Goal: Task Accomplishment & Management: Manage account settings

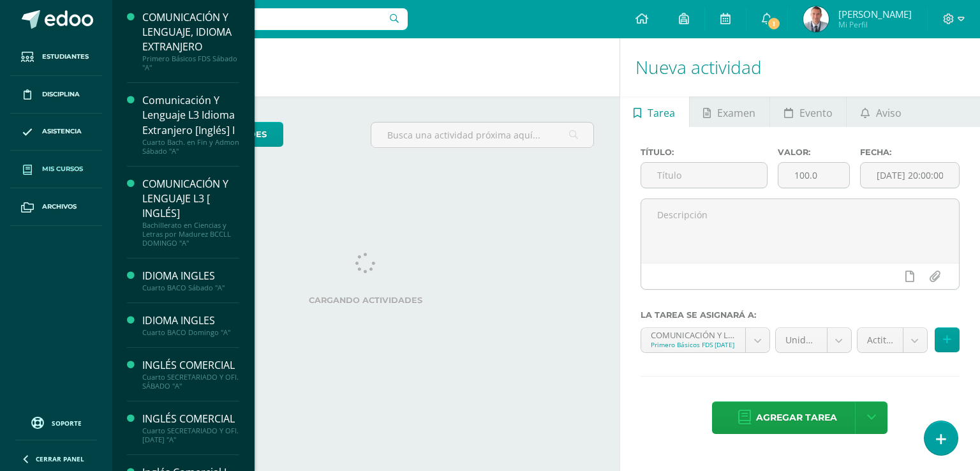
click at [82, 166] on span "Mis cursos" at bounding box center [62, 169] width 41 height 10
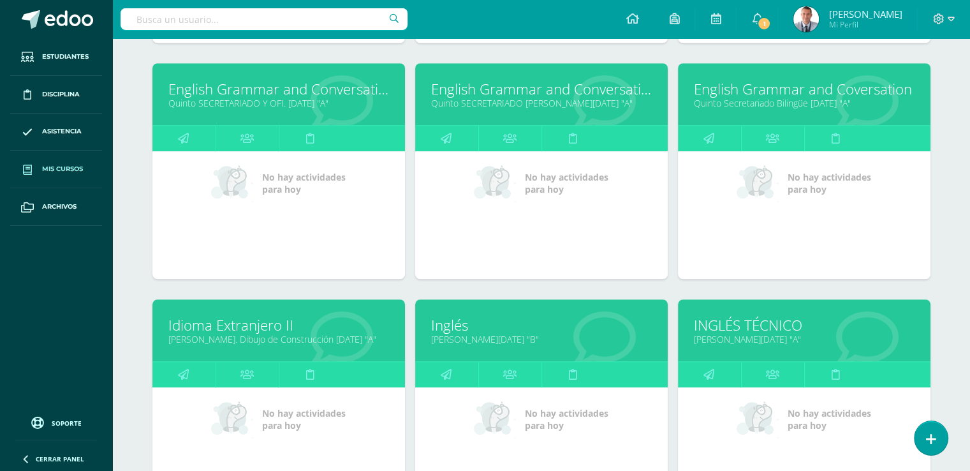
scroll to position [1121, 0]
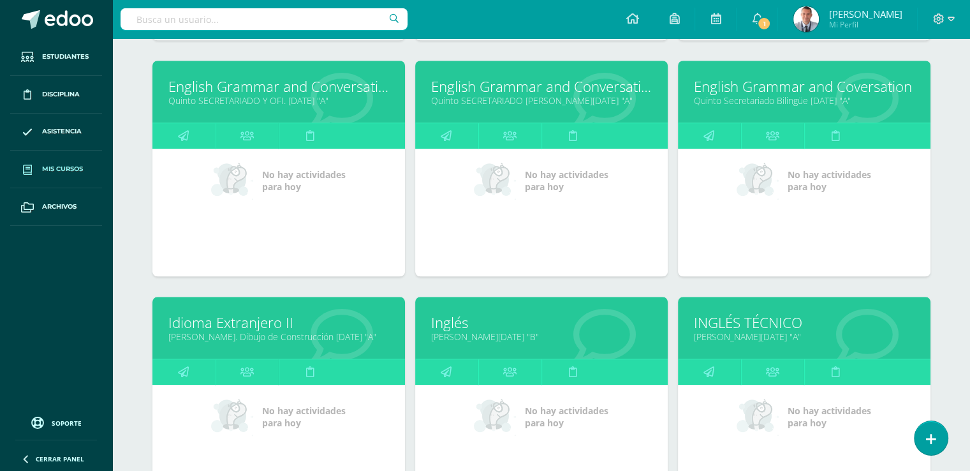
click at [771, 335] on link "[PERSON_NAME][DATE] "A"" at bounding box center [804, 337] width 221 height 12
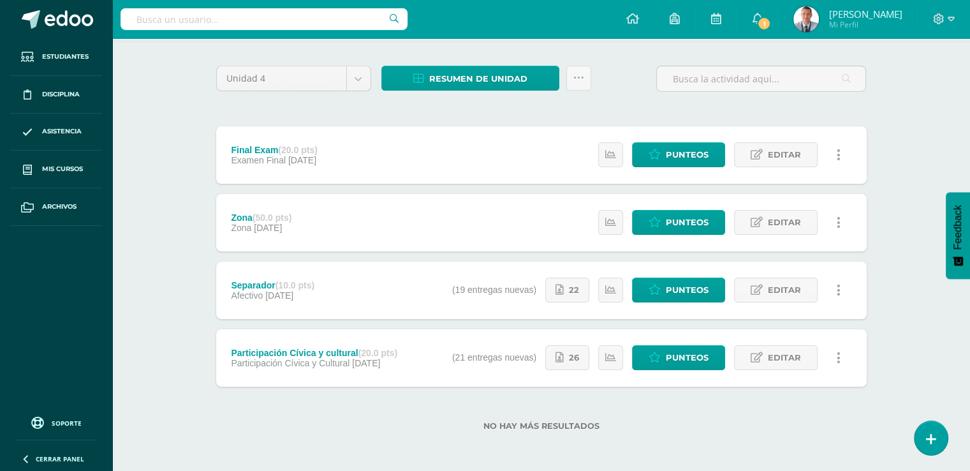
scroll to position [87, 0]
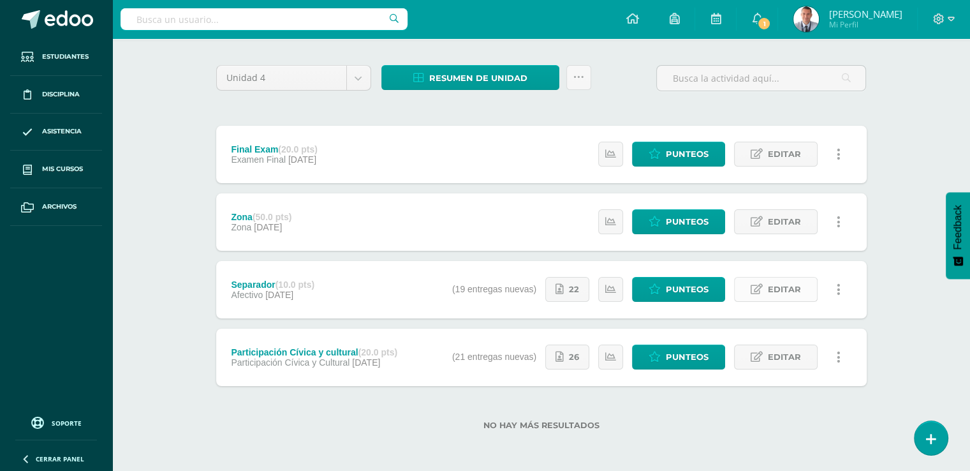
click at [792, 286] on span "Editar" at bounding box center [784, 290] width 33 height 24
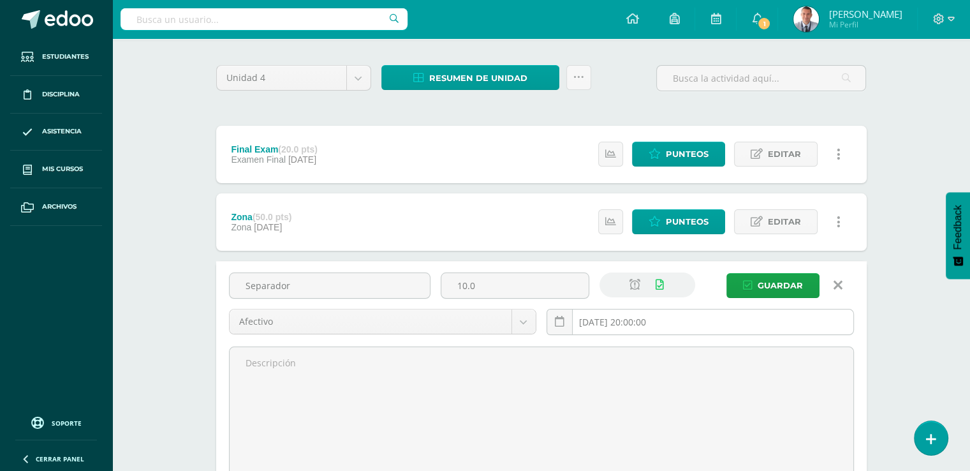
click at [679, 320] on input "2025-10-19 20:00:00" at bounding box center [700, 321] width 306 height 25
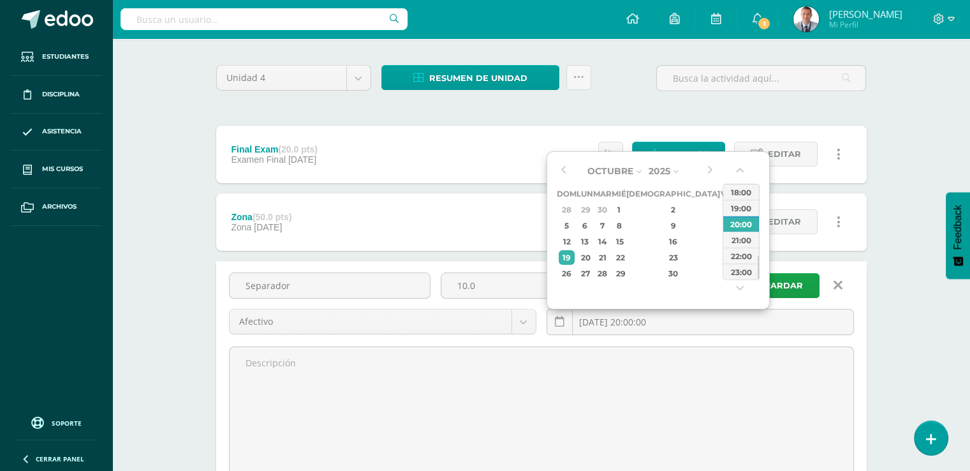
type input "2025-10-19 20:00"
click at [891, 243] on div "Unidad 4 Unidad 1 Unidad 2 Unidad 3 Unidad 4 Resumen de unidad Descargar como H…" at bounding box center [542, 347] width 702 height 614
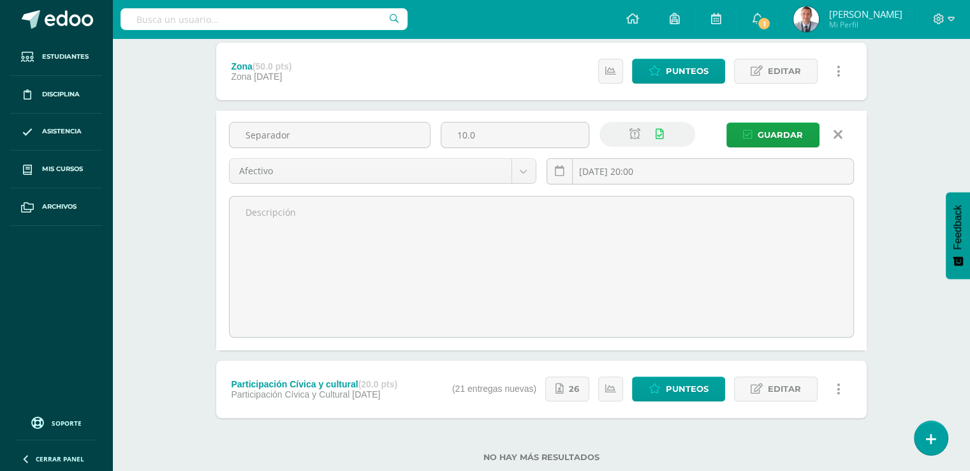
scroll to position [268, 0]
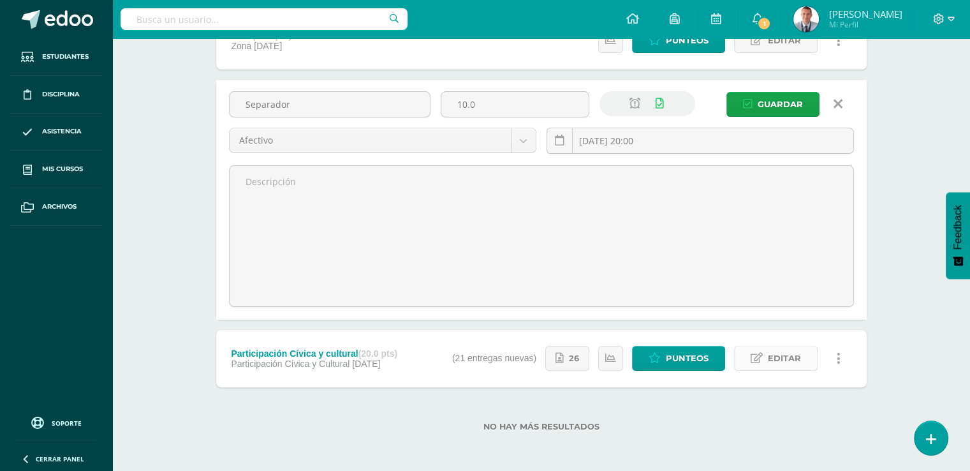
click at [786, 361] on span "Editar" at bounding box center [784, 358] width 33 height 24
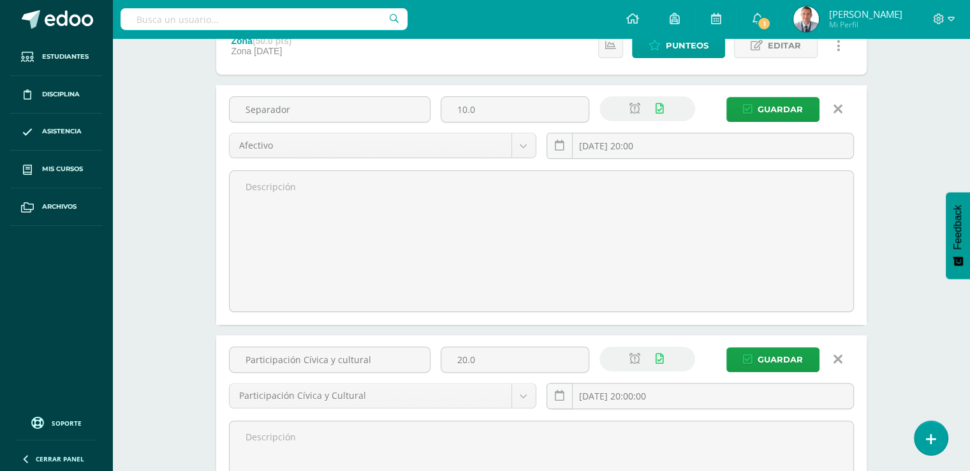
scroll to position [161, 0]
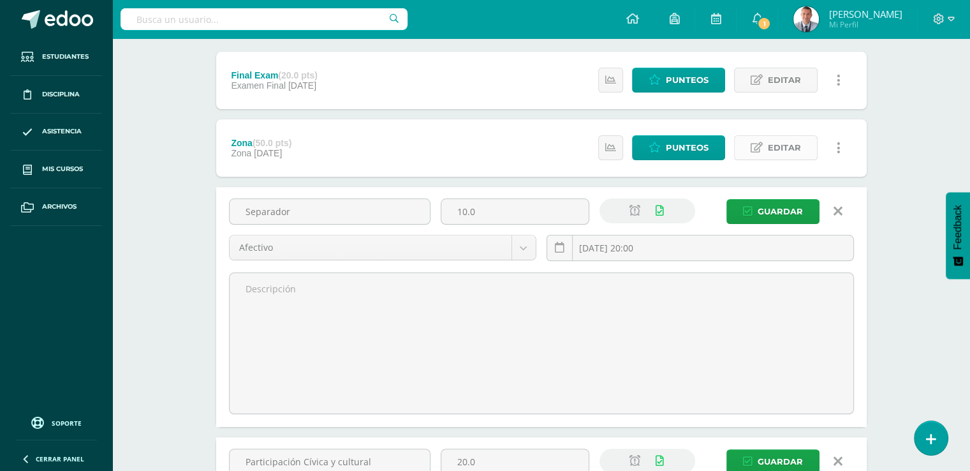
click at [785, 149] on span "Editar" at bounding box center [784, 148] width 33 height 24
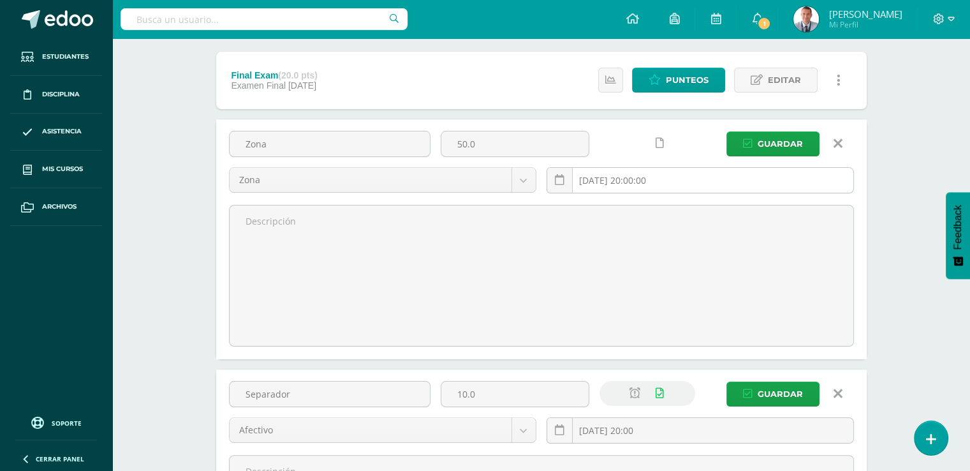
click at [678, 182] on input "2025-10-19 20:00:00" at bounding box center [700, 180] width 306 height 25
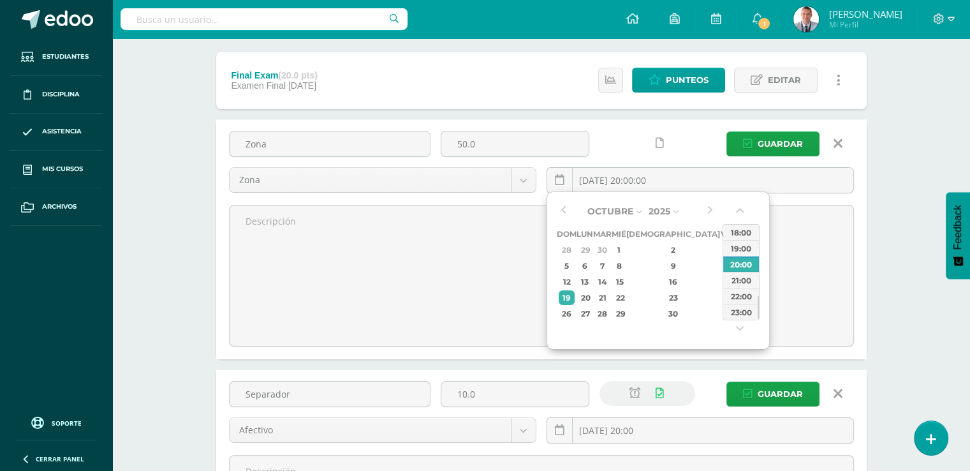
type input "2025-10-19 20:00"
click at [907, 146] on div "INGLÉS TÉCNICO Quinto BACO Sábado "A" Herramientas Detalle de asistencias Activ…" at bounding box center [541, 410] width 858 height 1067
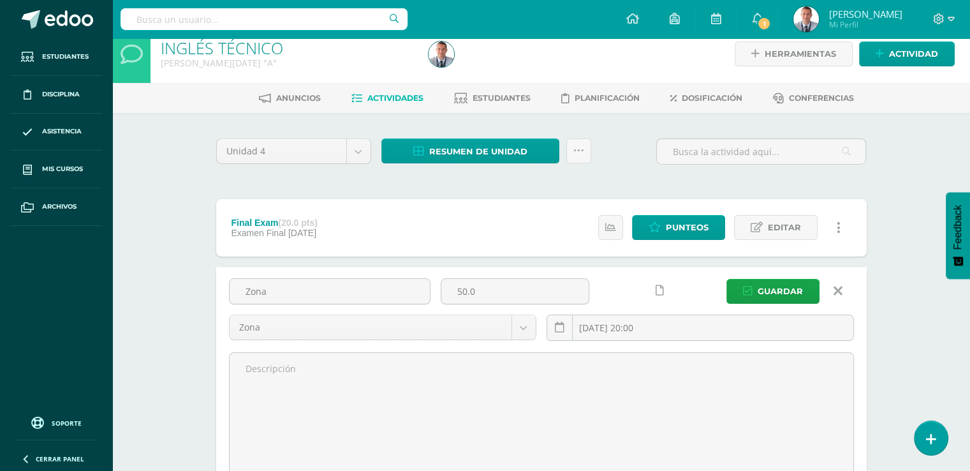
scroll to position [0, 0]
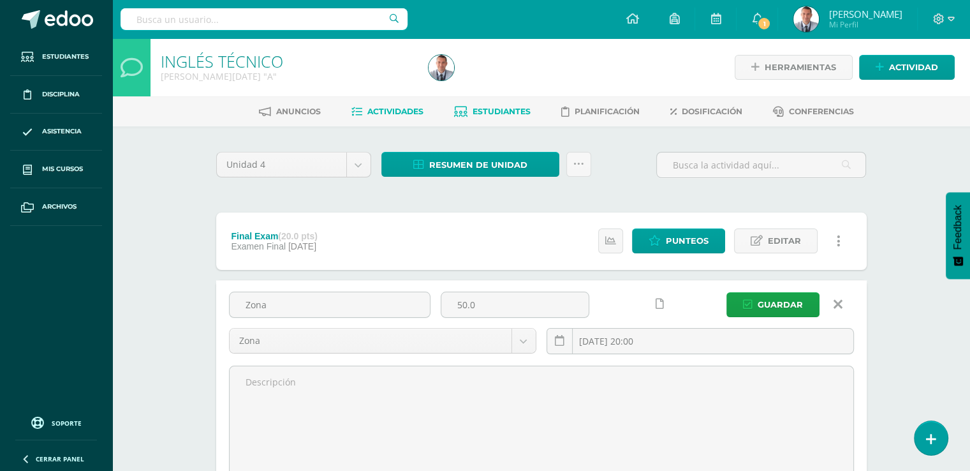
click at [506, 107] on span "Estudiantes" at bounding box center [502, 112] width 58 height 10
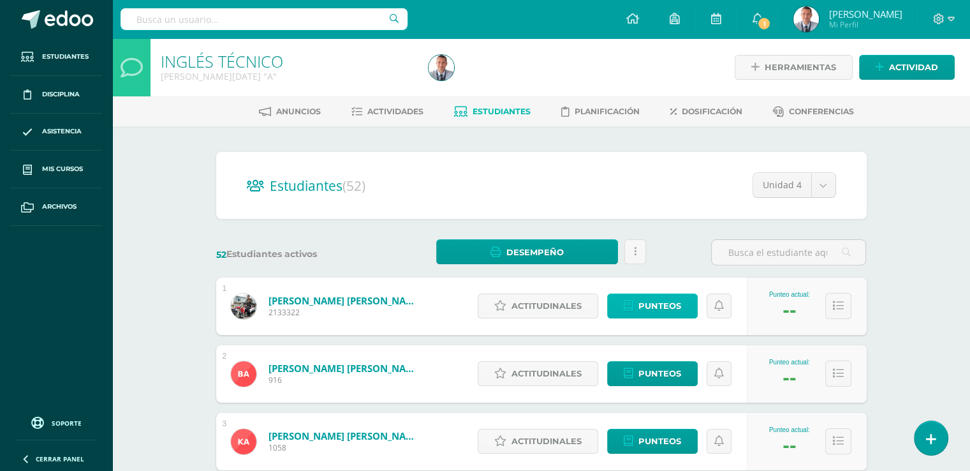
click at [686, 304] on link "Punteos" at bounding box center [652, 306] width 91 height 25
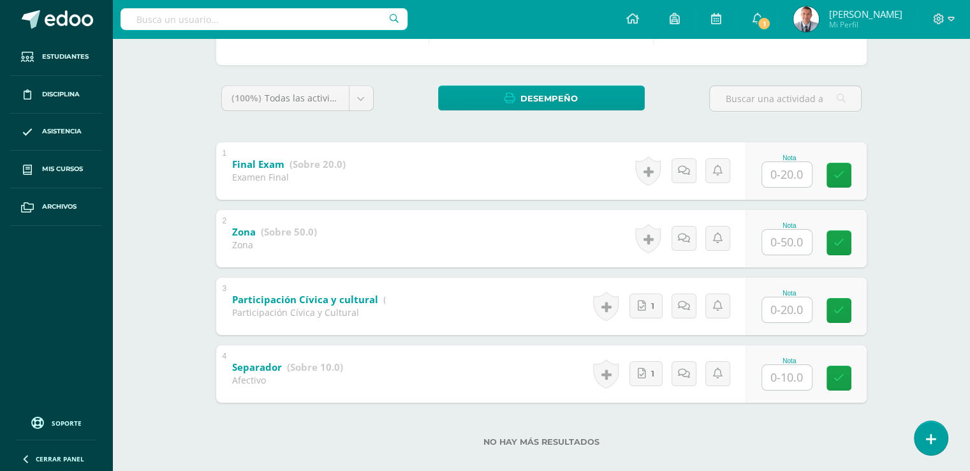
scroll to position [193, 0]
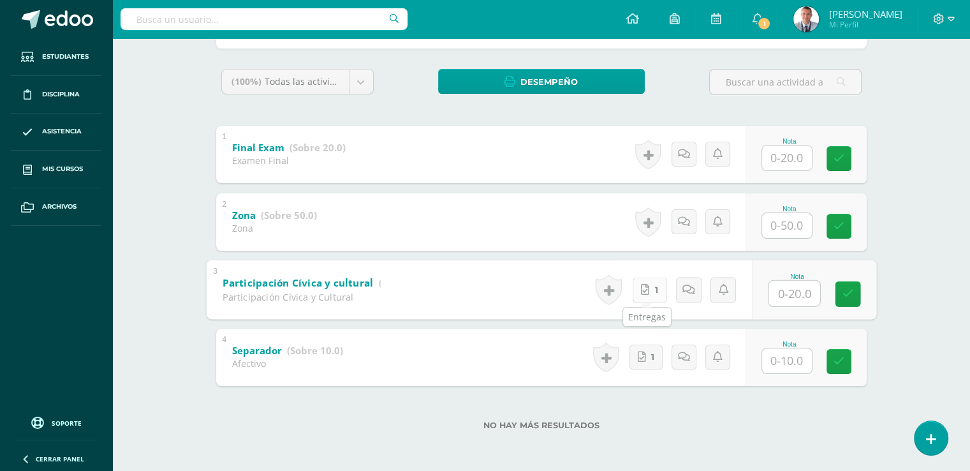
click at [651, 286] on link "1" at bounding box center [649, 290] width 34 height 26
click at [787, 225] on input "text" at bounding box center [794, 225] width 51 height 26
type input "50"
click at [787, 358] on input "text" at bounding box center [787, 360] width 50 height 25
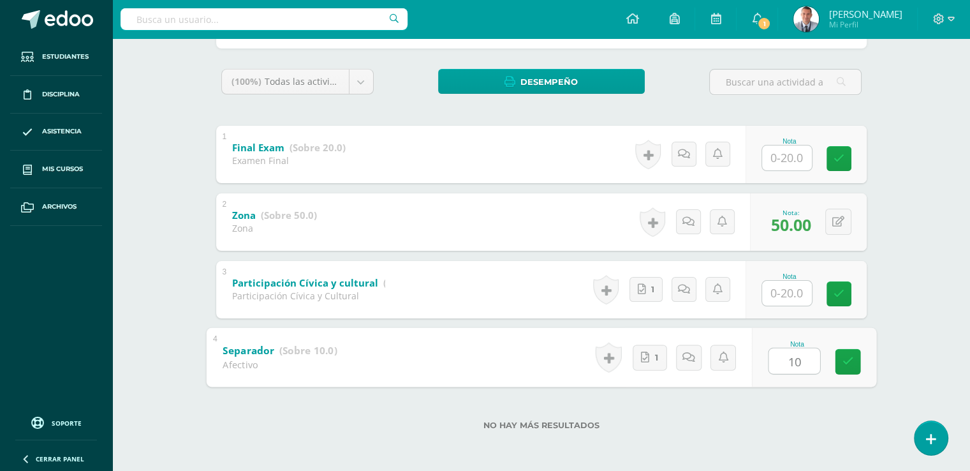
type input "10"
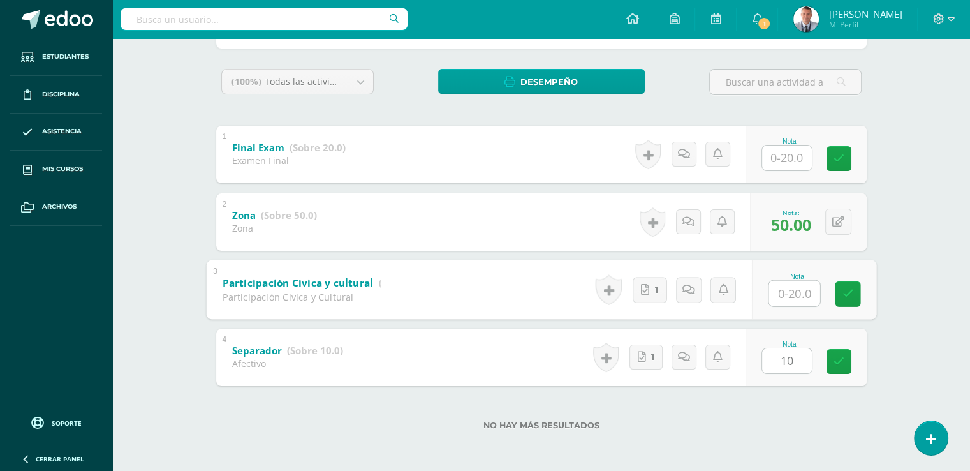
click at [790, 295] on input "text" at bounding box center [794, 293] width 51 height 26
type input "20"
click at [854, 288] on link at bounding box center [848, 294] width 26 height 26
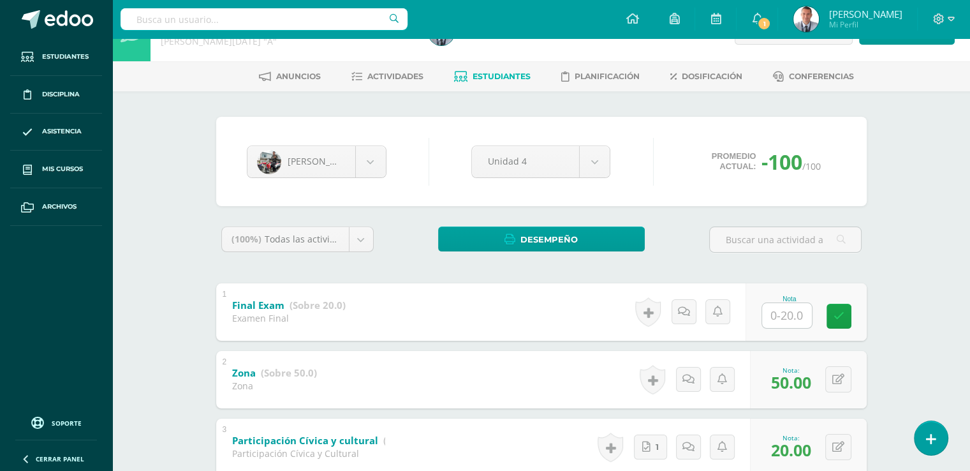
scroll to position [34, 0]
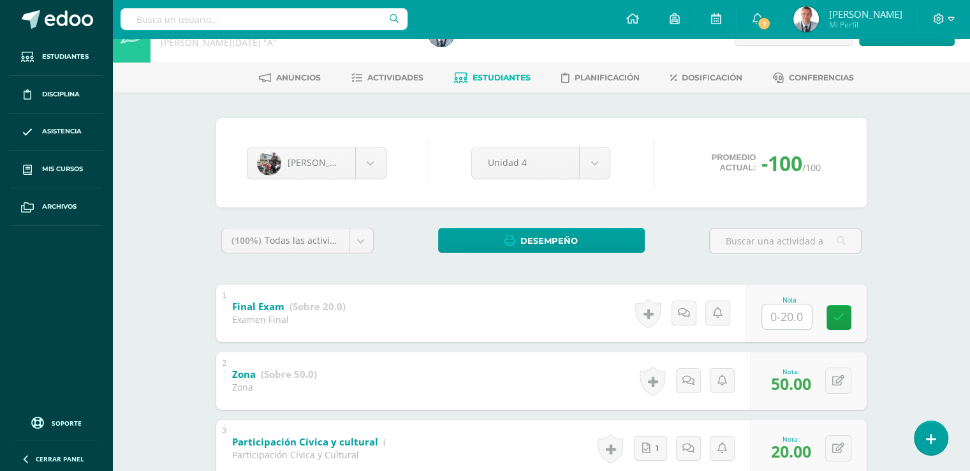
click at [514, 77] on span "Estudiantes" at bounding box center [502, 78] width 58 height 10
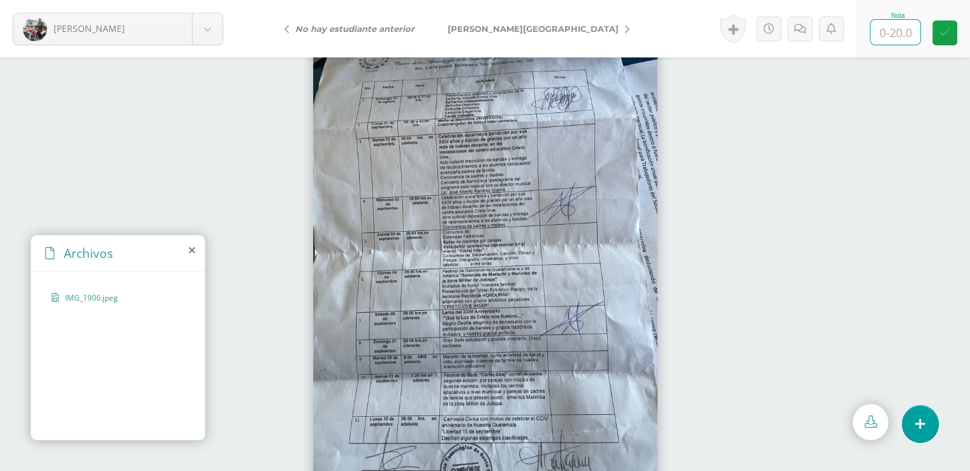
click at [896, 29] on input "text" at bounding box center [896, 32] width 50 height 25
type input "20"
click at [945, 34] on icon at bounding box center [945, 32] width 11 height 11
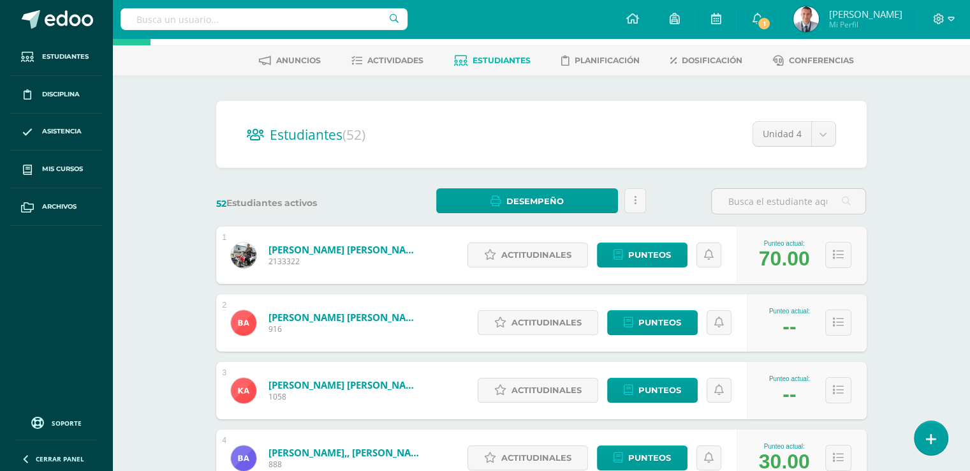
scroll to position [57, 0]
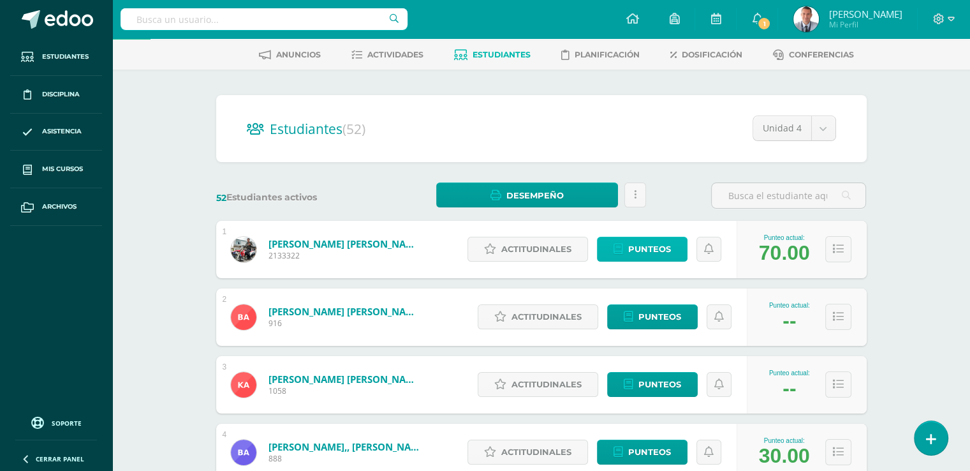
click at [661, 251] on span "Punteos" at bounding box center [649, 249] width 43 height 24
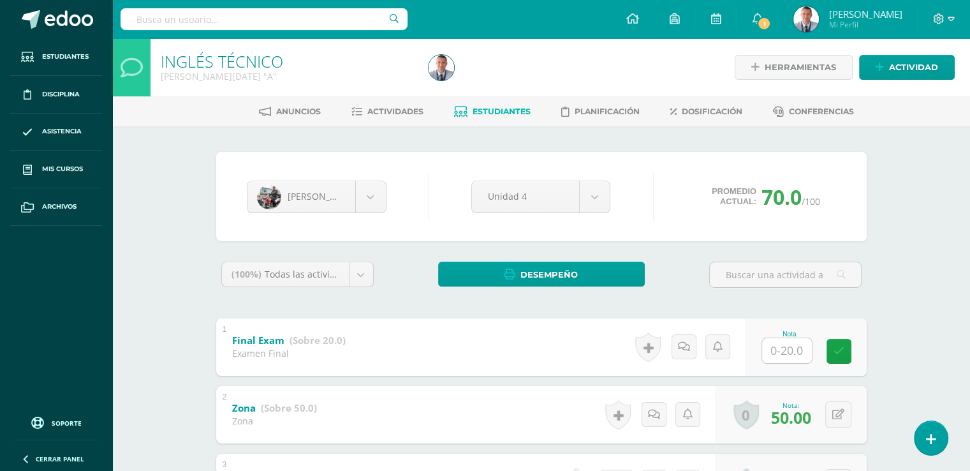
click at [524, 108] on span "Estudiantes" at bounding box center [502, 112] width 58 height 10
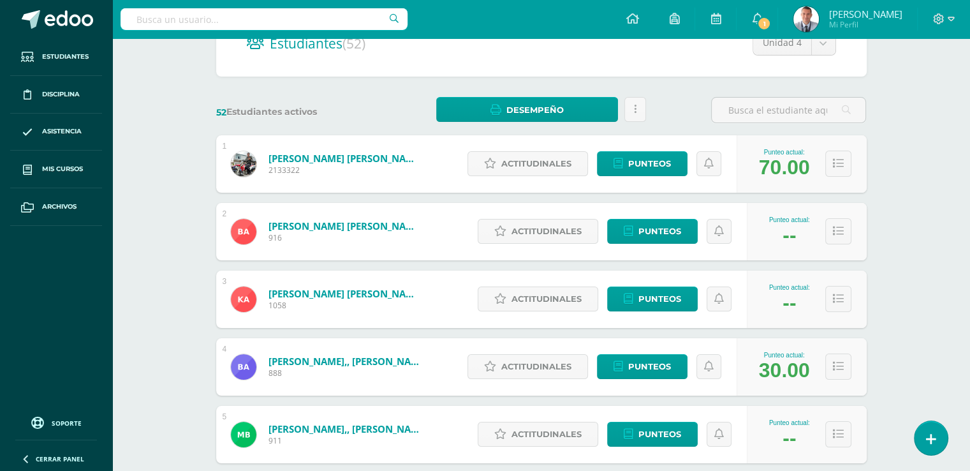
scroll to position [147, 0]
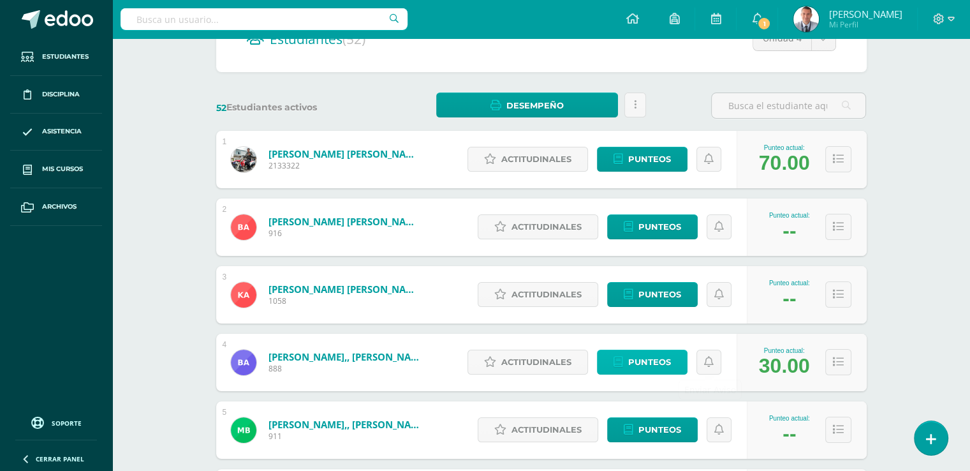
click at [662, 366] on span "Punteos" at bounding box center [649, 362] width 43 height 24
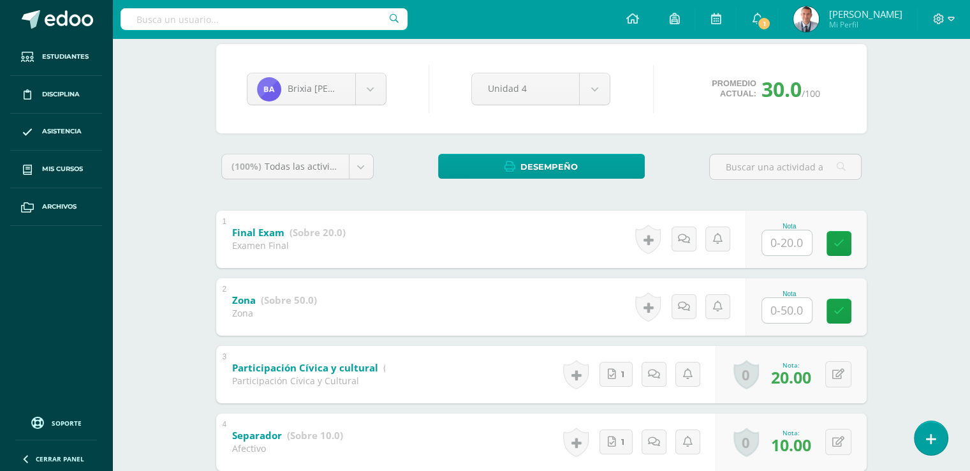
scroll to position [120, 0]
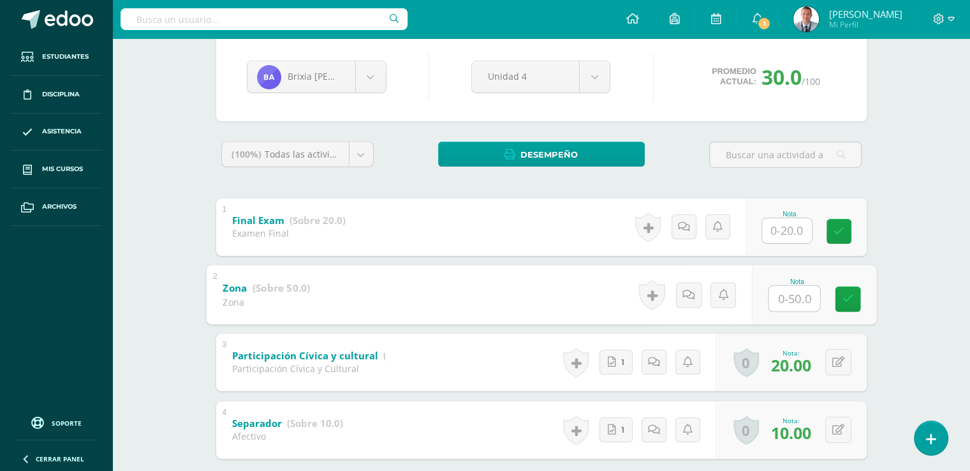
click at [787, 292] on input "text" at bounding box center [794, 298] width 51 height 26
type input "40"
click at [789, 235] on input "text" at bounding box center [787, 230] width 50 height 25
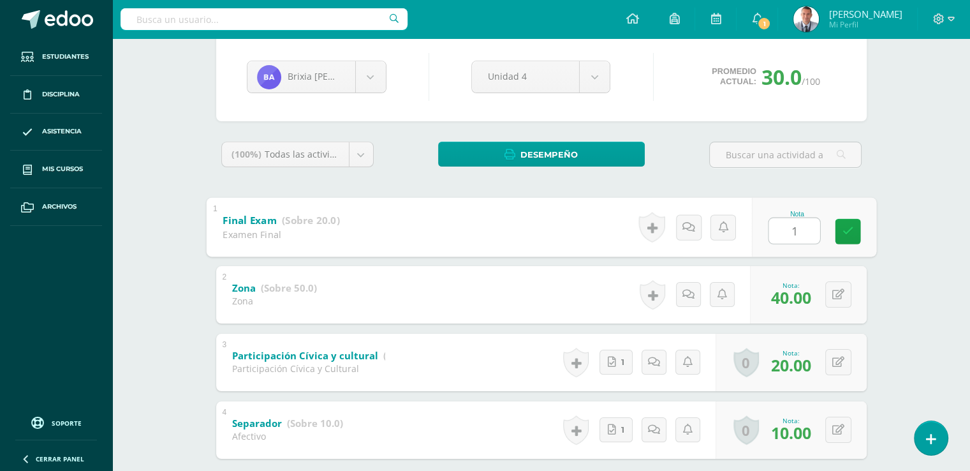
type input "10"
click at [847, 232] on icon at bounding box center [847, 231] width 11 height 11
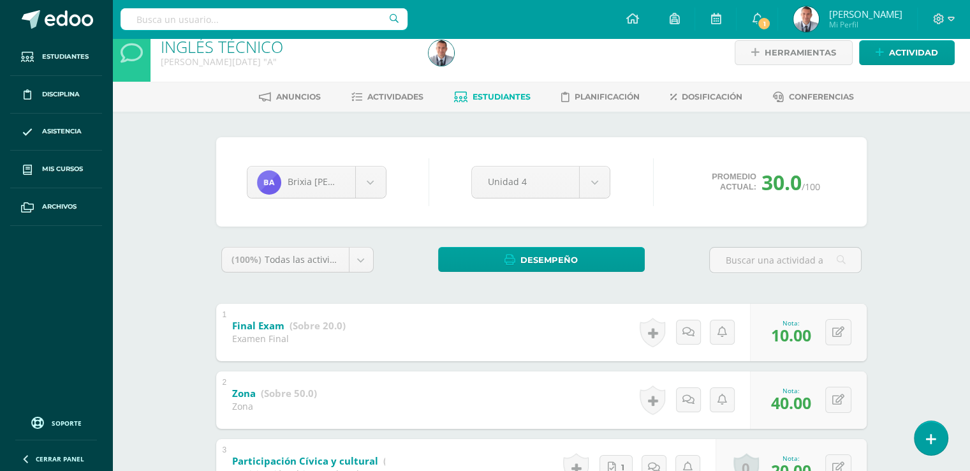
scroll to position [0, 0]
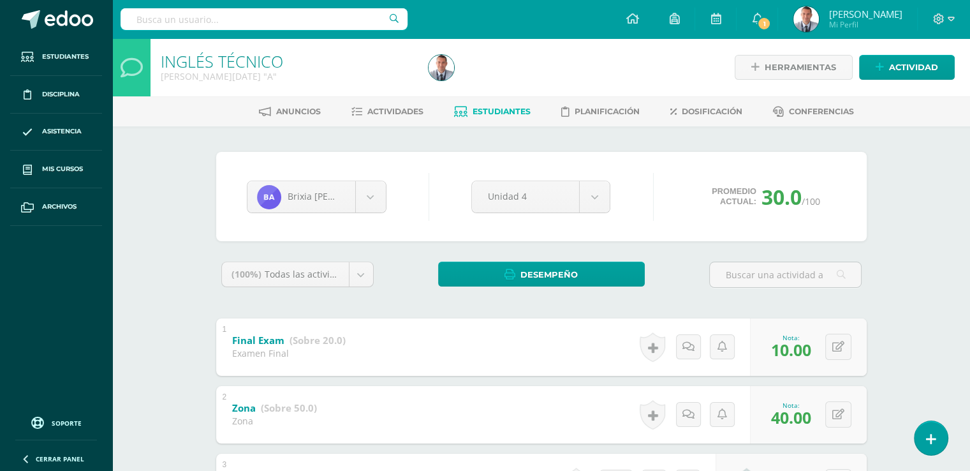
click at [495, 109] on span "Estudiantes" at bounding box center [502, 112] width 58 height 10
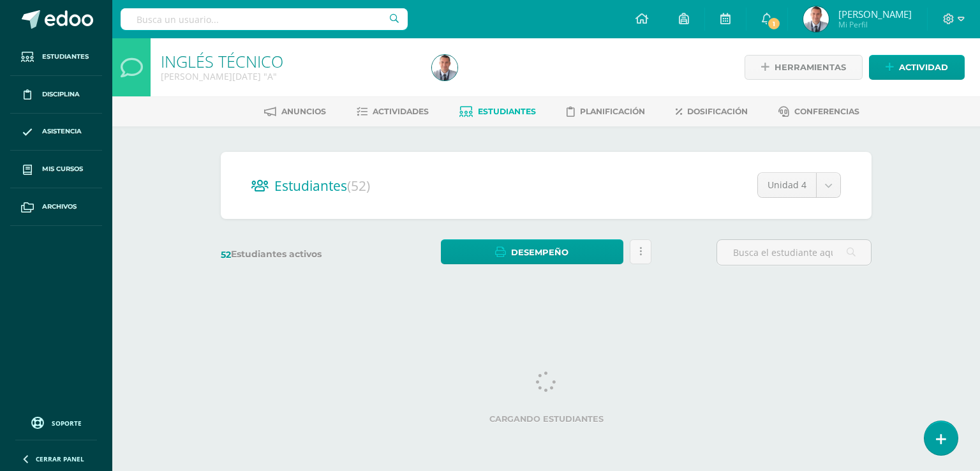
drag, startPoint x: 0, startPoint y: 0, endPoint x: 934, endPoint y: 172, distance: 949.8
click at [934, 172] on div "INGLÉS TÉCNICO Quinto BACO Sábado "A" Herramientas Detalle de asistencias Activ…" at bounding box center [546, 170] width 868 height 265
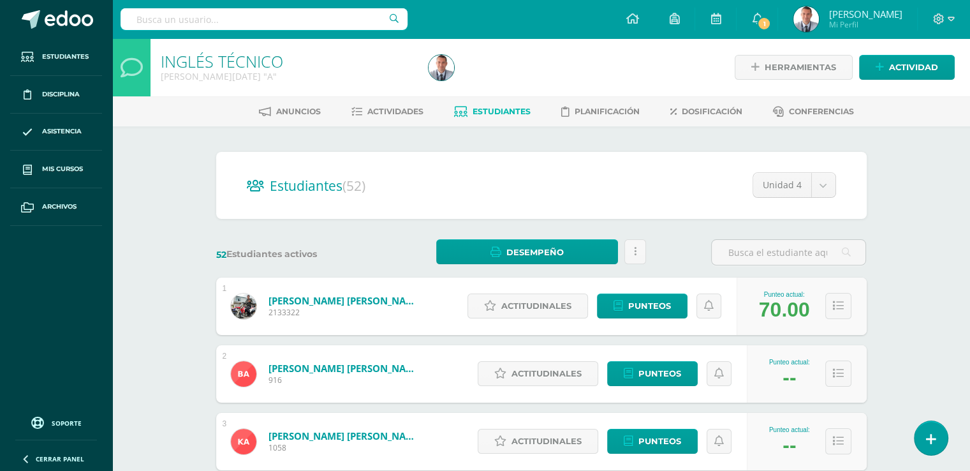
click at [712, 112] on span "Dosificación" at bounding box center [712, 112] width 61 height 10
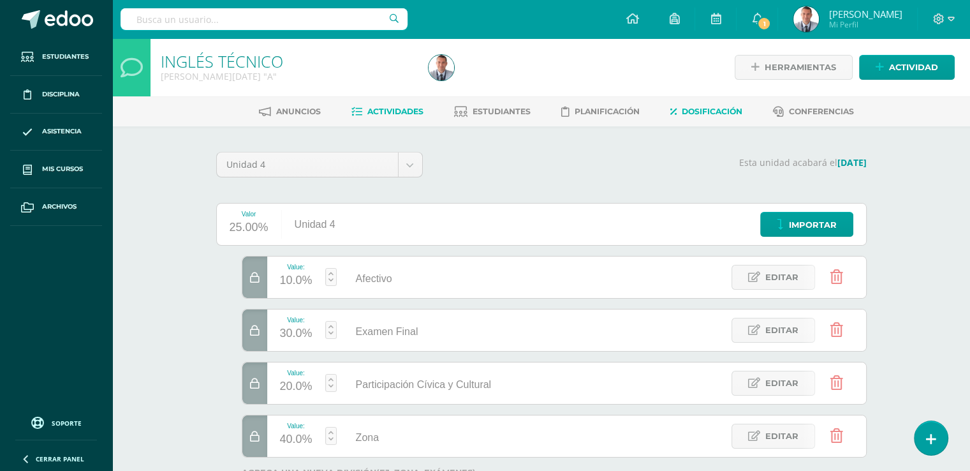
click at [400, 111] on span "Actividades" at bounding box center [396, 112] width 56 height 10
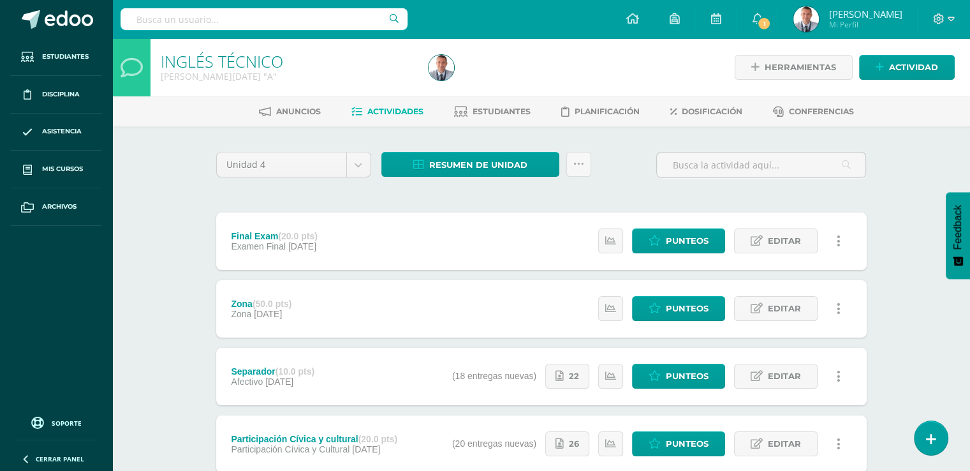
click at [273, 234] on div "Final Exam (20.0 pts)" at bounding box center [274, 236] width 86 height 10
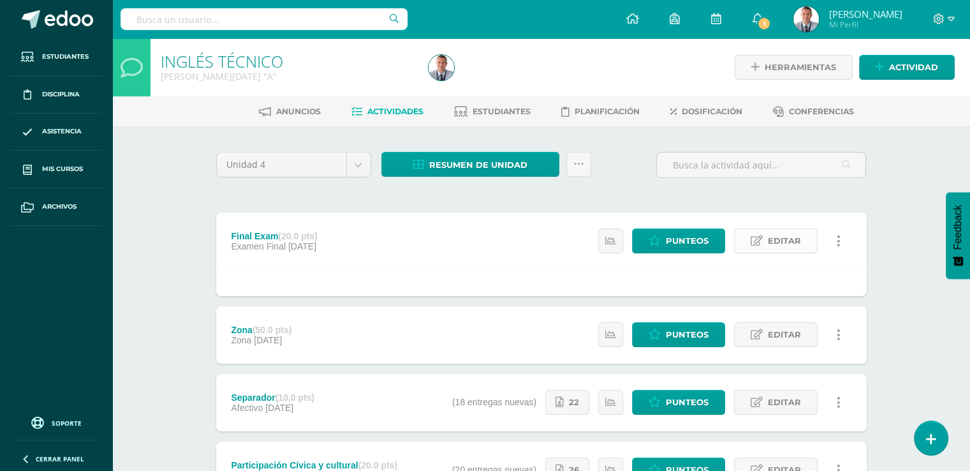
click at [777, 236] on span "Editar" at bounding box center [784, 241] width 33 height 24
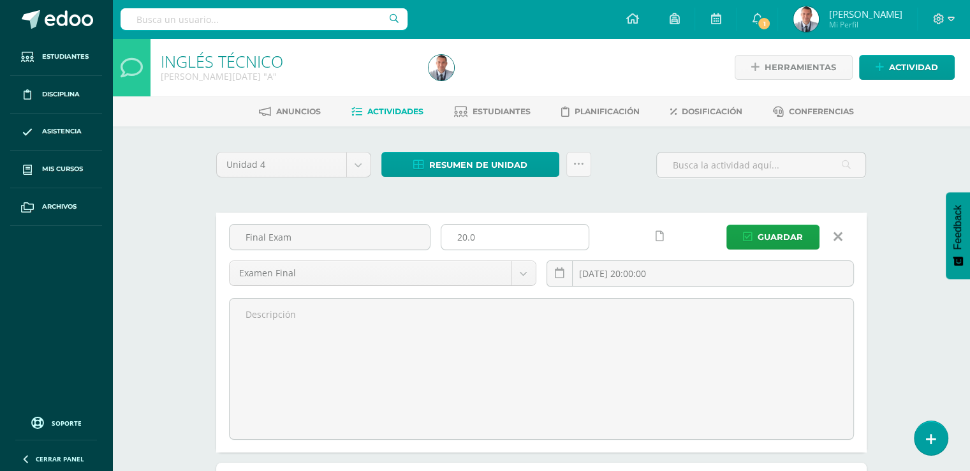
click at [462, 237] on input "20.0" at bounding box center [515, 237] width 147 height 25
type input "30.0"
click at [790, 235] on span "Guardar" at bounding box center [780, 237] width 45 height 24
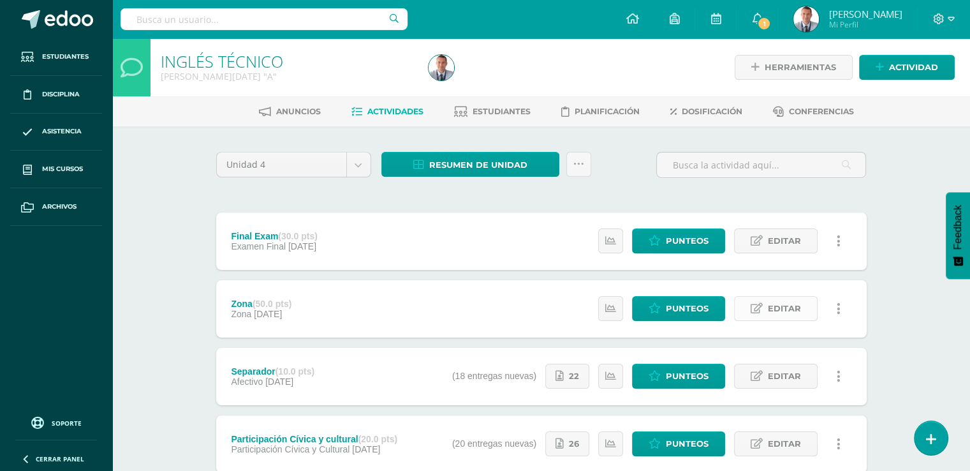
click at [771, 310] on span "Editar" at bounding box center [784, 309] width 33 height 24
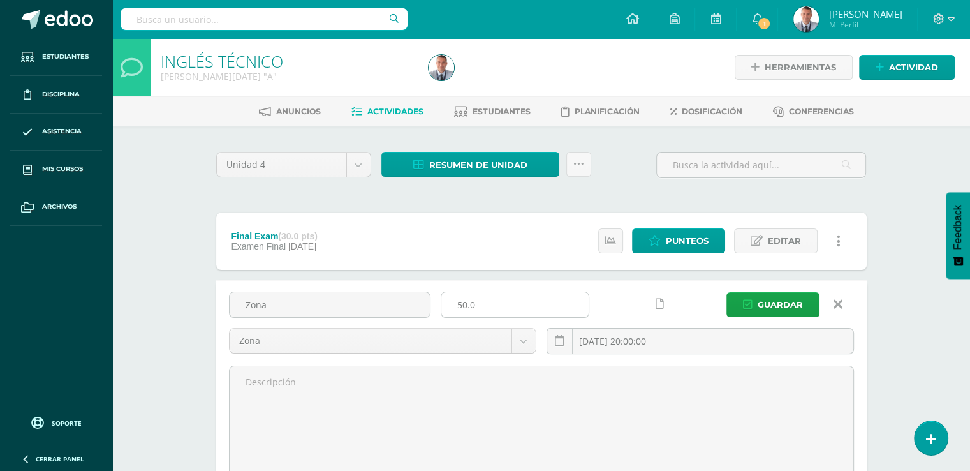
click at [463, 304] on input "50.0" at bounding box center [515, 304] width 147 height 25
type input "40.0"
click at [799, 299] on span "Guardar" at bounding box center [780, 305] width 45 height 24
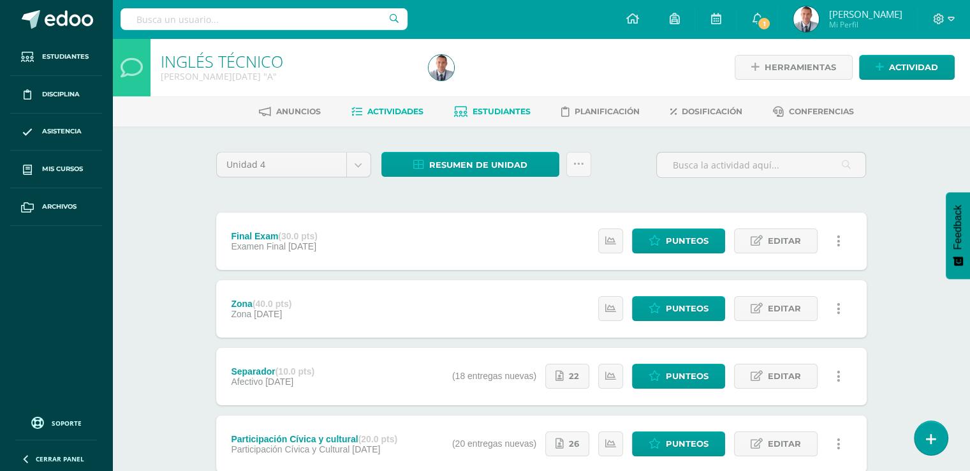
click at [494, 114] on span "Estudiantes" at bounding box center [502, 112] width 58 height 10
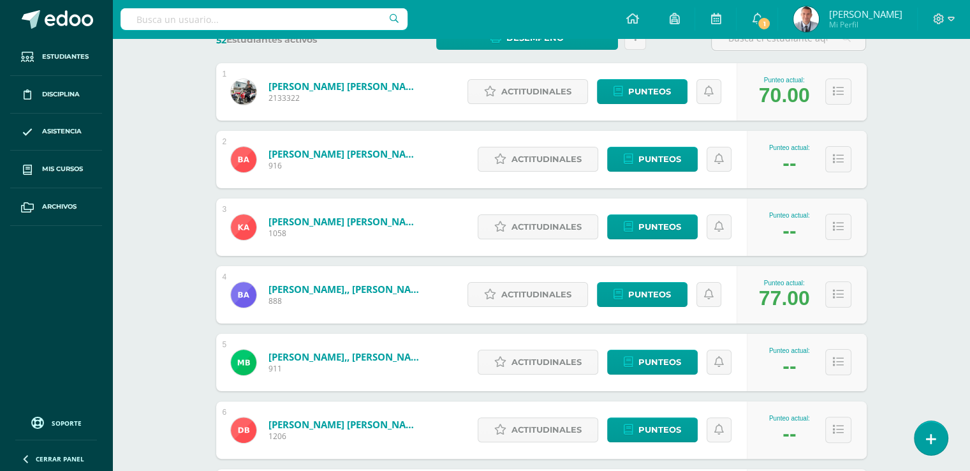
scroll to position [219, 0]
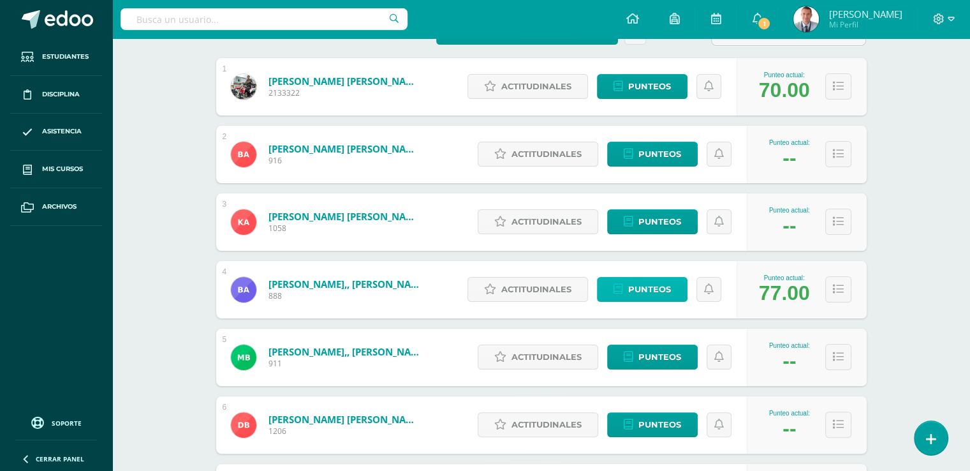
click at [666, 290] on span "Punteos" at bounding box center [649, 290] width 43 height 24
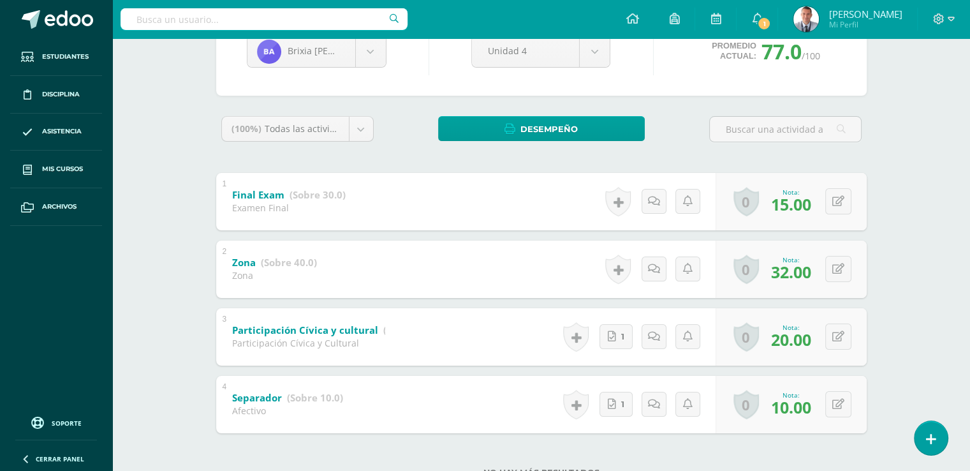
scroll to position [148, 0]
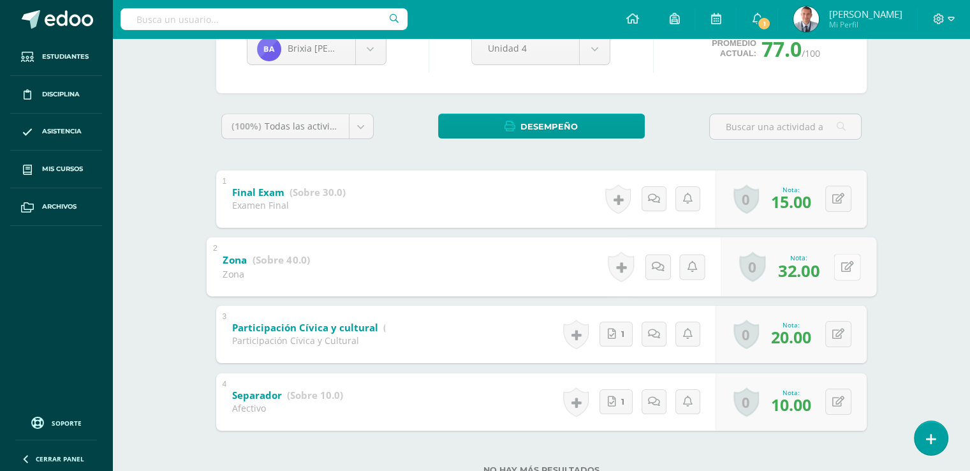
click at [840, 264] on button at bounding box center [847, 266] width 27 height 27
click at [849, 264] on link at bounding box center [839, 266] width 25 height 25
click at [845, 265] on icon at bounding box center [847, 266] width 13 height 11
click at [761, 268] on input "32.00" at bounding box center [759, 270] width 51 height 26
click at [815, 269] on icon at bounding box center [813, 270] width 11 height 11
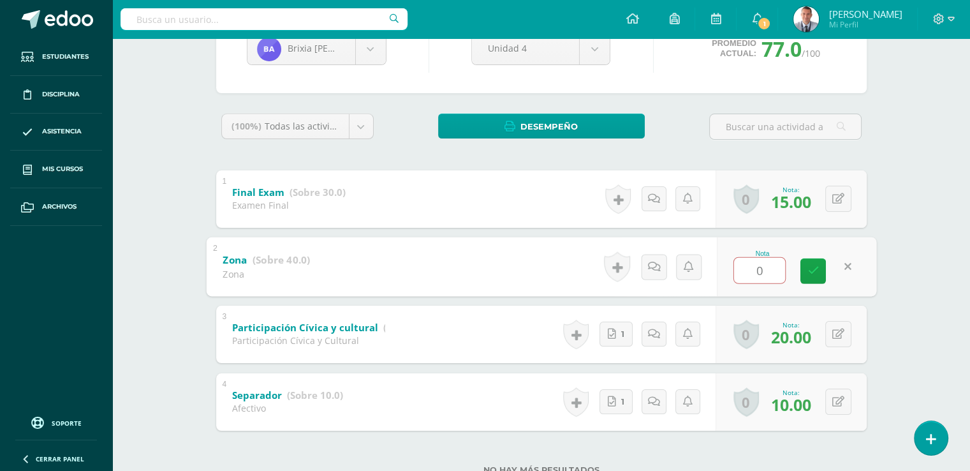
type input "0"
click at [899, 239] on div "INGLÉS TÉCNICO Quinto BACO Sábado "A" Herramientas Detalle de asistencias Activ…" at bounding box center [541, 202] width 858 height 625
click at [758, 269] on input "0" at bounding box center [759, 270] width 51 height 26
type input "40"
click at [812, 271] on icon at bounding box center [813, 270] width 11 height 11
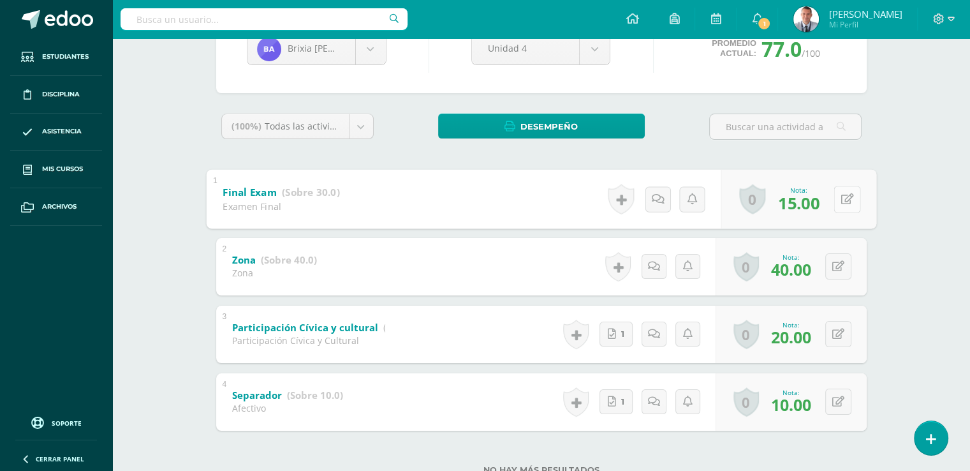
click at [837, 197] on button at bounding box center [847, 199] width 27 height 27
click at [759, 200] on input "15.00" at bounding box center [759, 203] width 51 height 26
type input "10.00"
click at [812, 206] on icon at bounding box center [813, 203] width 11 height 11
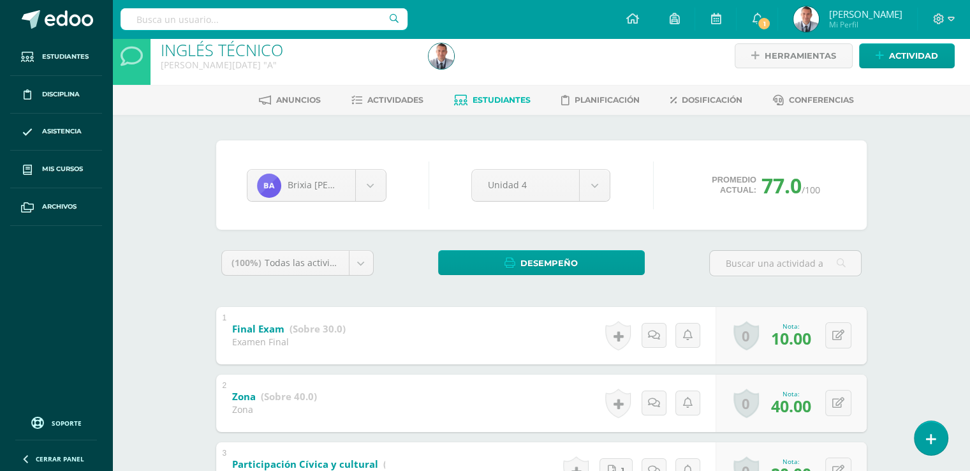
scroll to position [2, 0]
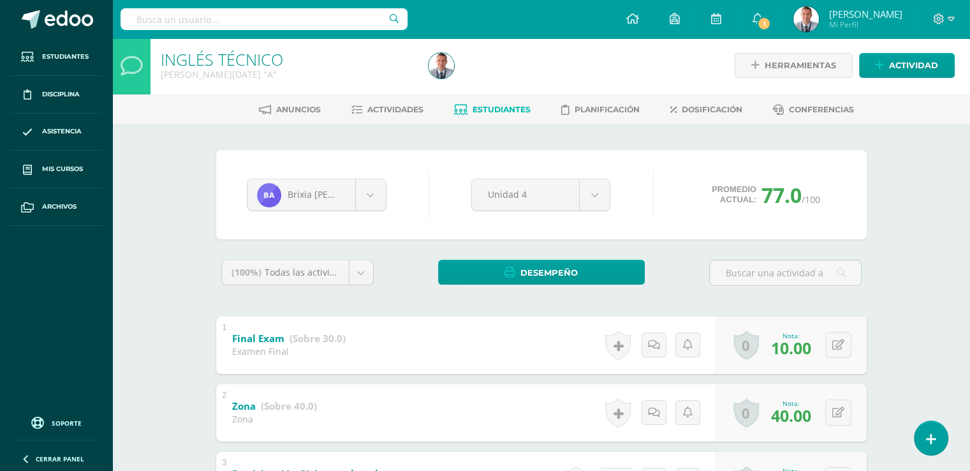
click at [486, 107] on span "Estudiantes" at bounding box center [502, 110] width 58 height 10
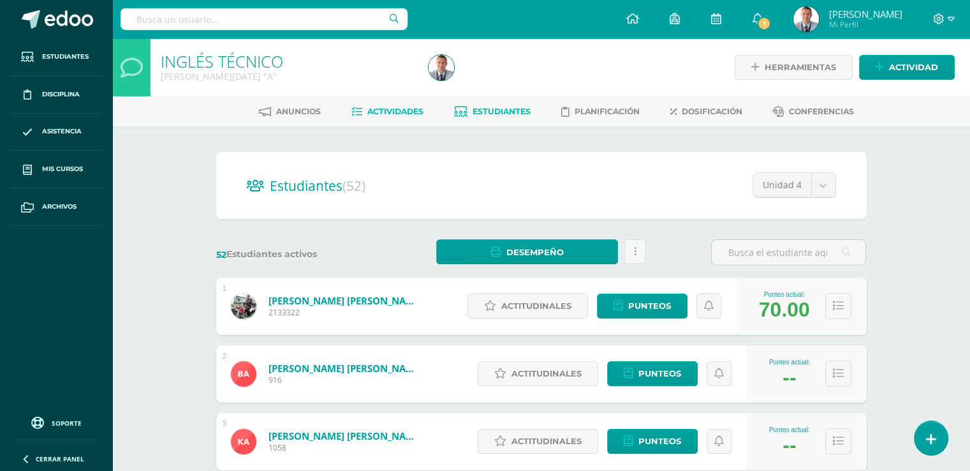
click at [410, 113] on span "Actividades" at bounding box center [396, 112] width 56 height 10
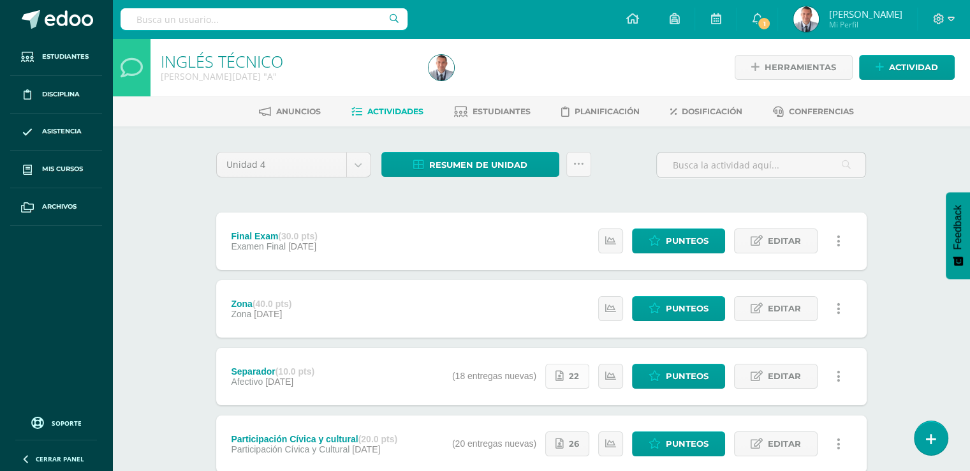
click at [570, 378] on link "22" at bounding box center [568, 376] width 44 height 25
click at [506, 113] on span "Estudiantes" at bounding box center [502, 112] width 58 height 10
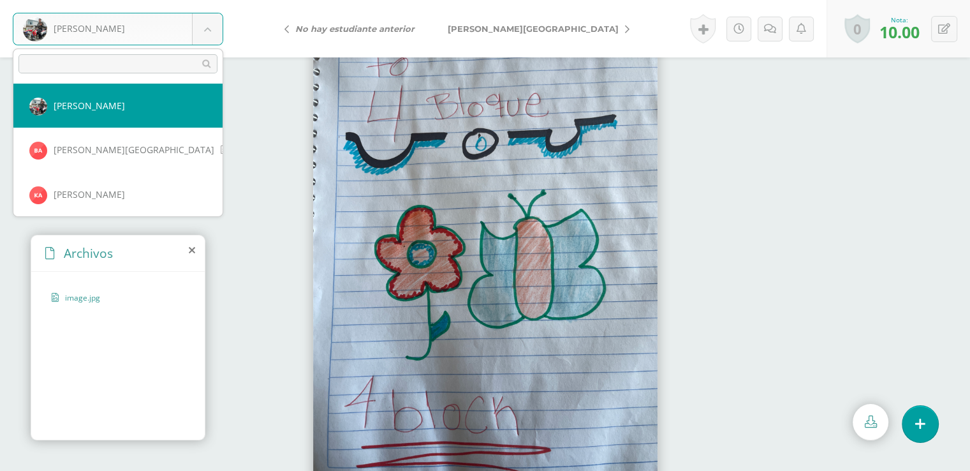
click at [207, 0] on body "[PERSON_NAME] [PERSON_NAME] [PERSON_NAME], [GEOGRAPHIC_DATA][PERSON_NAME][GEOGR…" at bounding box center [485, 0] width 970 height 0
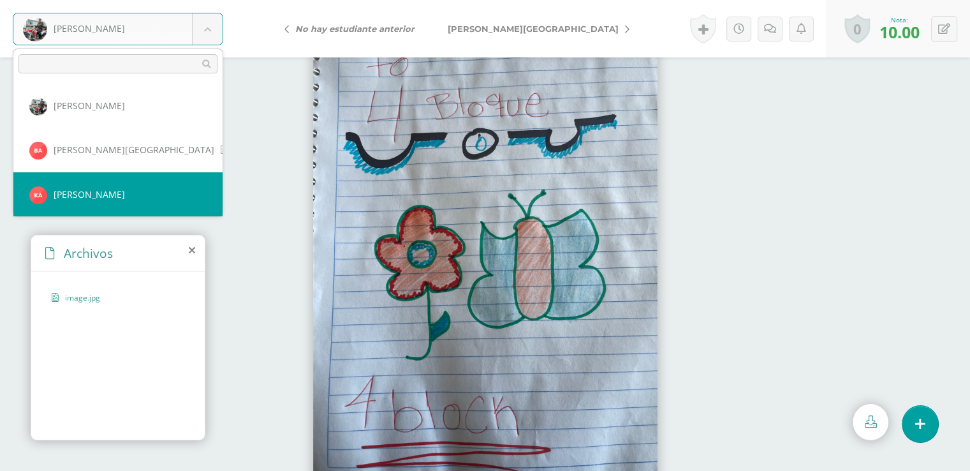
select select "8394"
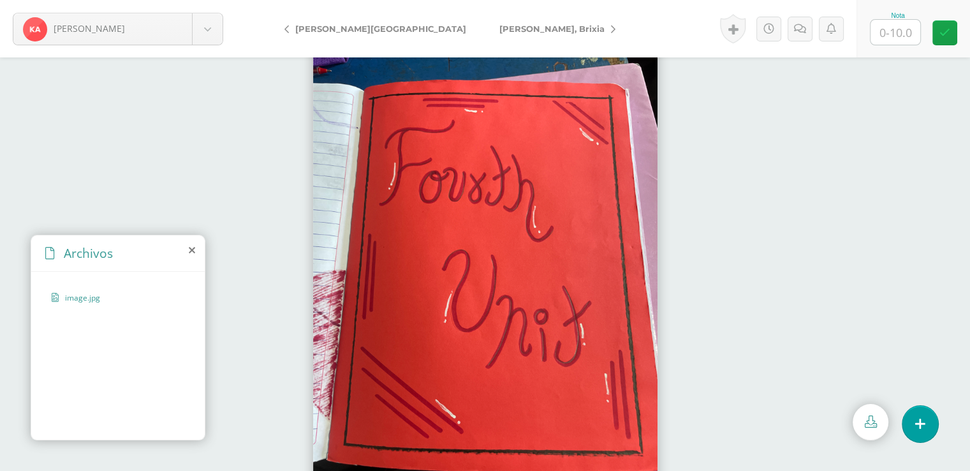
click at [897, 31] on input "text" at bounding box center [896, 32] width 50 height 25
type input "10"
click at [950, 34] on link at bounding box center [945, 32] width 25 height 25
click at [207, 0] on body "[PERSON_NAME] [PERSON_NAME] [PERSON_NAME], [GEOGRAPHIC_DATA][PERSON_NAME][GEOGR…" at bounding box center [485, 0] width 970 height 0
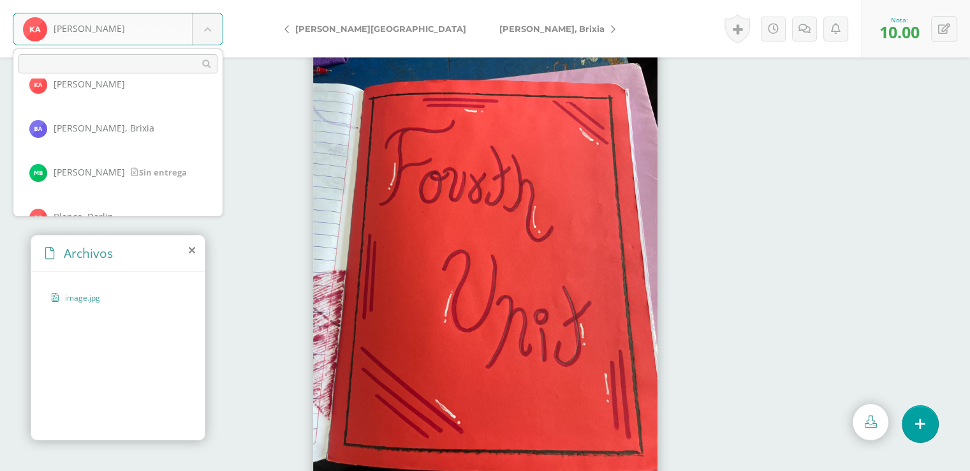
scroll to position [145, 0]
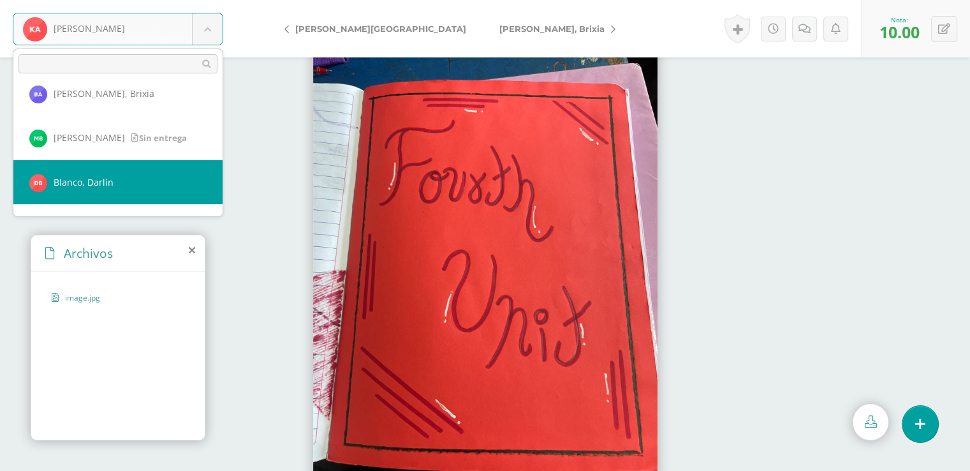
select select "8552"
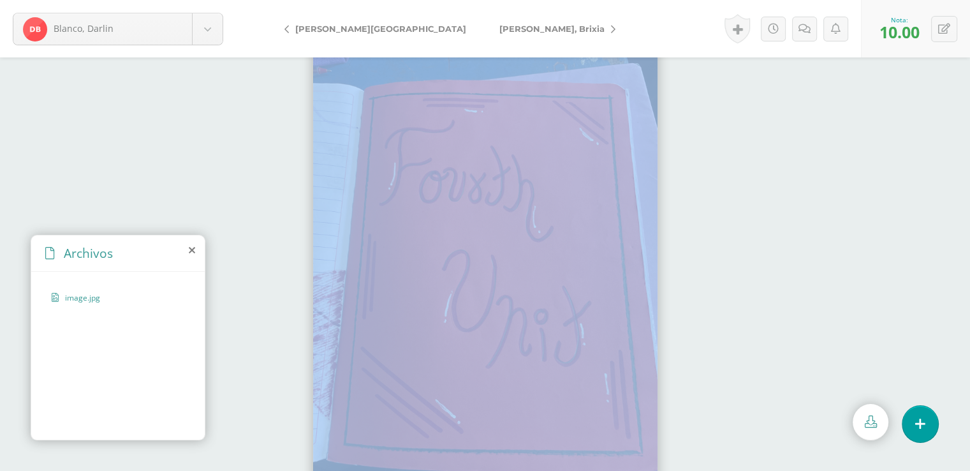
click at [190, 190] on div at bounding box center [485, 263] width 970 height 413
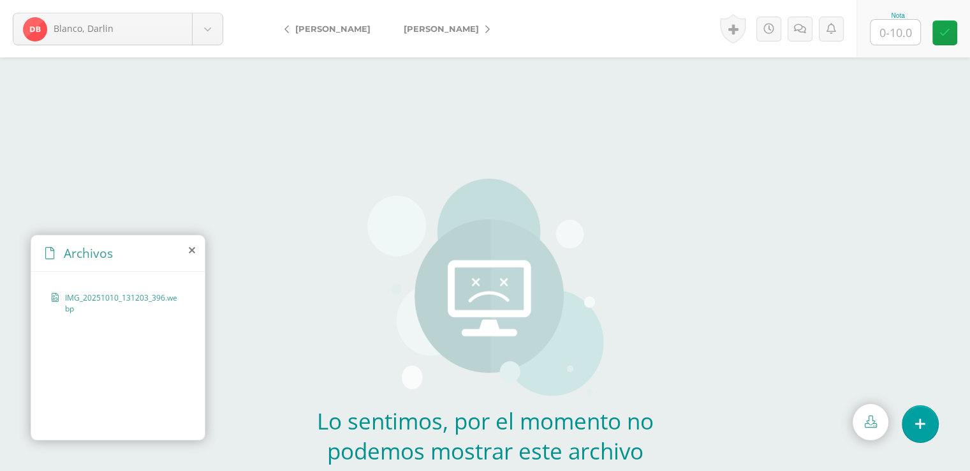
click at [113, 295] on span "IMG_20251010_131203_396.webp" at bounding box center [121, 303] width 113 height 22
click at [109, 294] on span "IMG_20251010_131203_396.webp" at bounding box center [121, 303] width 113 height 22
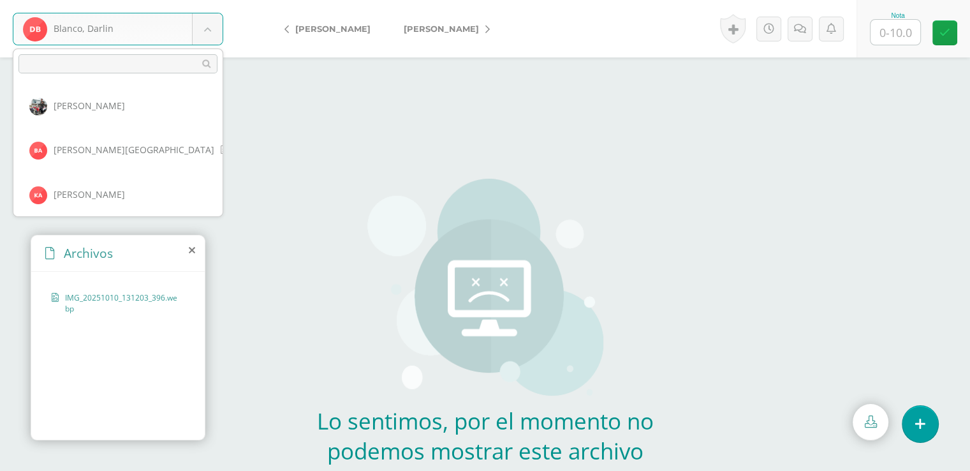
click at [209, 30] on body "Blanco, Darlin Aguilar, Michael Alvarado, Beverly Arévalo, Kerly Arias, Brixia …" at bounding box center [485, 272] width 970 height 545
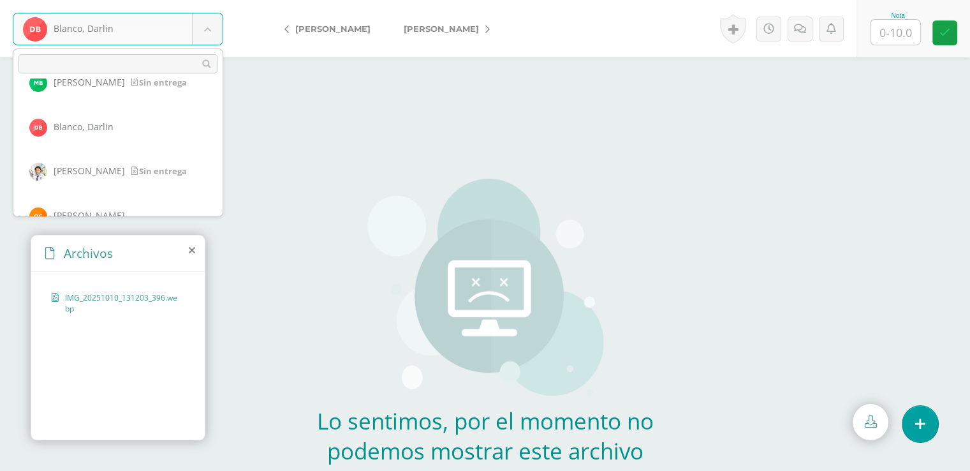
scroll to position [221, 0]
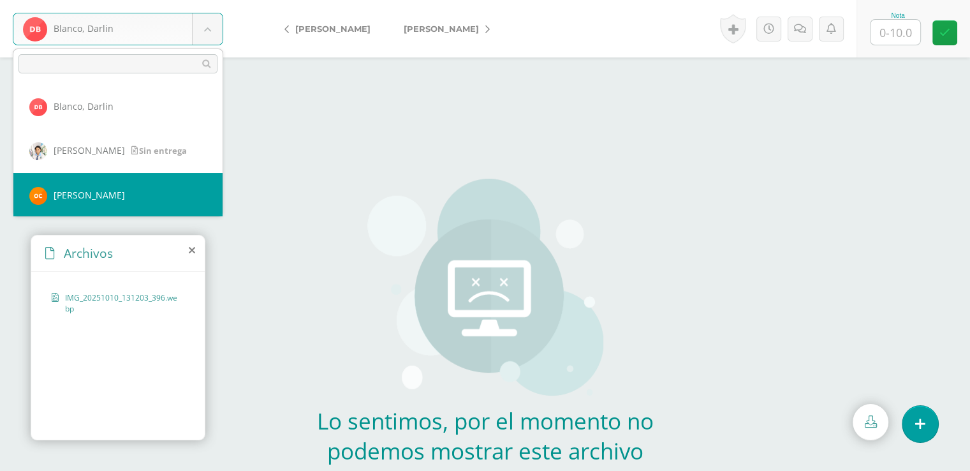
select select "8568"
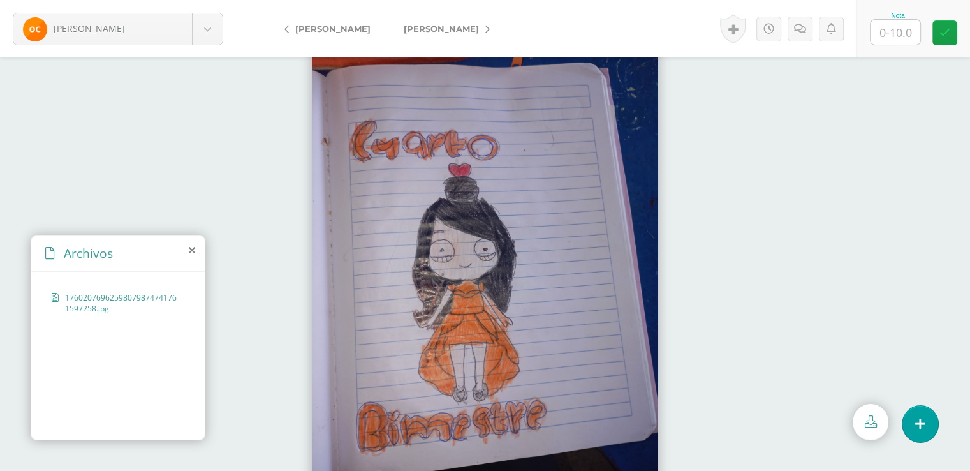
click at [341, 227] on img at bounding box center [485, 263] width 346 height 459
click at [898, 30] on input "text" at bounding box center [896, 32] width 50 height 25
type input "10"
click at [943, 30] on icon at bounding box center [945, 32] width 11 height 11
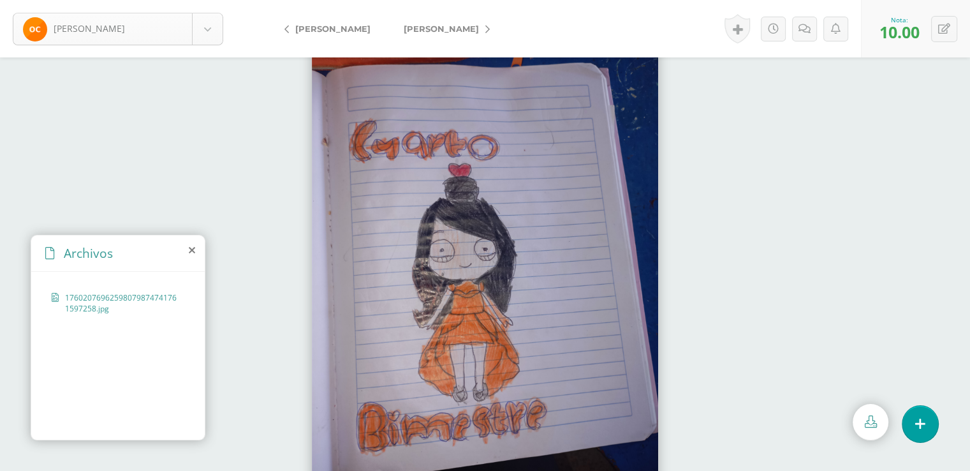
click at [208, 0] on body "[PERSON_NAME] [PERSON_NAME] [PERSON_NAME], [GEOGRAPHIC_DATA][PERSON_NAME][GEOGR…" at bounding box center [485, 0] width 970 height 0
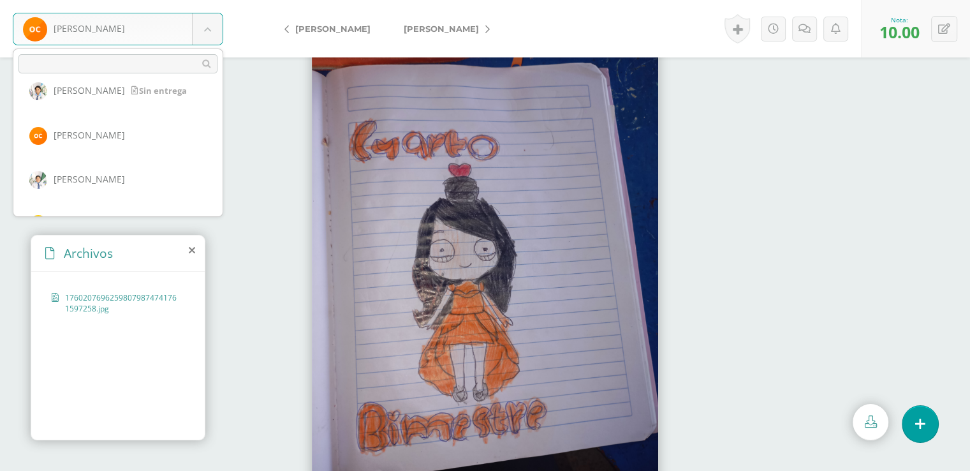
scroll to position [309, 0]
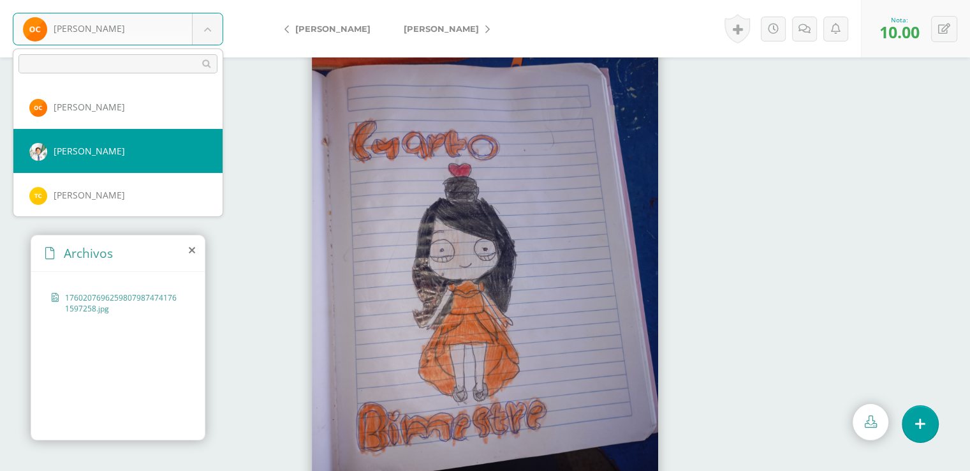
select select "6002"
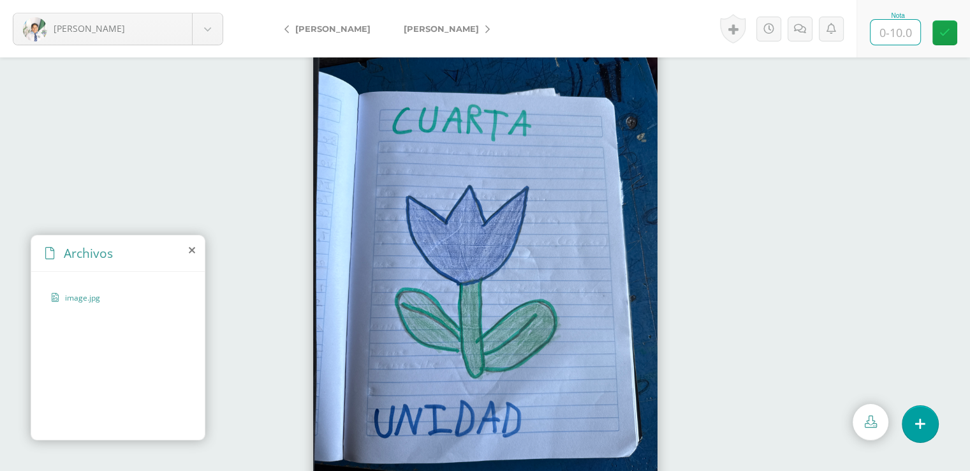
click at [897, 30] on input "text" at bounding box center [896, 32] width 50 height 25
type input "10"
click at [948, 34] on icon at bounding box center [945, 32] width 11 height 11
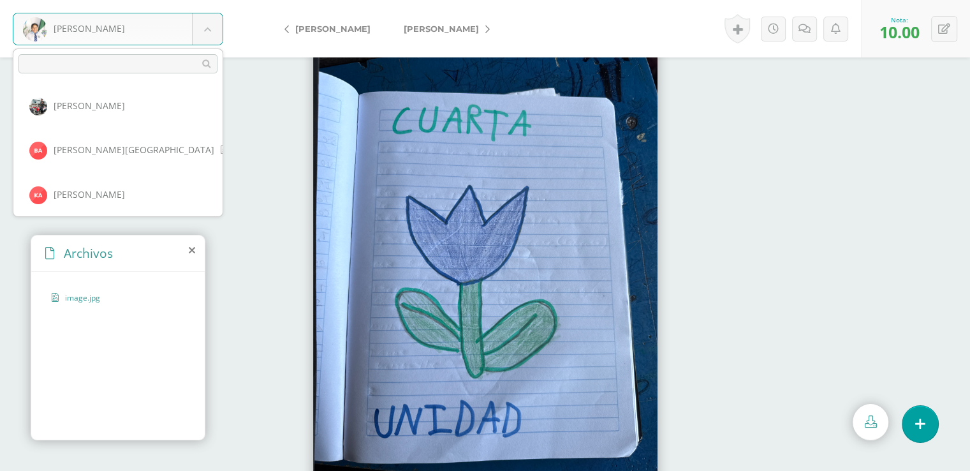
click at [211, 0] on body "[PERSON_NAME] [PERSON_NAME] [PERSON_NAME], [GEOGRAPHIC_DATA][PERSON_NAME][GEOGR…" at bounding box center [485, 0] width 970 height 0
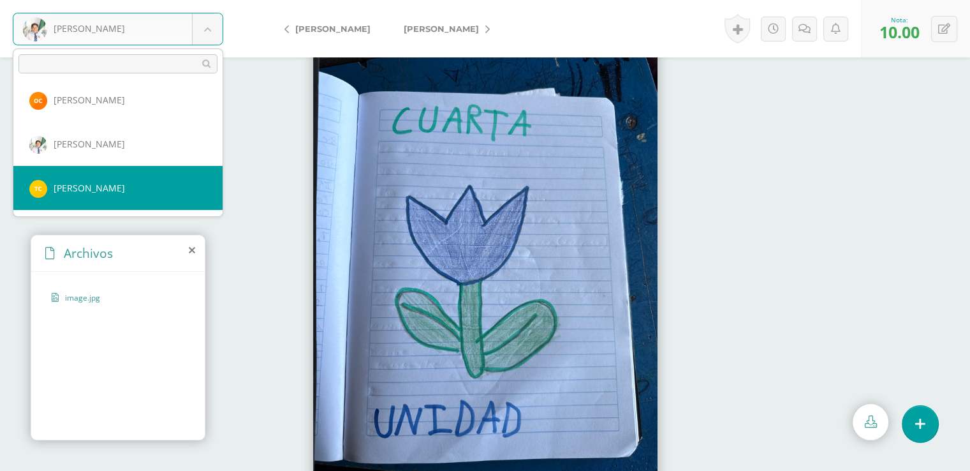
select select "8396"
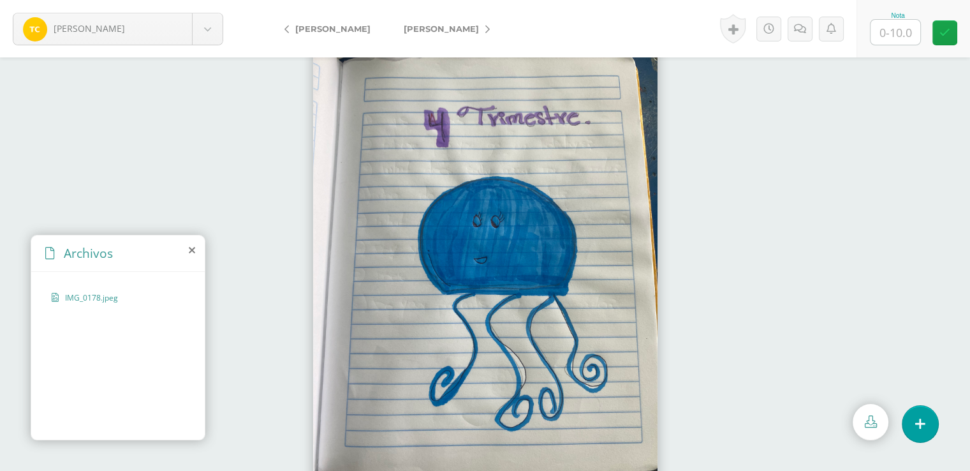
click at [896, 30] on input "text" at bounding box center [896, 32] width 50 height 25
type input "10"
click at [949, 33] on icon at bounding box center [945, 32] width 11 height 11
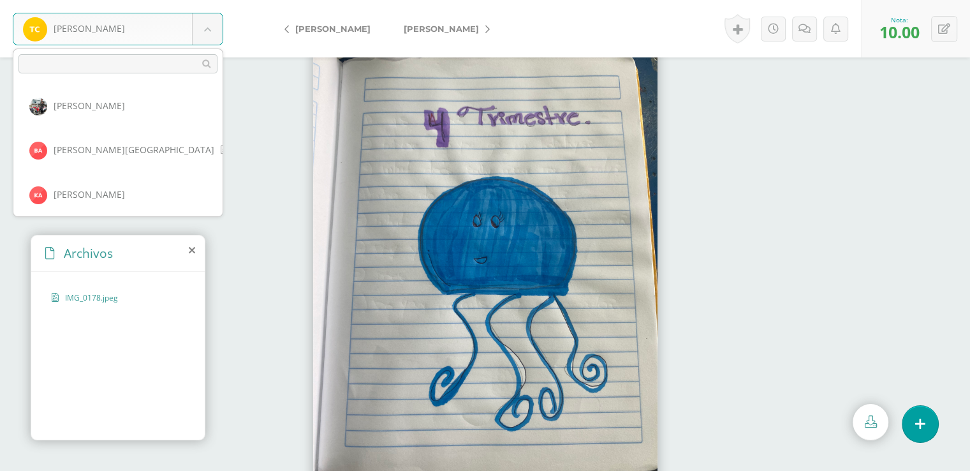
click at [210, 0] on body "Corado, Tayri Aguilar, Michael Alvarado, Beverly Arévalo, Kerly Arias, Brixia B…" at bounding box center [485, 0] width 970 height 0
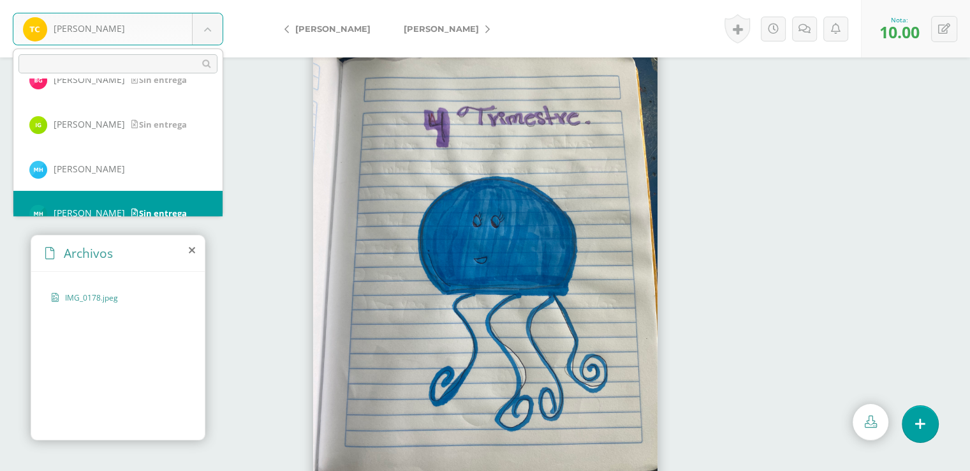
scroll to position [620, 0]
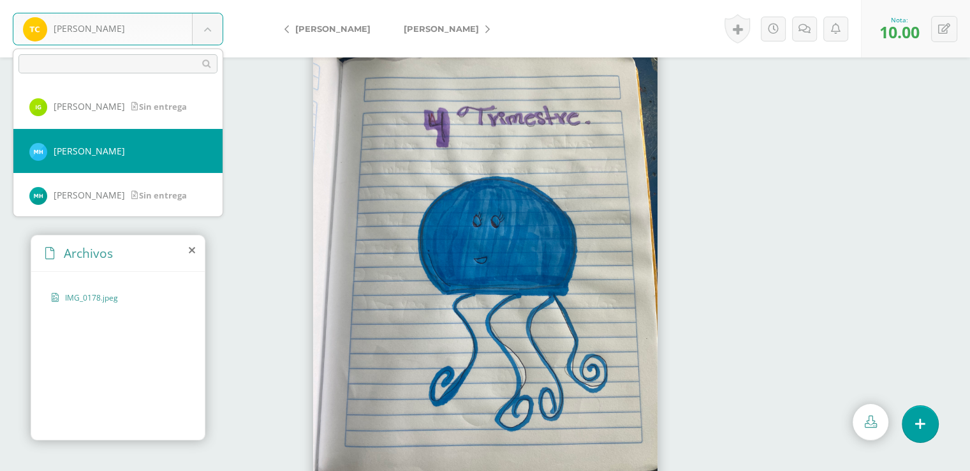
select select "9166"
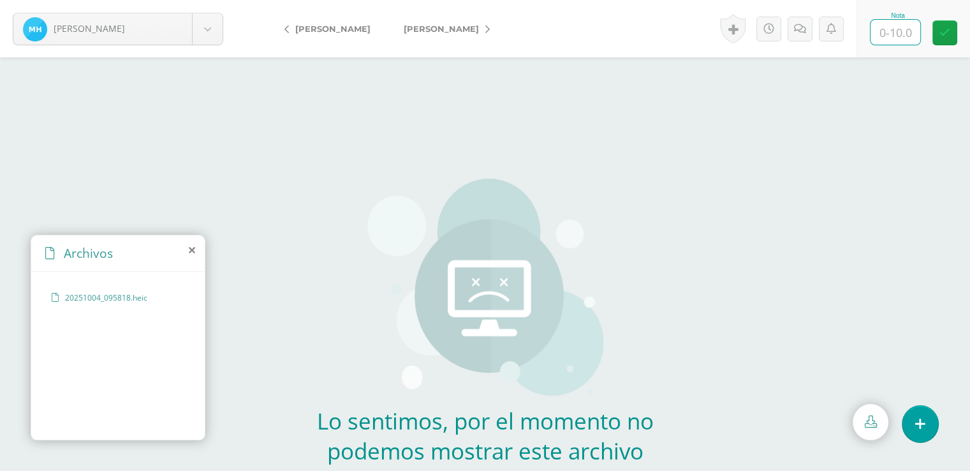
click at [898, 31] on input "text" at bounding box center [896, 32] width 50 height 25
type input "10"
click at [946, 33] on icon at bounding box center [945, 32] width 11 height 11
click at [209, 31] on body "[PERSON_NAME] [PERSON_NAME] [PERSON_NAME], [GEOGRAPHIC_DATA][PERSON_NAME][GEOGR…" at bounding box center [485, 272] width 970 height 545
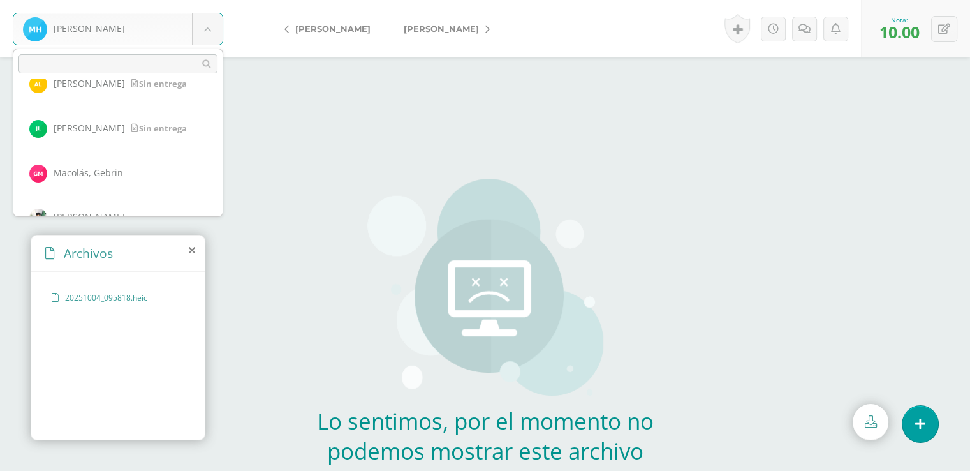
scroll to position [787, 0]
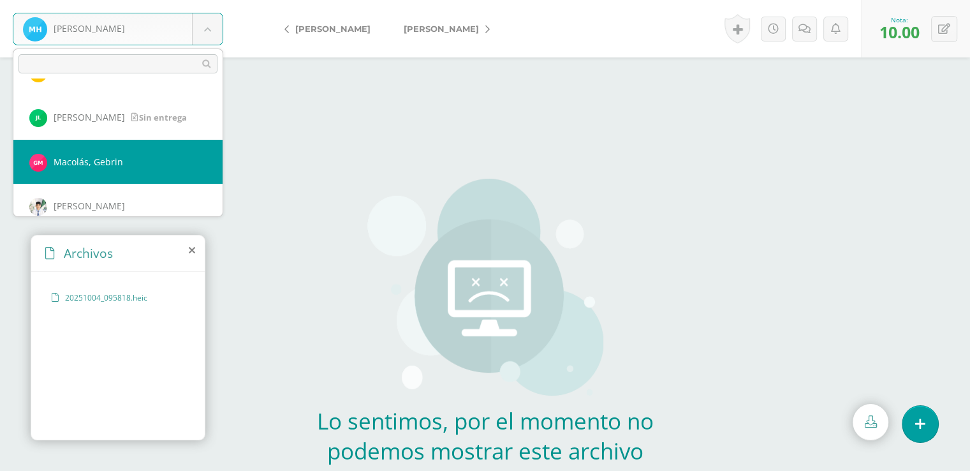
select select "8227"
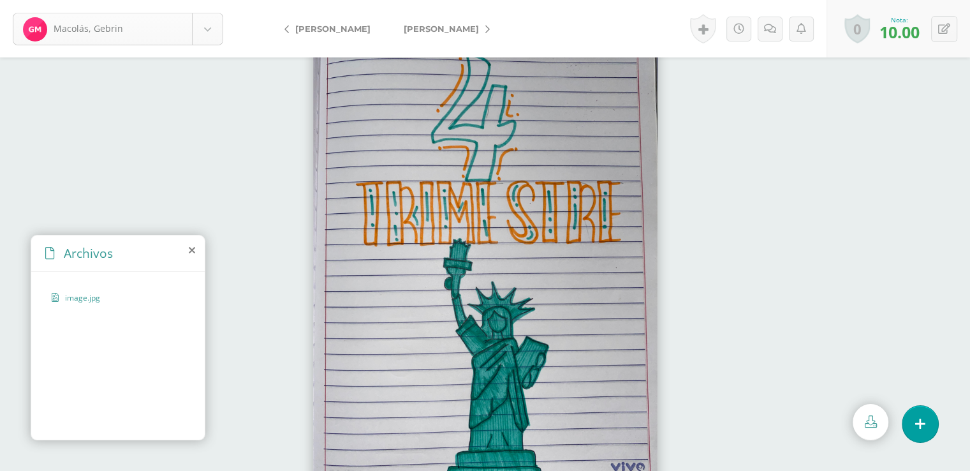
scroll to position [753, 0]
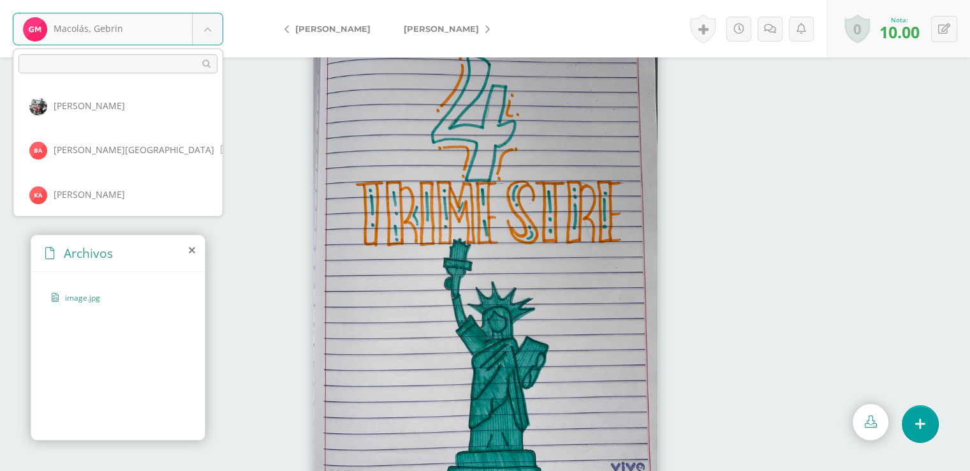
click at [209, 0] on body "Macolás, [PERSON_NAME] [PERSON_NAME], [GEOGRAPHIC_DATA][PERSON_NAME][GEOGRAPHIC…" at bounding box center [485, 0] width 970 height 0
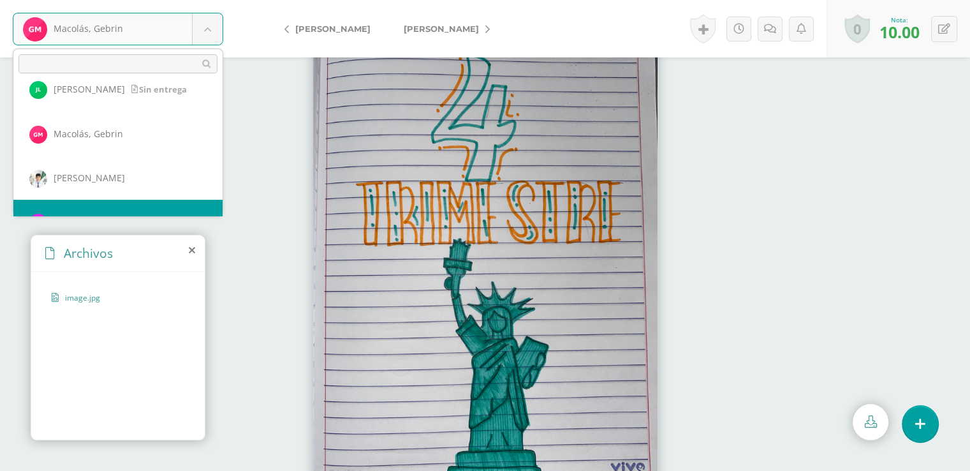
scroll to position [842, 0]
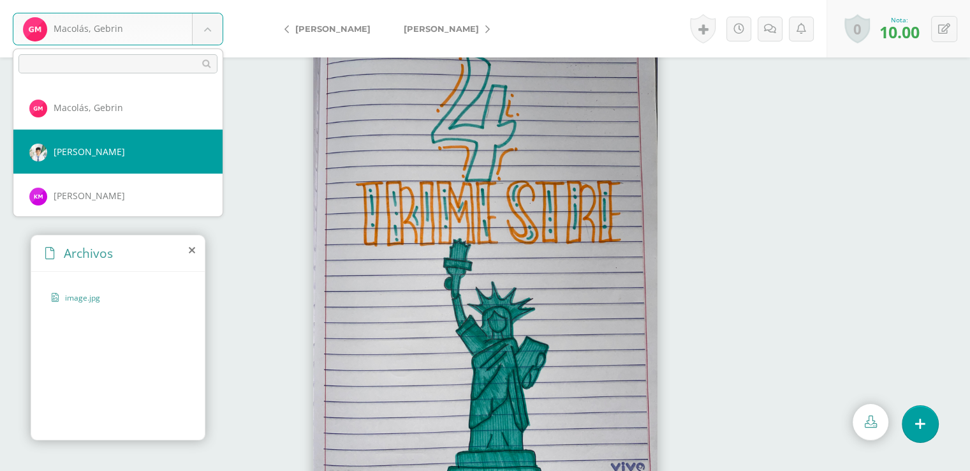
select select "6013"
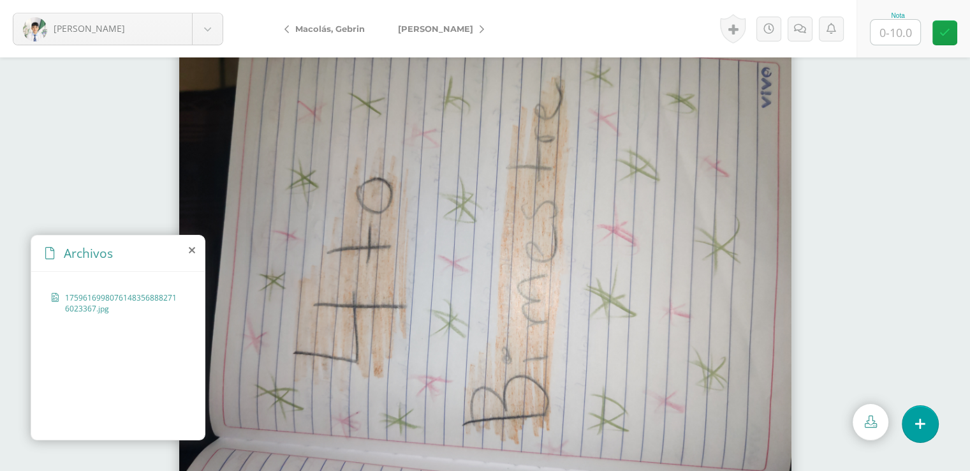
click at [896, 33] on input "text" at bounding box center [896, 32] width 50 height 25
type input "10"
click at [948, 31] on icon at bounding box center [945, 32] width 11 height 11
click at [211, 0] on body "Martínez, Elmer Aguilar, Michael Alvarado, Beverly Arévalo, Kerly Arias, Brixia…" at bounding box center [485, 0] width 970 height 0
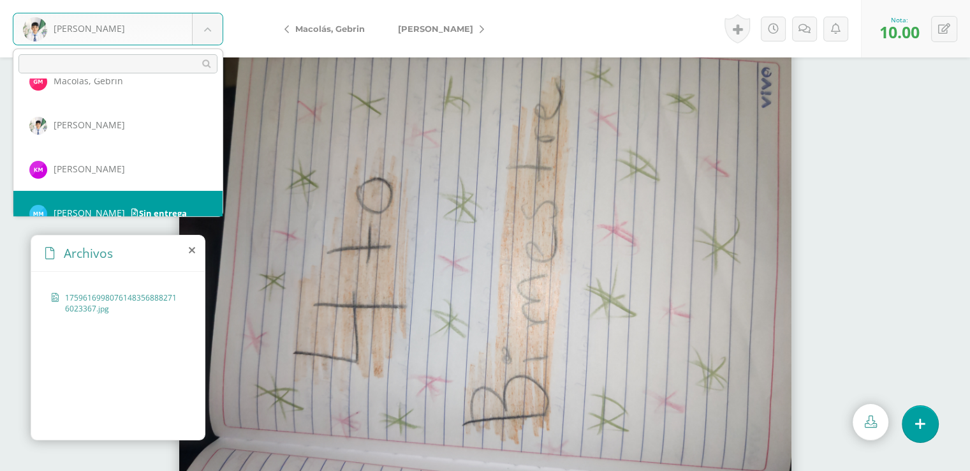
scroll to position [886, 0]
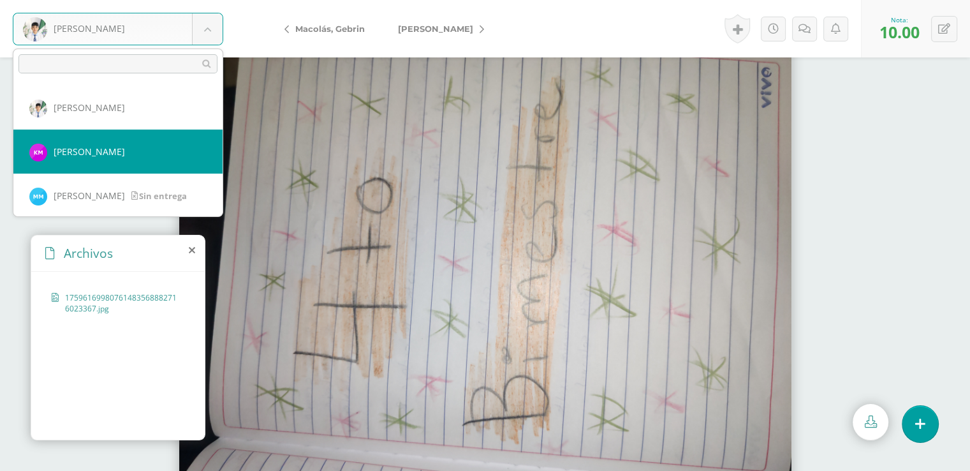
select select "8189"
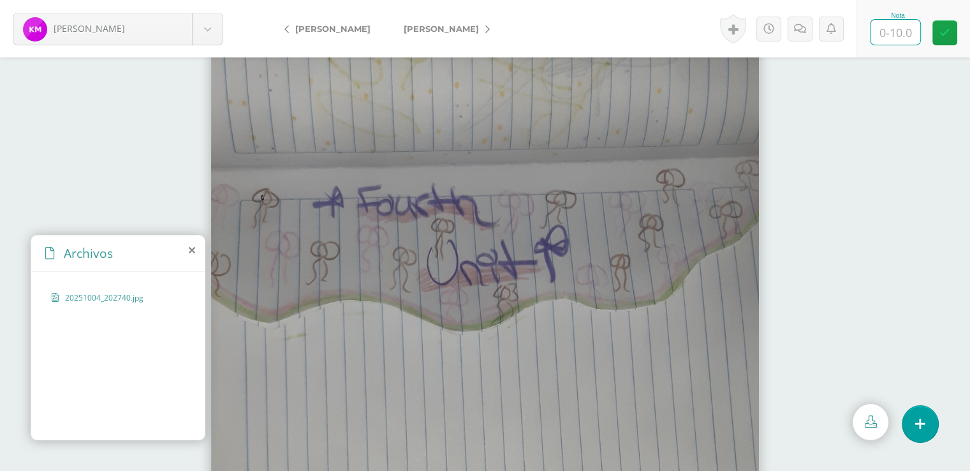
click at [895, 32] on input "text" at bounding box center [896, 32] width 50 height 25
type input "10"
click at [942, 35] on icon at bounding box center [945, 32] width 11 height 11
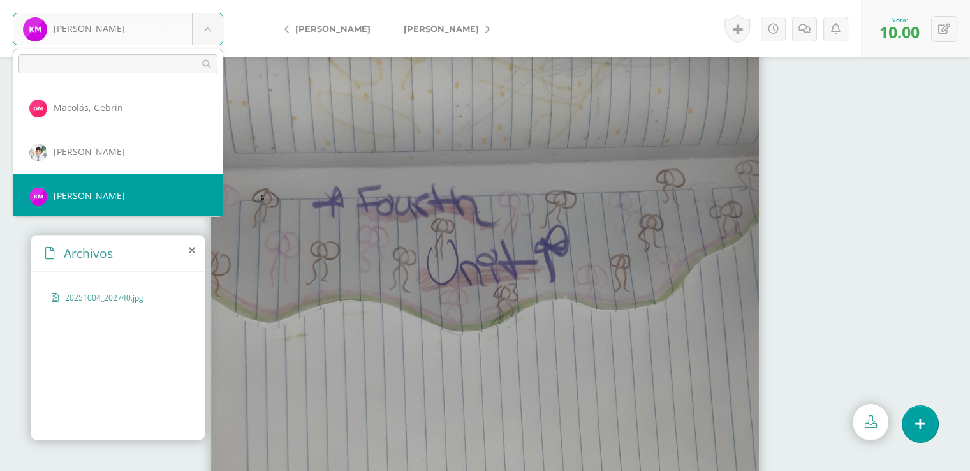
click at [209, 0] on body "[PERSON_NAME] [PERSON_NAME] [PERSON_NAME], [GEOGRAPHIC_DATA][PERSON_NAME][GEOGR…" at bounding box center [485, 0] width 970 height 0
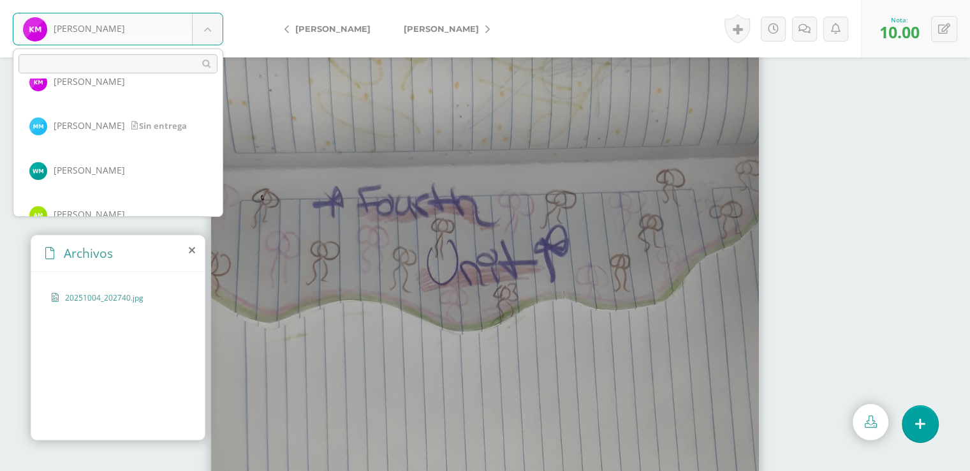
scroll to position [981, 0]
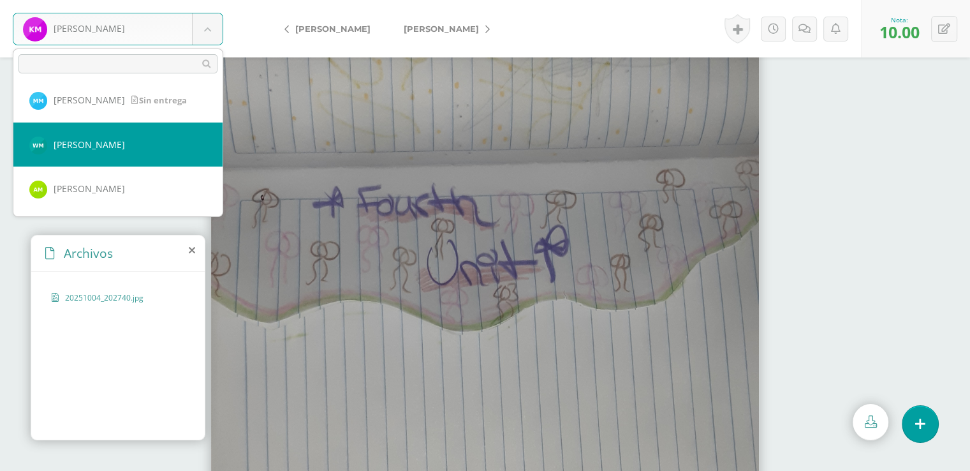
select select "8226"
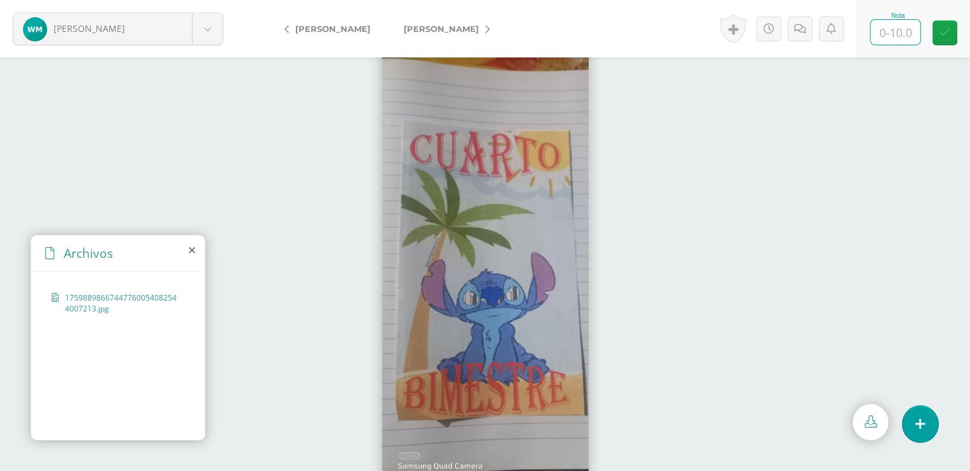
click at [898, 31] on input "text" at bounding box center [896, 32] width 50 height 25
type input "10"
click at [950, 31] on link at bounding box center [945, 32] width 25 height 25
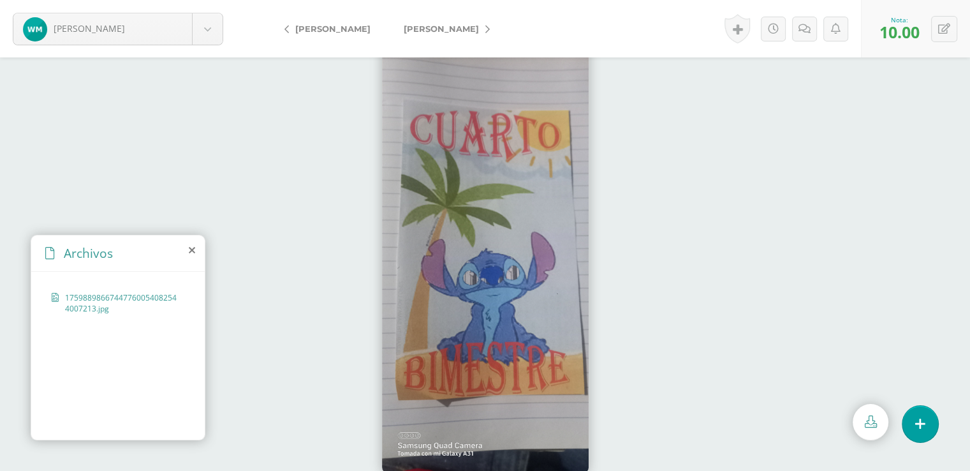
scroll to position [23, 0]
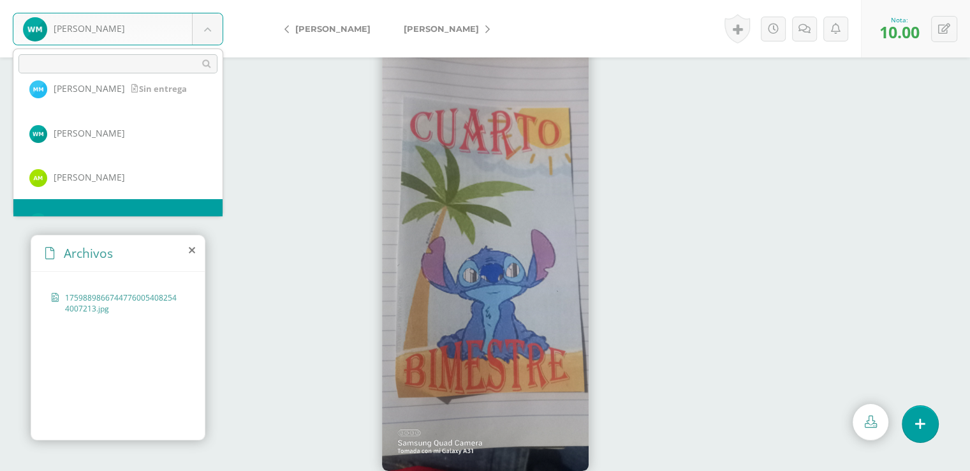
scroll to position [1018, 0]
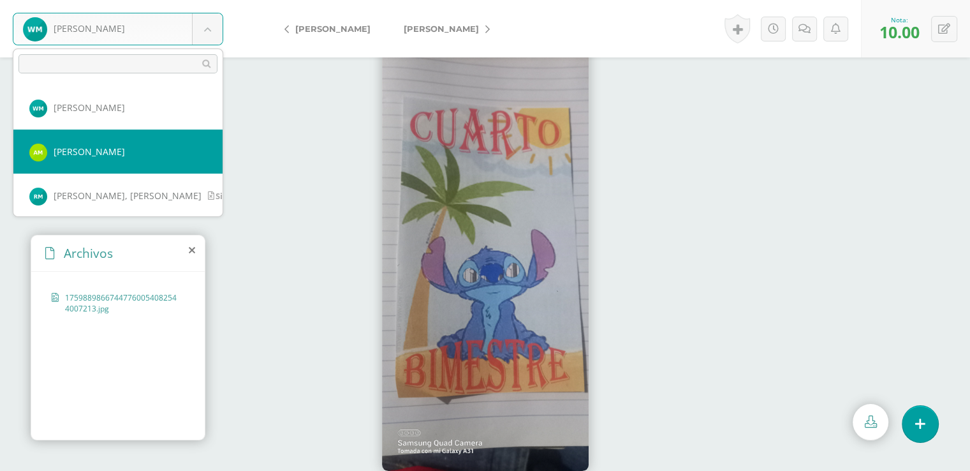
select select "8218"
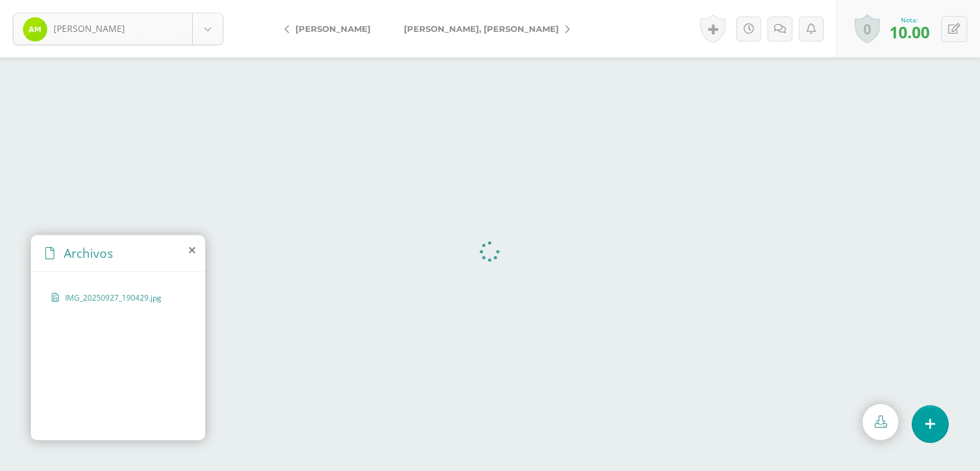
click at [212, 0] on body "Méndez, Alejandra Aguilar, Michael Alvarado, Beverly Arévalo, Kerly Arias, Brix…" at bounding box center [490, 0] width 980 height 0
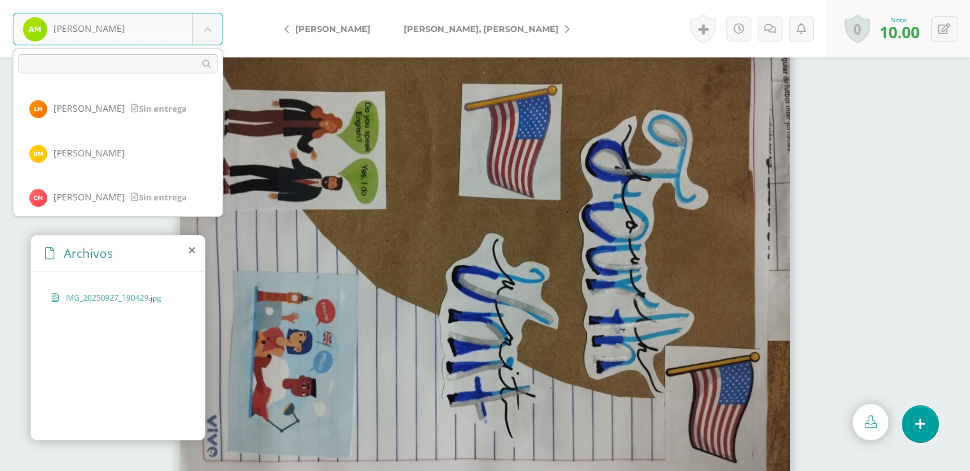
scroll to position [1196, 0]
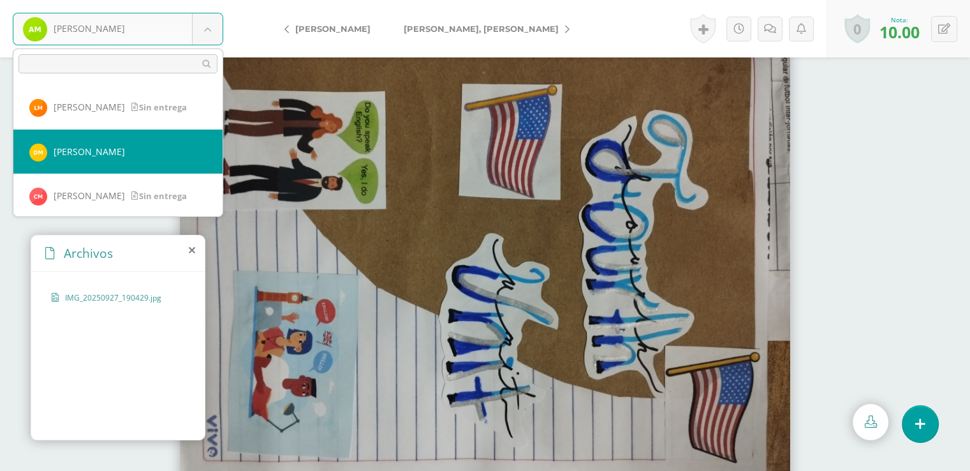
select select "8179"
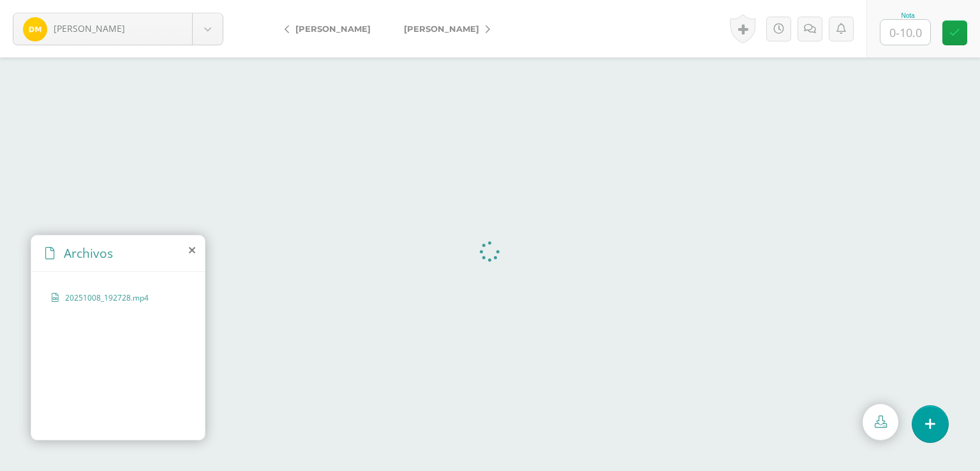
click at [906, 31] on input "text" at bounding box center [906, 32] width 50 height 25
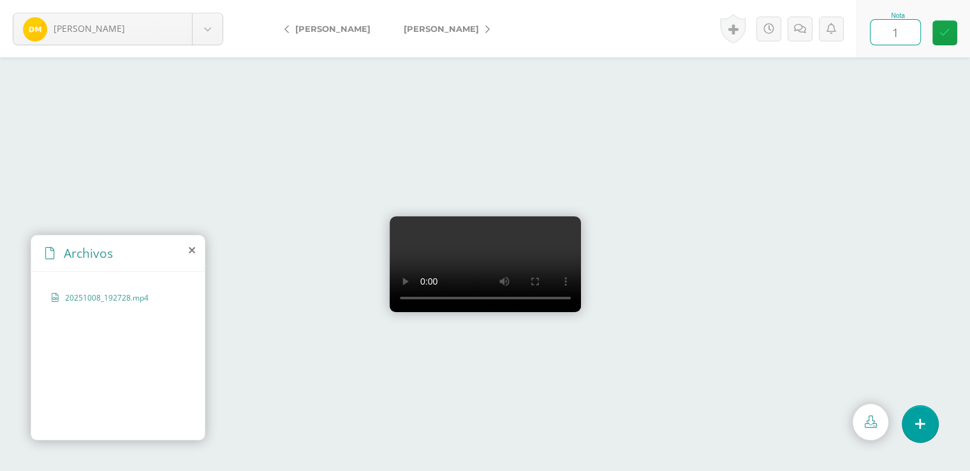
type input "10"
click at [946, 31] on icon at bounding box center [945, 32] width 11 height 11
click at [209, 0] on body "[PERSON_NAME], [PERSON_NAME], [PERSON_NAME], [GEOGRAPHIC_DATA][PERSON_NAME][GEO…" at bounding box center [485, 0] width 970 height 0
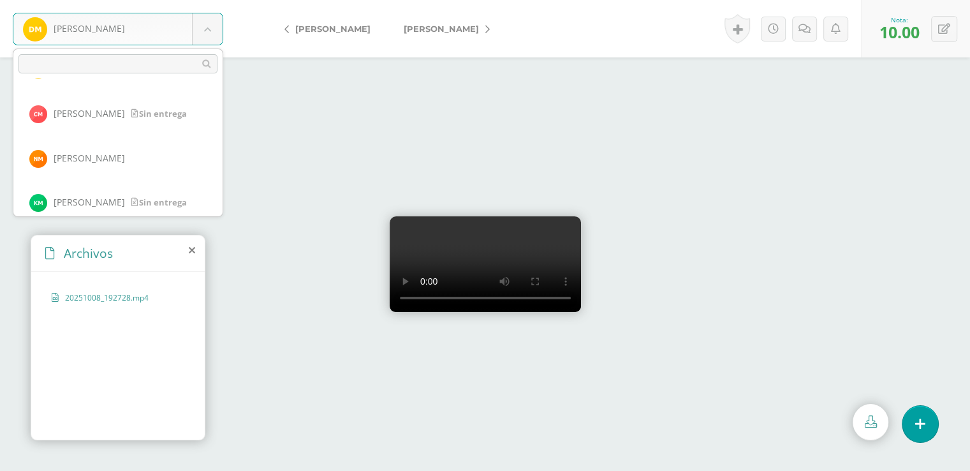
scroll to position [1284, 0]
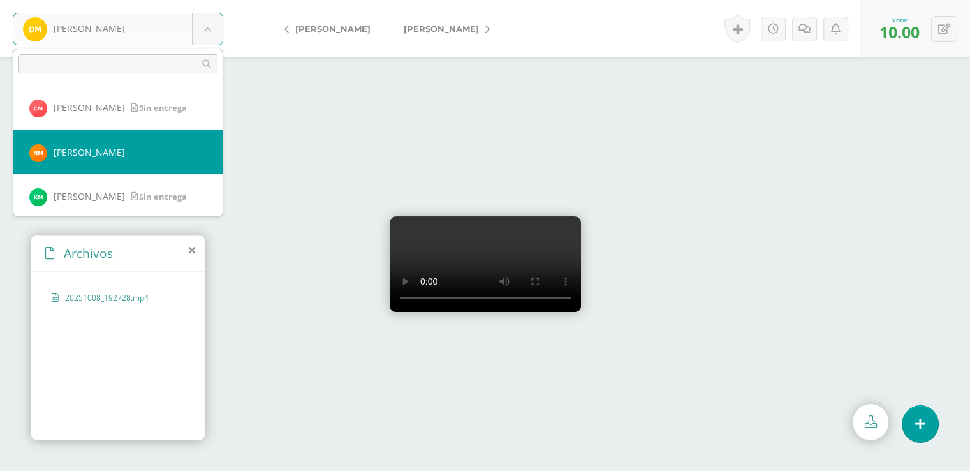
select select "8393"
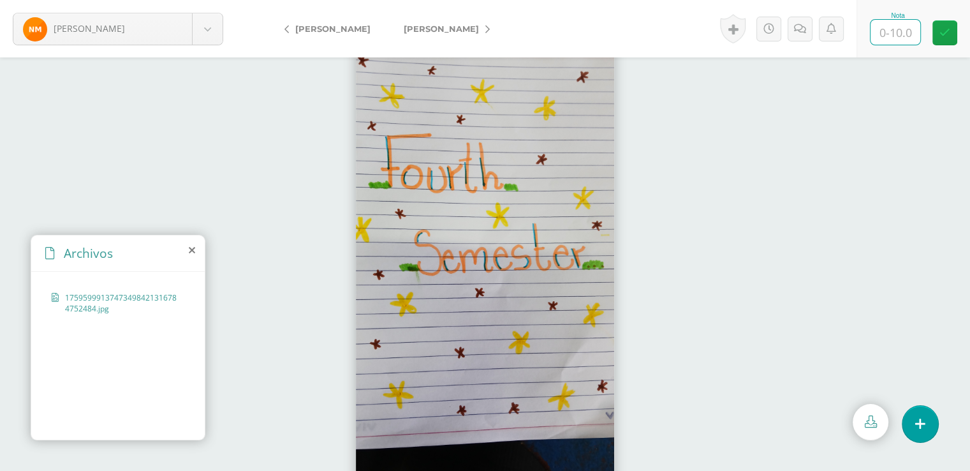
click at [896, 30] on input "text" at bounding box center [896, 32] width 50 height 25
type input "10"
click at [942, 33] on icon at bounding box center [945, 32] width 11 height 11
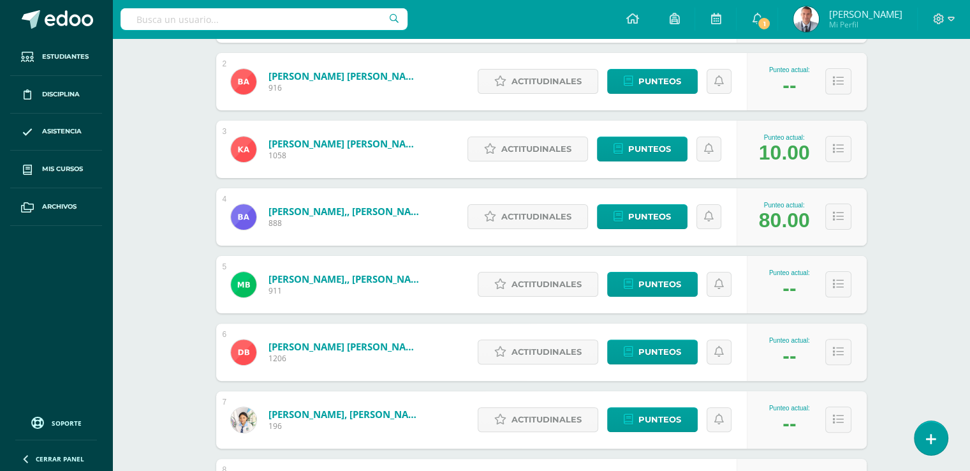
scroll to position [299, 0]
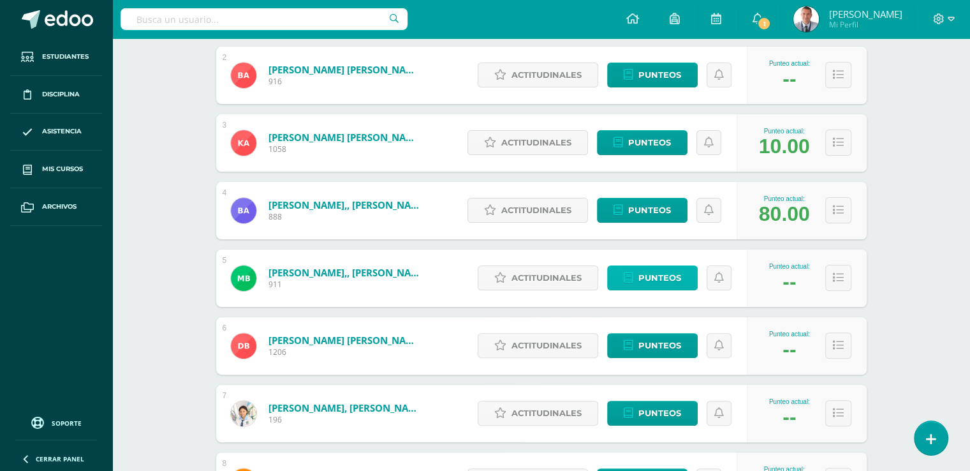
click at [665, 279] on span "Punteos" at bounding box center [660, 278] width 43 height 24
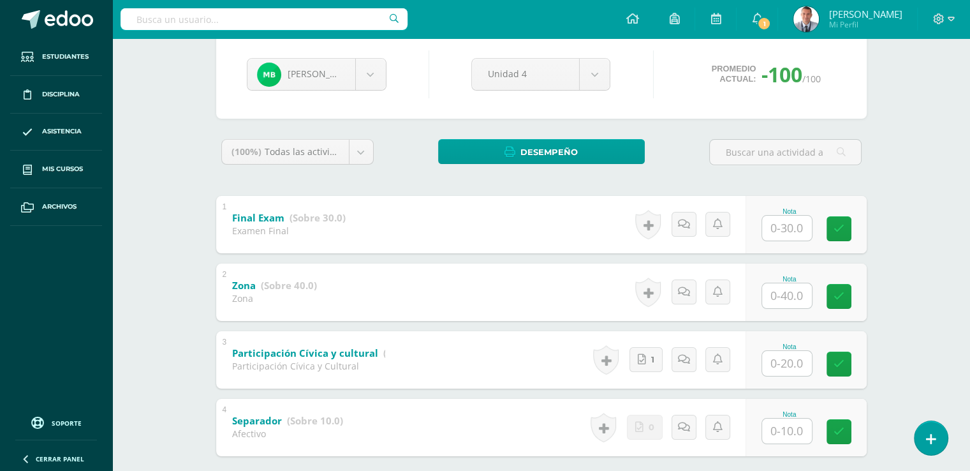
scroll to position [123, 0]
click at [788, 291] on input "text" at bounding box center [787, 295] width 50 height 25
type input "40"
click at [854, 296] on link at bounding box center [848, 296] width 26 height 26
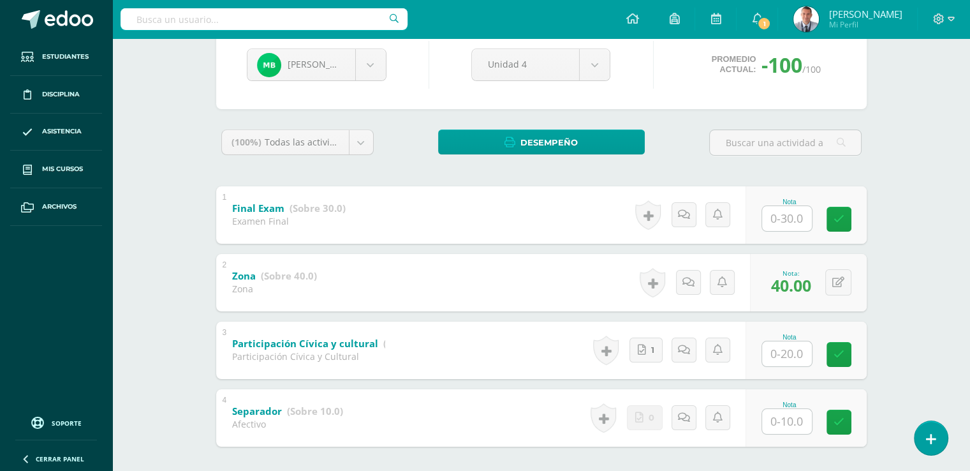
scroll to position [0, 0]
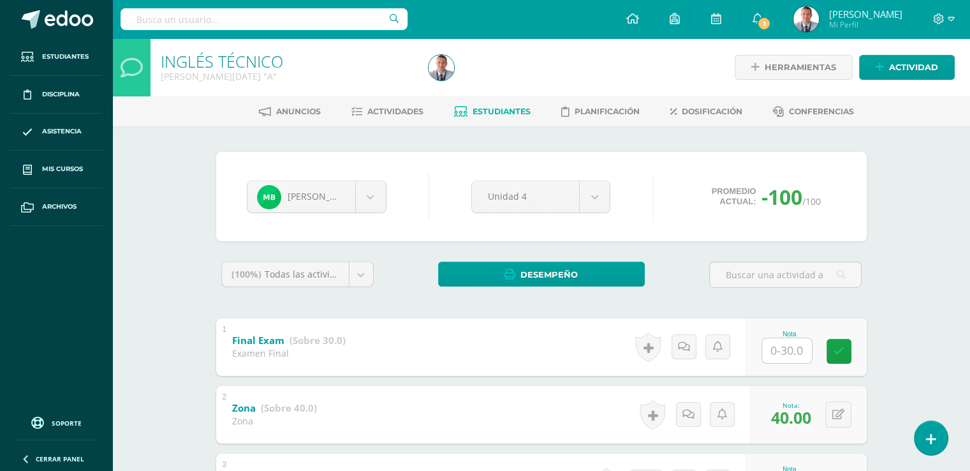
click at [505, 109] on span "Estudiantes" at bounding box center [502, 112] width 58 height 10
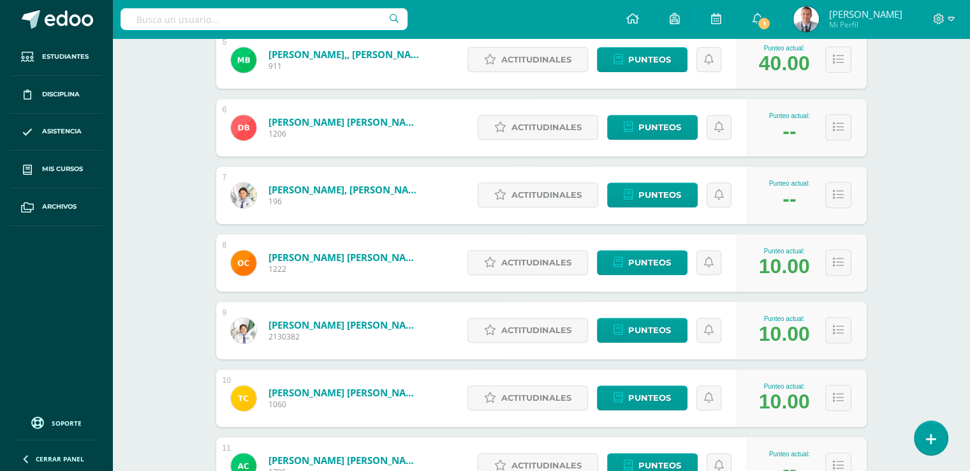
scroll to position [523, 0]
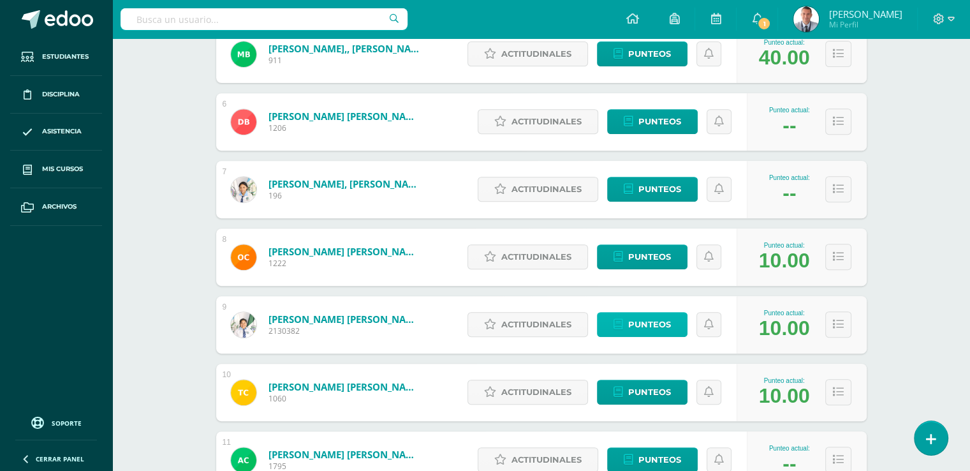
click at [669, 323] on span "Punteos" at bounding box center [649, 325] width 43 height 24
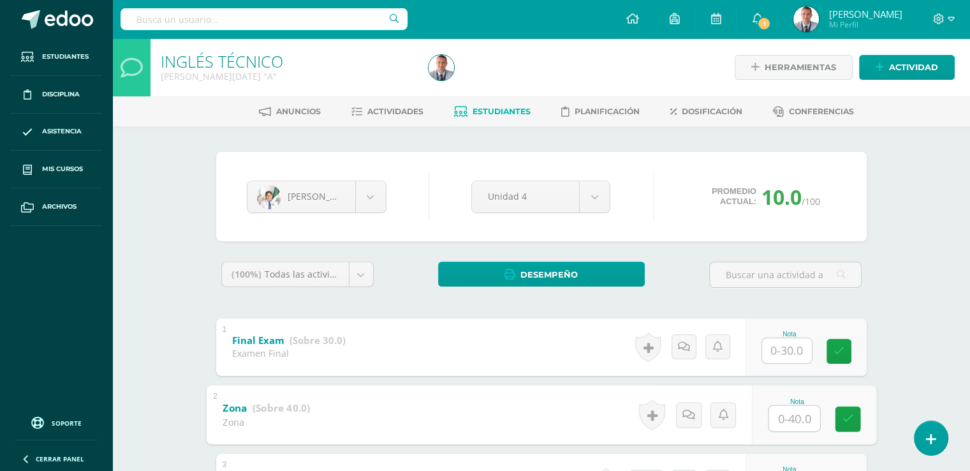
click at [786, 414] on input "text" at bounding box center [794, 418] width 51 height 26
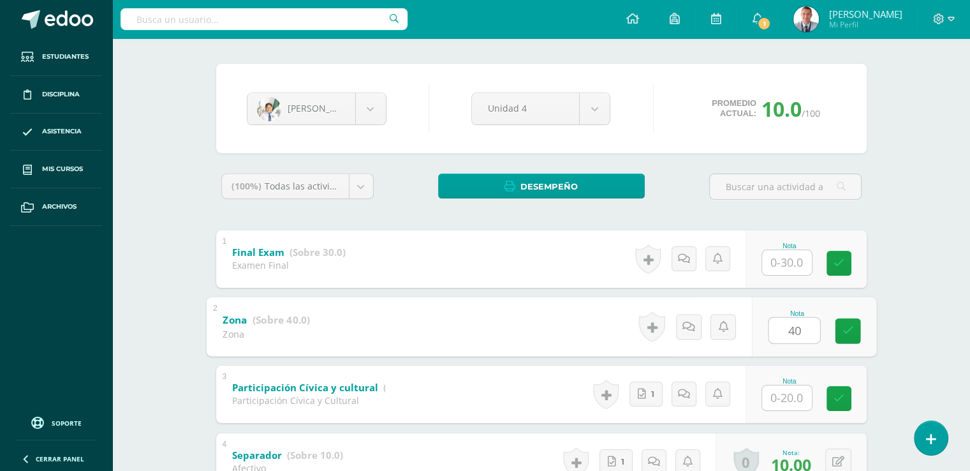
scroll to position [107, 0]
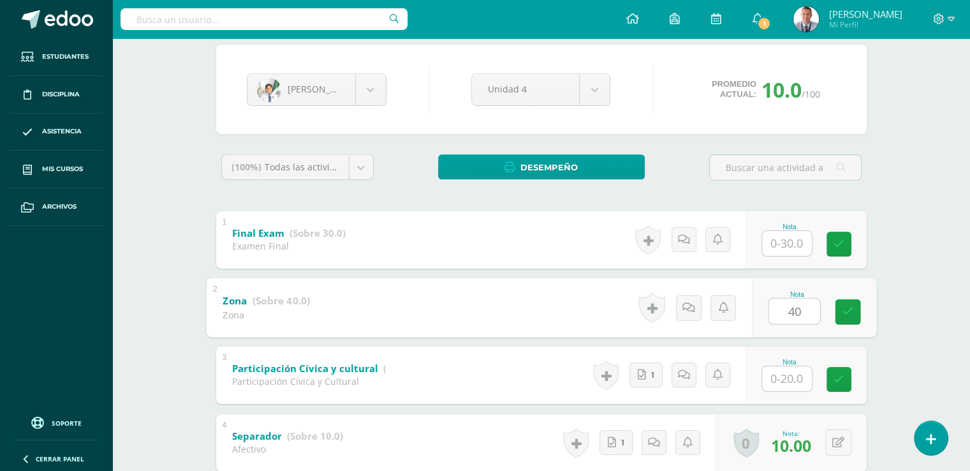
type input "40"
click at [789, 373] on input "text" at bounding box center [787, 378] width 50 height 25
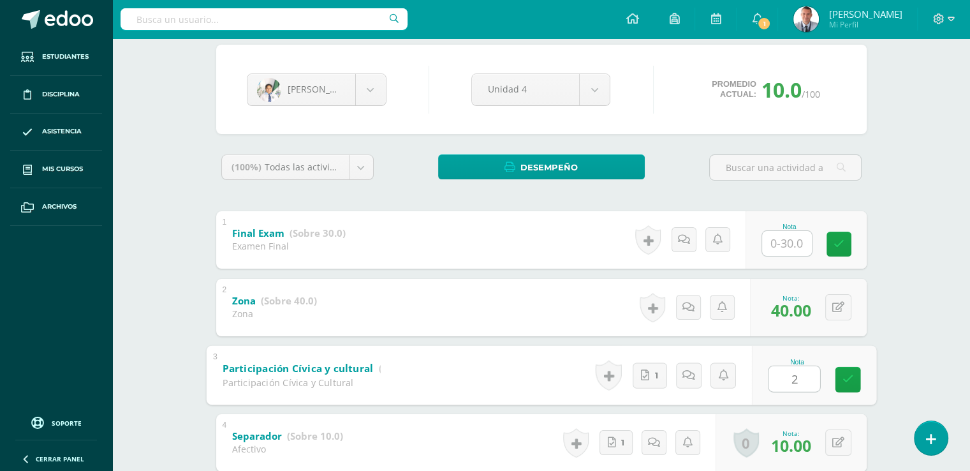
type input "20"
click at [850, 380] on icon at bounding box center [847, 379] width 11 height 11
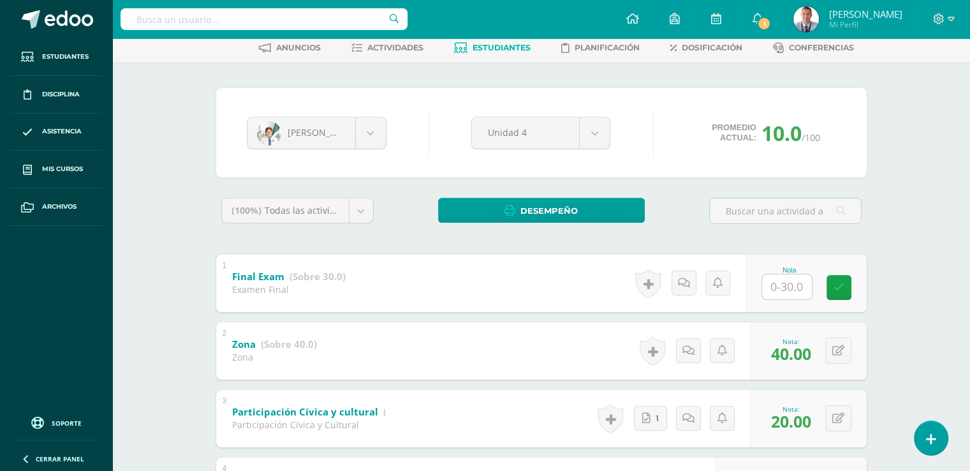
scroll to position [0, 0]
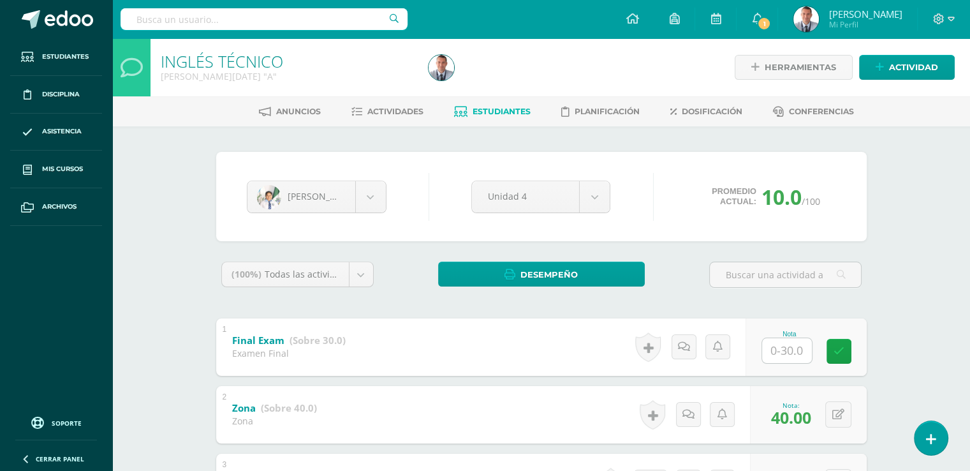
click at [504, 110] on span "Estudiantes" at bounding box center [502, 112] width 58 height 10
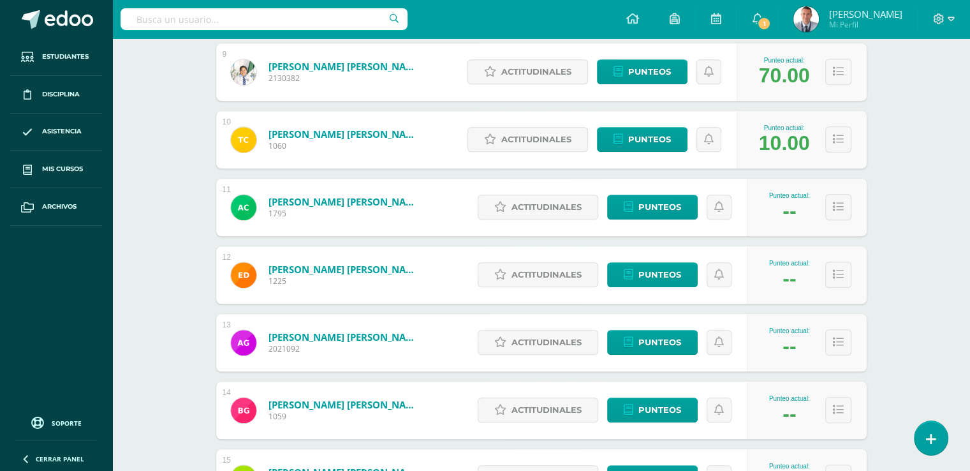
scroll to position [771, 0]
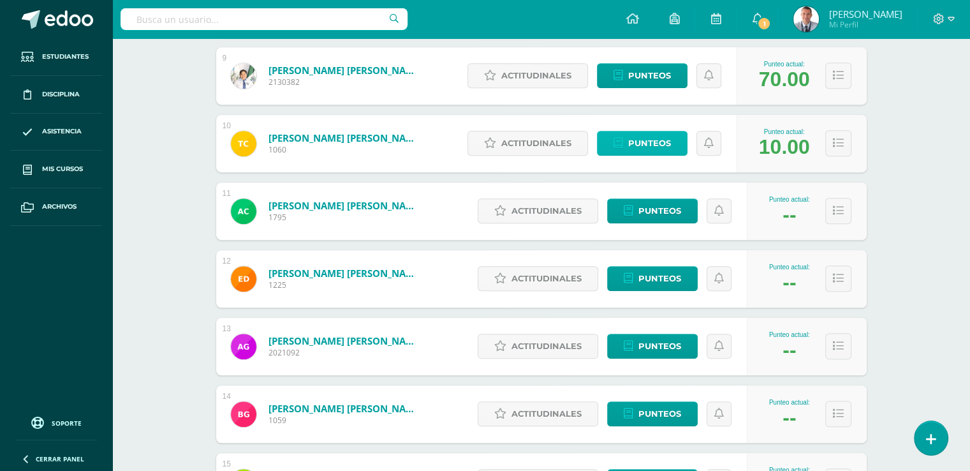
click at [667, 140] on span "Punteos" at bounding box center [649, 143] width 43 height 24
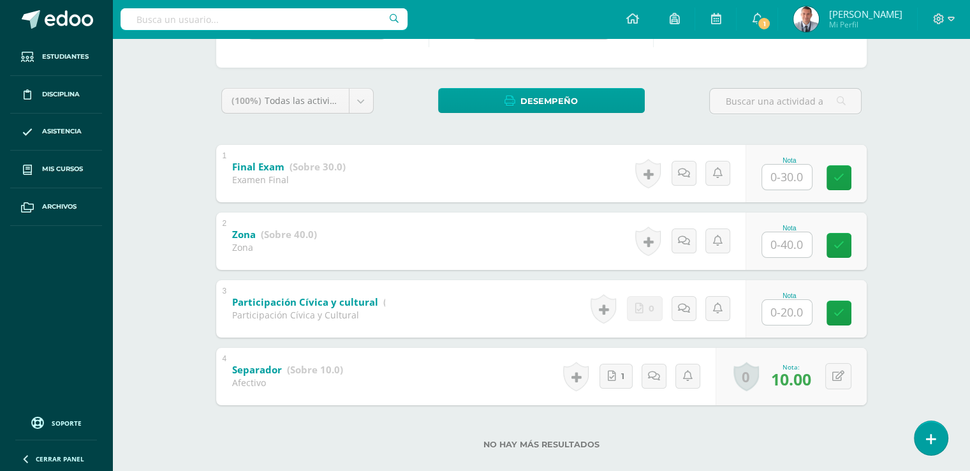
scroll to position [179, 0]
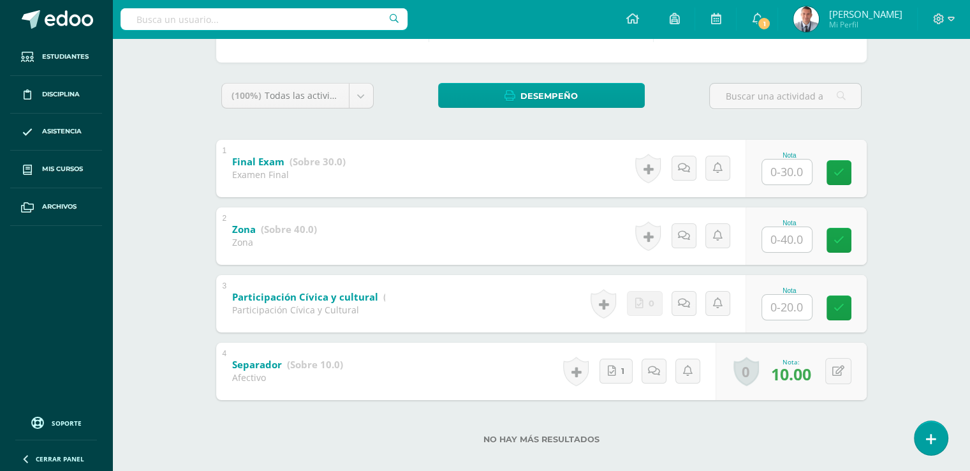
click at [789, 239] on input "text" at bounding box center [787, 239] width 50 height 25
type input "40"
click at [788, 308] on input "text" at bounding box center [787, 307] width 50 height 25
type input "20"
click at [842, 310] on link at bounding box center [848, 308] width 26 height 26
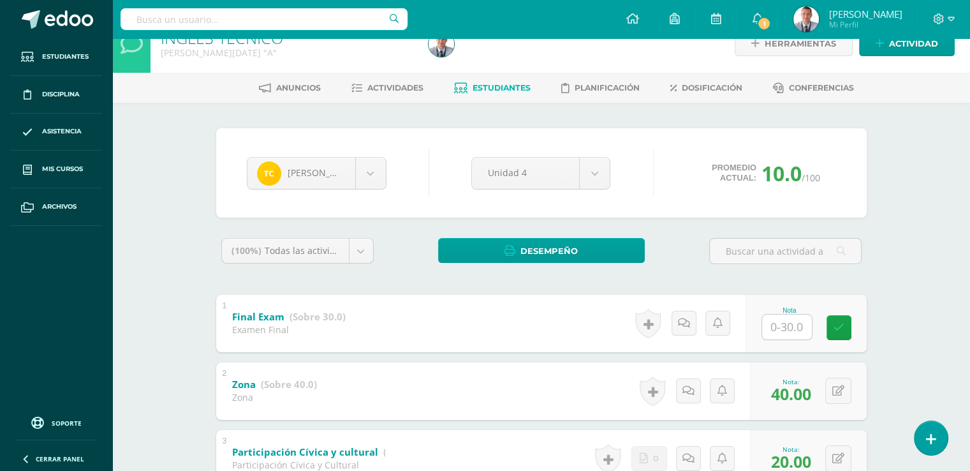
scroll to position [23, 0]
click at [513, 87] on span "Estudiantes" at bounding box center [502, 89] width 58 height 10
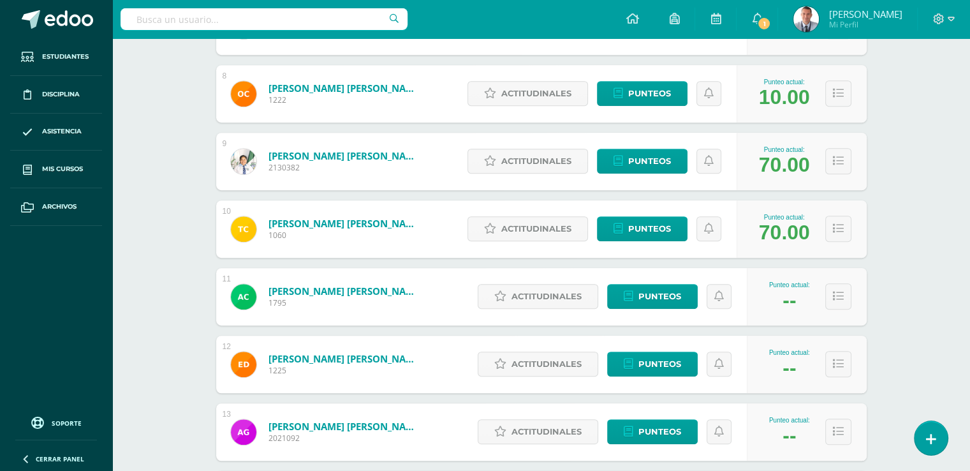
scroll to position [748, 0]
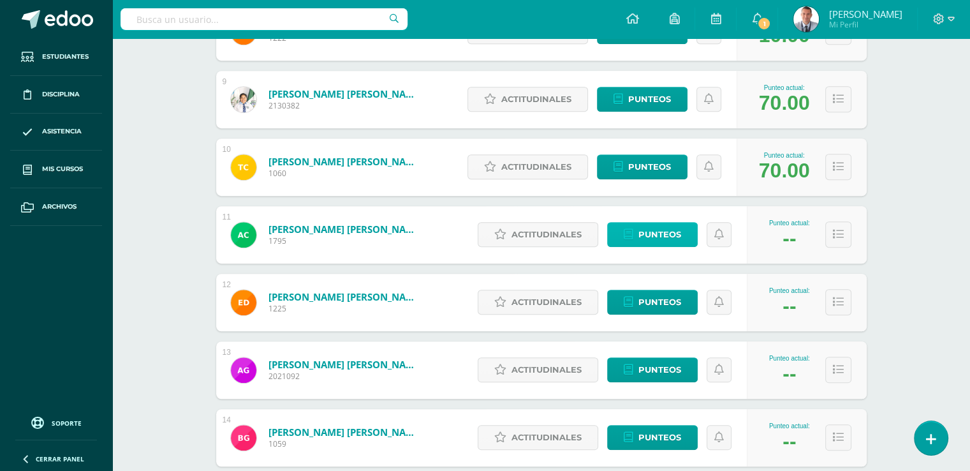
click at [669, 233] on span "Punteos" at bounding box center [660, 235] width 43 height 24
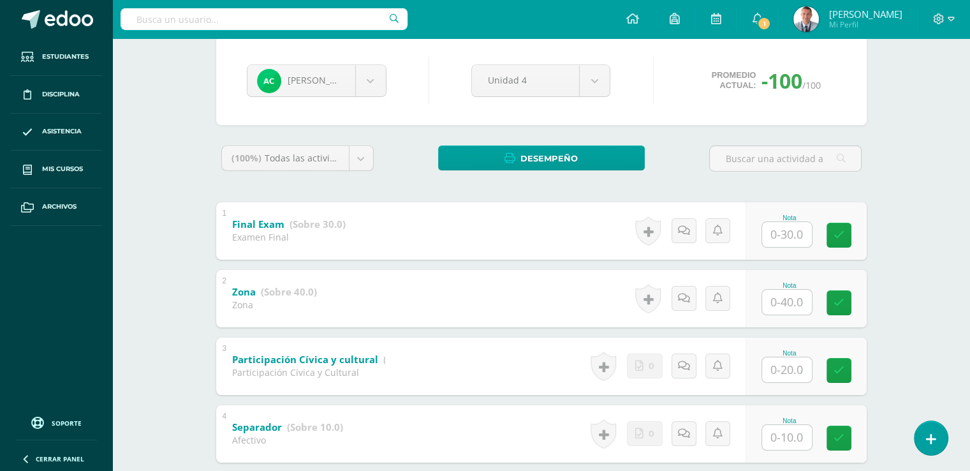
scroll to position [117, 0]
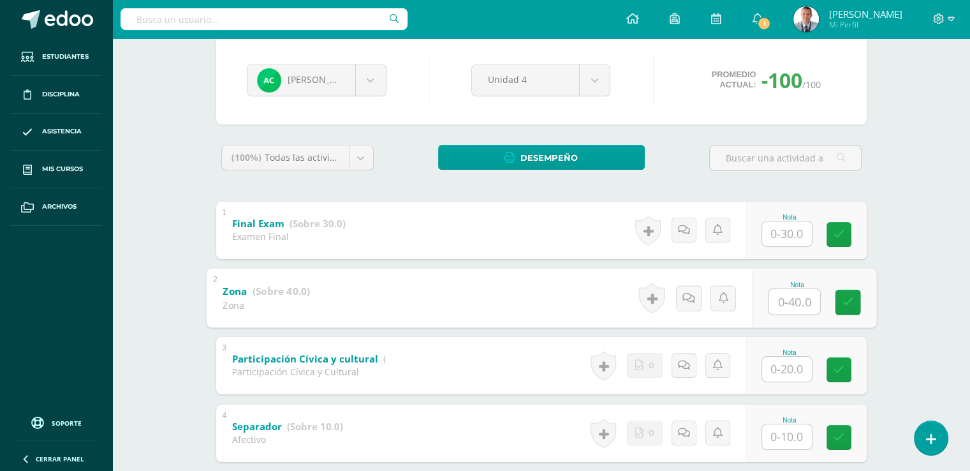
click at [787, 299] on input "text" at bounding box center [794, 301] width 51 height 26
type input "40"
click at [846, 304] on icon at bounding box center [847, 302] width 11 height 11
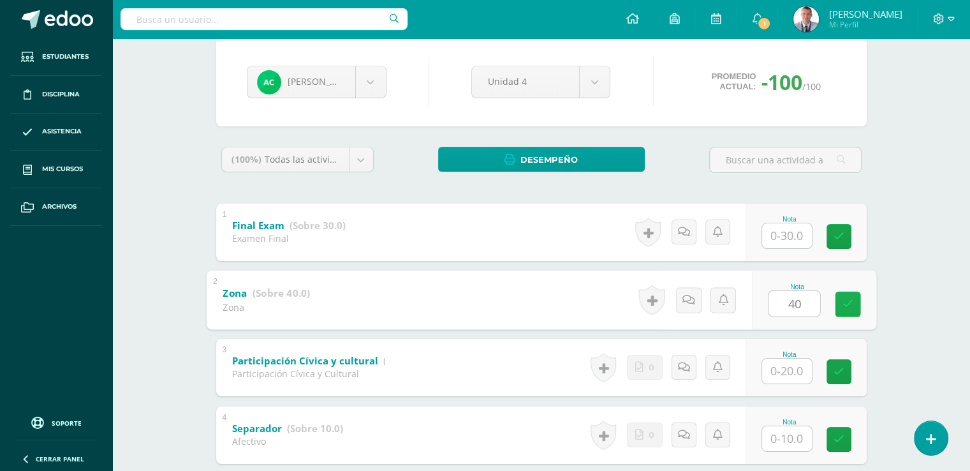
click at [851, 305] on icon at bounding box center [847, 304] width 11 height 11
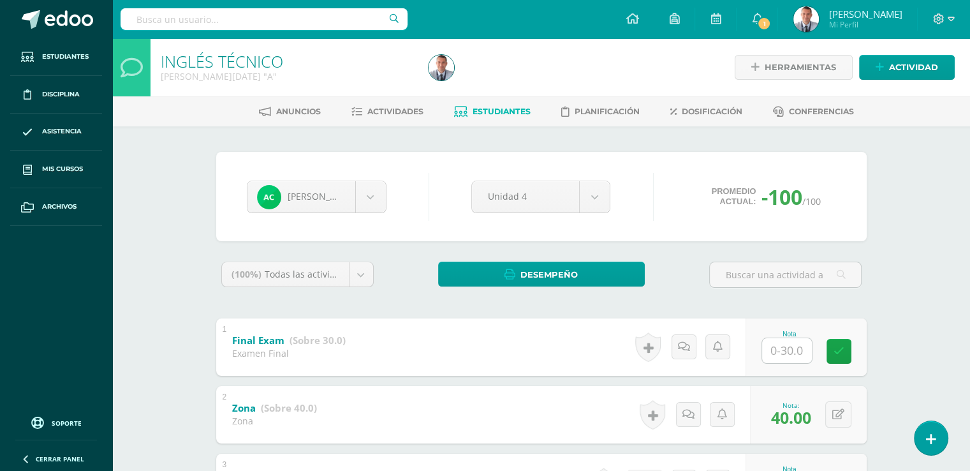
click at [505, 108] on span "Estudiantes" at bounding box center [502, 112] width 58 height 10
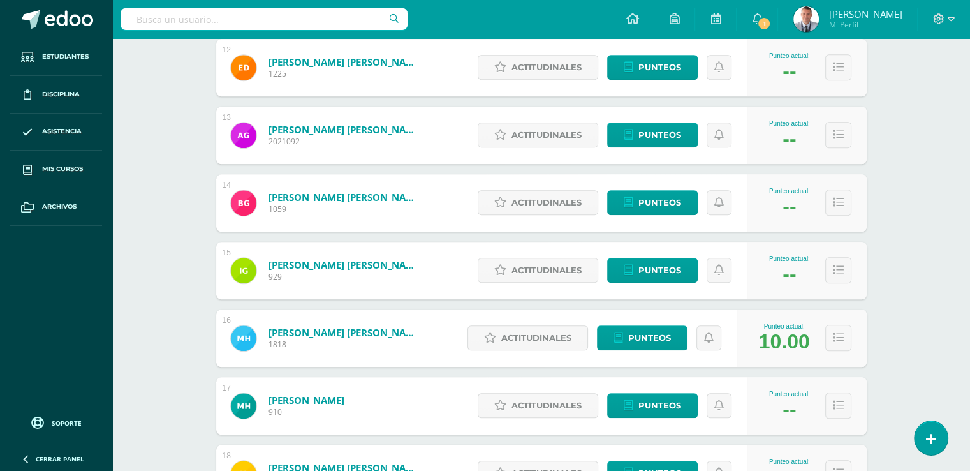
scroll to position [988, 0]
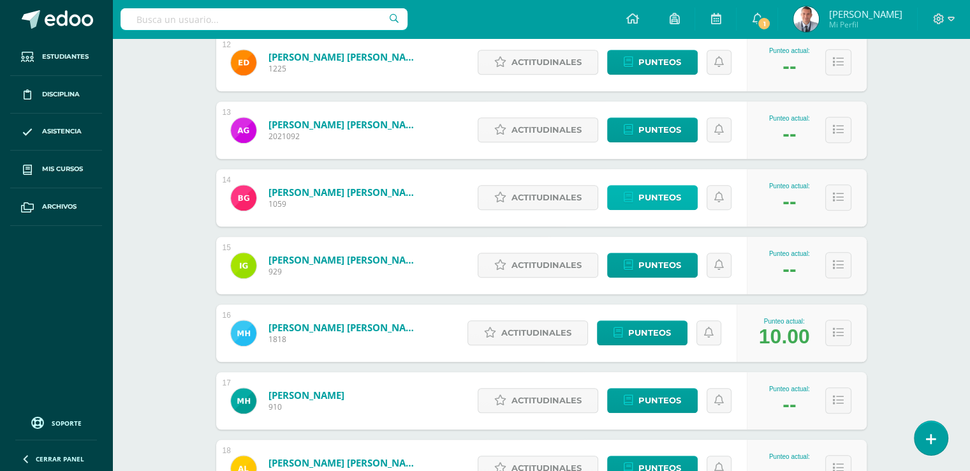
click at [678, 197] on span "Punteos" at bounding box center [660, 198] width 43 height 24
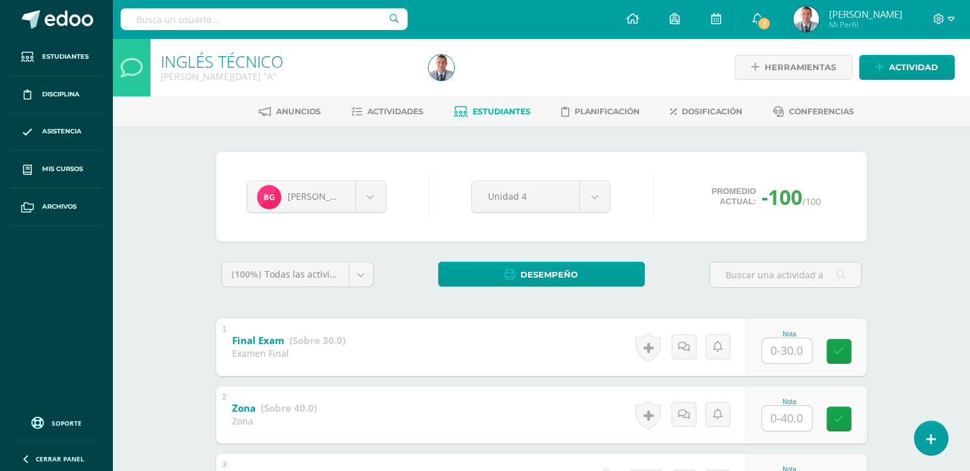
click at [488, 115] on span "Estudiantes" at bounding box center [502, 112] width 58 height 10
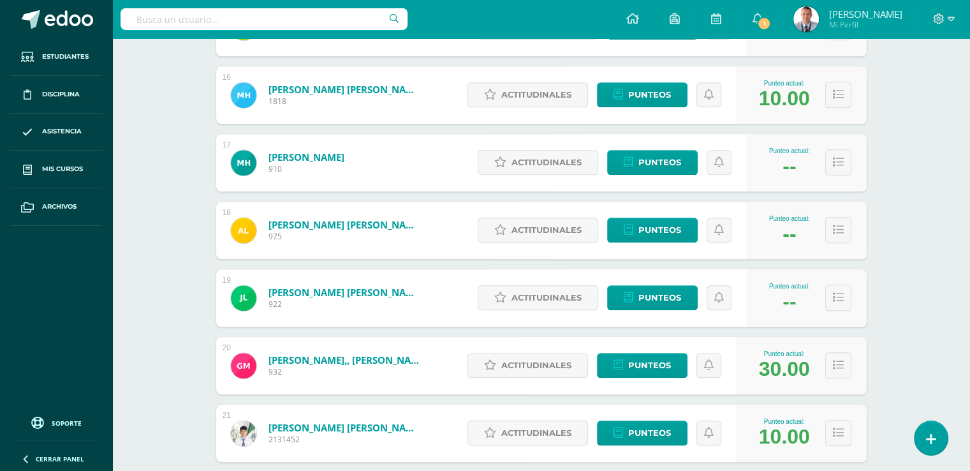
scroll to position [1401, 0]
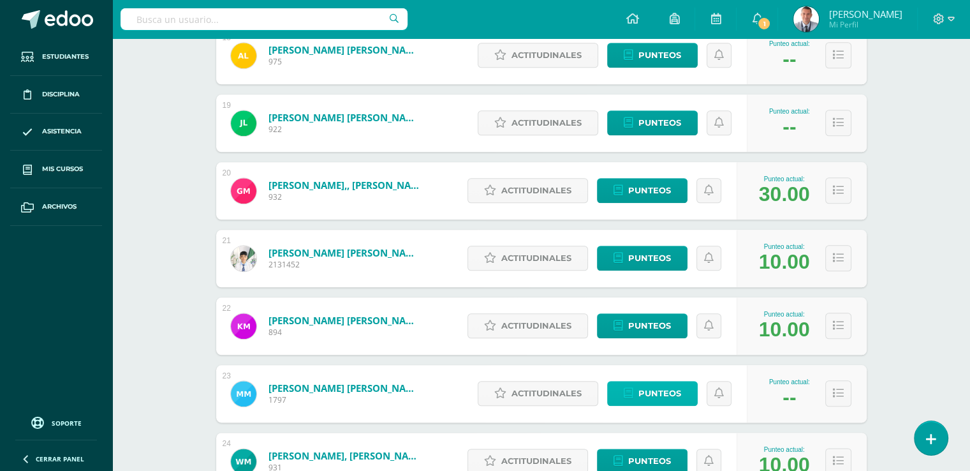
click at [673, 387] on span "Punteos" at bounding box center [660, 394] width 43 height 24
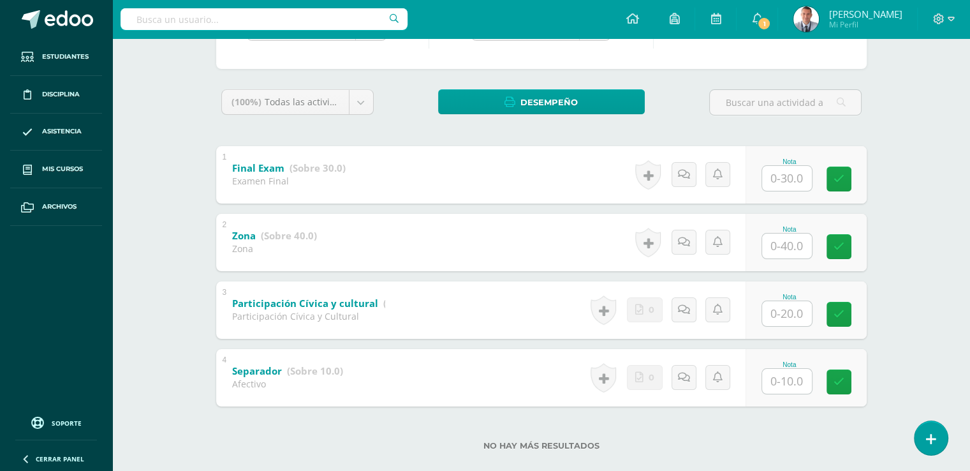
scroll to position [193, 0]
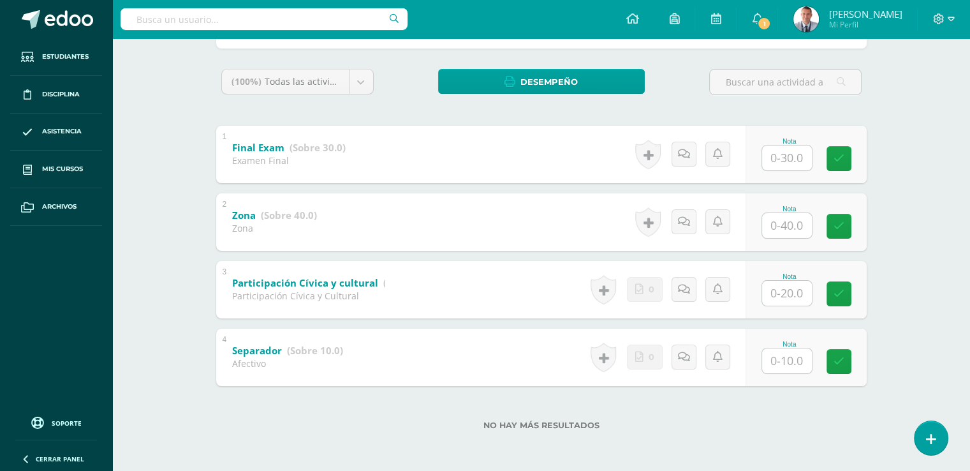
click at [789, 358] on input "text" at bounding box center [787, 360] width 50 height 25
type input "10"
click at [786, 292] on input "text" at bounding box center [794, 293] width 51 height 26
type input "20"
click at [791, 223] on input "text" at bounding box center [794, 225] width 51 height 26
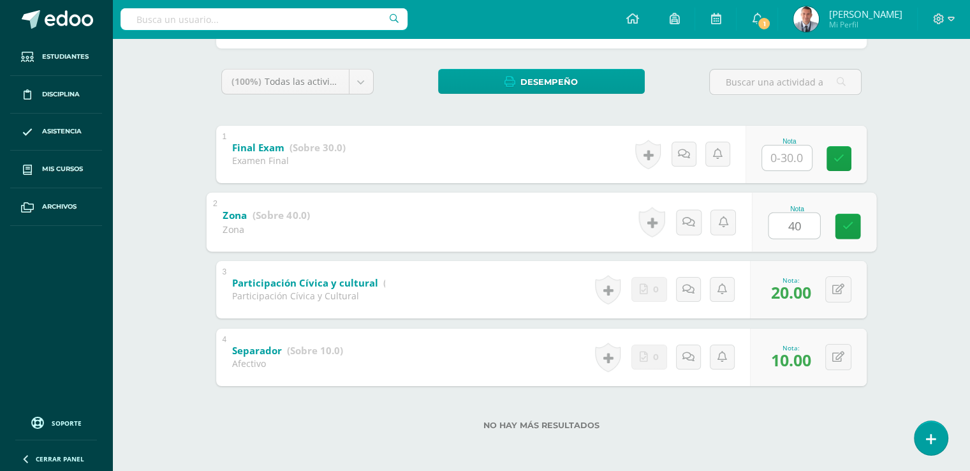
type input "40"
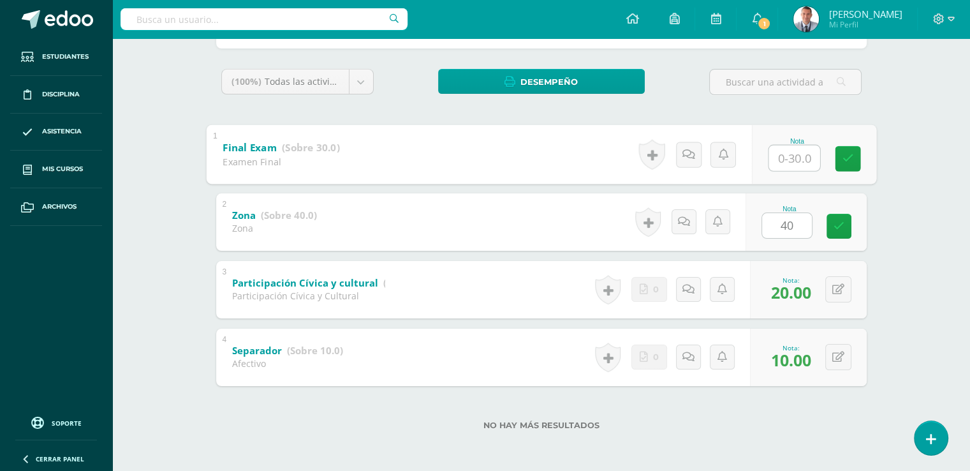
click at [789, 158] on input "text" at bounding box center [794, 158] width 51 height 26
type input "10"
click at [845, 154] on icon at bounding box center [847, 158] width 11 height 11
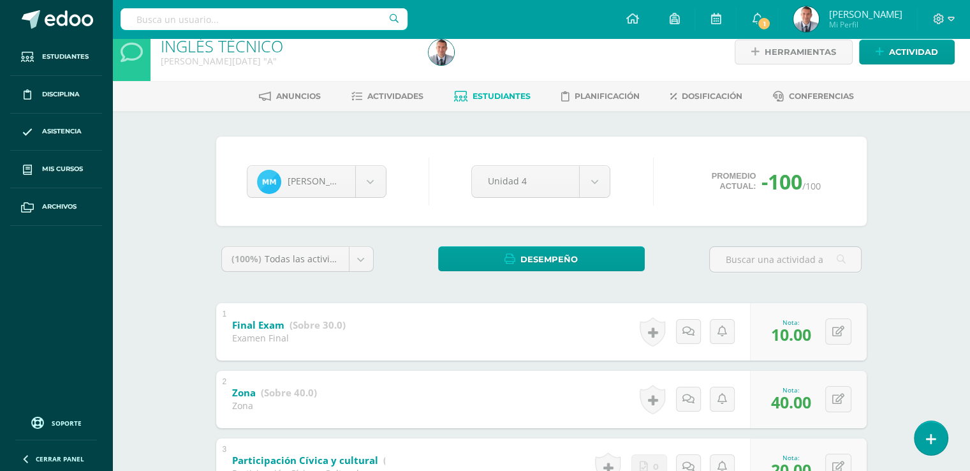
scroll to position [13, 0]
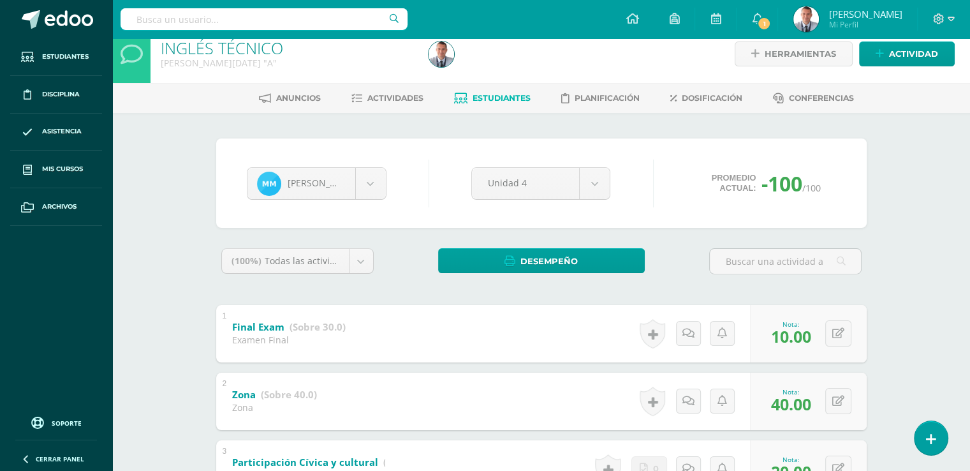
click at [511, 96] on span "Estudiantes" at bounding box center [502, 98] width 58 height 10
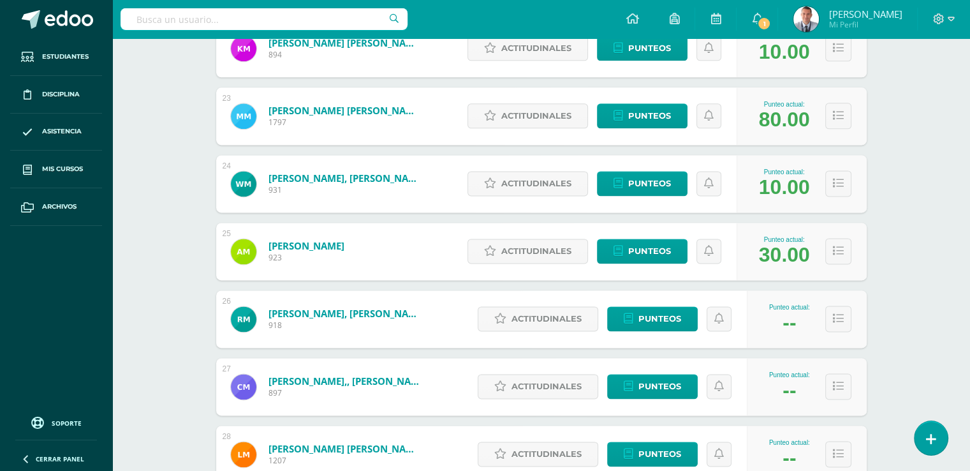
scroll to position [1700, 0]
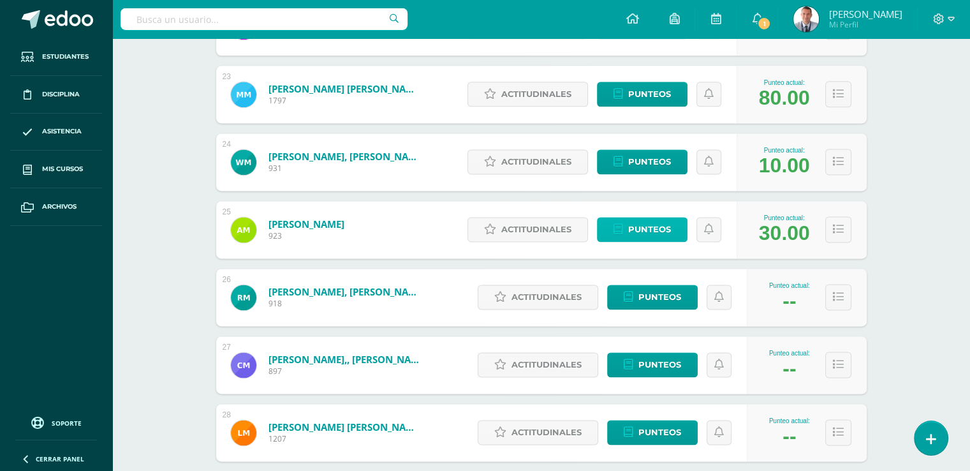
click at [671, 227] on link "Punteos" at bounding box center [642, 229] width 91 height 25
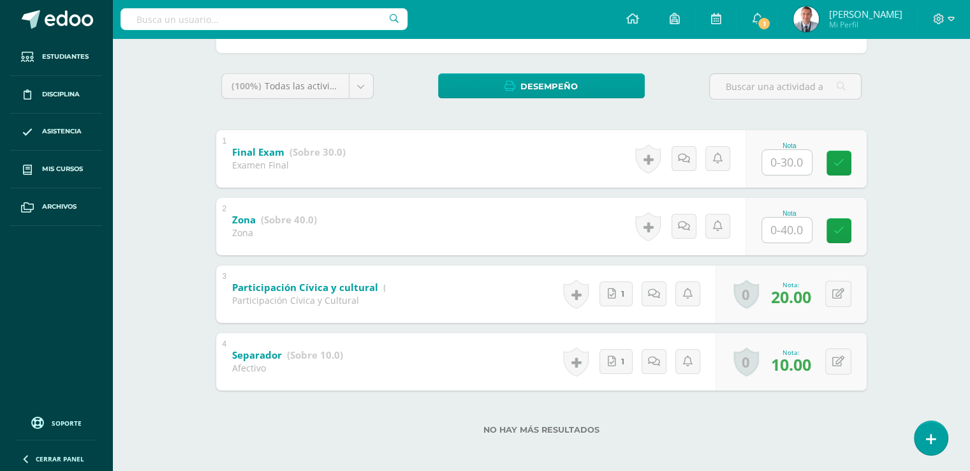
scroll to position [193, 0]
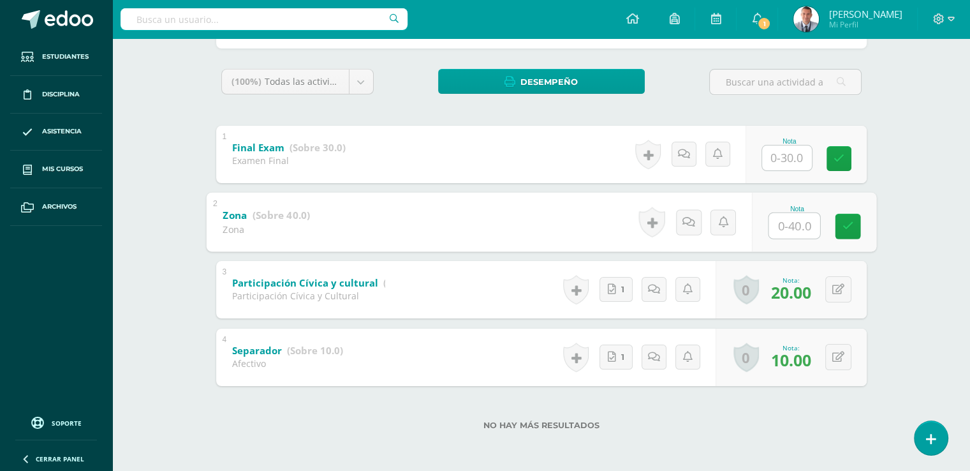
click at [789, 223] on input "text" at bounding box center [794, 225] width 51 height 26
type input "40"
click at [787, 156] on input "text" at bounding box center [787, 157] width 50 height 25
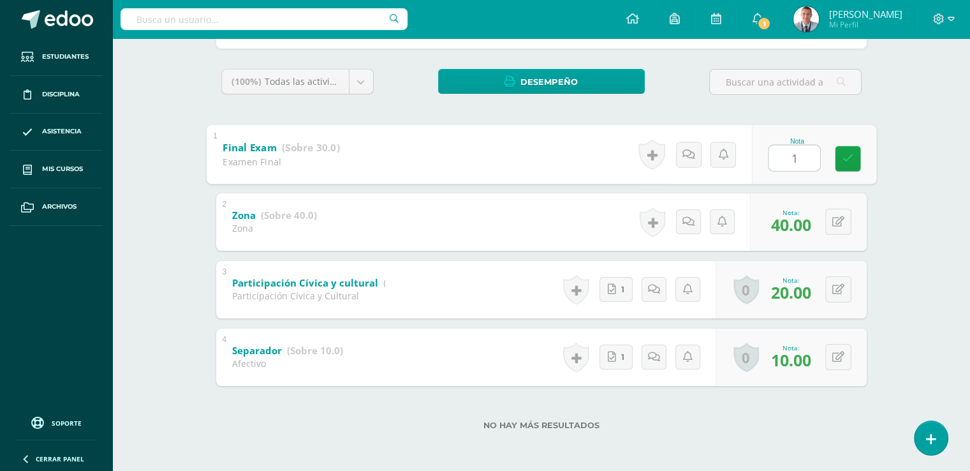
type input "10"
click at [849, 158] on icon at bounding box center [847, 158] width 11 height 11
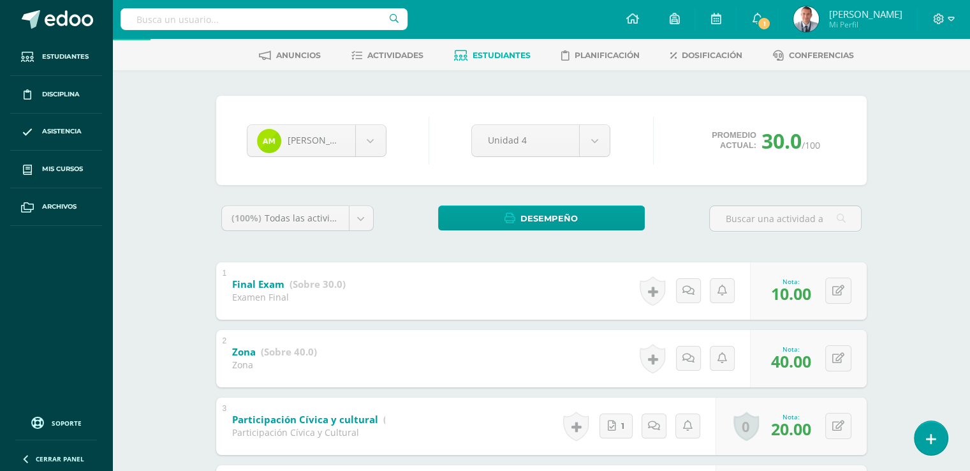
scroll to position [52, 0]
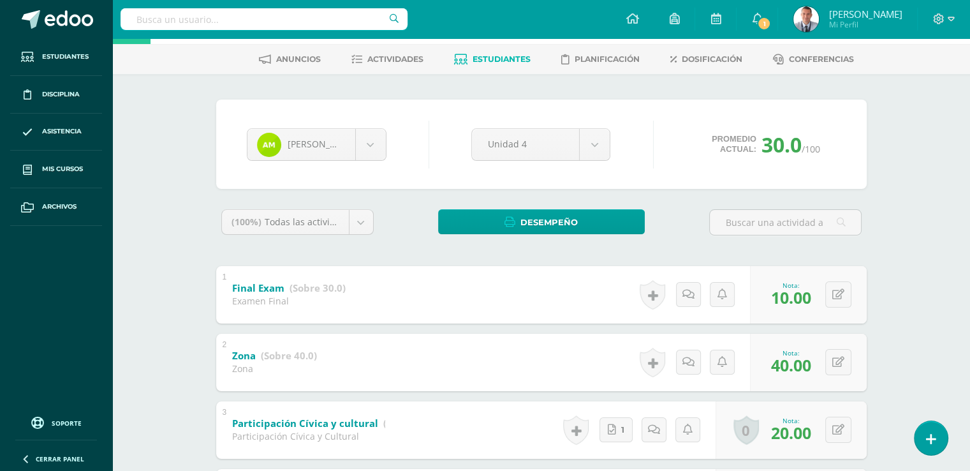
click at [513, 57] on span "Estudiantes" at bounding box center [502, 59] width 58 height 10
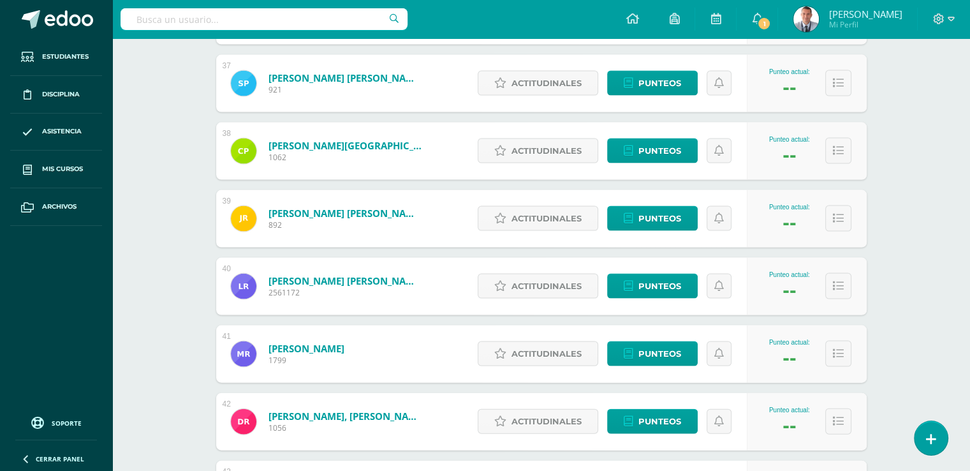
scroll to position [2667, 0]
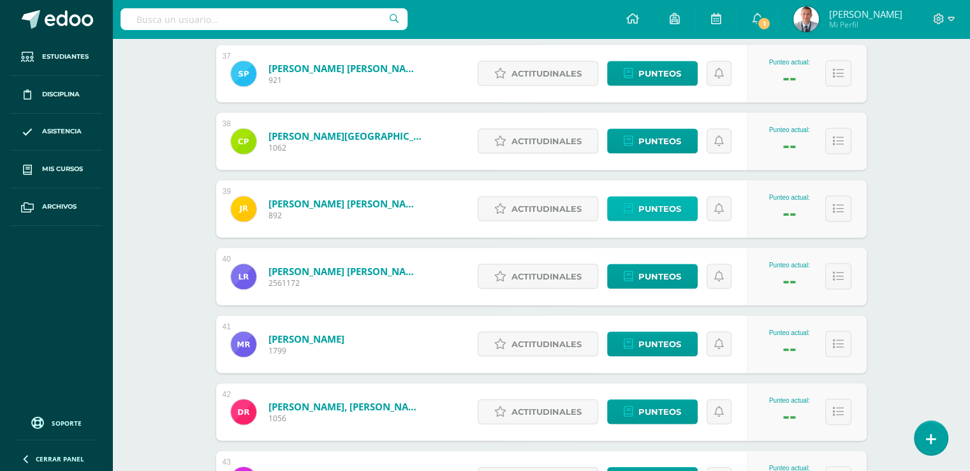
click at [675, 209] on span "Punteos" at bounding box center [660, 209] width 43 height 24
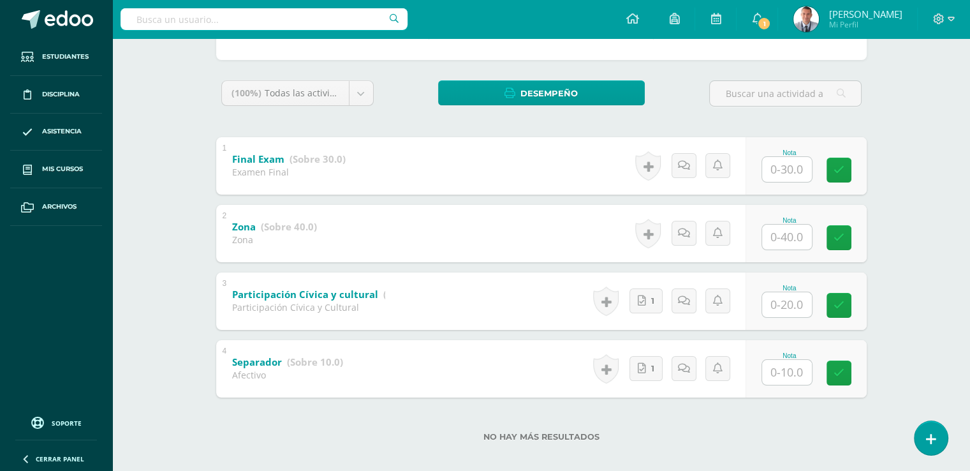
scroll to position [182, 0]
click at [789, 237] on input "text" at bounding box center [787, 236] width 50 height 25
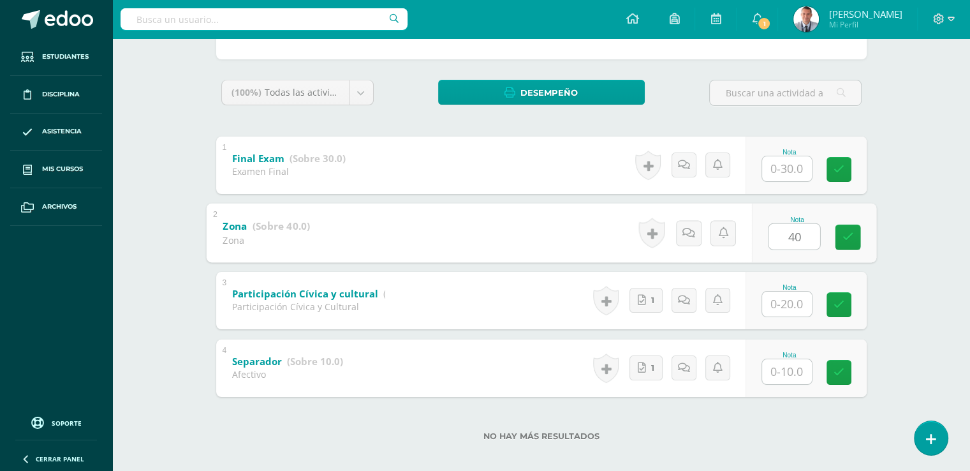
type input "40"
click at [787, 303] on input "text" at bounding box center [787, 304] width 50 height 25
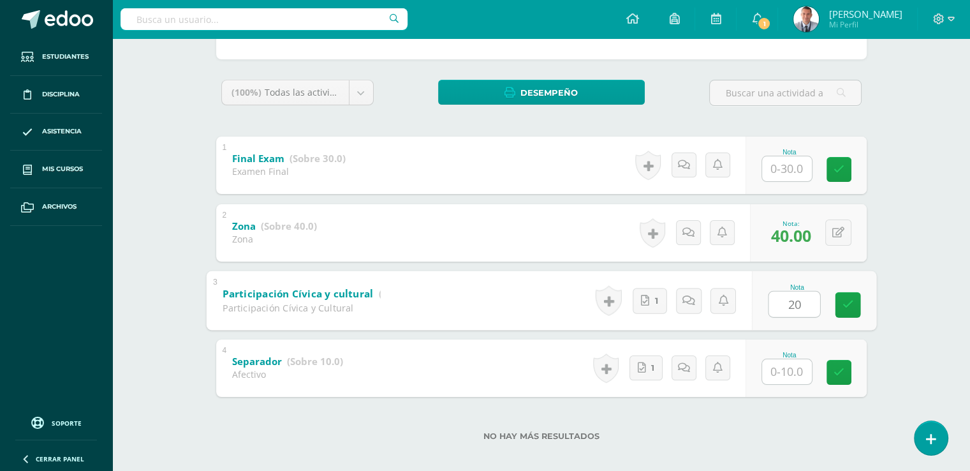
type input "20"
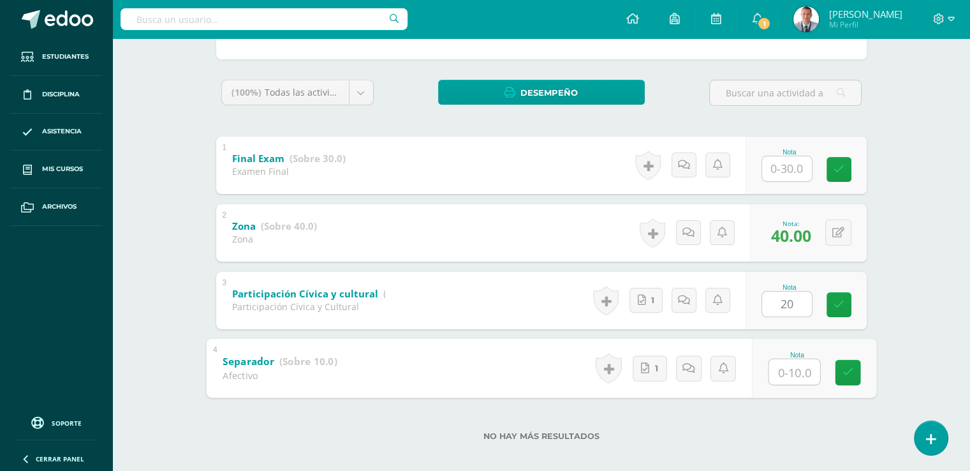
click at [785, 370] on input "text" at bounding box center [794, 372] width 51 height 26
type input "10"
click at [851, 371] on icon at bounding box center [847, 372] width 11 height 11
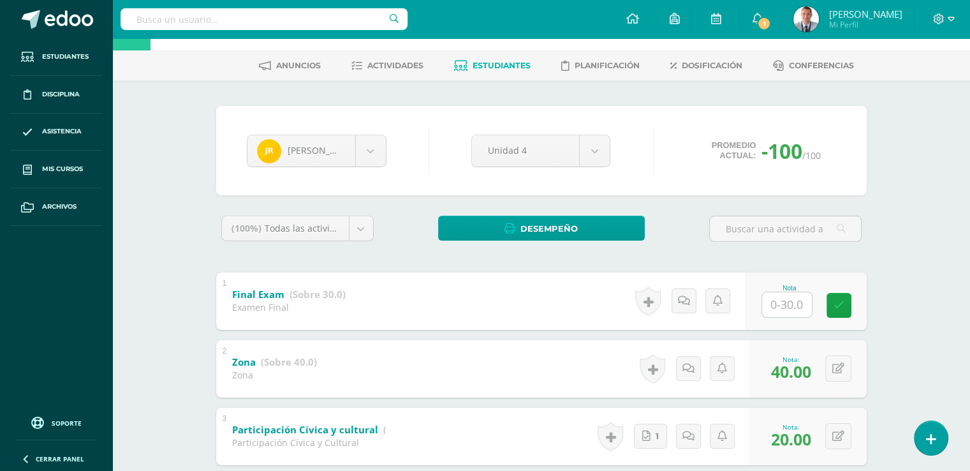
scroll to position [26, 0]
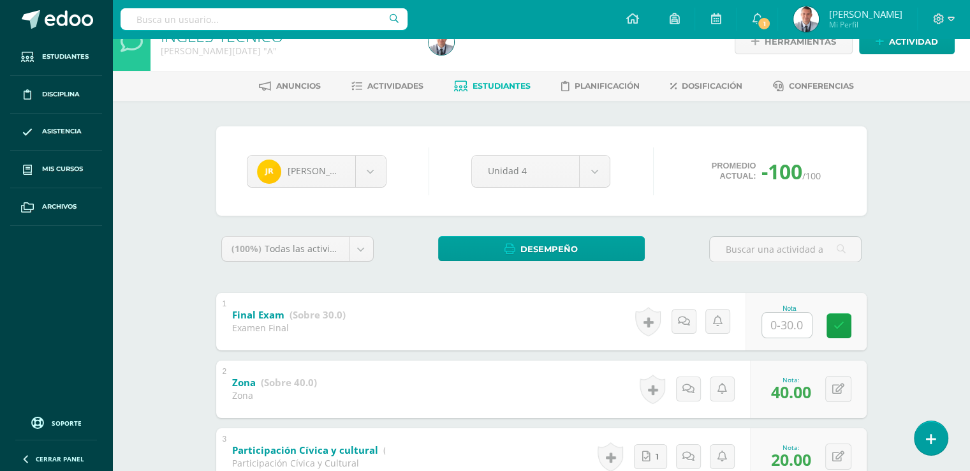
click at [489, 88] on span "Estudiantes" at bounding box center [502, 86] width 58 height 10
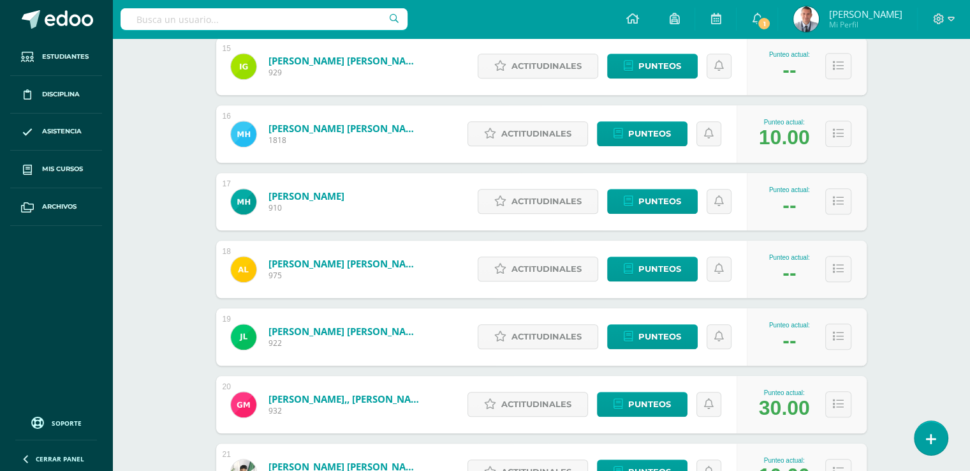
scroll to position [1183, 0]
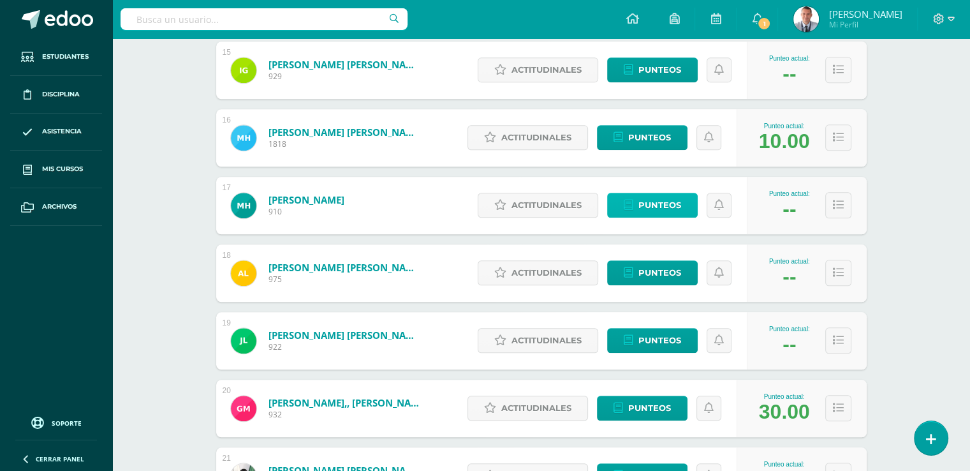
click at [679, 200] on span "Punteos" at bounding box center [660, 205] width 43 height 24
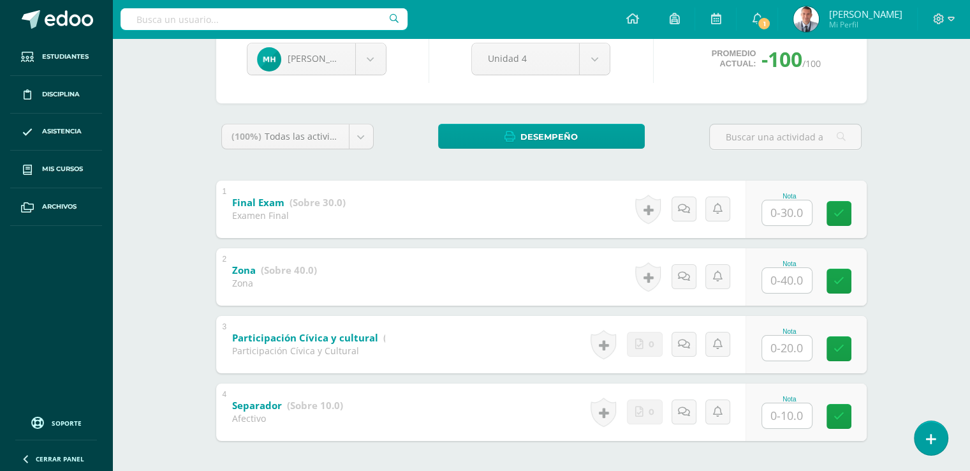
scroll to position [193, 0]
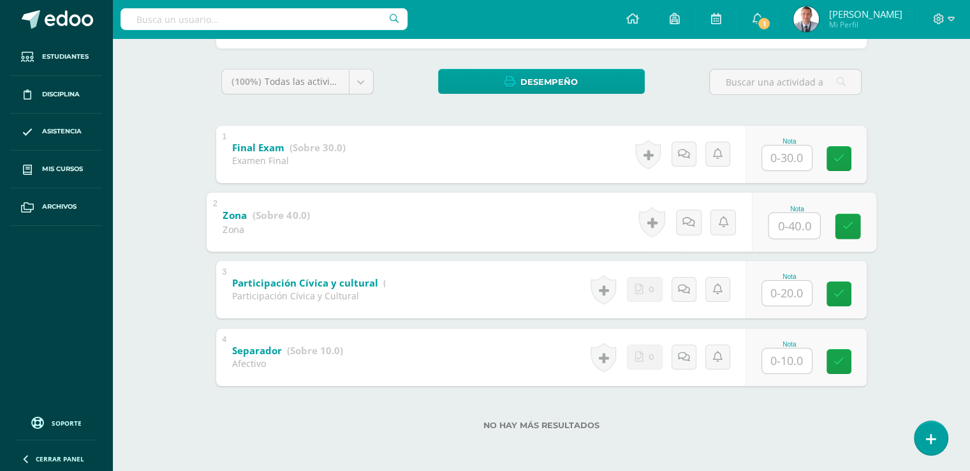
click at [789, 220] on input "text" at bounding box center [794, 225] width 51 height 26
type input "40"
click at [789, 359] on input "text" at bounding box center [787, 360] width 50 height 25
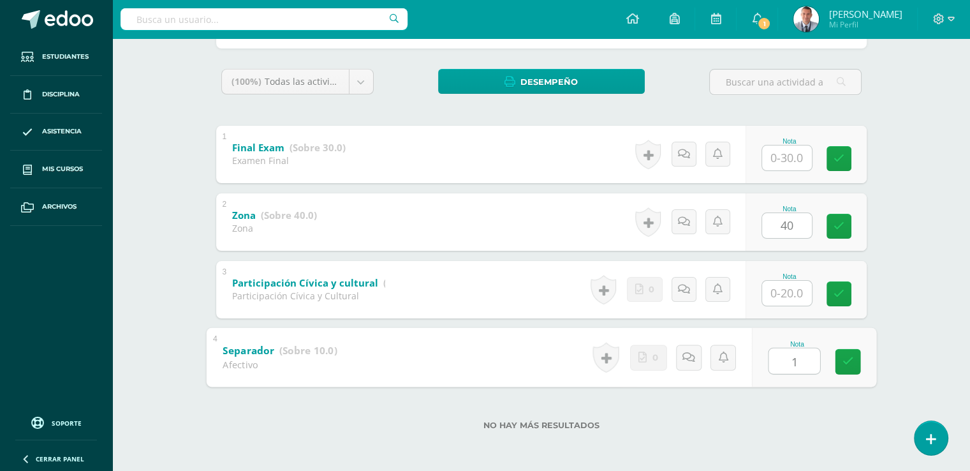
type input "10"
click at [844, 356] on icon at bounding box center [847, 361] width 11 height 11
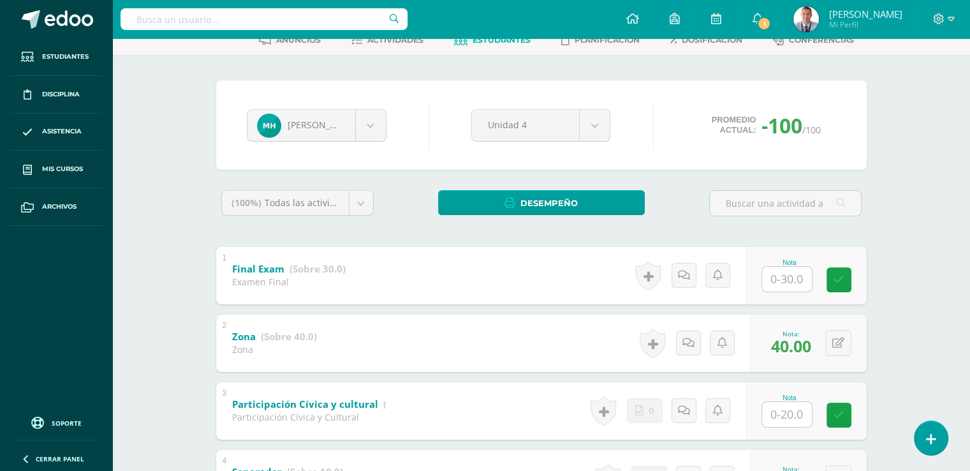
scroll to position [0, 0]
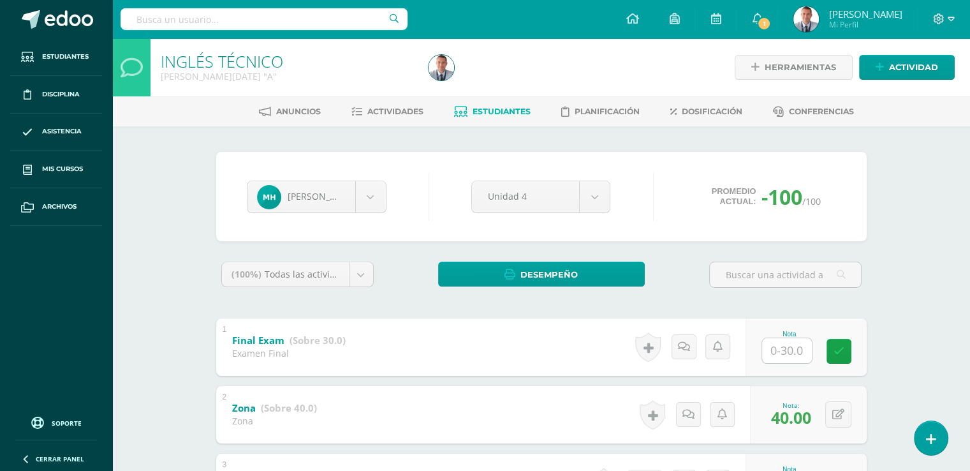
click at [508, 108] on span "Estudiantes" at bounding box center [502, 112] width 58 height 10
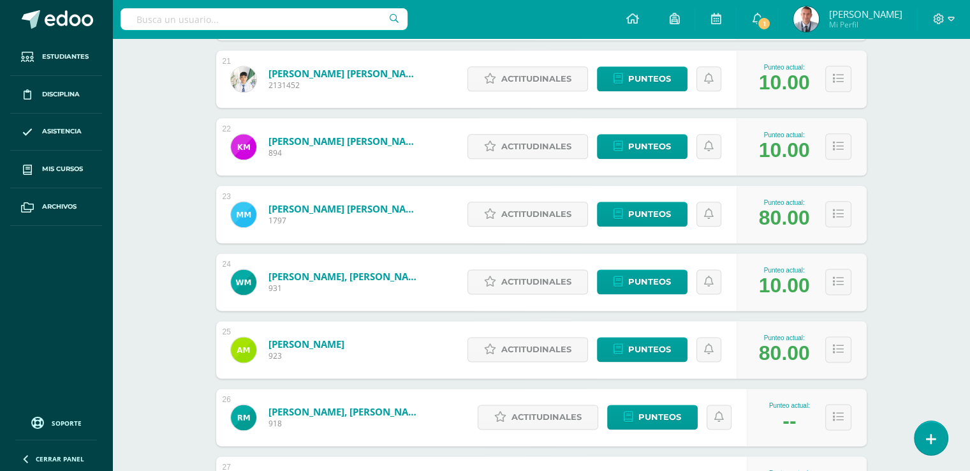
scroll to position [1587, 0]
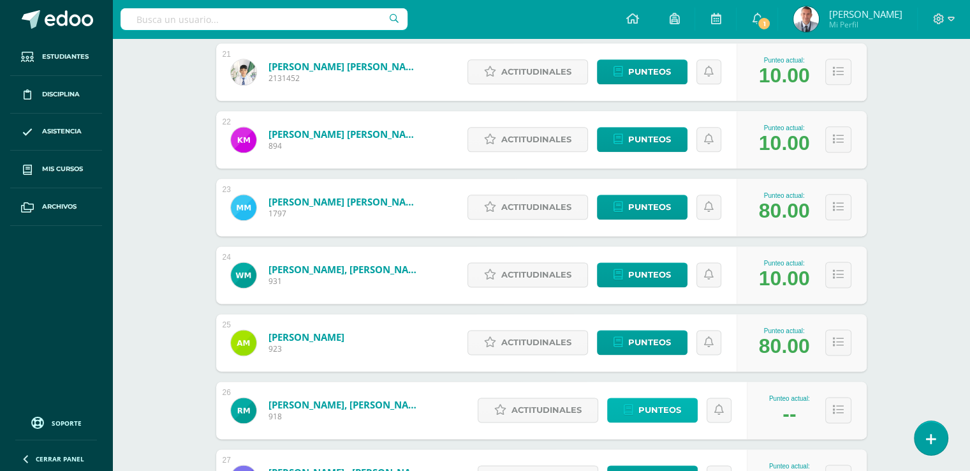
click at [671, 407] on span "Punteos" at bounding box center [660, 410] width 43 height 24
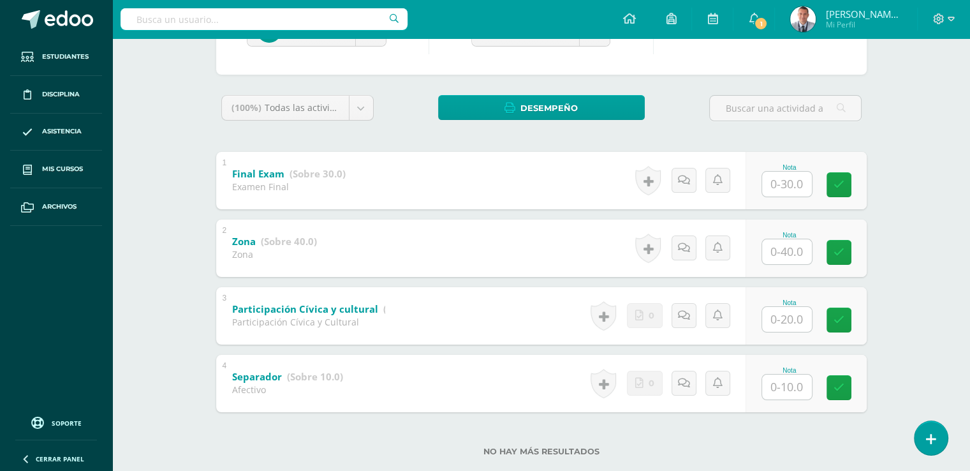
scroll to position [168, 0]
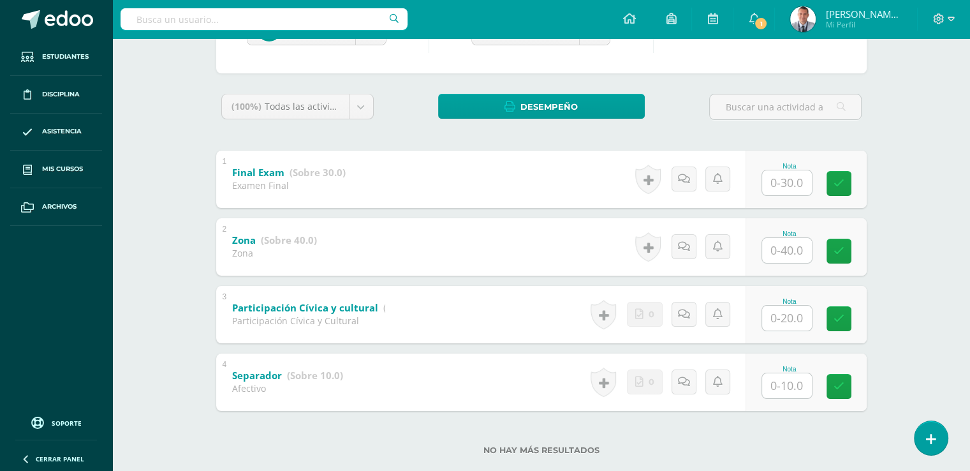
click at [791, 246] on input "text" at bounding box center [787, 250] width 50 height 25
type input "40"
click at [787, 314] on input "text" at bounding box center [787, 318] width 50 height 25
type input "20"
click at [789, 385] on input "text" at bounding box center [787, 385] width 50 height 25
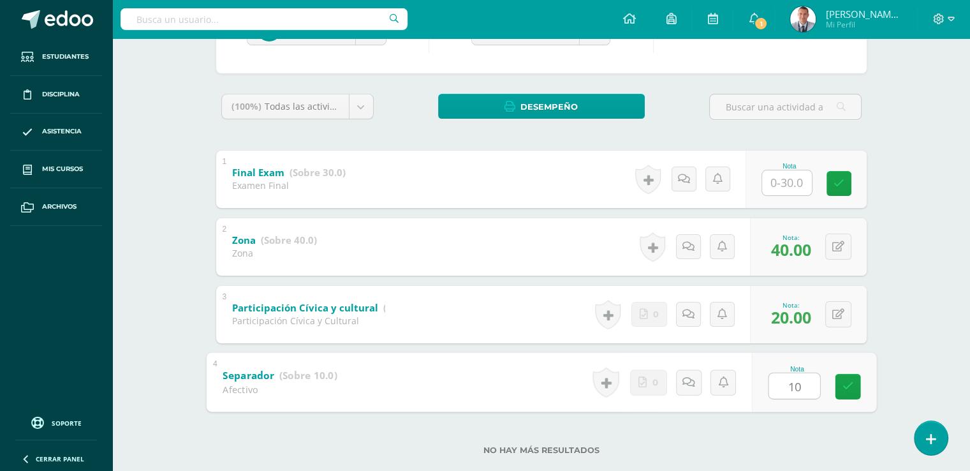
type input "10"
click at [839, 358] on div "Nota 10" at bounding box center [814, 381] width 124 height 59
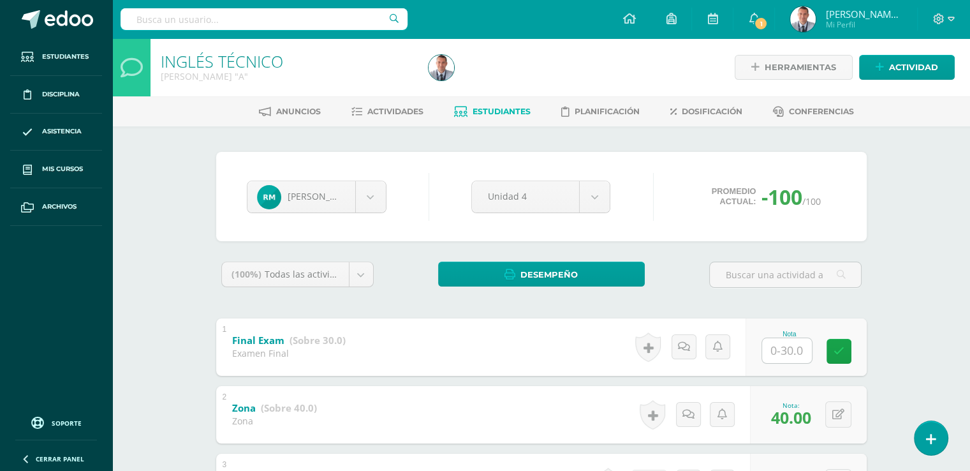
click at [514, 107] on span "Estudiantes" at bounding box center [502, 112] width 58 height 10
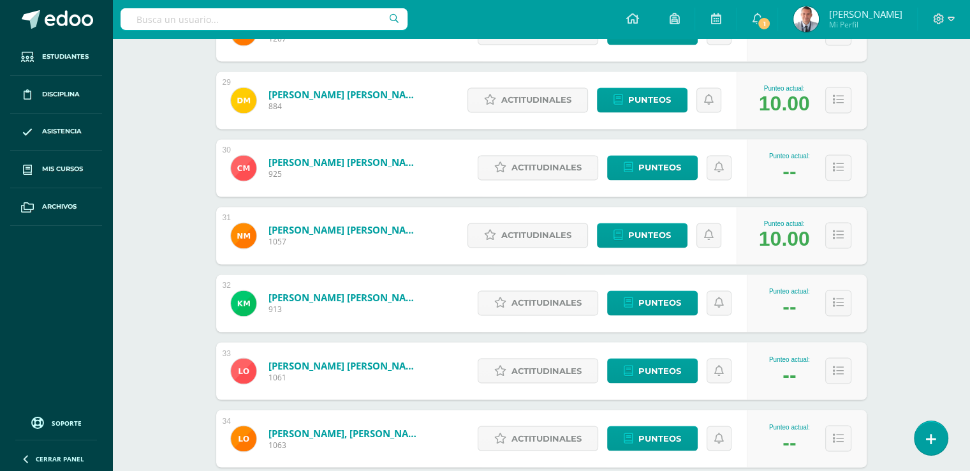
scroll to position [2104, 0]
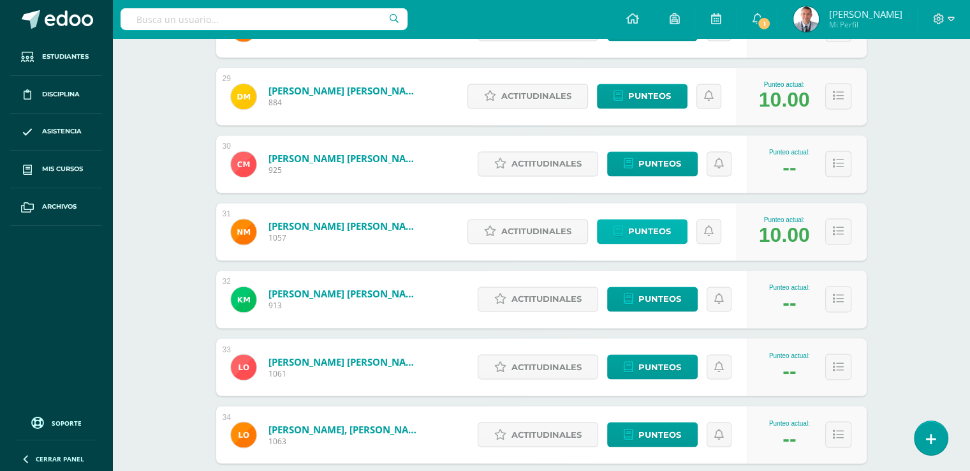
click at [664, 231] on span "Punteos" at bounding box center [649, 231] width 43 height 24
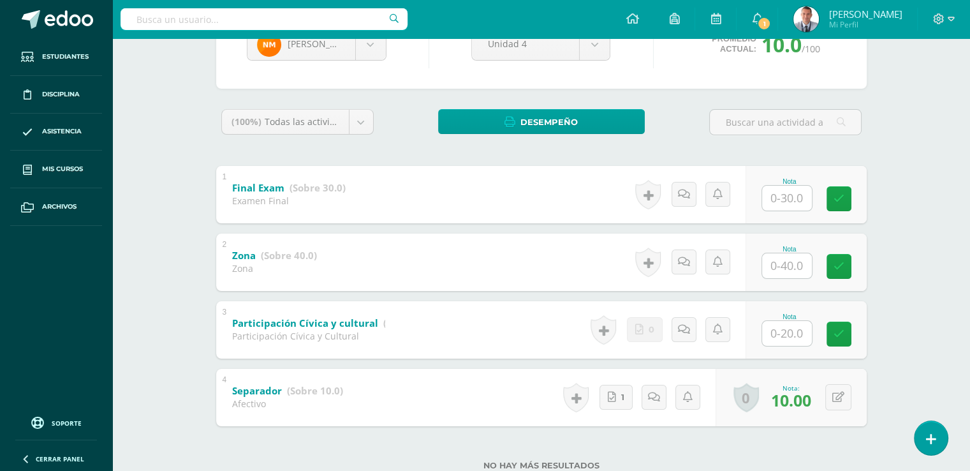
scroll to position [159, 0]
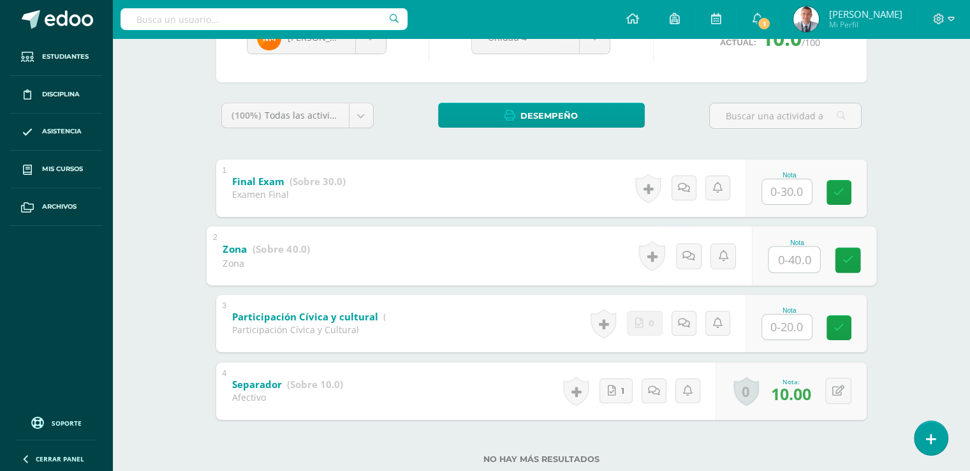
click at [791, 258] on input "text" at bounding box center [794, 259] width 51 height 26
type input "40"
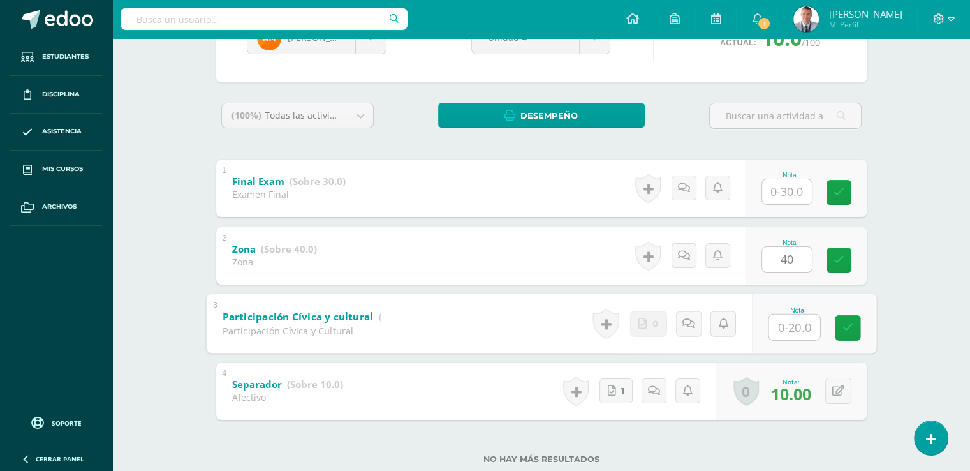
click at [787, 324] on input "text" at bounding box center [794, 327] width 51 height 26
type input "20"
click at [849, 326] on icon at bounding box center [847, 327] width 11 height 11
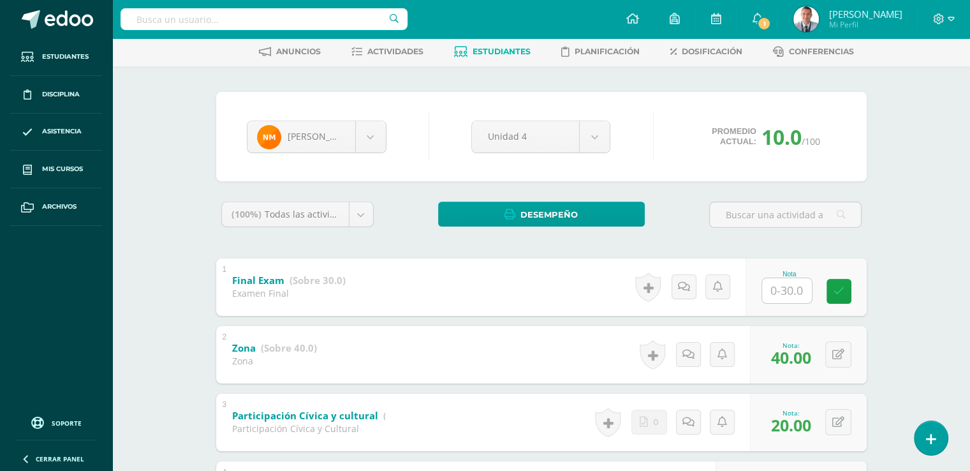
scroll to position [0, 0]
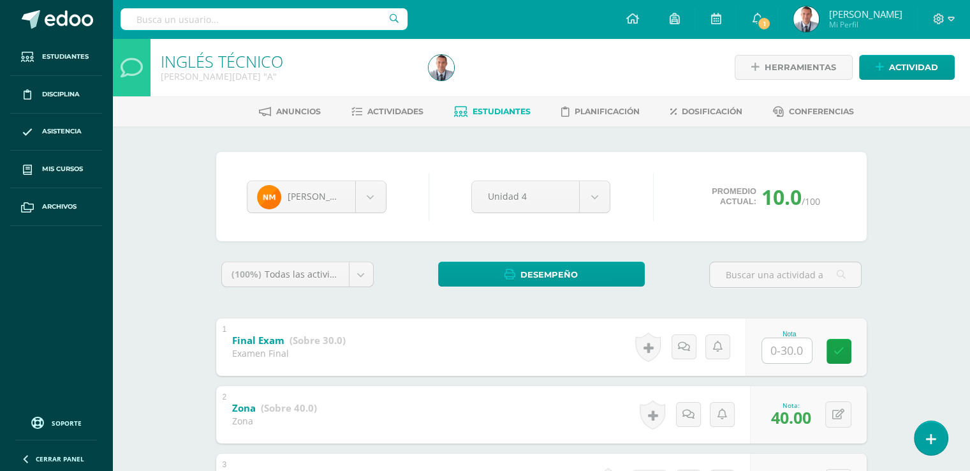
click at [507, 107] on span "Estudiantes" at bounding box center [502, 112] width 58 height 10
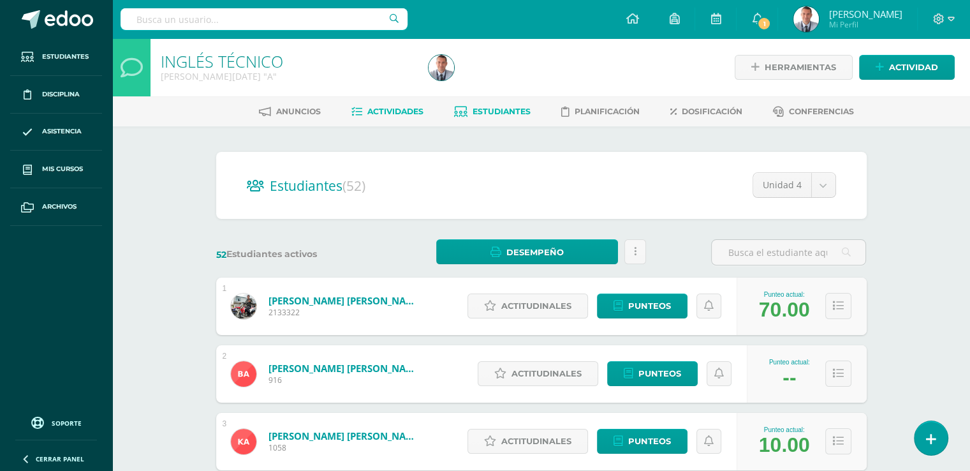
click at [398, 108] on span "Actividades" at bounding box center [396, 112] width 56 height 10
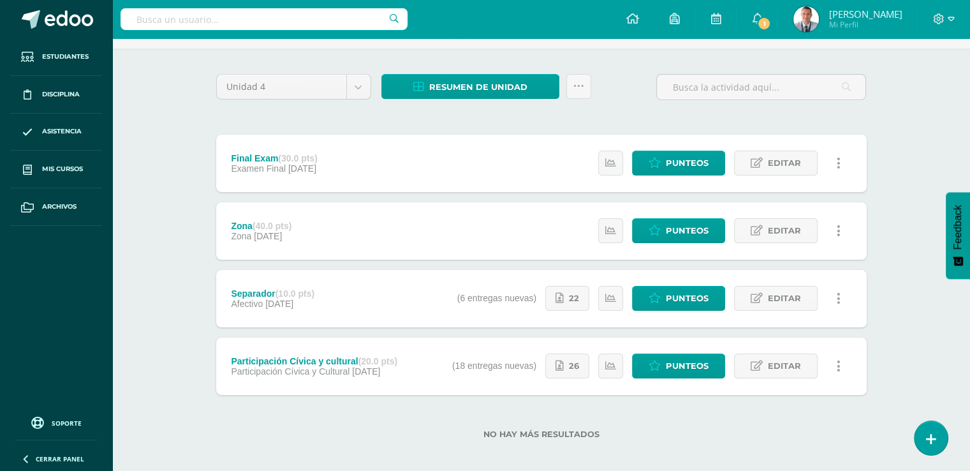
scroll to position [78, 0]
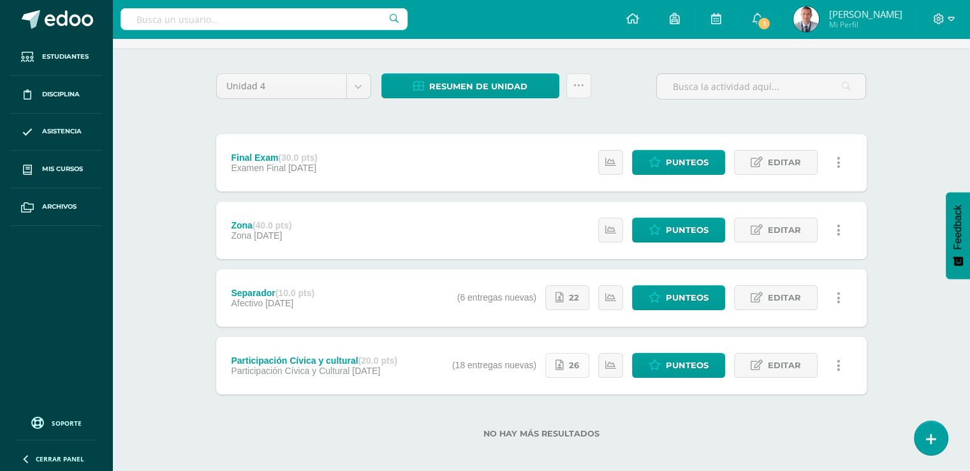
click at [572, 363] on span "26" at bounding box center [574, 365] width 10 height 24
click at [578, 366] on span "26" at bounding box center [574, 365] width 10 height 24
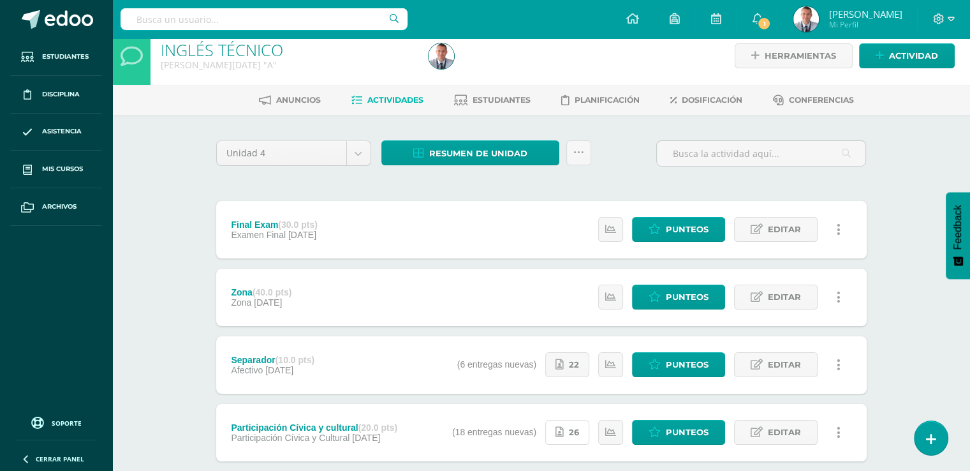
scroll to position [0, 0]
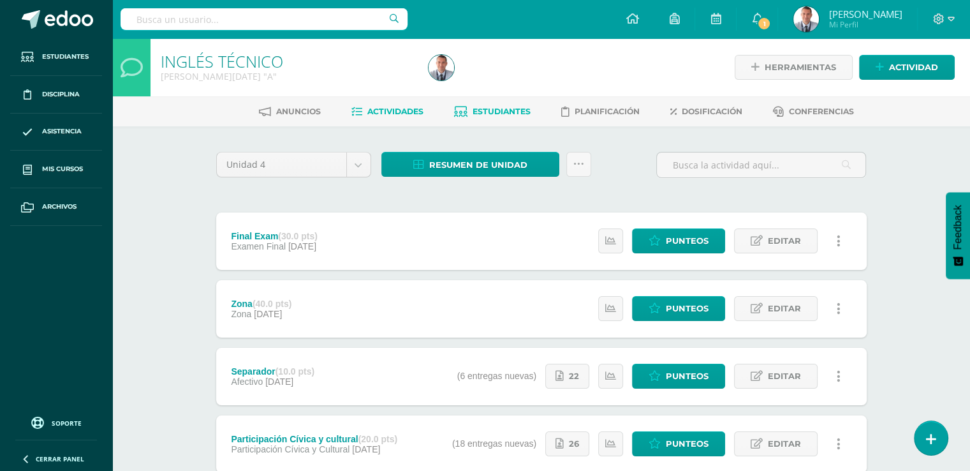
click at [516, 110] on span "Estudiantes" at bounding box center [502, 112] width 58 height 10
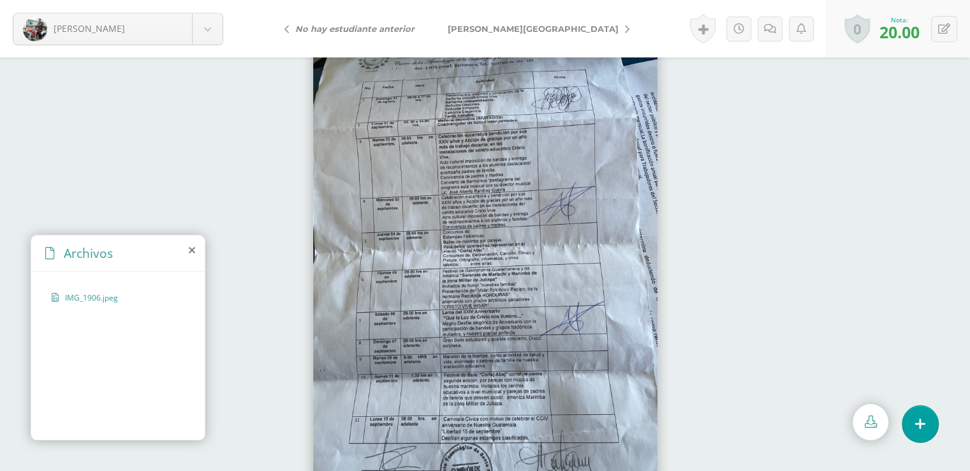
click at [625, 30] on icon at bounding box center [627, 29] width 4 height 9
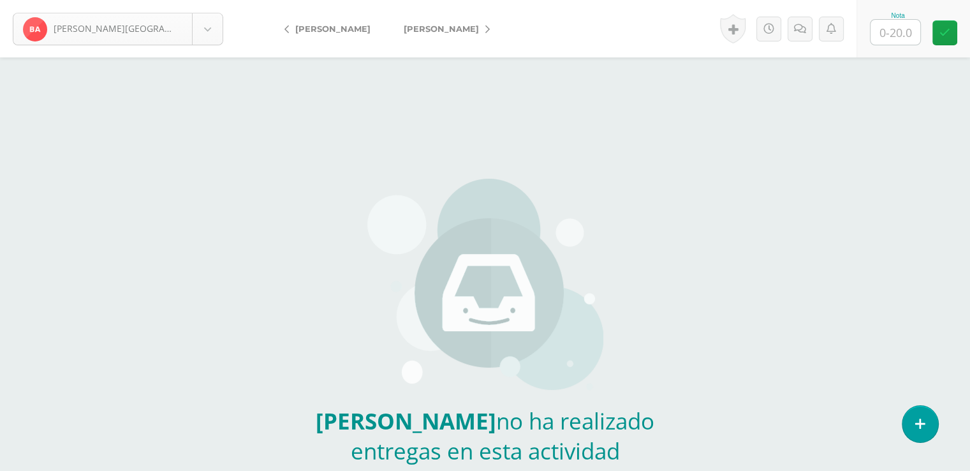
click at [209, 29] on body "[PERSON_NAME] entrega [PERSON_NAME] [PERSON_NAME], [GEOGRAPHIC_DATA][PERSON_NAM…" at bounding box center [485, 265] width 970 height 531
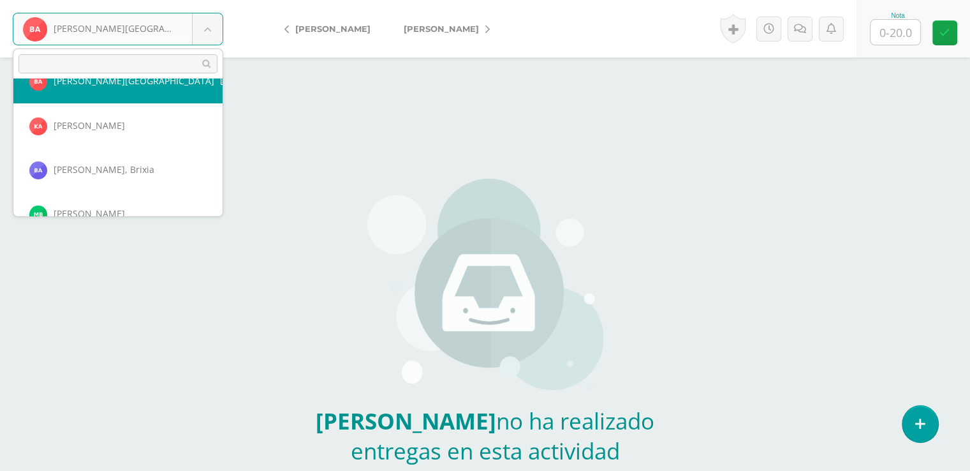
scroll to position [48, 0]
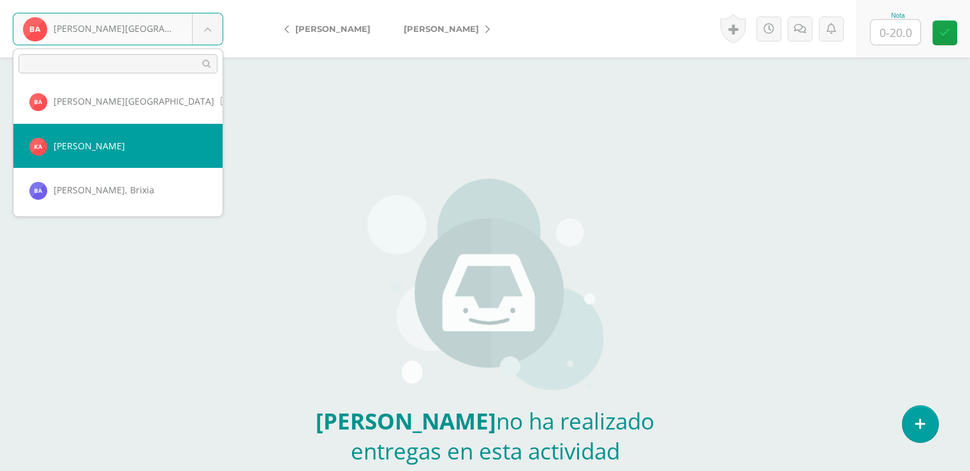
select select "8394"
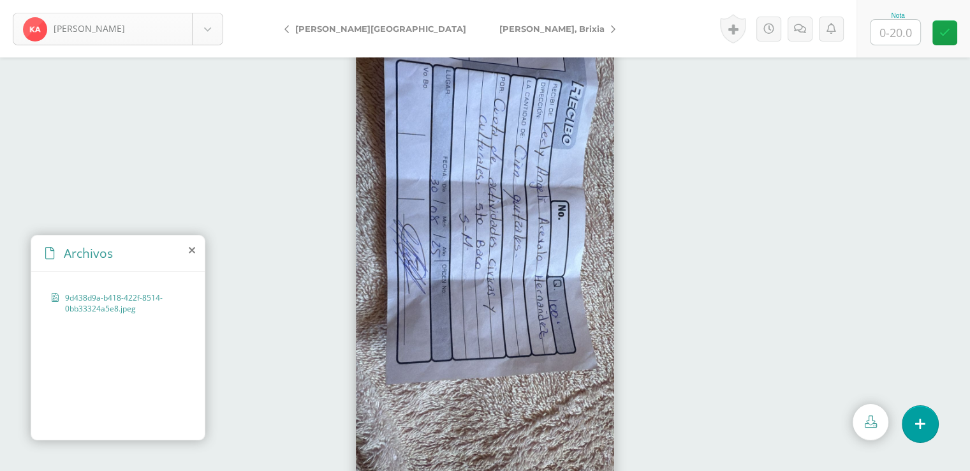
click at [209, 0] on body "Arévalo, Kerly Aguilar, Michael Alvarado, Beverly Arévalo, Kerly Arias, Brixia …" at bounding box center [485, 0] width 970 height 0
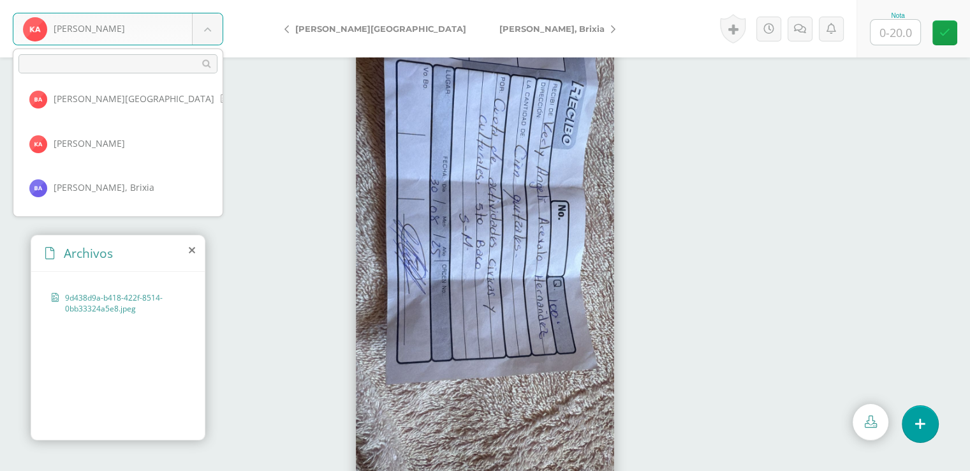
scroll to position [93, 0]
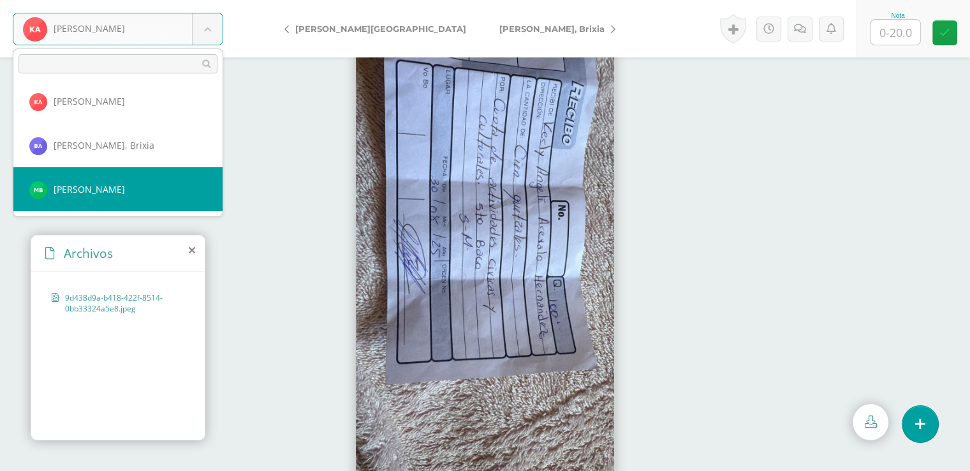
select select "8206"
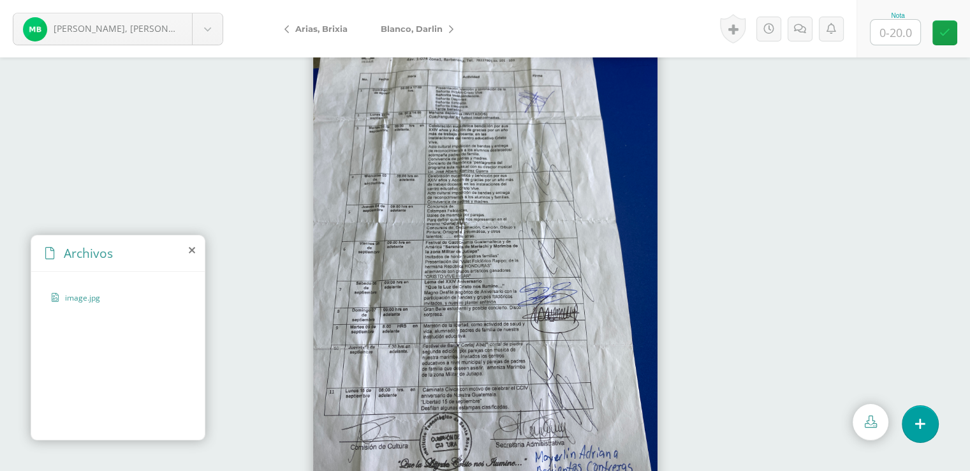
click at [896, 30] on input "text" at bounding box center [896, 32] width 50 height 25
type input "20"
click at [947, 38] on icon at bounding box center [945, 32] width 11 height 11
click at [207, 0] on body "Barrientos, Mayerlin Aguilar, Michael Alvarado, Beverly Arévalo, Kerly Arias, B…" at bounding box center [485, 0] width 970 height 0
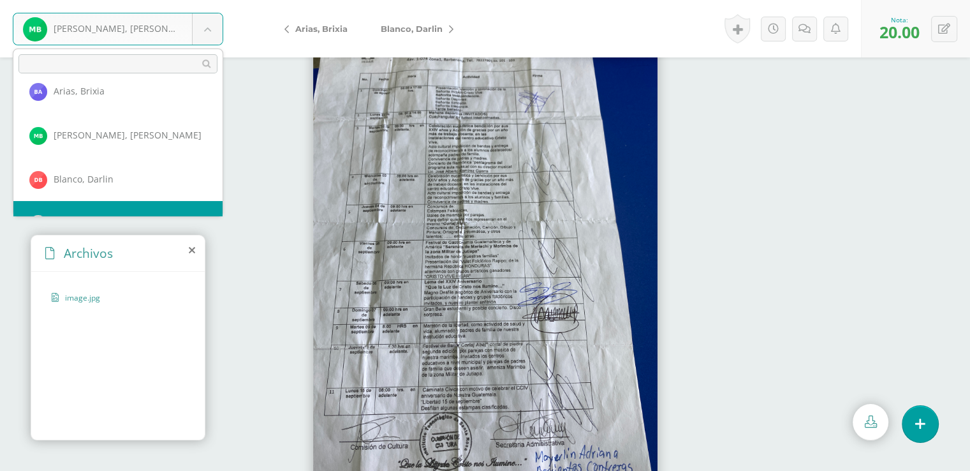
scroll to position [176, 0]
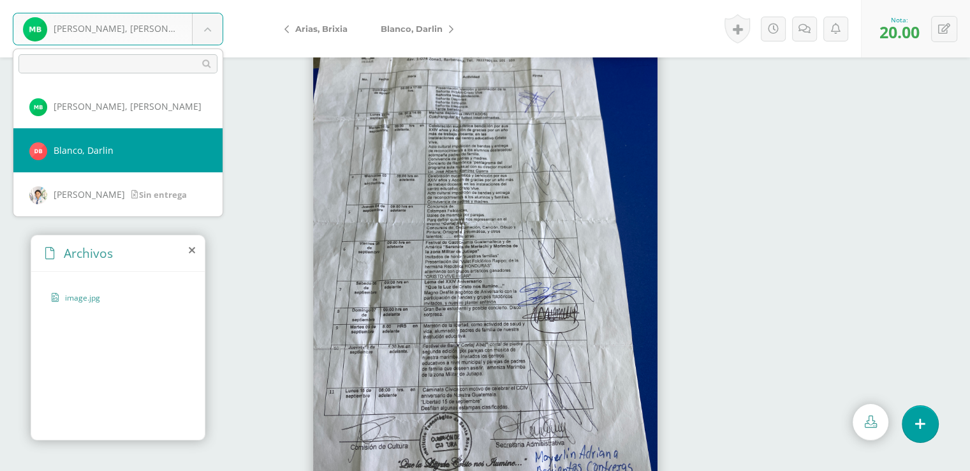
select select "8552"
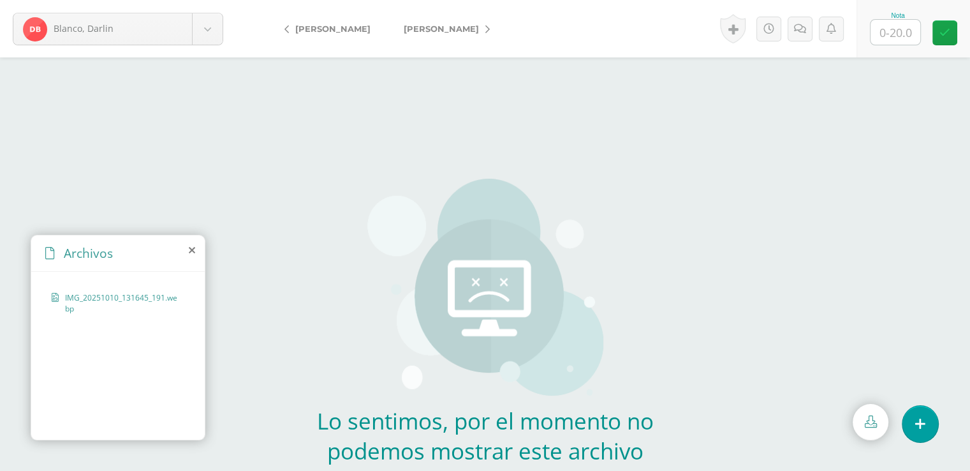
click at [151, 297] on span "IMG_20251010_131645_191.webp" at bounding box center [121, 303] width 113 height 22
click at [211, 30] on body "Blanco, [PERSON_NAME], [PERSON_NAME], [GEOGRAPHIC_DATA][PERSON_NAME][GEOGRAPHIC…" at bounding box center [485, 272] width 970 height 545
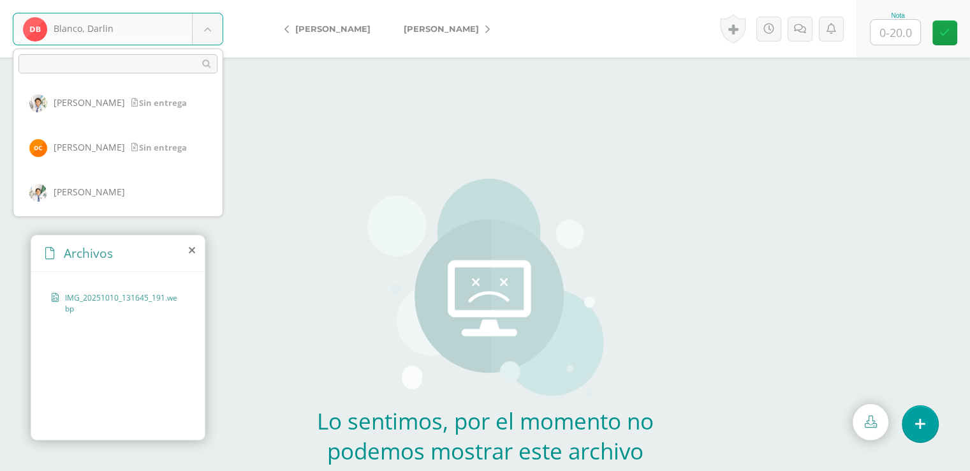
scroll to position [328, 0]
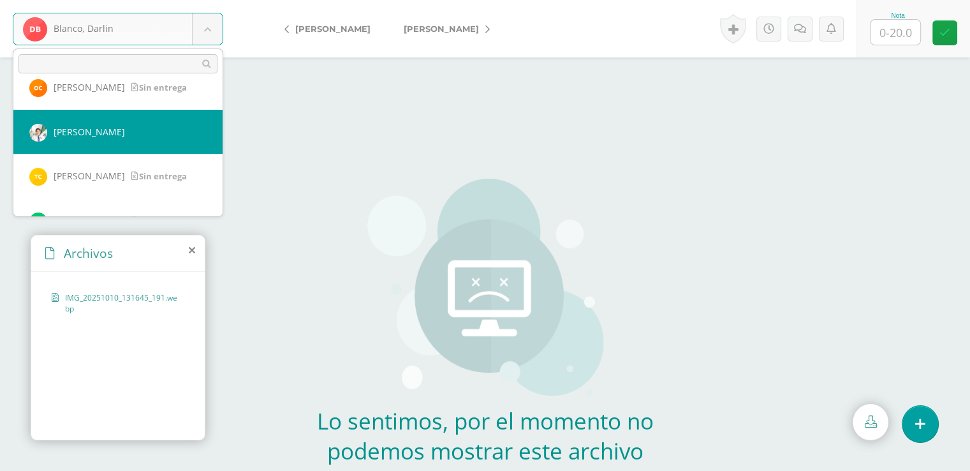
select select "6002"
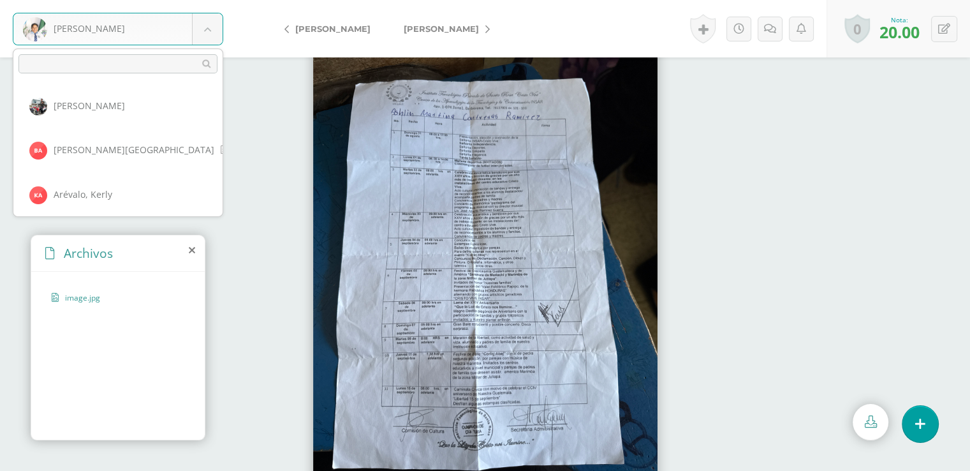
click at [209, 0] on body "[PERSON_NAME] [PERSON_NAME] [PERSON_NAME], [GEOGRAPHIC_DATA][PERSON_NAME][GEOGR…" at bounding box center [485, 0] width 970 height 0
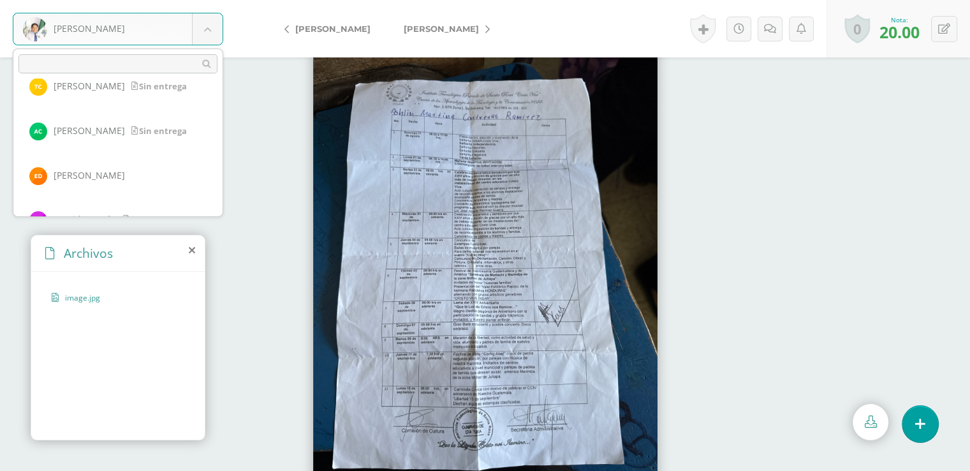
scroll to position [443, 0]
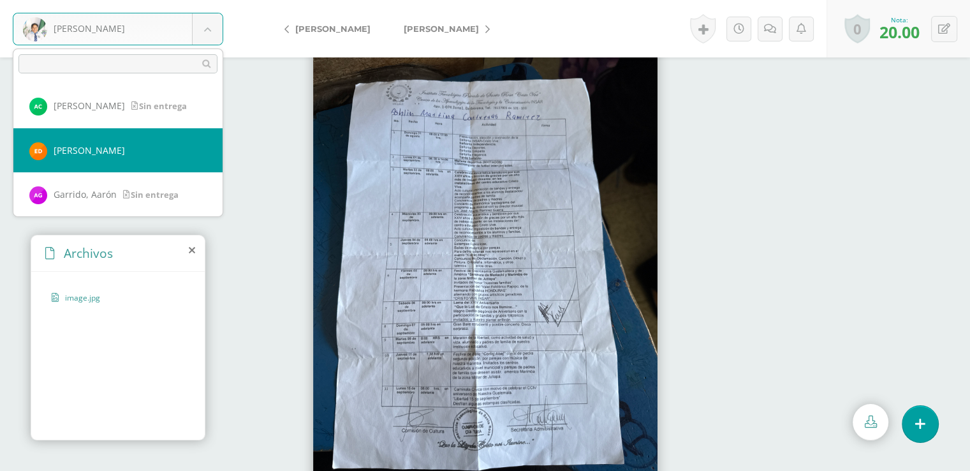
select select "8571"
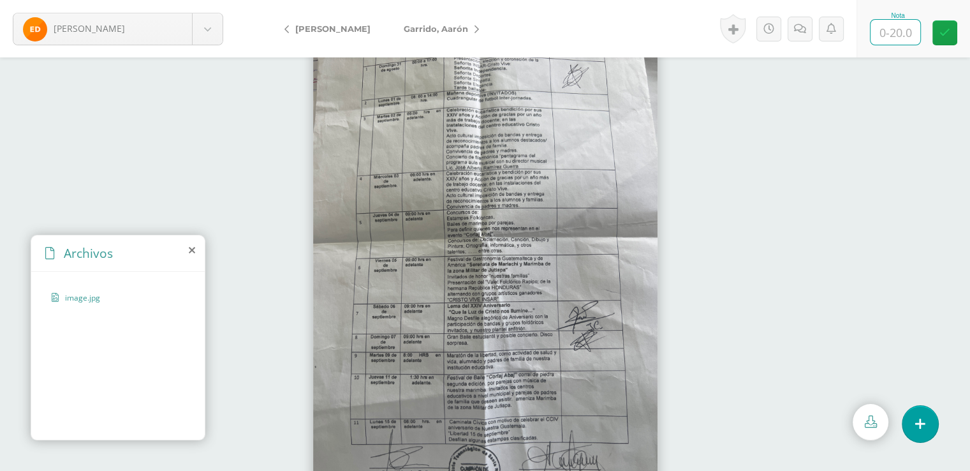
click at [896, 31] on input "text" at bounding box center [896, 32] width 50 height 25
type input "20"
click at [946, 34] on icon at bounding box center [945, 32] width 11 height 11
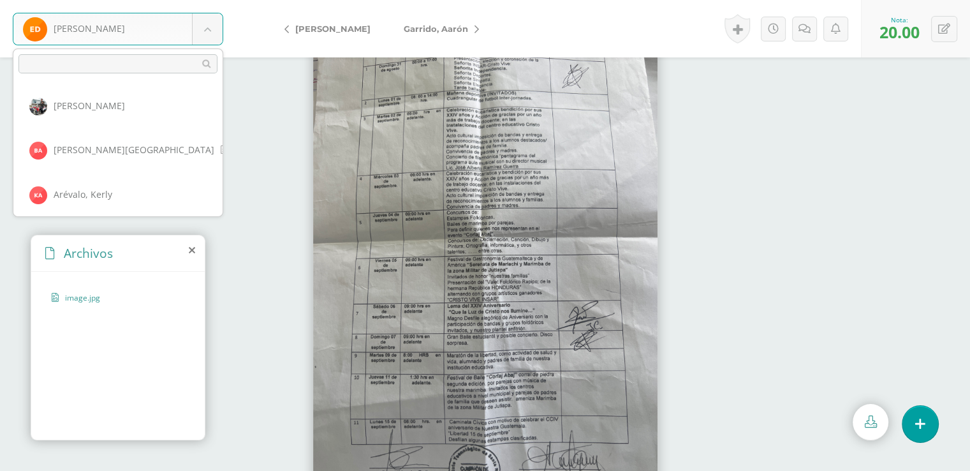
click at [207, 0] on body "Díaz, Elvis Aguilar, Michael Alvarado, Beverly Arévalo, Kerly Arias, Brixia Bar…" at bounding box center [485, 0] width 970 height 0
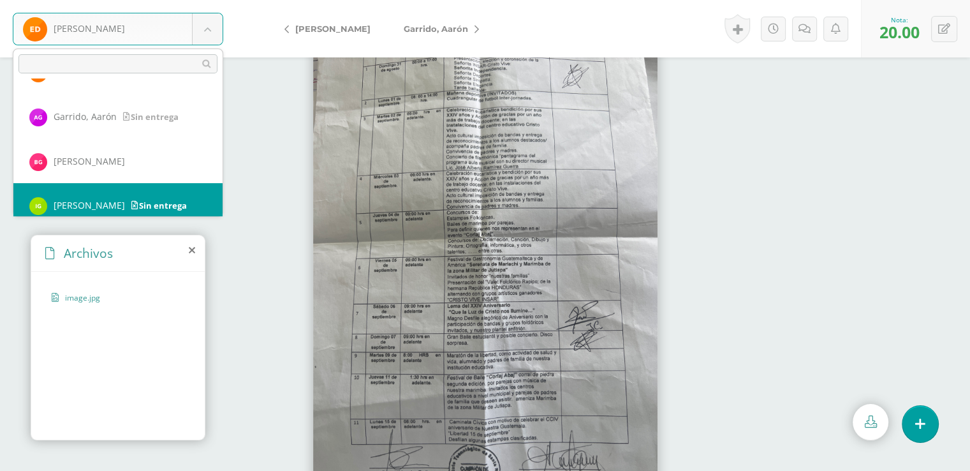
scroll to position [531, 0]
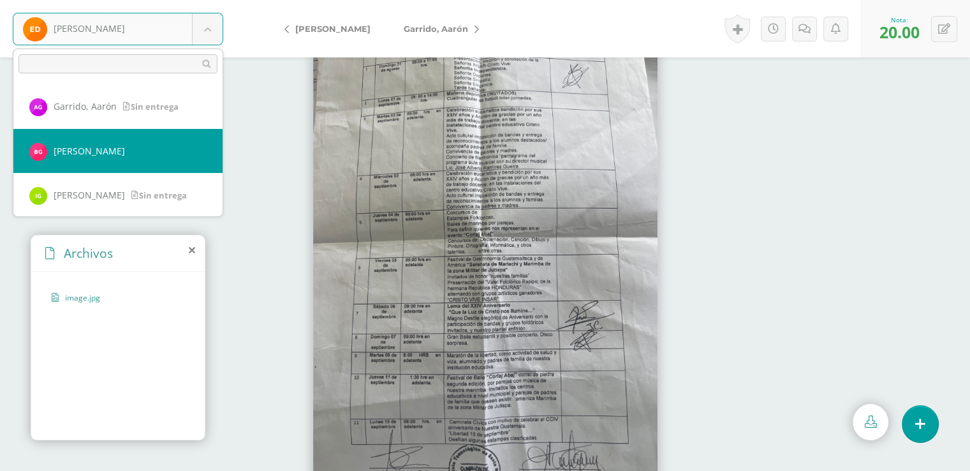
select select "8395"
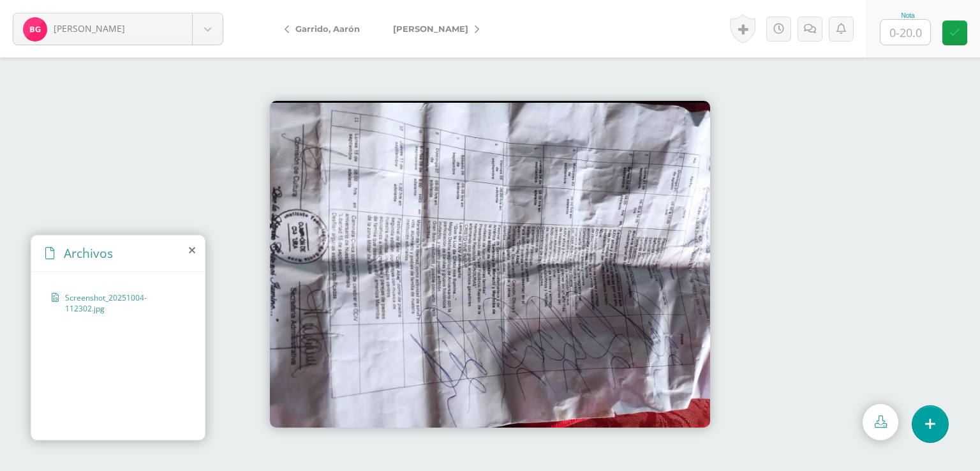
click at [906, 32] on input "text" at bounding box center [906, 32] width 50 height 25
type input "20"
click at [957, 32] on icon at bounding box center [954, 32] width 11 height 11
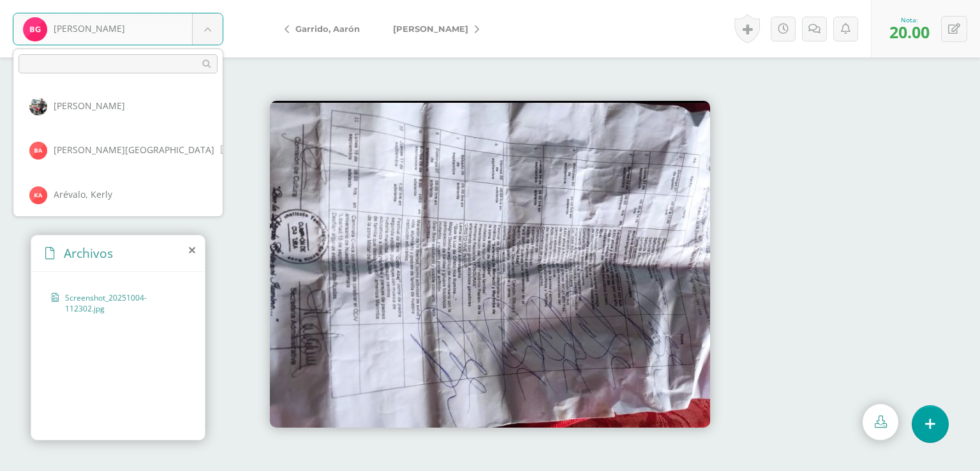
click at [206, 0] on body "Gómez, Beberly Aguilar, Michael Alvarado, Beverly Arévalo, Kerly Arias, Brixia …" at bounding box center [490, 0] width 980 height 0
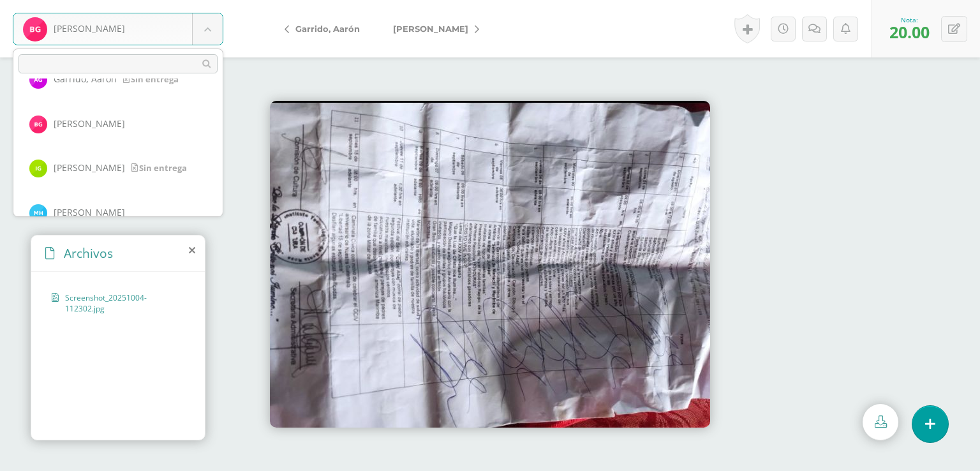
scroll to position [584, 0]
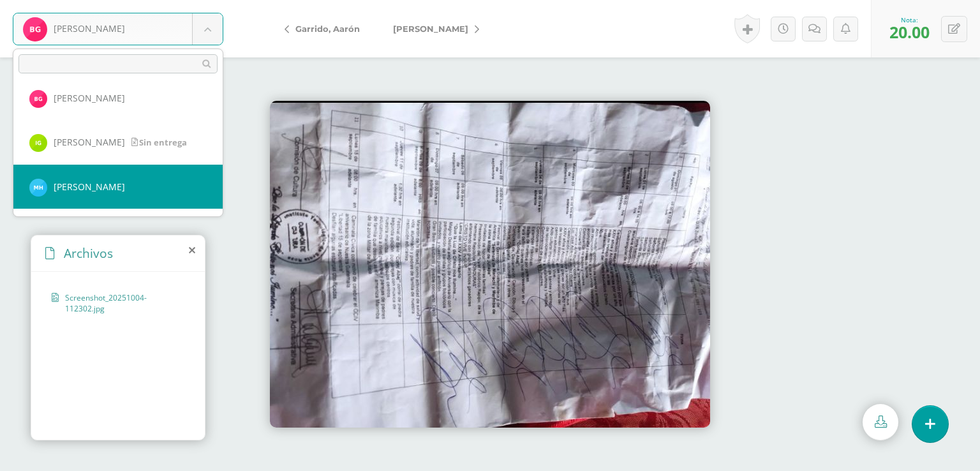
select select "9166"
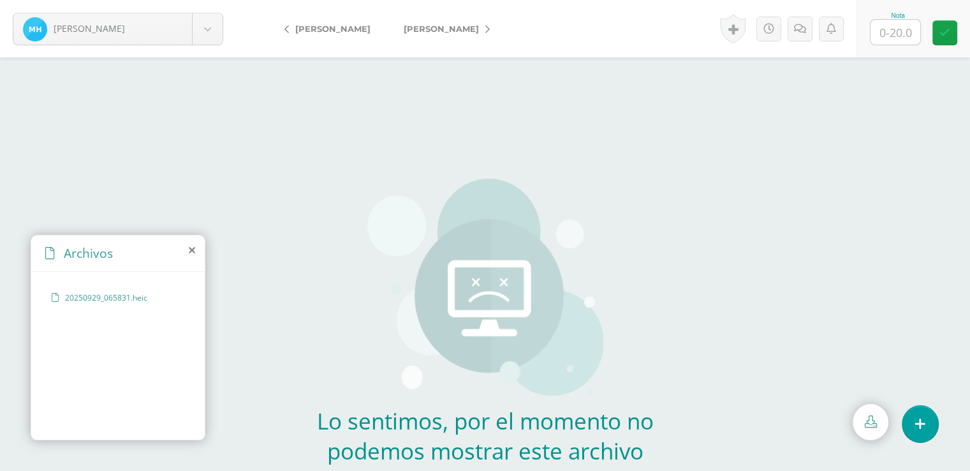
click at [113, 296] on span "20250929_065831.heic" at bounding box center [117, 297] width 105 height 11
click at [896, 31] on input "text" at bounding box center [896, 32] width 50 height 25
type input "20"
click at [944, 33] on icon at bounding box center [945, 32] width 11 height 11
click at [209, 28] on body "Hernández, Manuel Aguilar, Michael Alvarado, Beverly Arévalo, Kerly Arias, Brix…" at bounding box center [485, 272] width 970 height 545
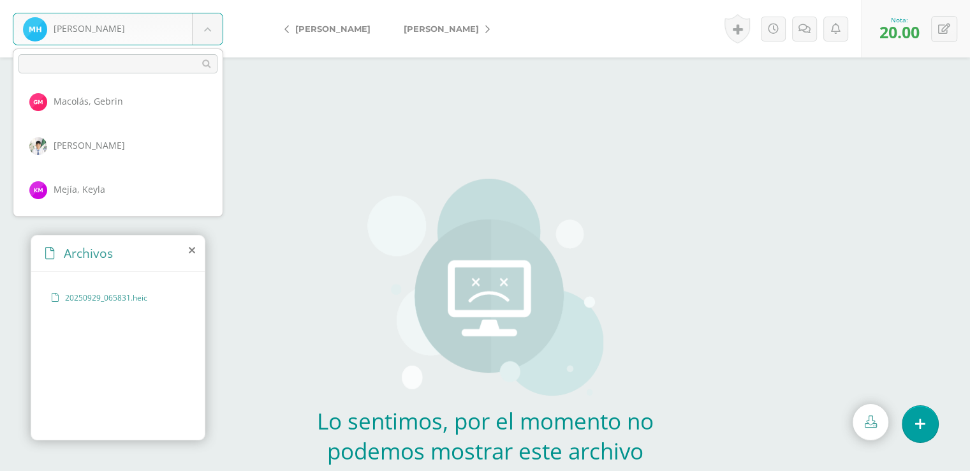
scroll to position [907, 0]
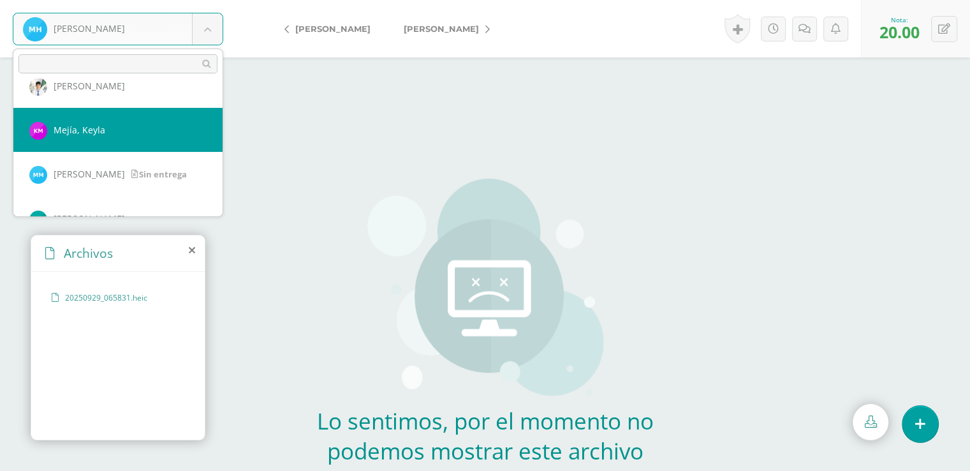
select select "8189"
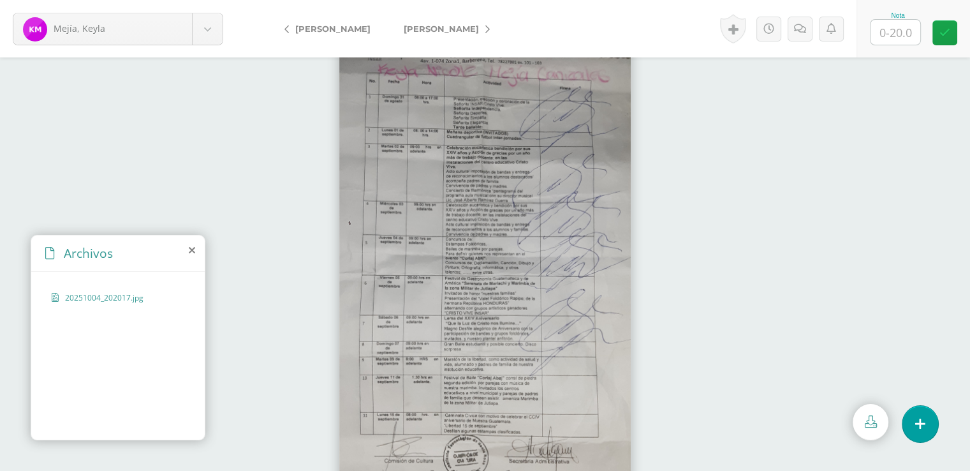
click at [896, 32] on input "text" at bounding box center [896, 32] width 50 height 25
type input "20"
click at [943, 31] on icon at bounding box center [945, 32] width 11 height 11
click at [207, 0] on body "[PERSON_NAME] [PERSON_NAME] [PERSON_NAME], [GEOGRAPHIC_DATA][PERSON_NAME][GEOGR…" at bounding box center [485, 0] width 970 height 0
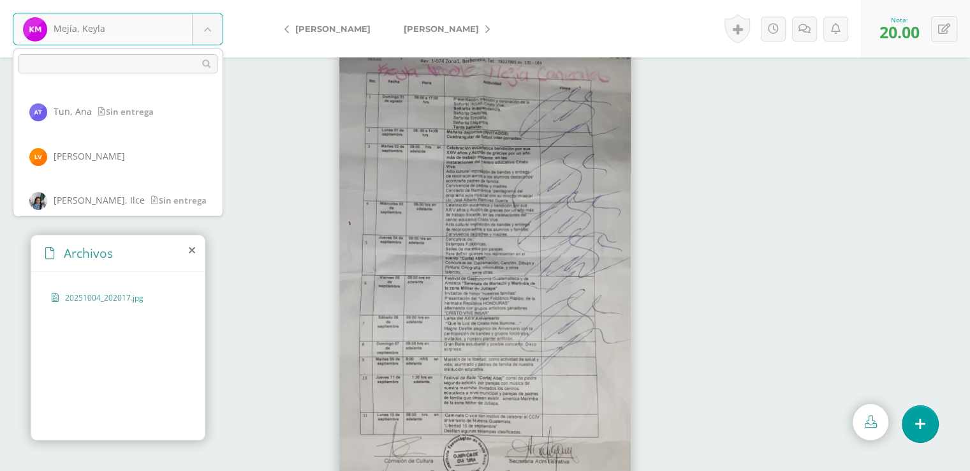
scroll to position [2089, 0]
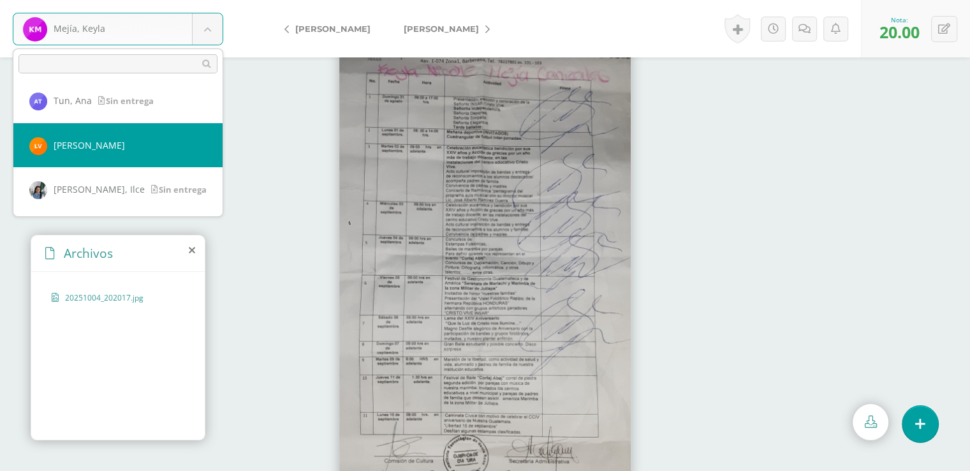
select select "8184"
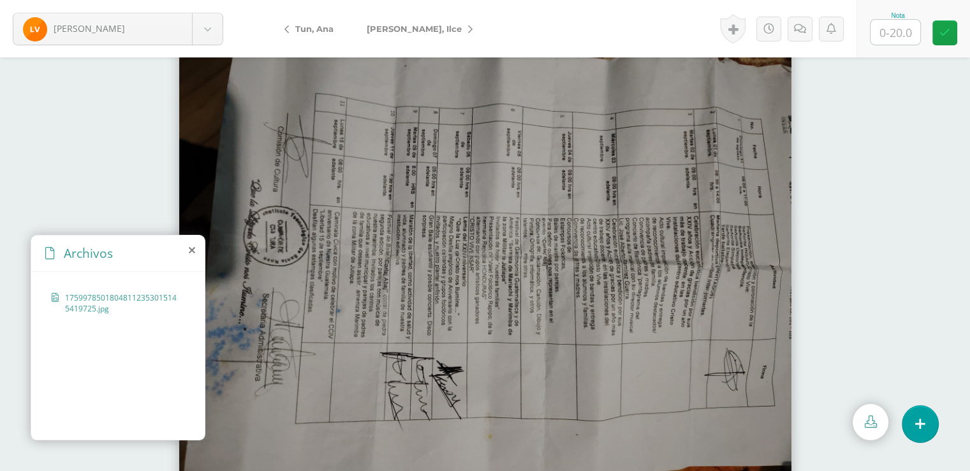
click at [897, 31] on input "text" at bounding box center [896, 32] width 50 height 25
type input "20"
click at [948, 34] on icon at bounding box center [945, 32] width 11 height 11
click at [212, 0] on body "[PERSON_NAME], [PERSON_NAME], [PERSON_NAME], [GEOGRAPHIC_DATA][PERSON_NAME][GEO…" at bounding box center [485, 0] width 970 height 0
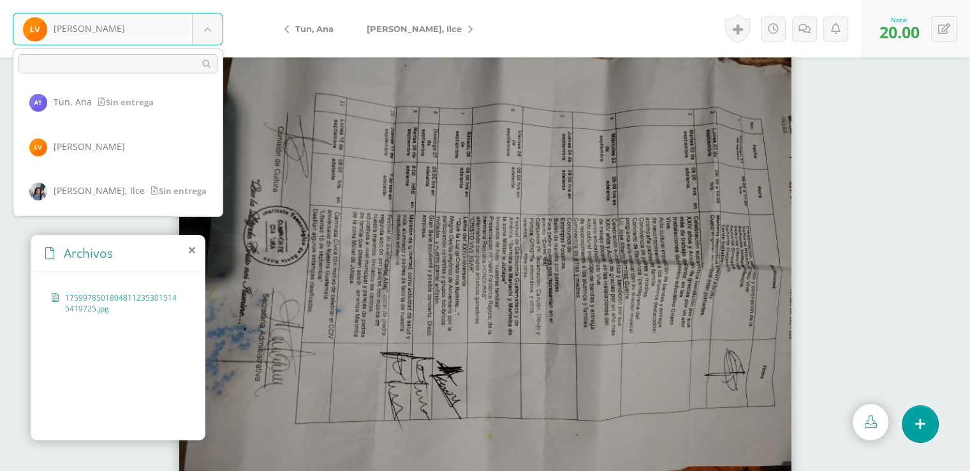
scroll to position [2175, 0]
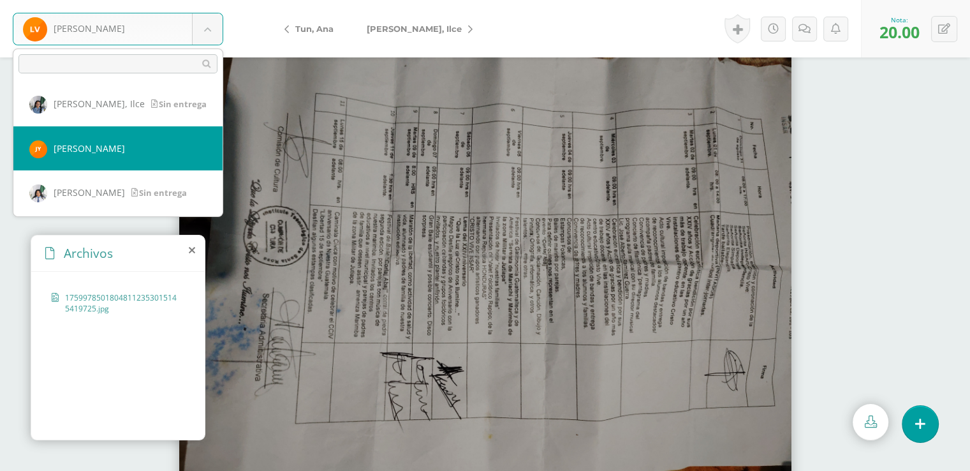
select select "8223"
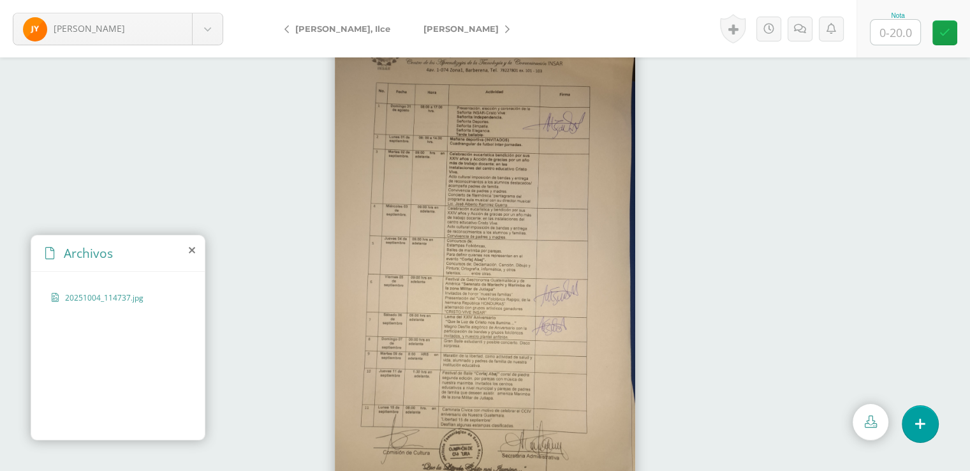
click at [896, 29] on input "text" at bounding box center [896, 32] width 50 height 25
type input "20"
click at [950, 34] on link at bounding box center [945, 32] width 25 height 25
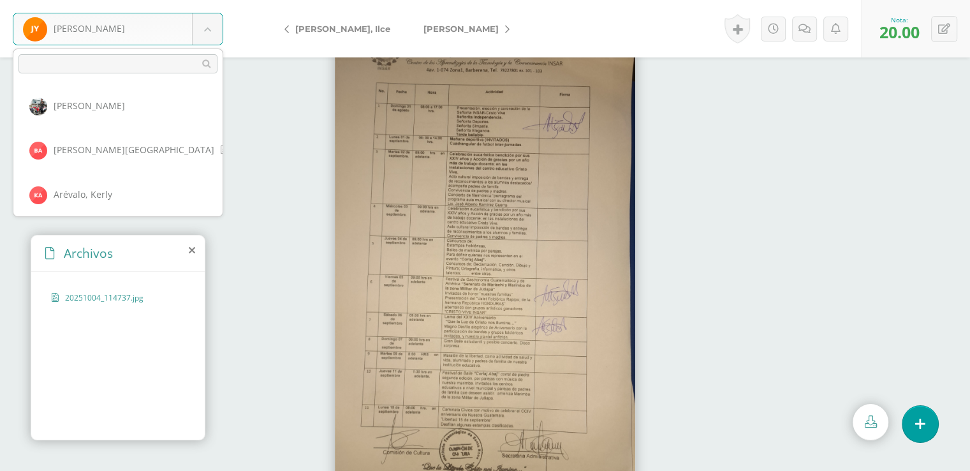
click at [211, 0] on body "Yancí, José Aguilar, Michael Alvarado, Beverly Arévalo, Kerly Arias, Brixia Bar…" at bounding box center [485, 0] width 970 height 0
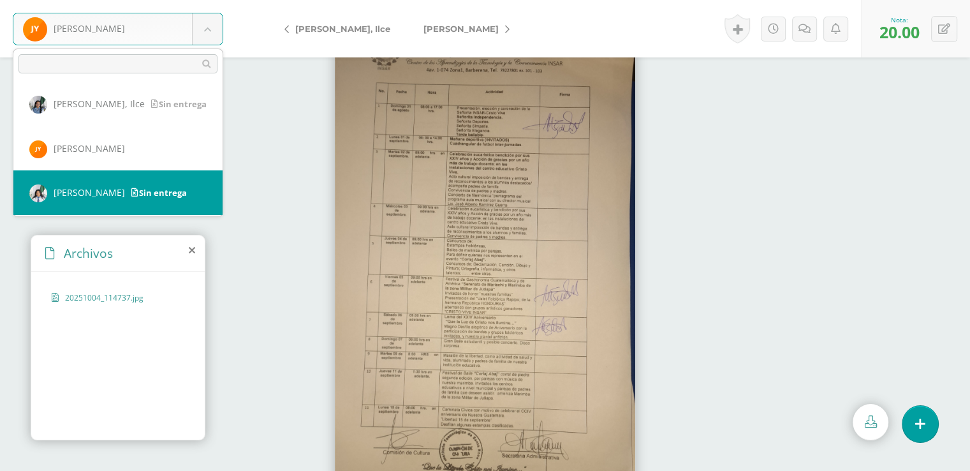
select select "6016"
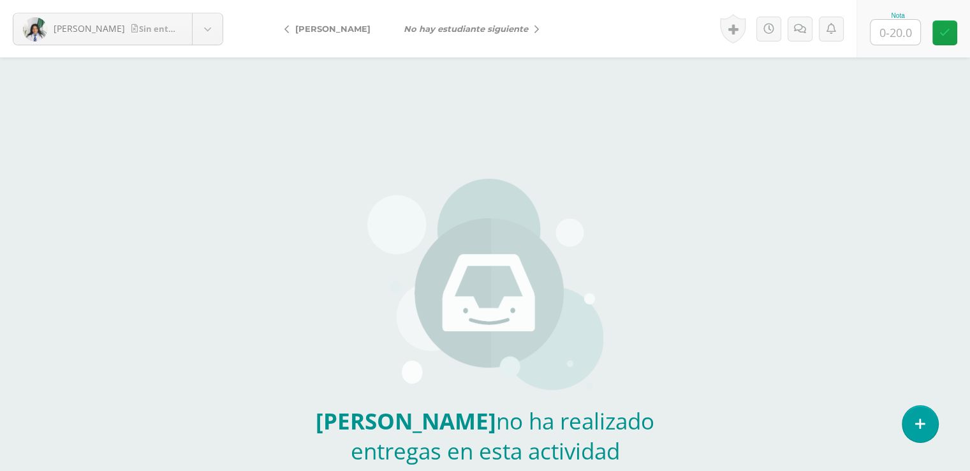
click at [898, 29] on input "text" at bounding box center [896, 32] width 50 height 25
type input "20"
click at [946, 31] on icon at bounding box center [945, 32] width 11 height 11
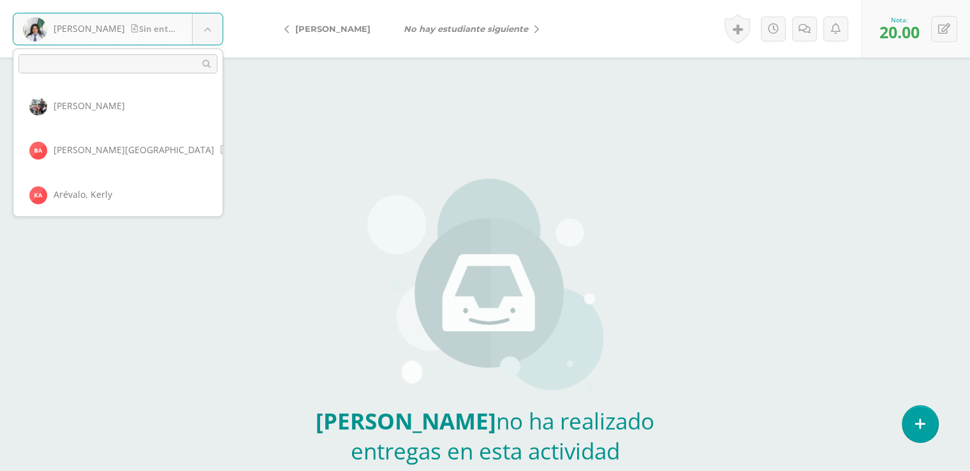
scroll to position [2169, 0]
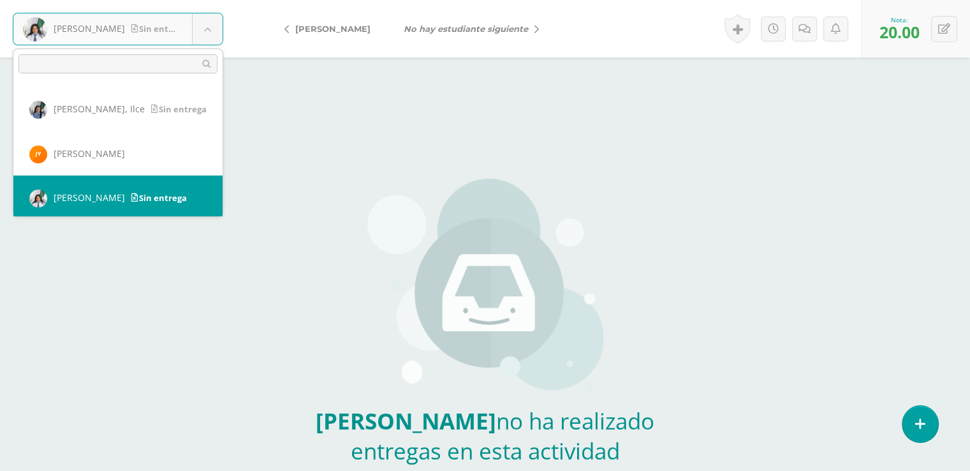
click at [209, 31] on body "Yumán, Rossangela Sin entrega Aguilar, Michael Alvarado, Beverly Arévalo, Kerly…" at bounding box center [485, 265] width 970 height 531
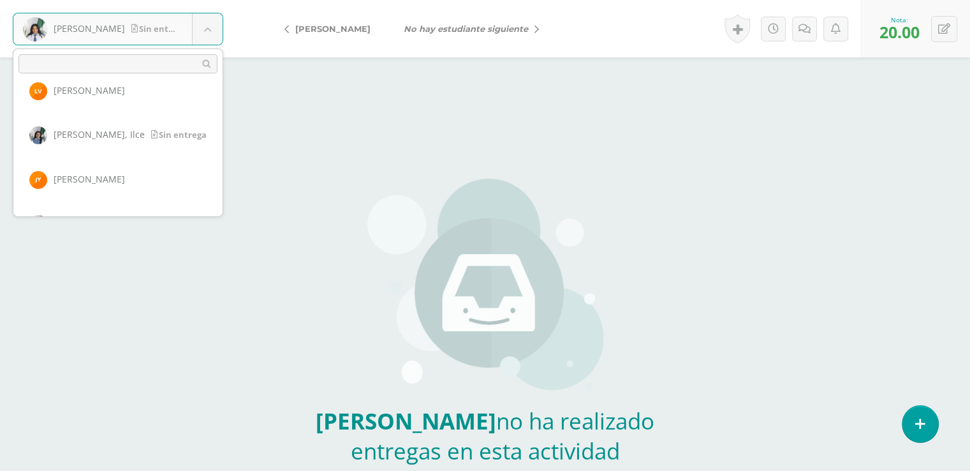
scroll to position [2130, 0]
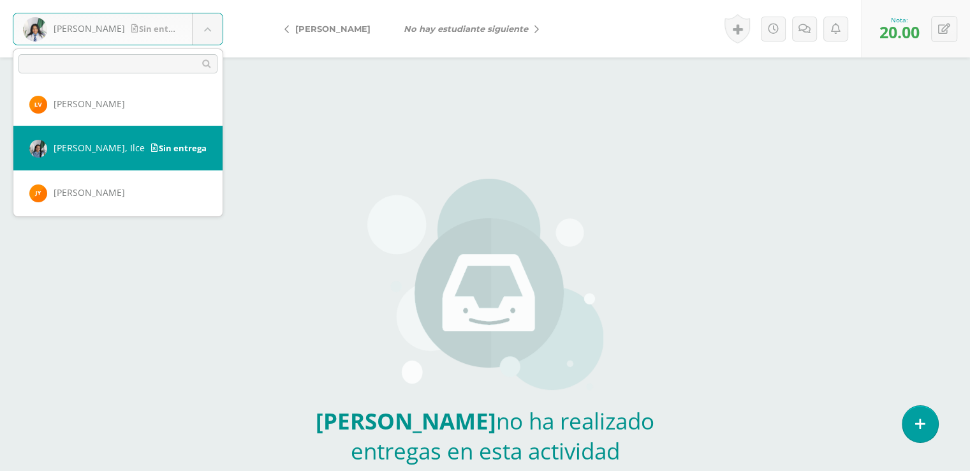
select select "6950"
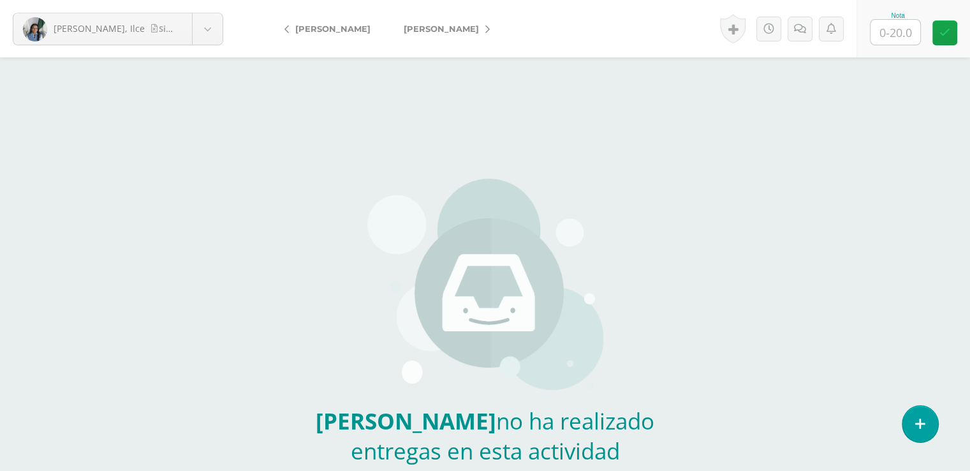
click at [896, 34] on input "text" at bounding box center [896, 32] width 50 height 25
type input "20"
click at [947, 36] on icon at bounding box center [945, 32] width 11 height 11
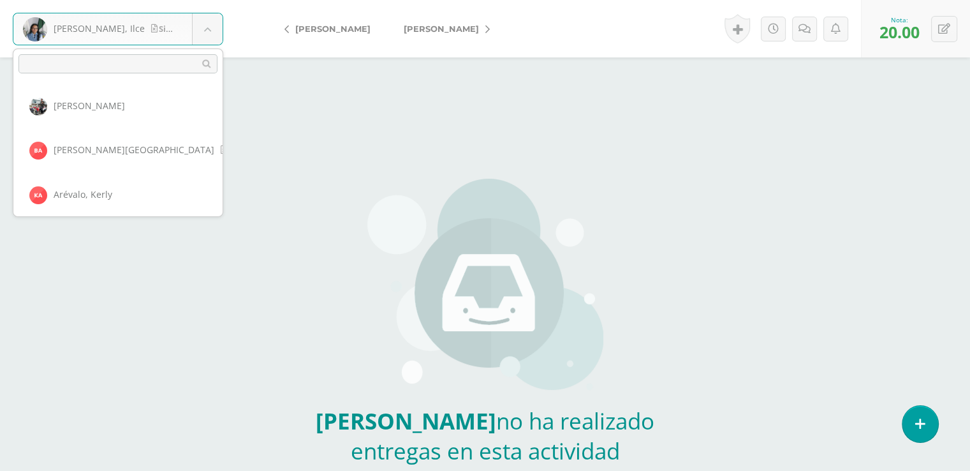
click at [209, 29] on body "Velásquez, Ilce Sin entrega Aguilar, Michael Alvarado, Beverly Arévalo, Kerly A…" at bounding box center [485, 265] width 970 height 531
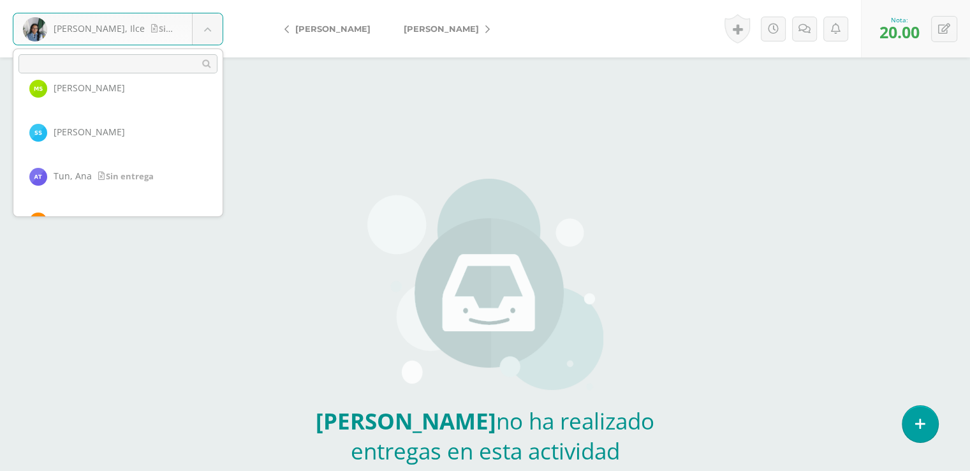
scroll to position [1998, 0]
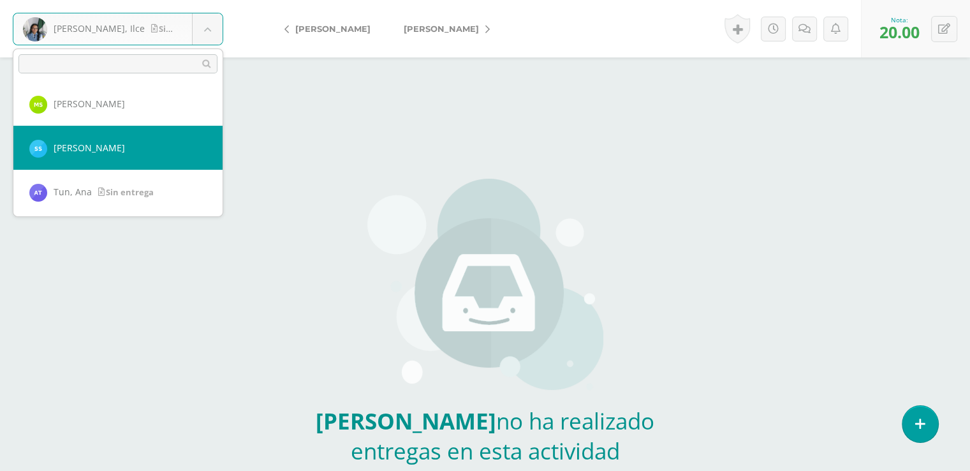
select select "8188"
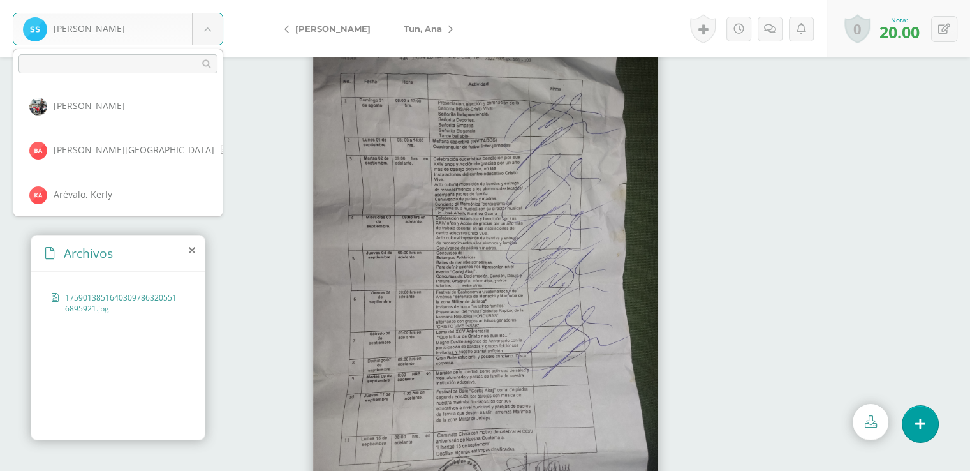
click at [211, 0] on body "[PERSON_NAME] [PERSON_NAME] [PERSON_NAME], [GEOGRAPHIC_DATA][PERSON_NAME][GEOGR…" at bounding box center [485, 0] width 970 height 0
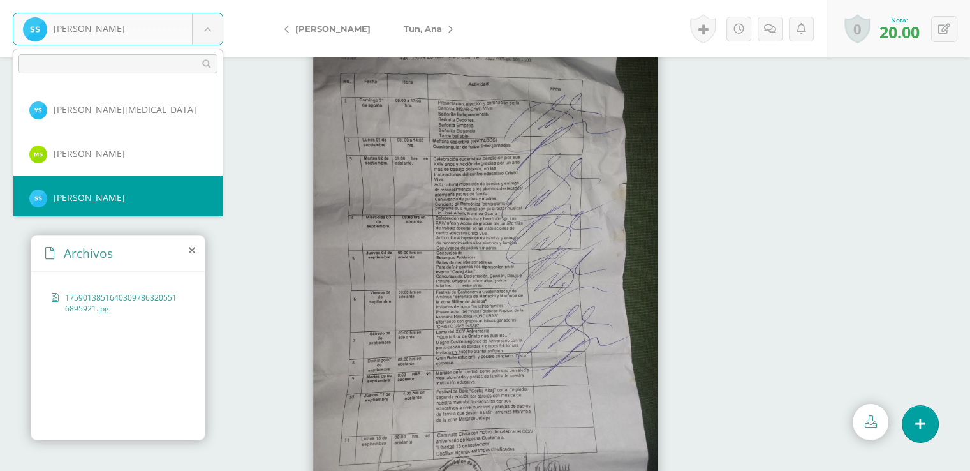
scroll to position [1909, 0]
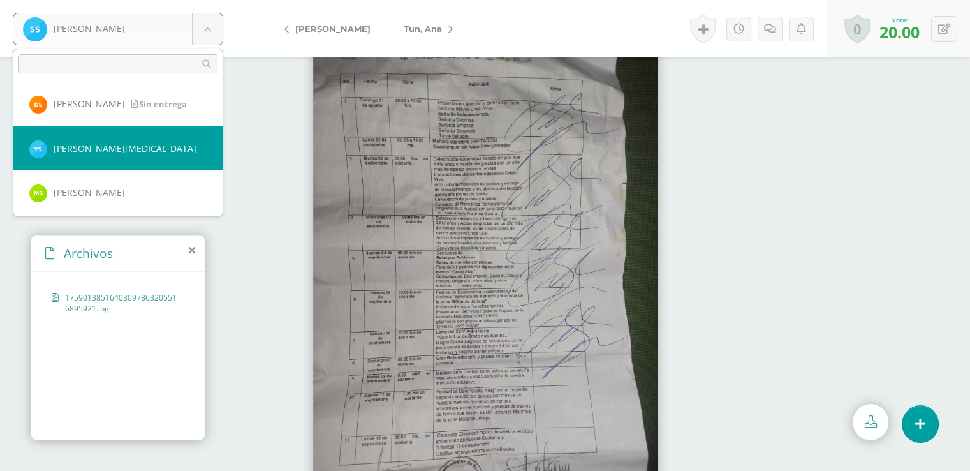
select select "8209"
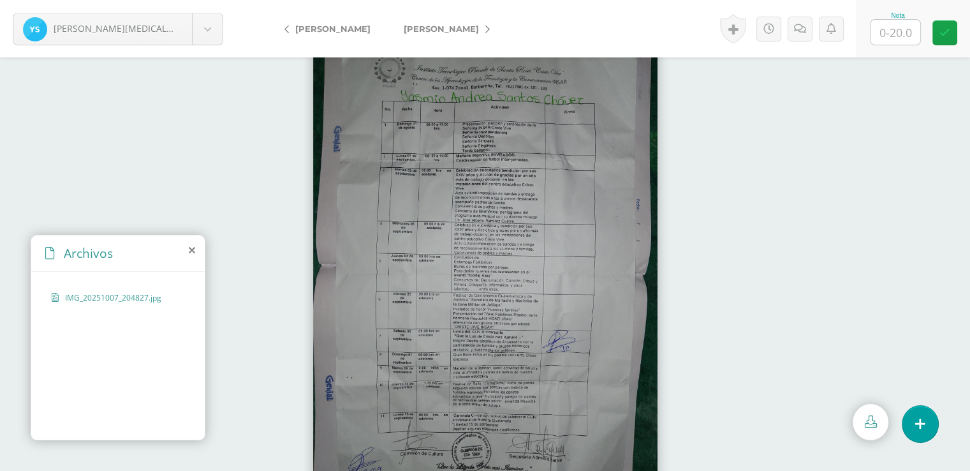
click at [898, 31] on input "text" at bounding box center [896, 32] width 50 height 25
type input "20"
click at [949, 37] on icon at bounding box center [945, 32] width 11 height 11
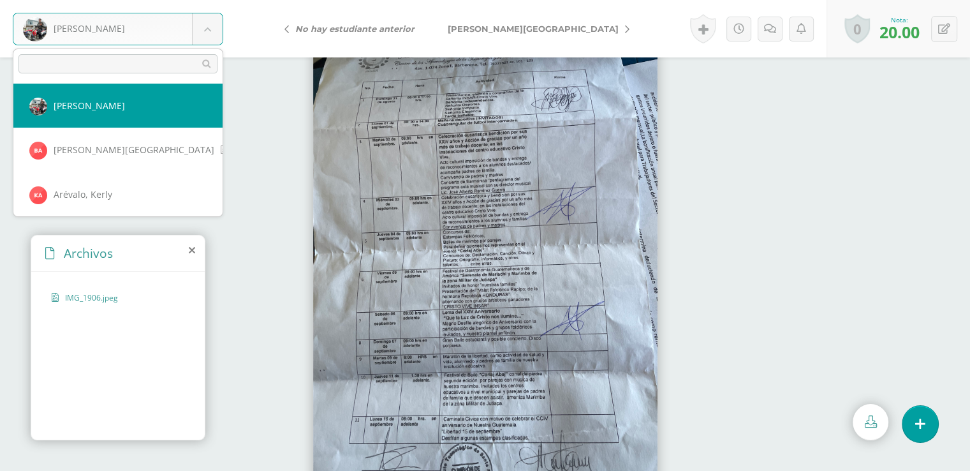
click at [209, 0] on body "Aguilar, Michael Aguilar, Michael Alvarado, Beverly Arévalo, Kerly Arias, Brixi…" at bounding box center [485, 0] width 970 height 0
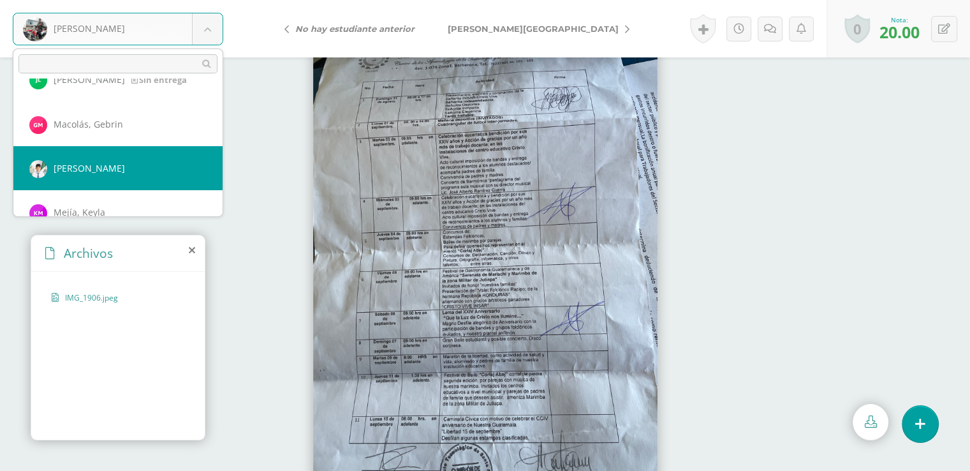
scroll to position [841, 0]
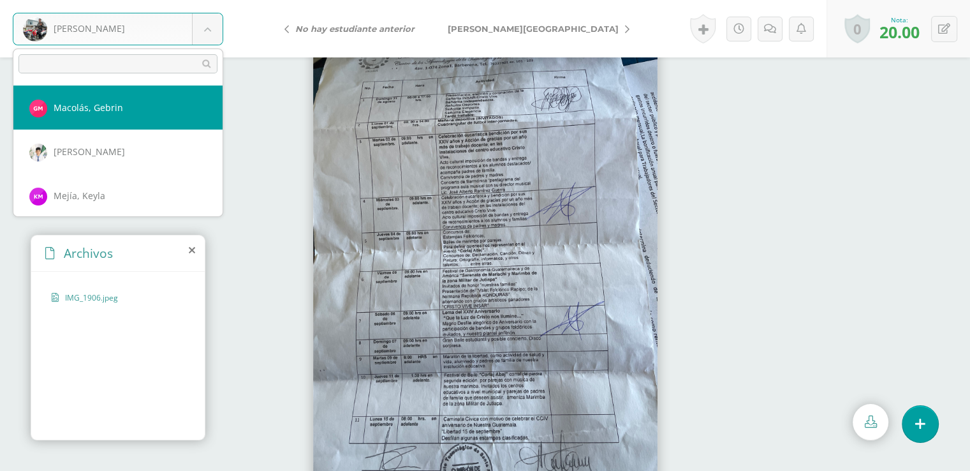
select select "8227"
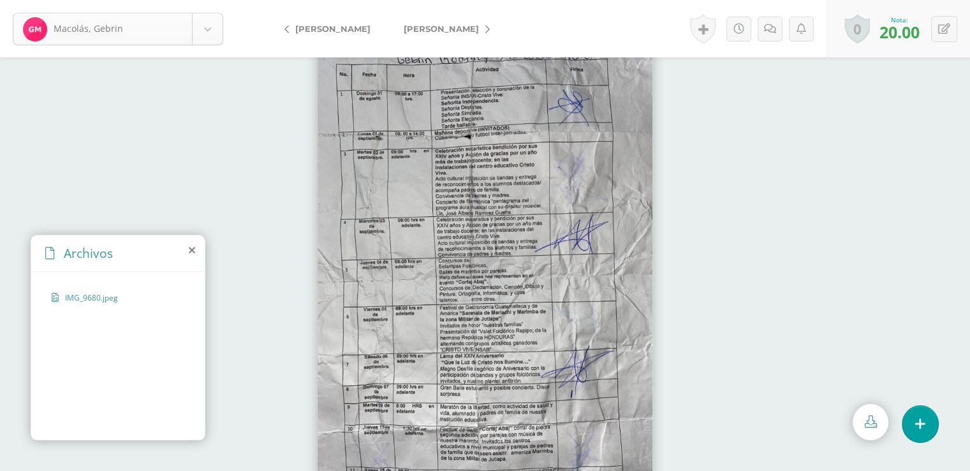
click at [214, 0] on body "Macolás, [PERSON_NAME] [PERSON_NAME], [GEOGRAPHIC_DATA][PERSON_NAME][GEOGRAPHIC…" at bounding box center [485, 0] width 970 height 0
click at [287, 32] on icon at bounding box center [287, 29] width 4 height 9
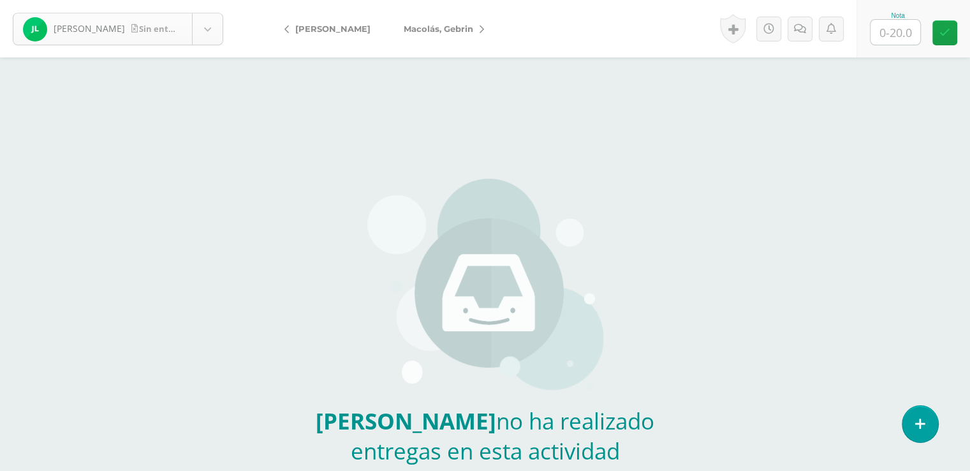
scroll to position [709, 0]
click at [207, 31] on body "[PERSON_NAME] entrega [PERSON_NAME] [PERSON_NAME], [GEOGRAPHIC_DATA][PERSON_NAM…" at bounding box center [485, 265] width 970 height 531
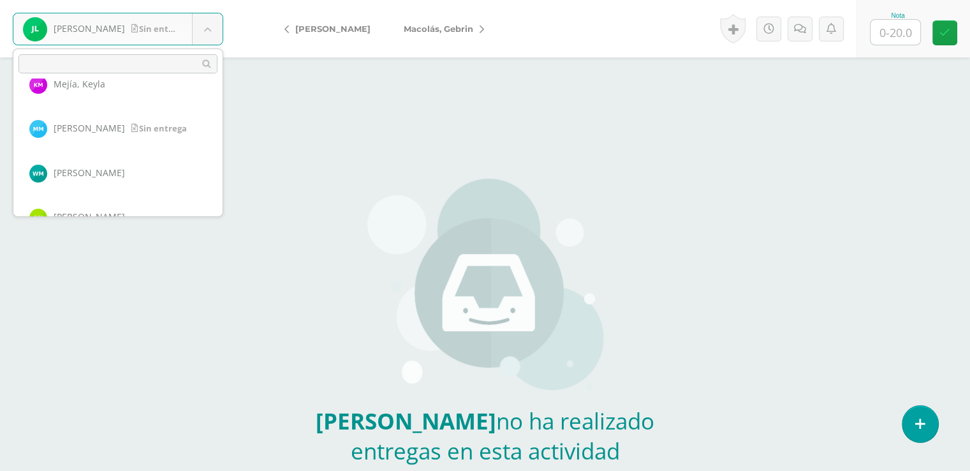
scroll to position [985, 0]
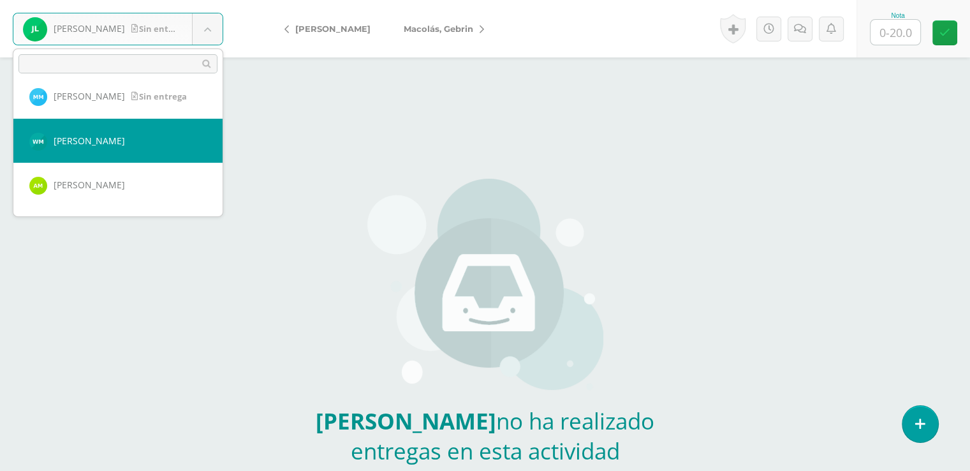
select select "8226"
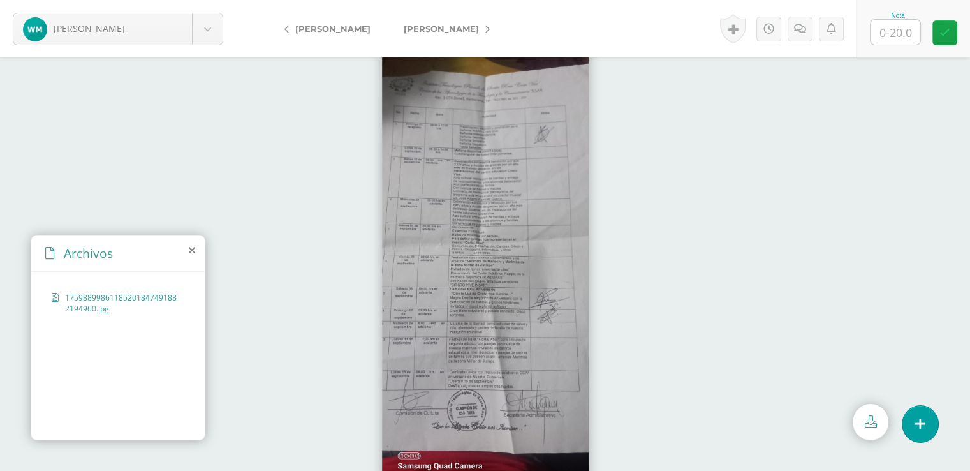
click at [895, 33] on input "text" at bounding box center [896, 32] width 50 height 25
type input "20"
click at [946, 34] on icon at bounding box center [945, 32] width 11 height 11
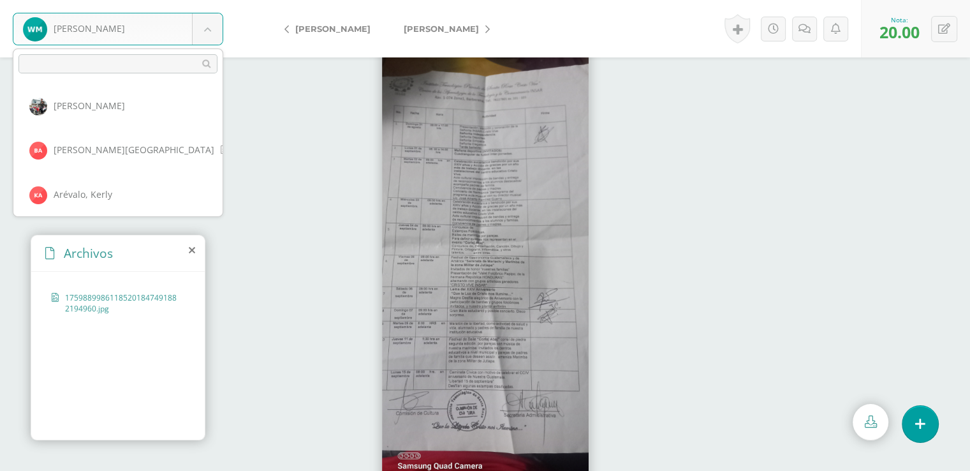
click at [206, 0] on body "Mejia, Wilson Aguilar, Michael Alvarado, Beverly Arévalo, Kerly Arias, Brixia B…" at bounding box center [485, 0] width 970 height 0
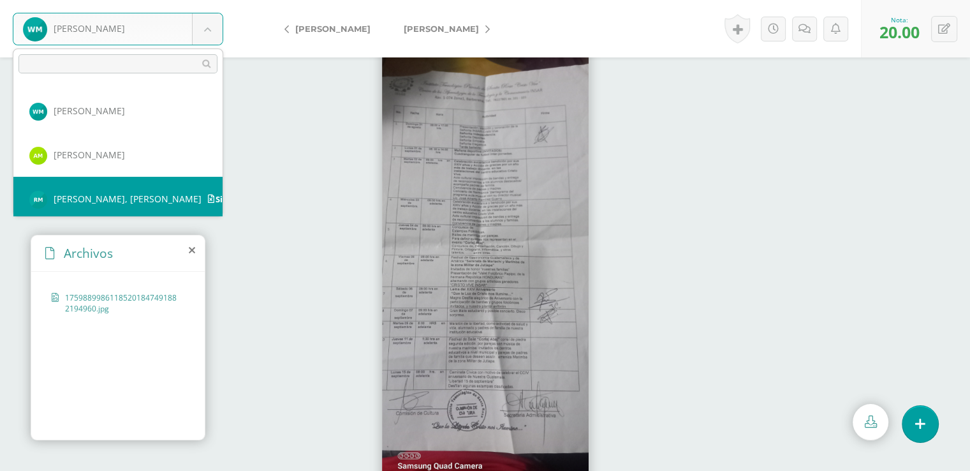
scroll to position [1018, 0]
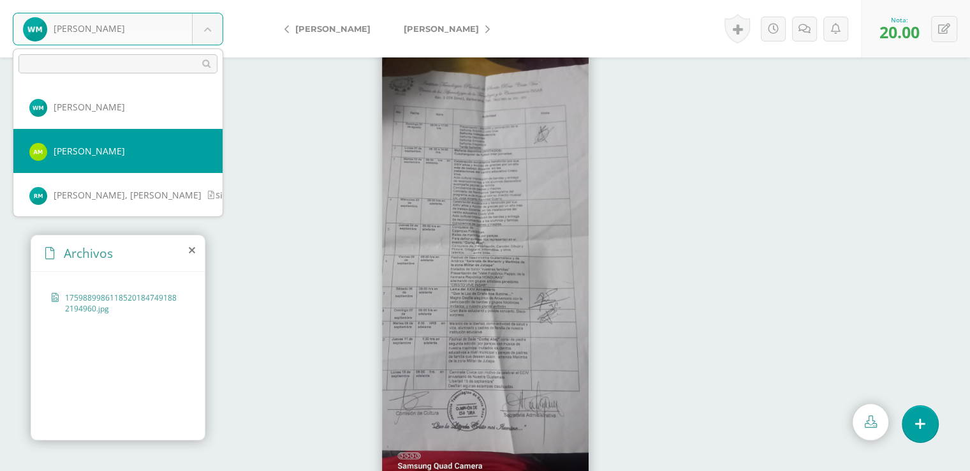
select select "8218"
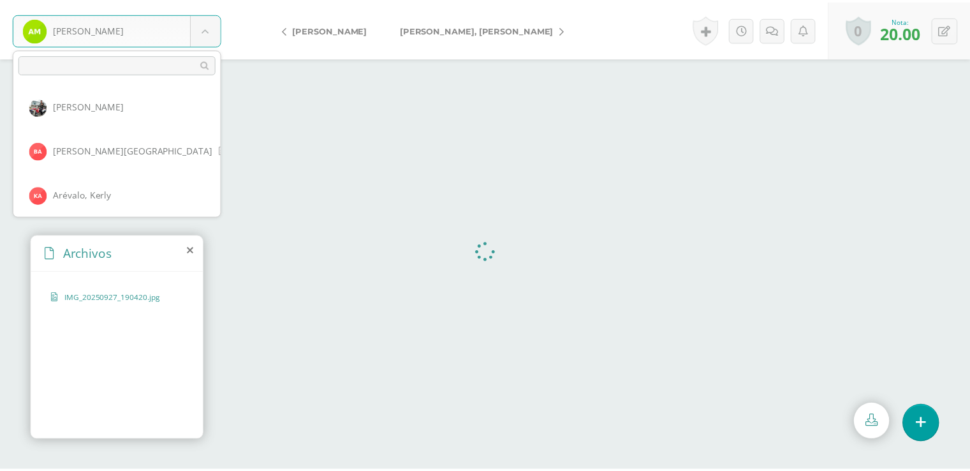
scroll to position [973, 0]
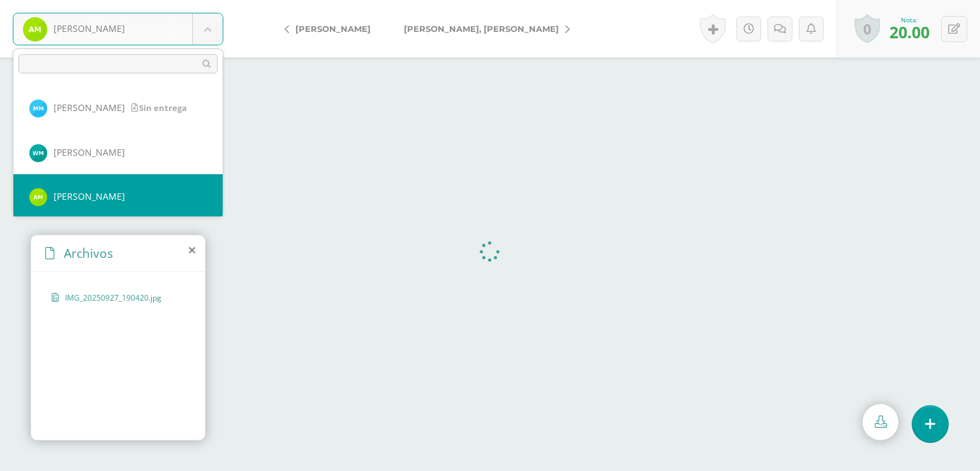
click at [207, 0] on body "Méndez, Alejandra Aguilar, Michael Alvarado, Beverly Arévalo, Kerly Arias, Brix…" at bounding box center [490, 0] width 980 height 0
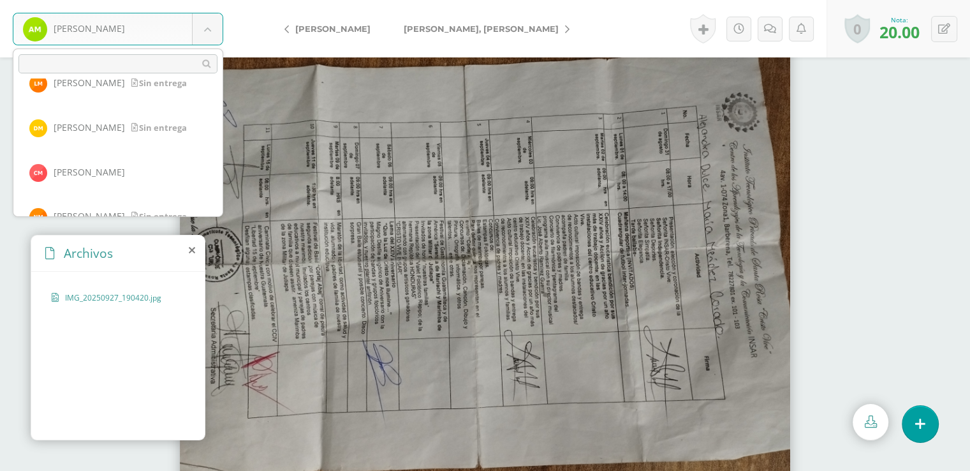
scroll to position [1245, 0]
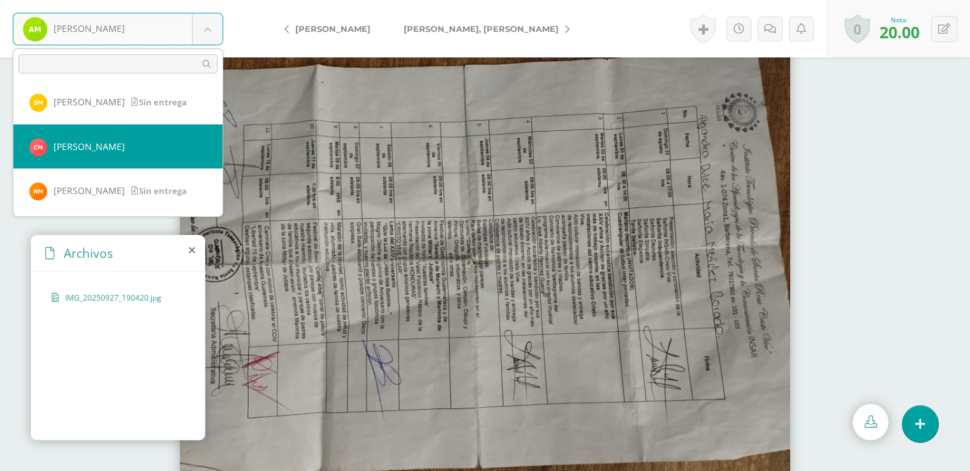
select select "8220"
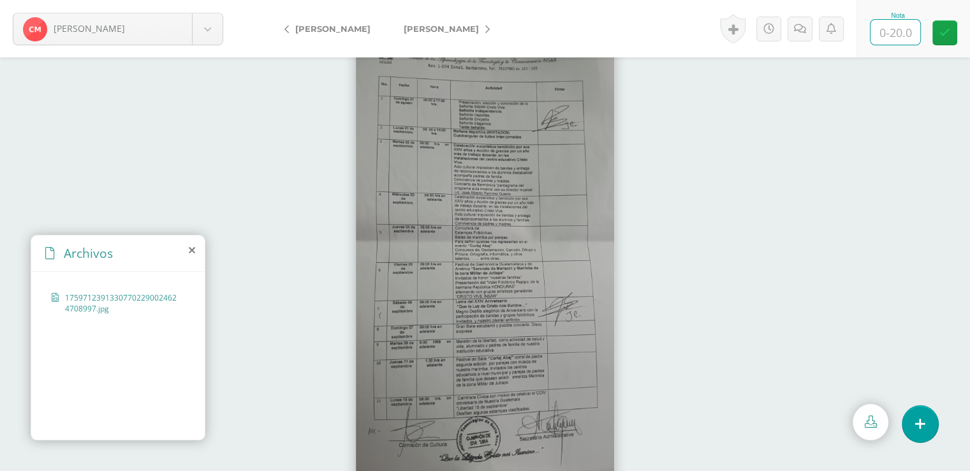
click at [896, 34] on input "text" at bounding box center [896, 32] width 50 height 25
type input "20"
click at [948, 34] on icon at bounding box center [945, 32] width 11 height 11
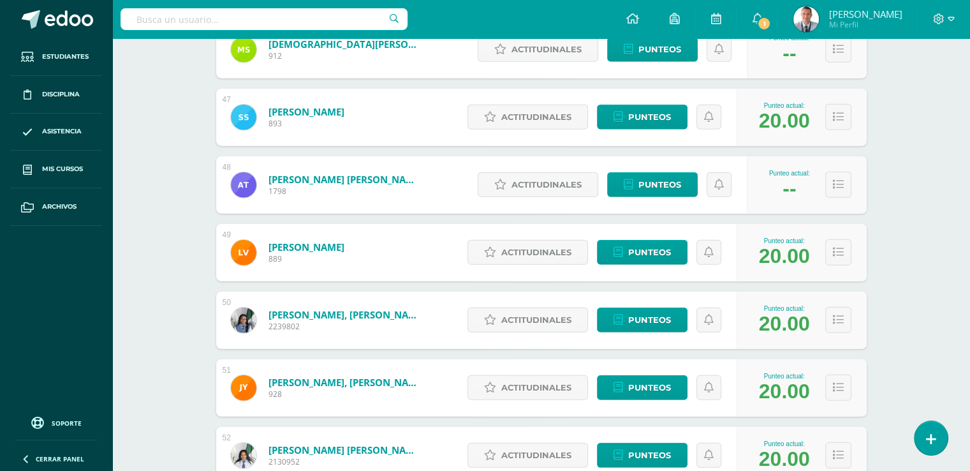
scroll to position [3305, 0]
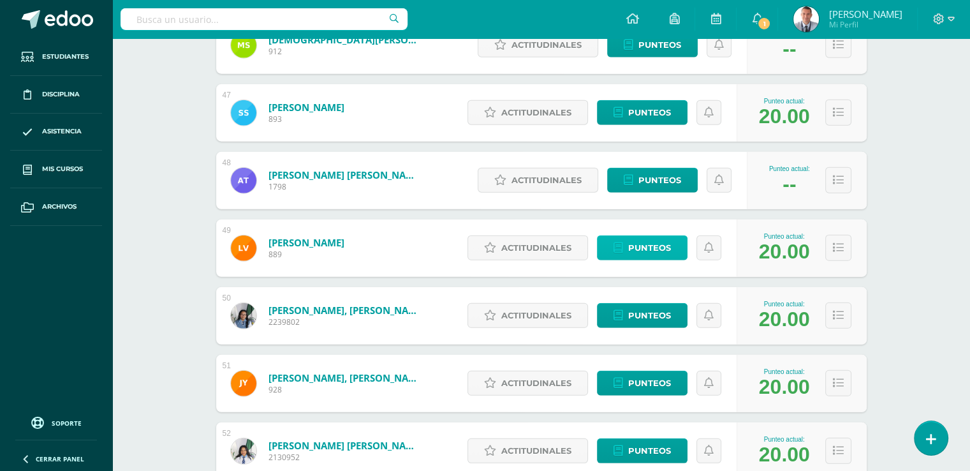
click at [657, 246] on span "Punteos" at bounding box center [649, 248] width 43 height 24
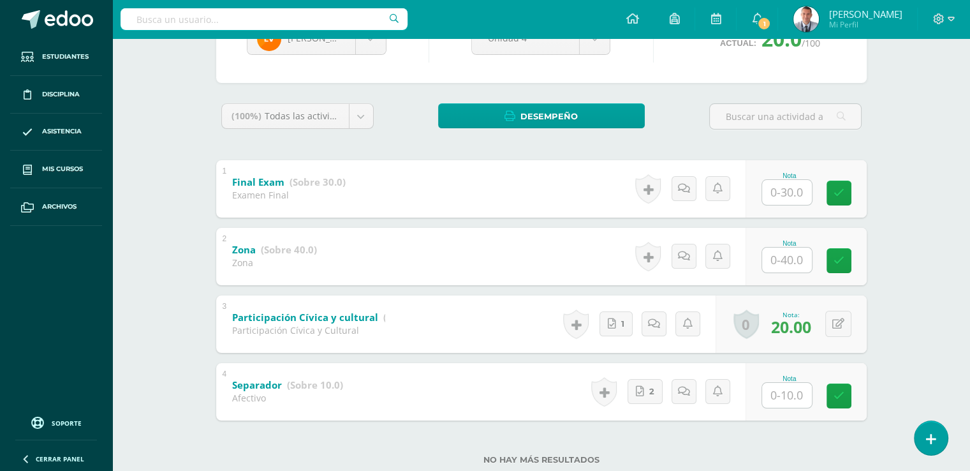
scroll to position [159, 0]
click at [648, 389] on link "2" at bounding box center [645, 390] width 35 height 25
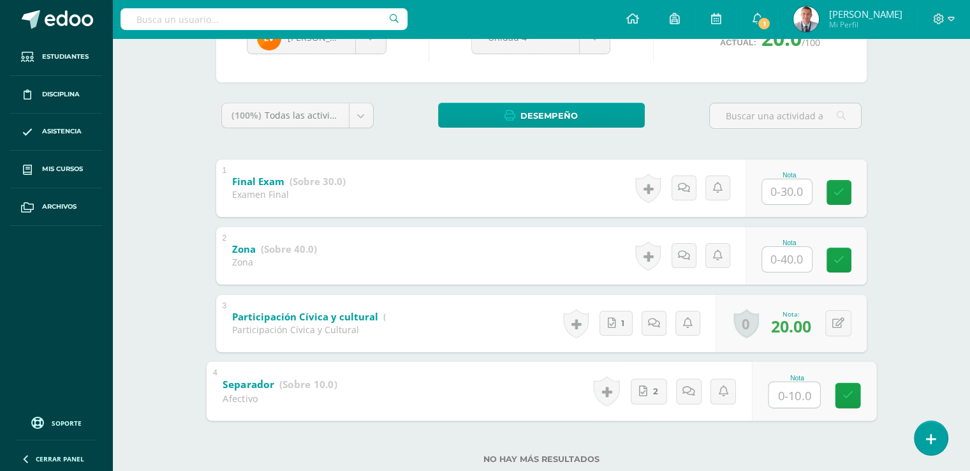
click at [796, 391] on input "text" at bounding box center [794, 395] width 51 height 26
type input "10"
click at [853, 389] on link at bounding box center [848, 395] width 26 height 26
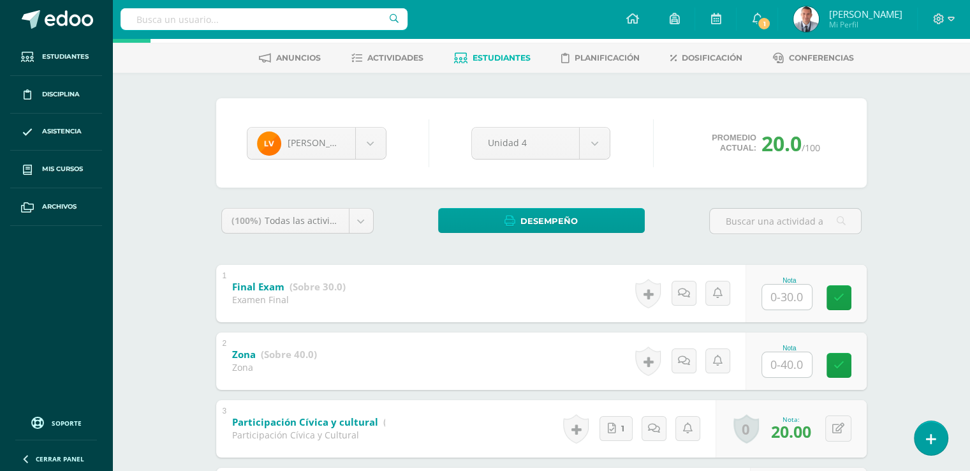
scroll to position [49, 0]
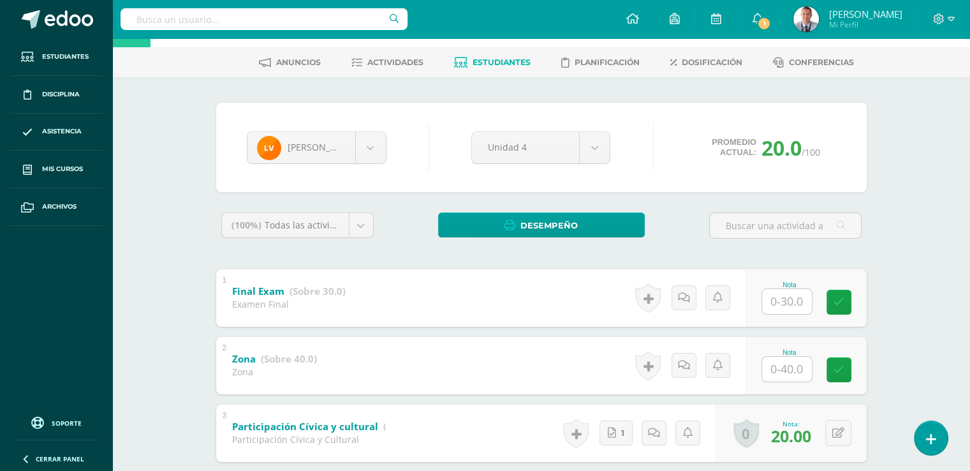
click at [486, 58] on span "Estudiantes" at bounding box center [502, 62] width 58 height 10
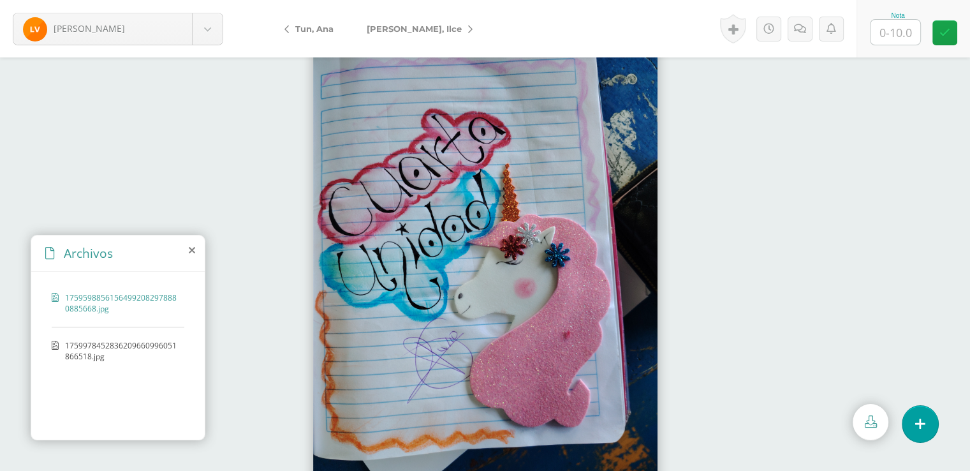
click at [158, 340] on span "1759978452836209660996051866518.jpg" at bounding box center [121, 351] width 113 height 22
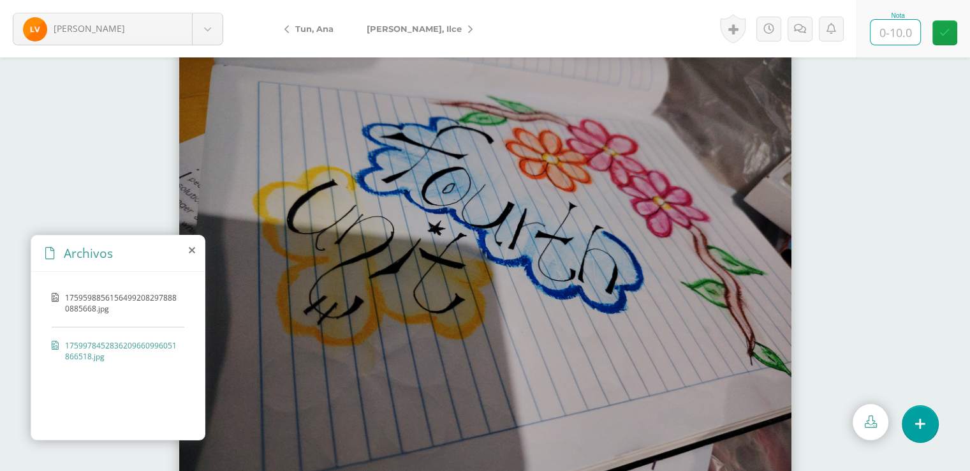
click at [896, 31] on input "text" at bounding box center [896, 32] width 50 height 25
type input "10"
click at [944, 31] on icon at bounding box center [945, 32] width 11 height 11
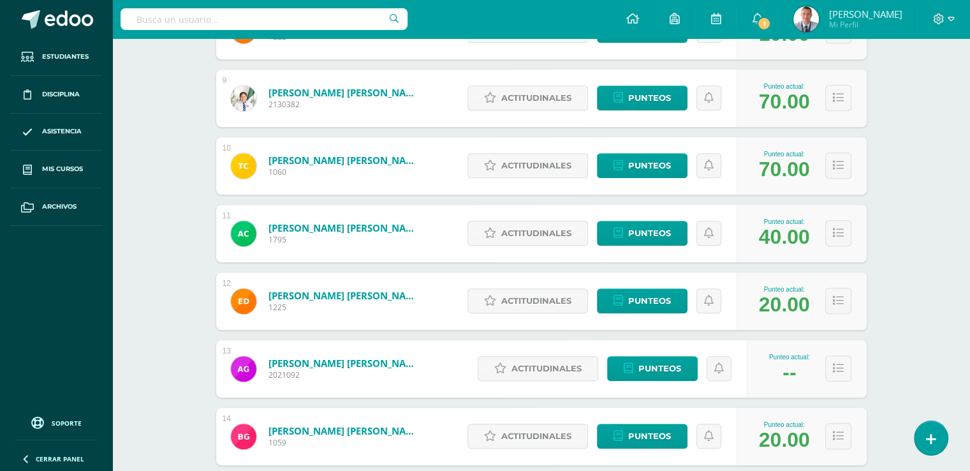
scroll to position [1161, 0]
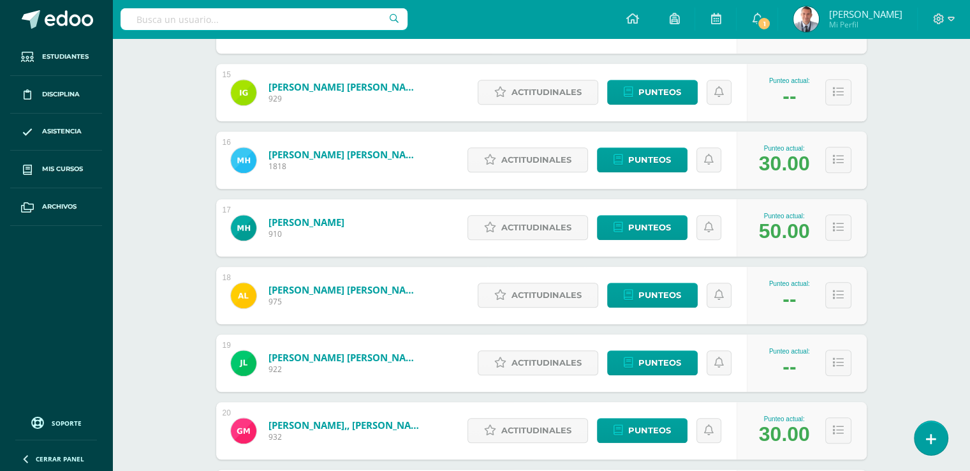
click at [63, 168] on span "Mis cursos" at bounding box center [62, 169] width 41 height 10
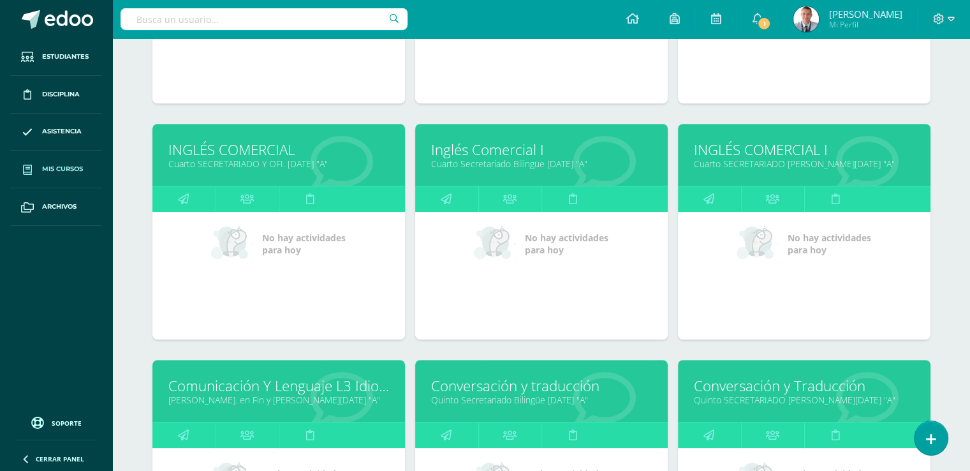
scroll to position [581, 0]
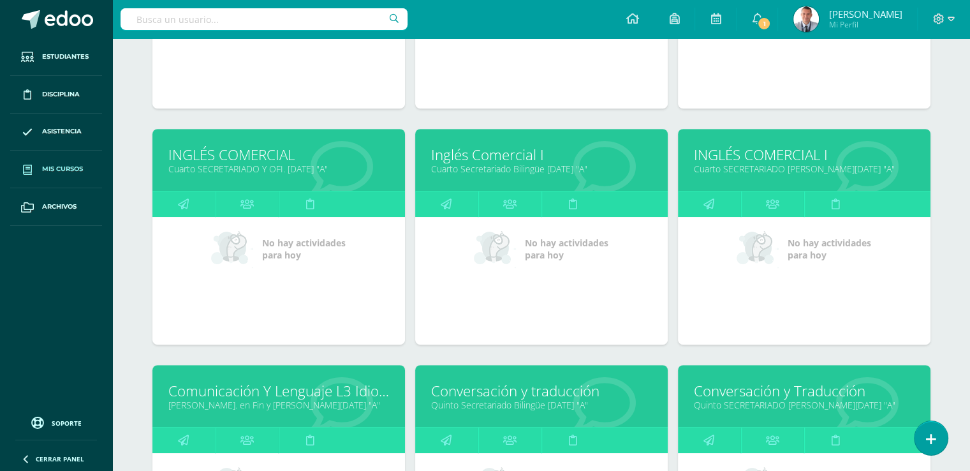
click at [516, 156] on link "Inglés Comercial I" at bounding box center [541, 155] width 221 height 20
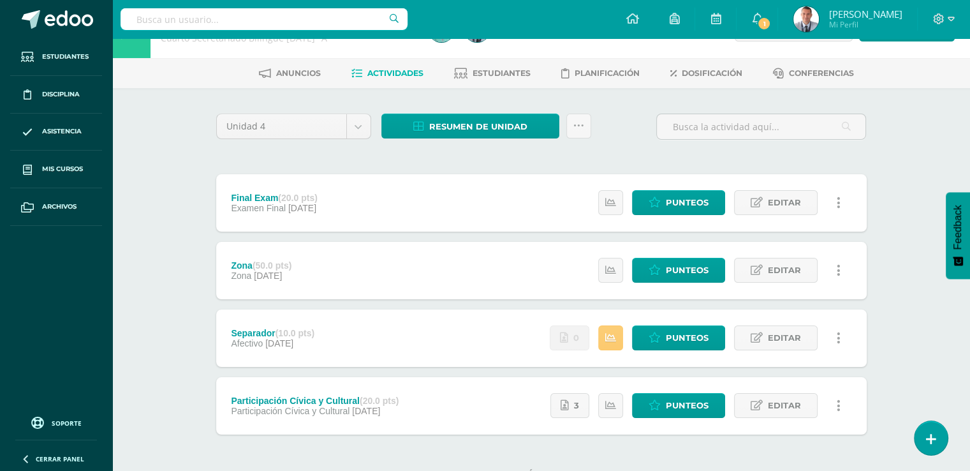
scroll to position [37, 0]
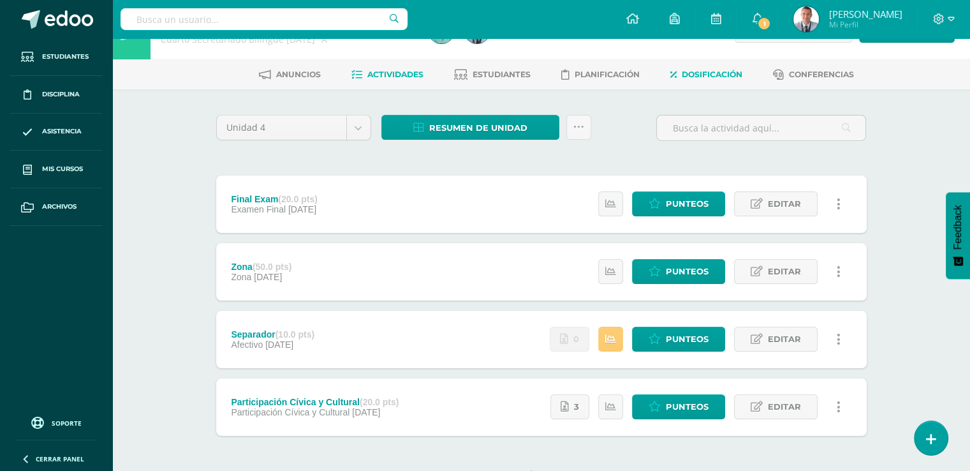
click at [737, 68] on link "Dosificación" at bounding box center [707, 74] width 72 height 20
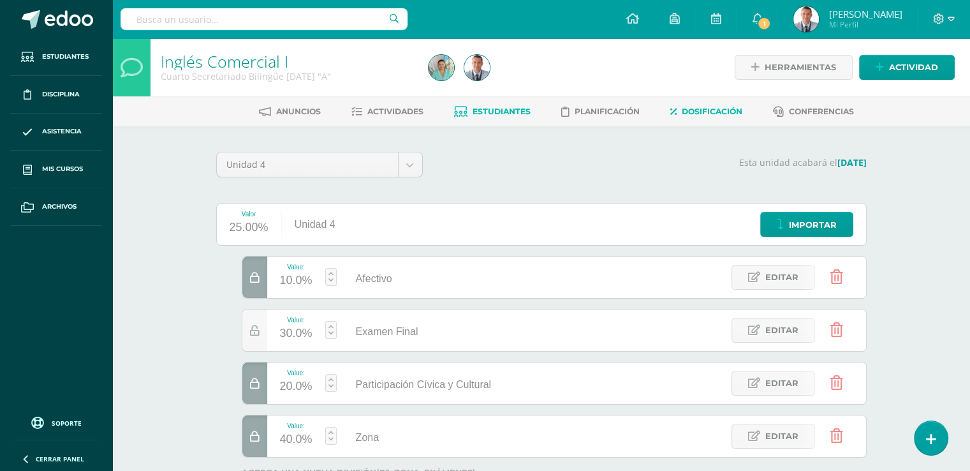
click at [505, 112] on span "Estudiantes" at bounding box center [502, 112] width 58 height 10
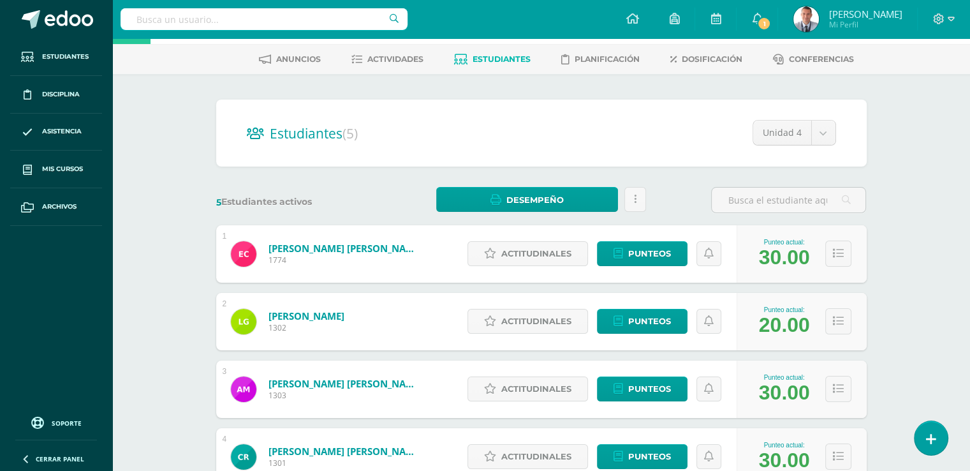
scroll to position [22, 0]
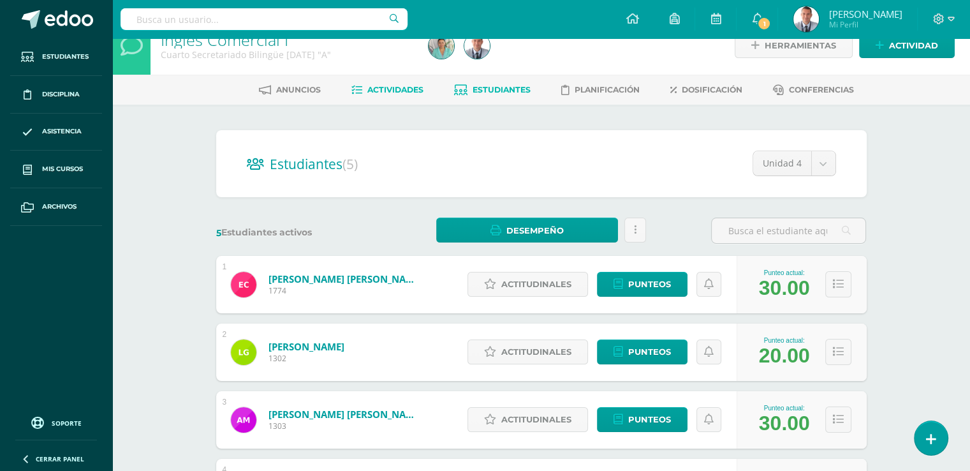
click at [398, 87] on span "Actividades" at bounding box center [396, 90] width 56 height 10
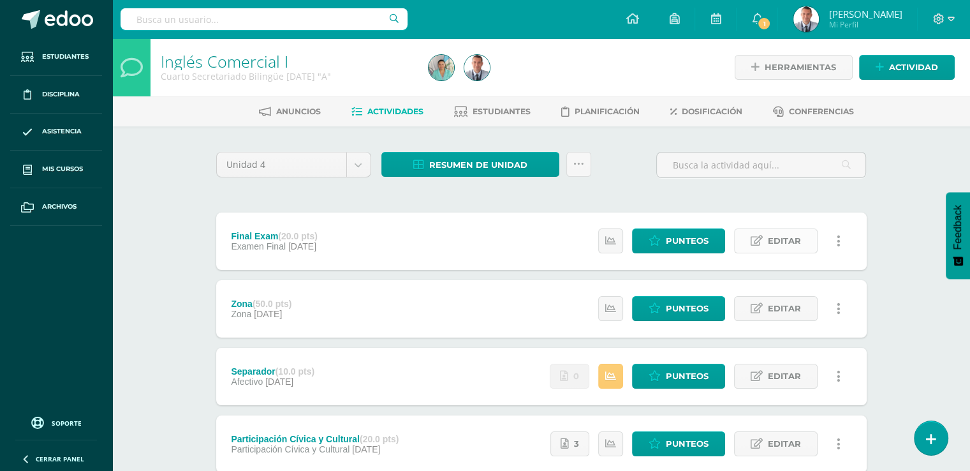
click at [768, 241] on link "Editar" at bounding box center [776, 240] width 84 height 25
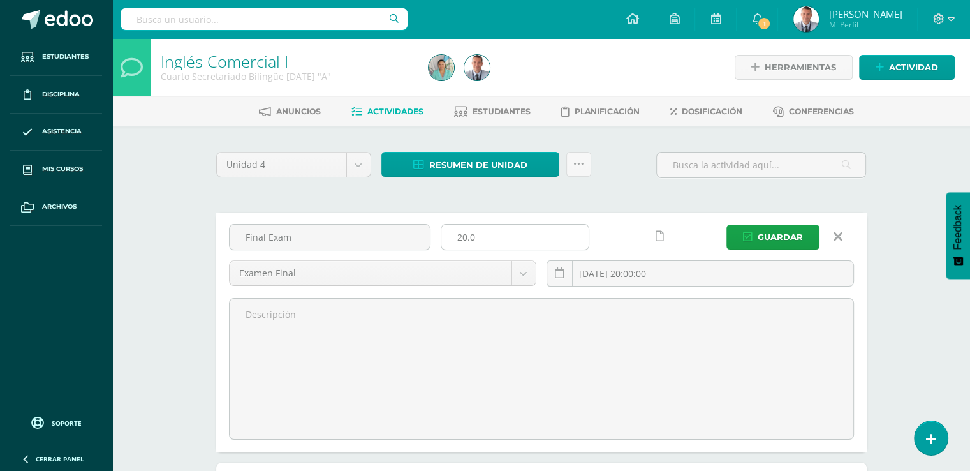
click at [462, 236] on input "20.0" at bounding box center [515, 237] width 147 height 25
type input "30.0"
click at [768, 236] on span "Guardar" at bounding box center [780, 237] width 45 height 24
click at [791, 235] on span "Guardar" at bounding box center [780, 237] width 45 height 24
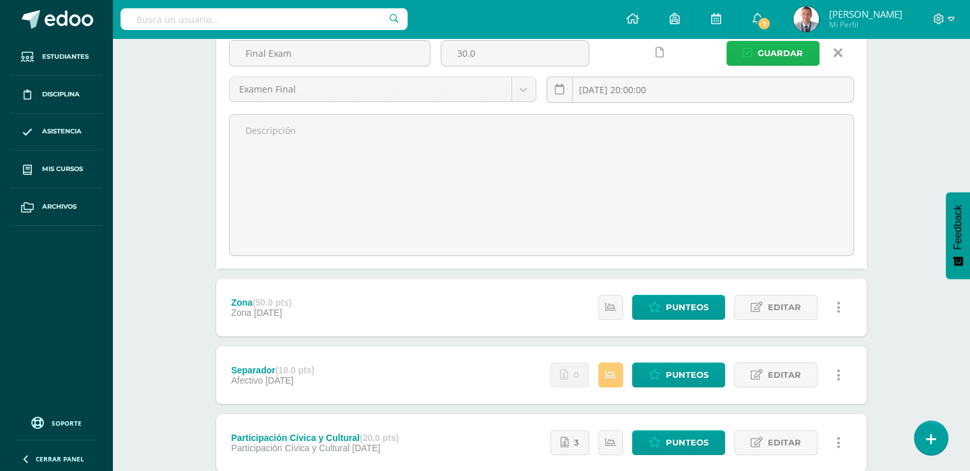
scroll to position [185, 0]
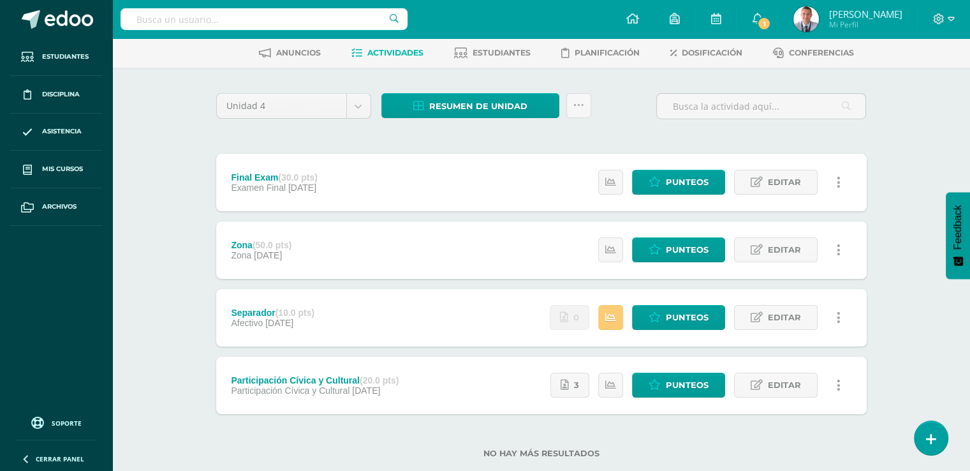
scroll to position [60, 0]
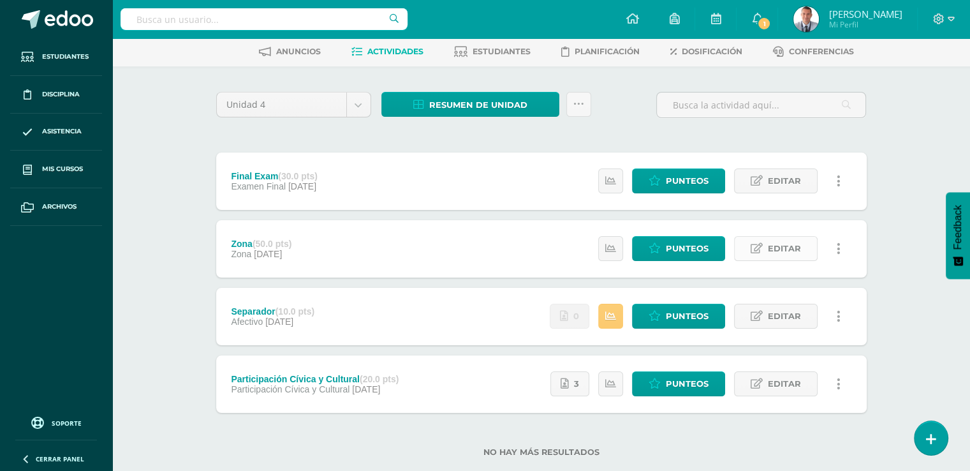
click at [775, 251] on span "Editar" at bounding box center [784, 249] width 33 height 24
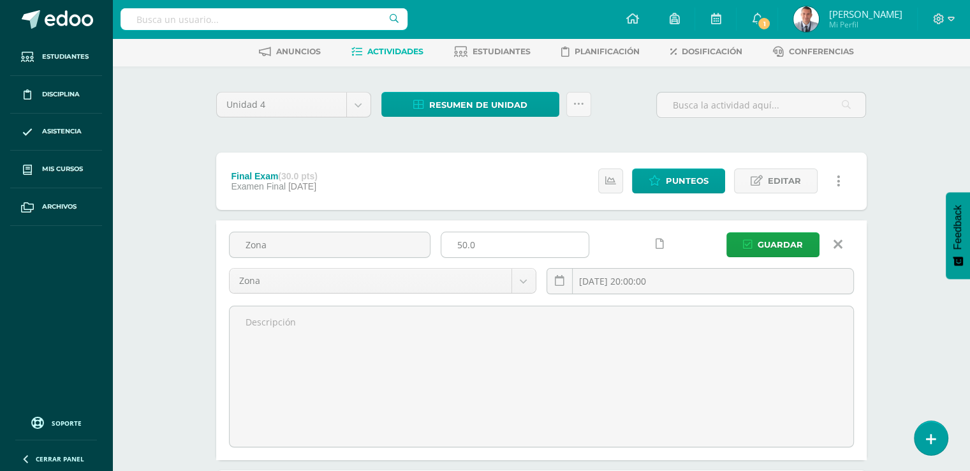
click at [461, 243] on input "50.0" at bounding box center [515, 244] width 147 height 25
type input "40.0"
click at [783, 240] on span "Guardar" at bounding box center [780, 245] width 45 height 24
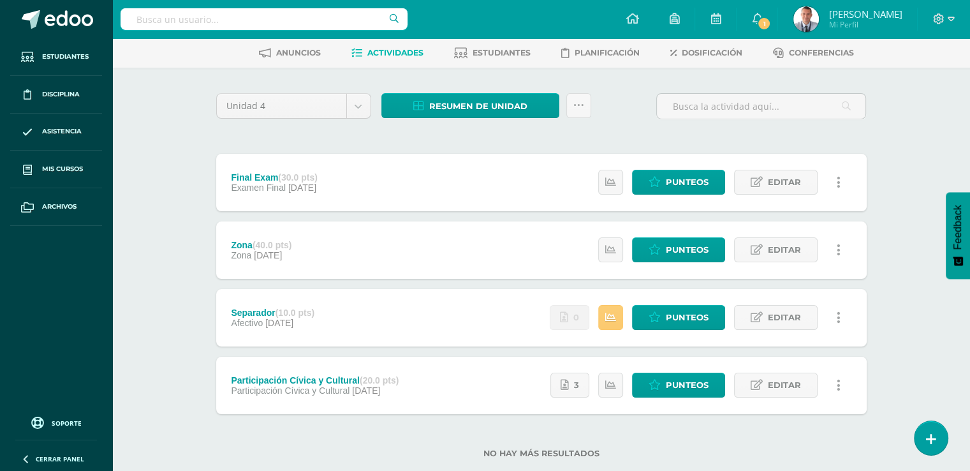
scroll to position [57, 0]
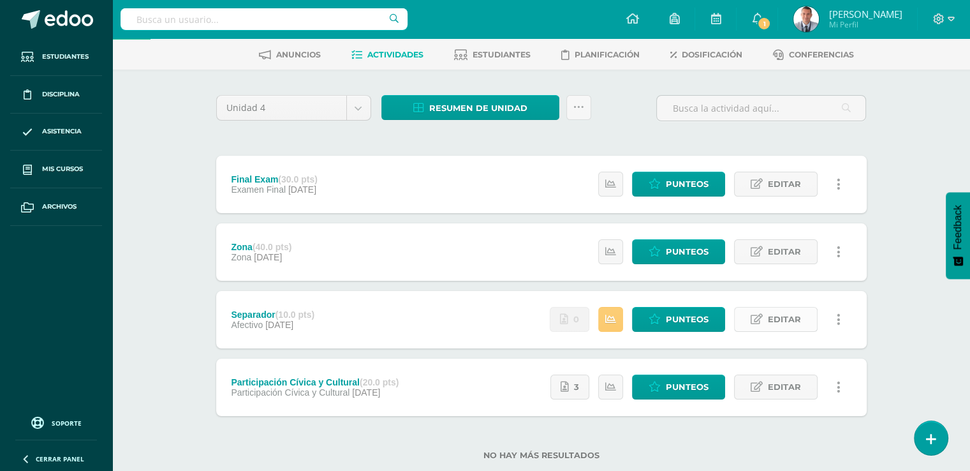
click at [769, 322] on span "Editar" at bounding box center [784, 320] width 33 height 24
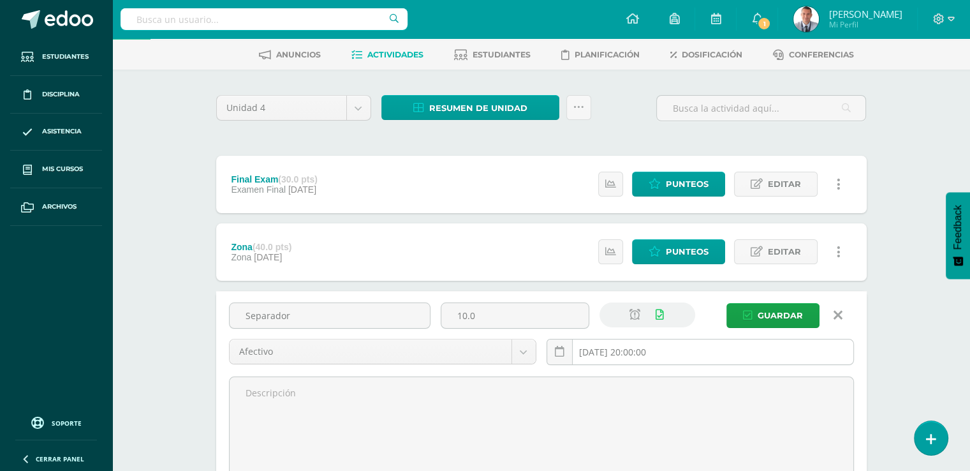
click at [679, 353] on input "2025-09-28 20:00:00" at bounding box center [700, 351] width 306 height 25
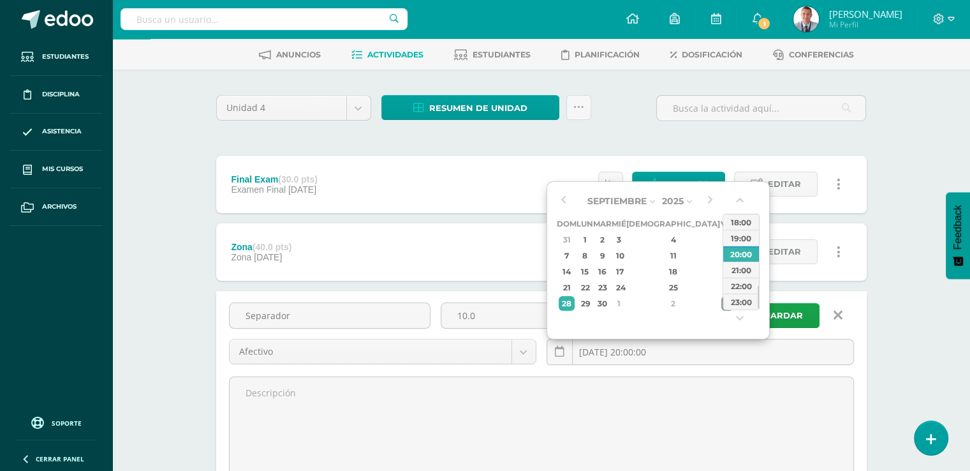
click at [722, 304] on div "3" at bounding box center [727, 303] width 11 height 15
click at [610, 285] on div "21" at bounding box center [602, 287] width 15 height 15
type input "2025-10-21 20:00"
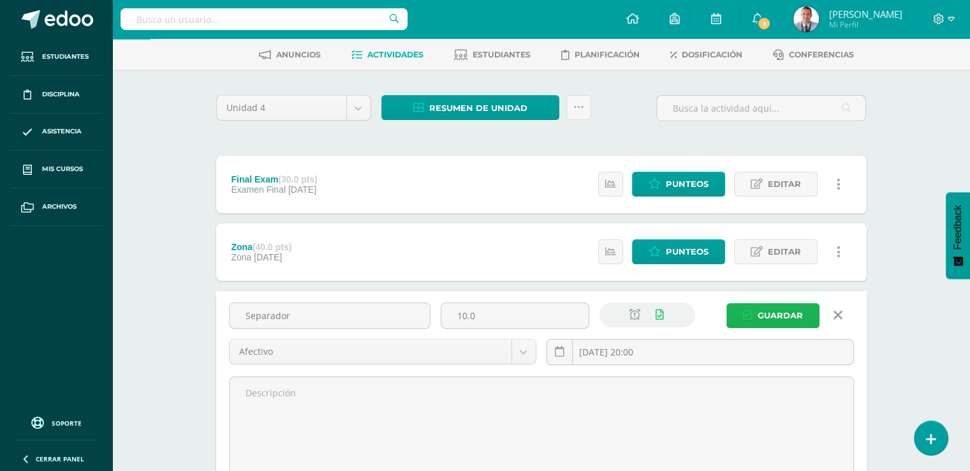
click at [801, 312] on span "Guardar" at bounding box center [780, 316] width 45 height 24
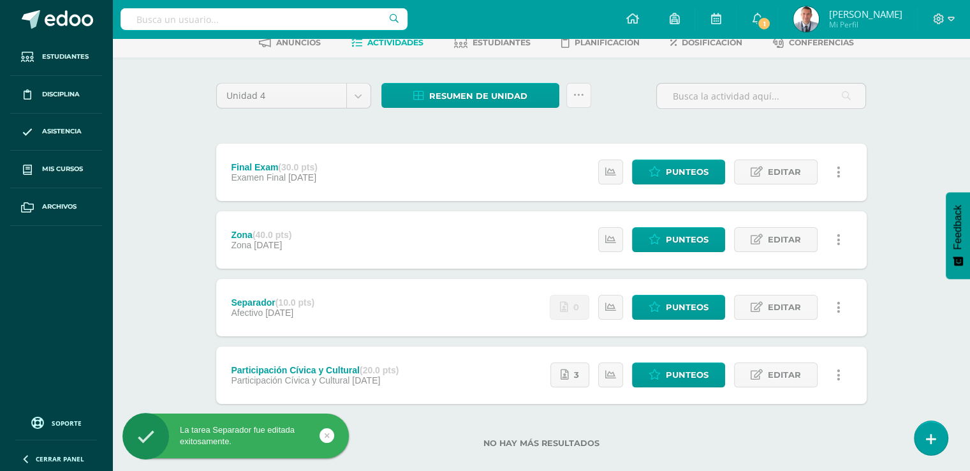
scroll to position [87, 0]
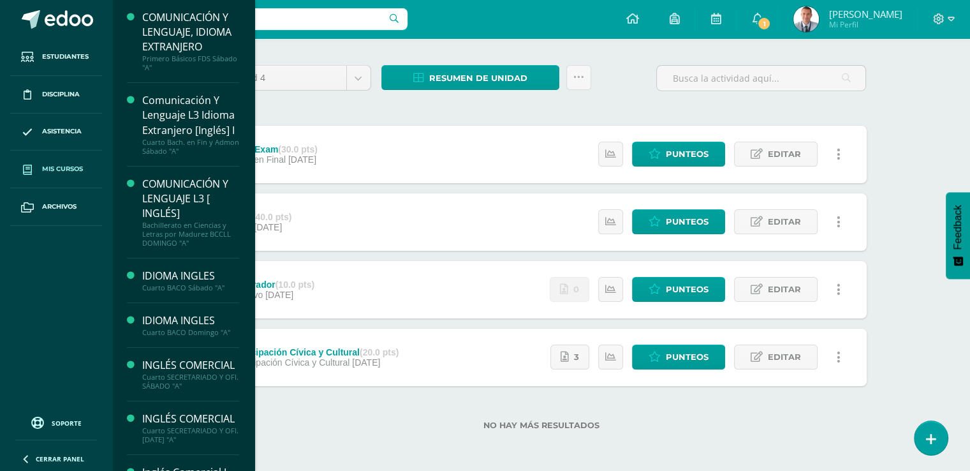
click at [77, 170] on span "Mis cursos" at bounding box center [62, 169] width 41 height 10
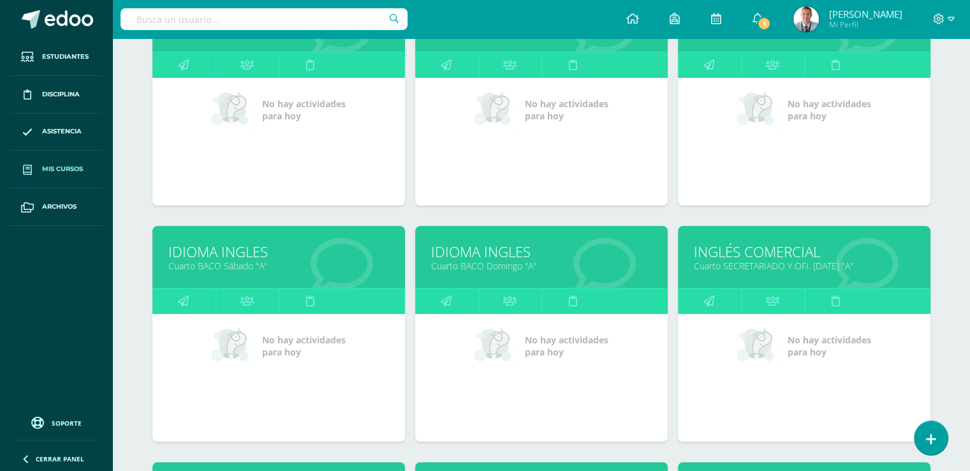
scroll to position [248, 0]
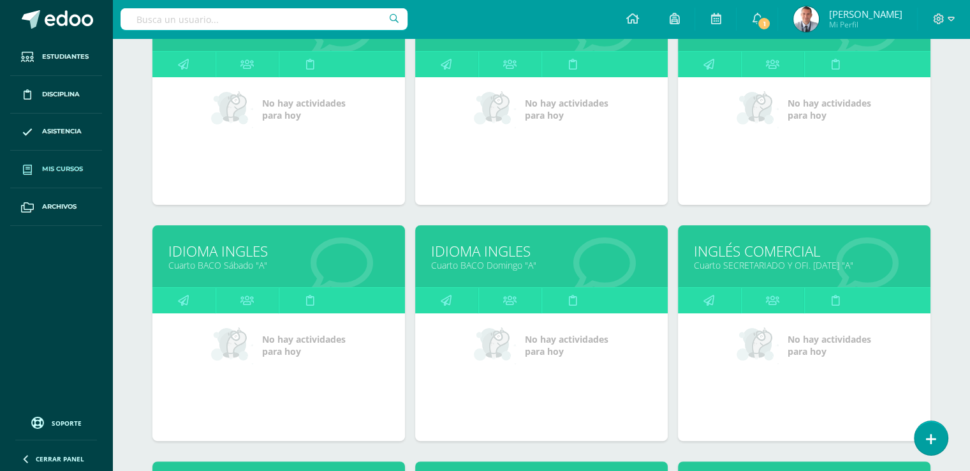
click at [254, 251] on link "IDIOMA INGLES" at bounding box center [278, 251] width 221 height 20
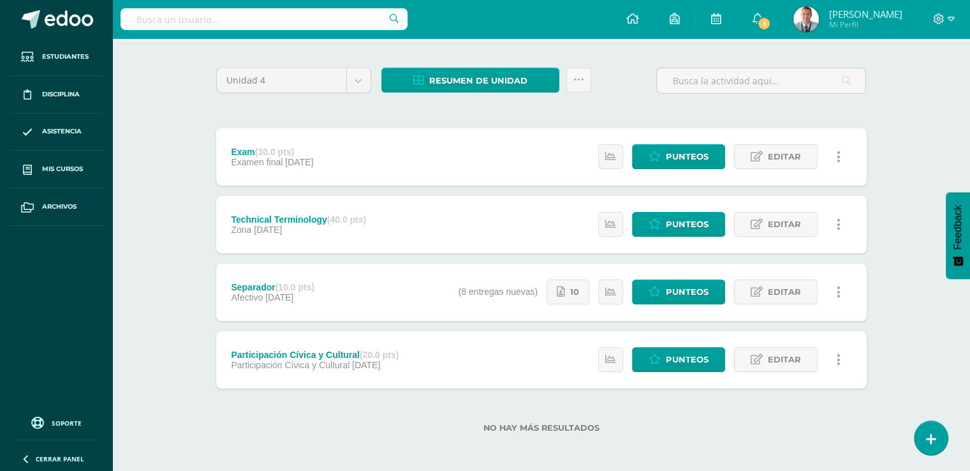
scroll to position [87, 0]
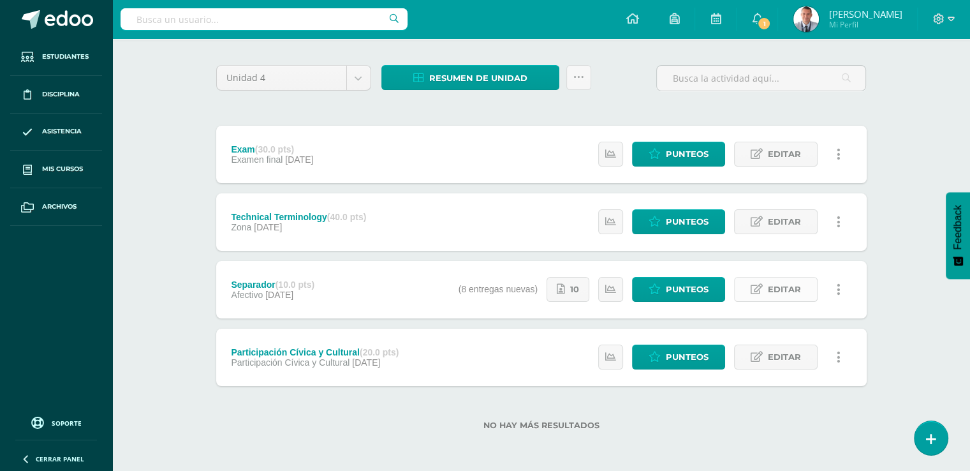
click at [788, 291] on span "Editar" at bounding box center [784, 290] width 33 height 24
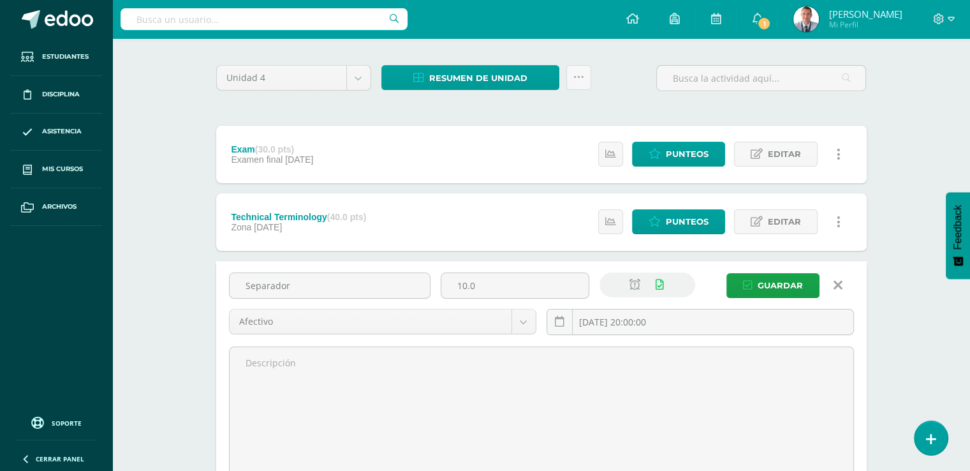
click at [898, 284] on div "IDIOMA INGLES Cuarto [PERSON_NAME][DATE] "A" Herramientas Detalle de asistencia…" at bounding box center [541, 303] width 858 height 702
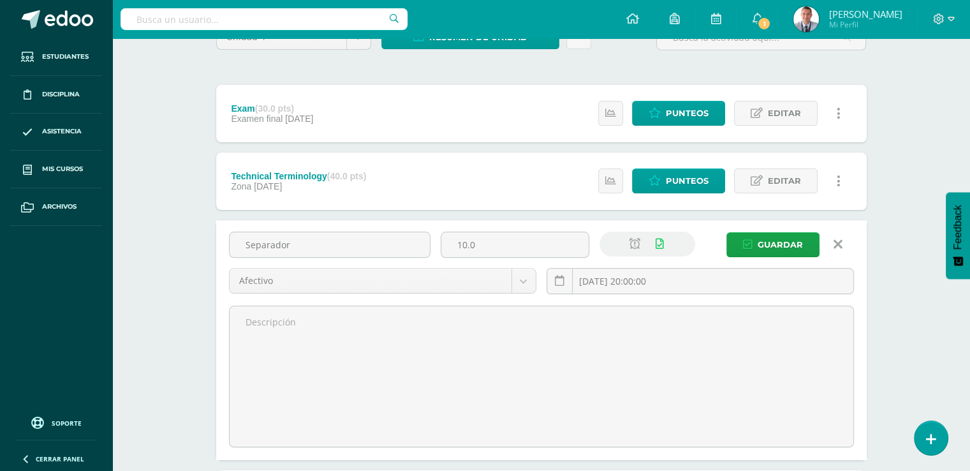
scroll to position [126, 0]
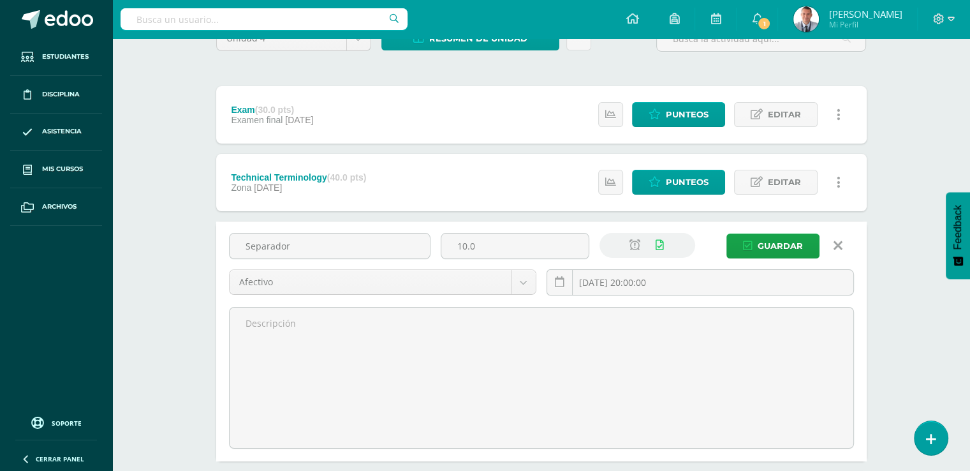
click at [842, 242] on icon at bounding box center [838, 246] width 9 height 14
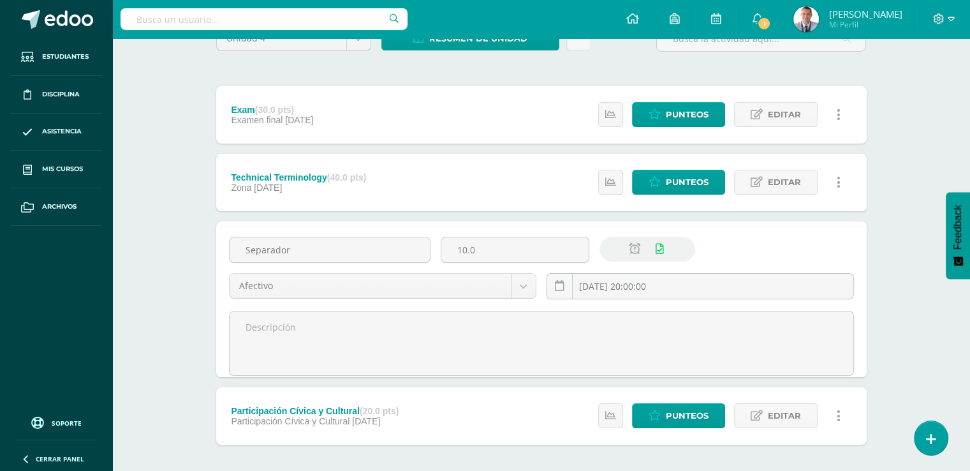
scroll to position [87, 0]
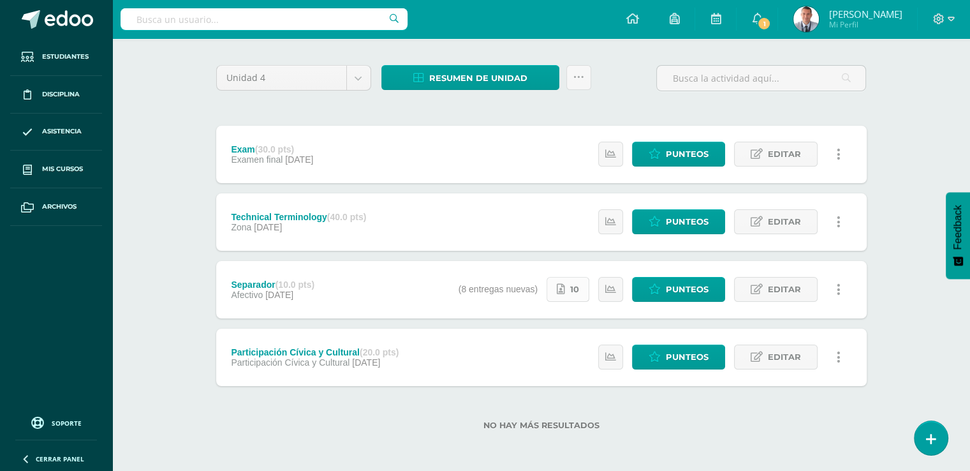
click at [571, 286] on link "10" at bounding box center [568, 289] width 43 height 25
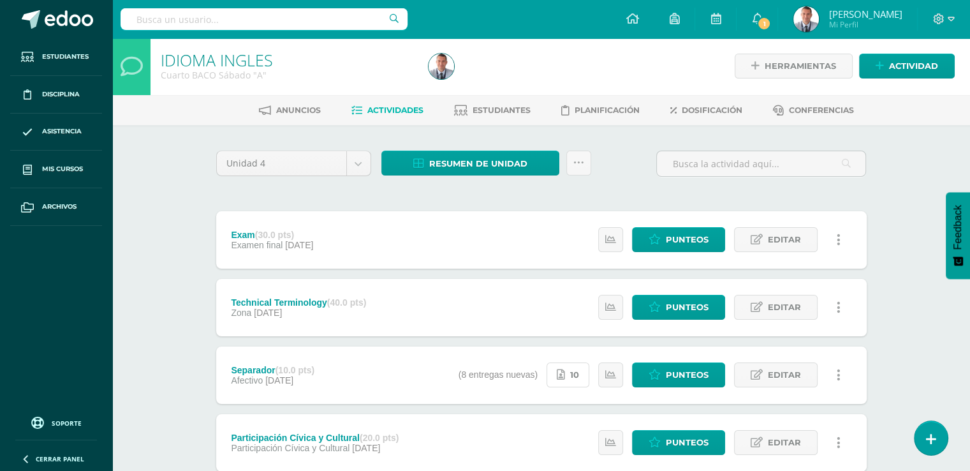
scroll to position [0, 0]
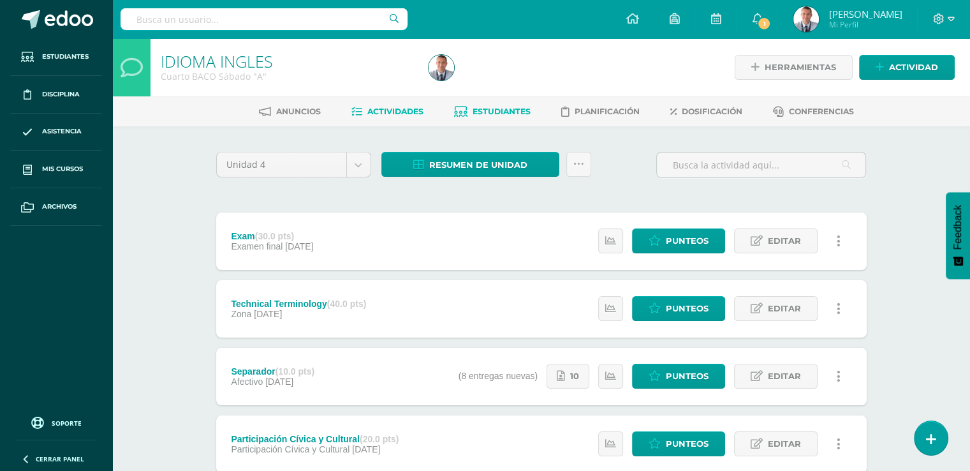
click at [517, 110] on span "Estudiantes" at bounding box center [502, 112] width 58 height 10
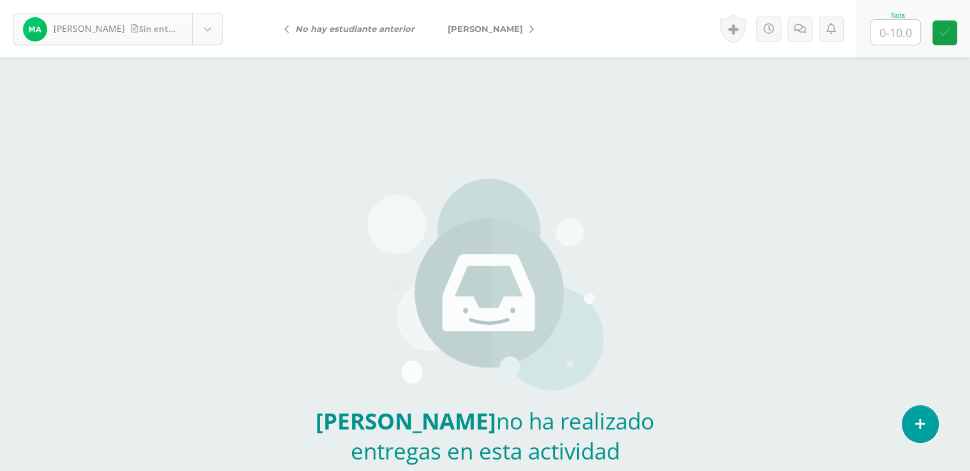
click at [210, 26] on body "[PERSON_NAME] entrega [PERSON_NAME] [PERSON_NAME] [PERSON_NAME] [PERSON_NAME], …" at bounding box center [485, 265] width 970 height 531
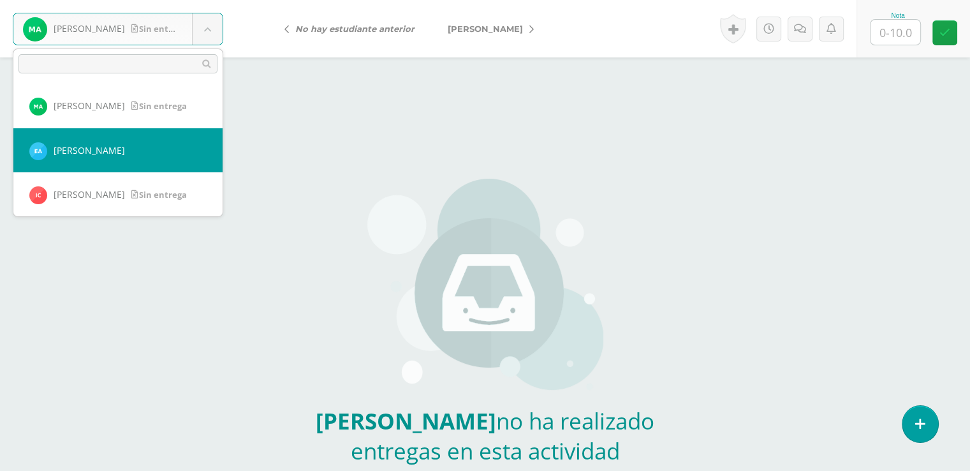
select select "8868"
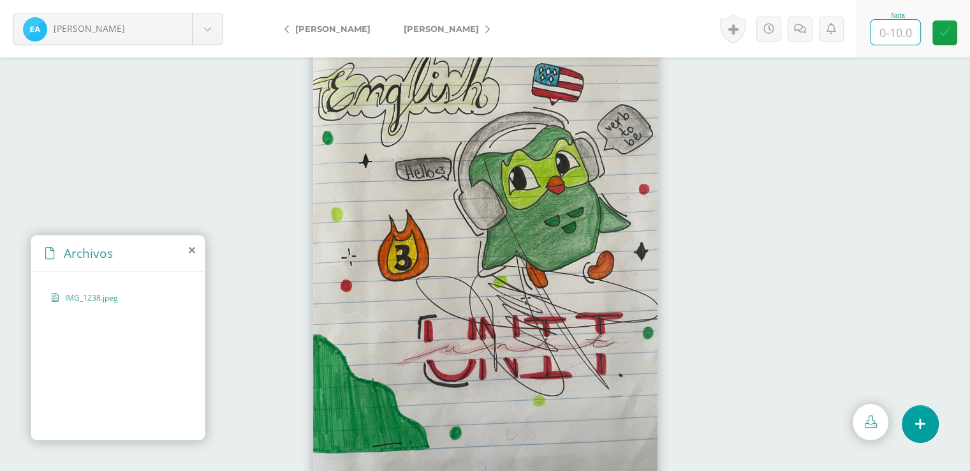
click at [898, 31] on input "text" at bounding box center [896, 32] width 50 height 25
type input "10"
click at [949, 32] on icon at bounding box center [945, 32] width 11 height 11
click at [210, 0] on body "[PERSON_NAME] [PERSON_NAME] [PERSON_NAME] [PERSON_NAME] [PERSON_NAME], [PERSON_…" at bounding box center [485, 0] width 970 height 0
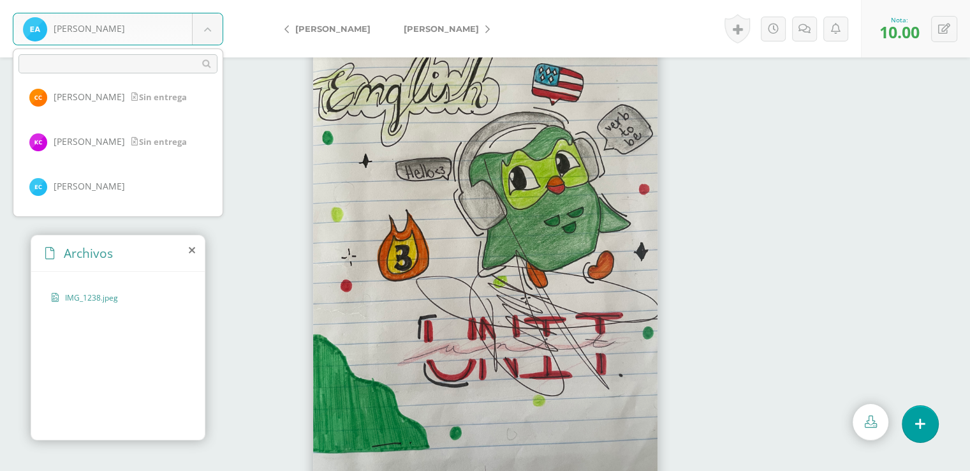
scroll to position [222, 0]
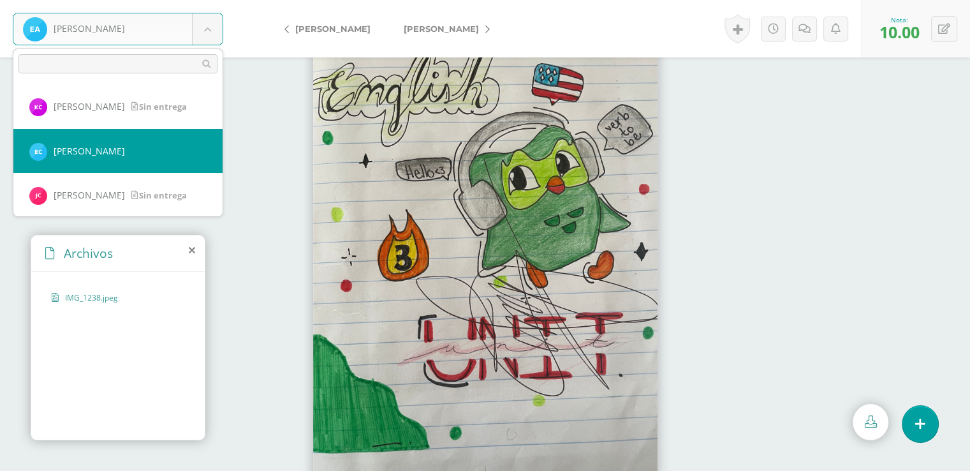
select select "8873"
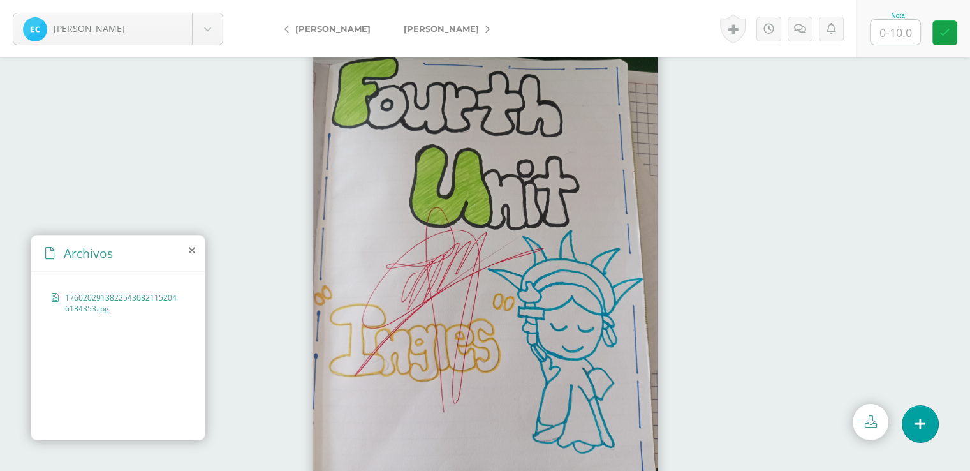
click at [896, 33] on input "text" at bounding box center [896, 32] width 50 height 25
type input "10"
click at [942, 31] on icon at bounding box center [945, 32] width 11 height 11
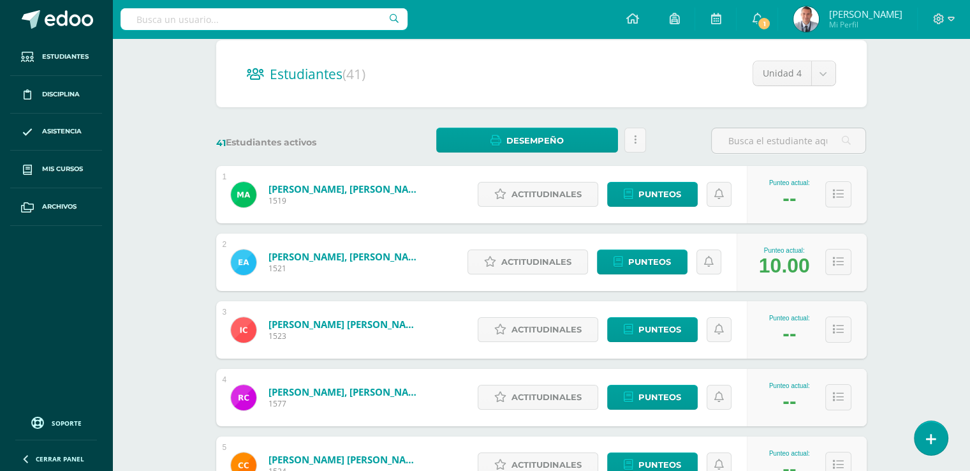
scroll to position [114, 0]
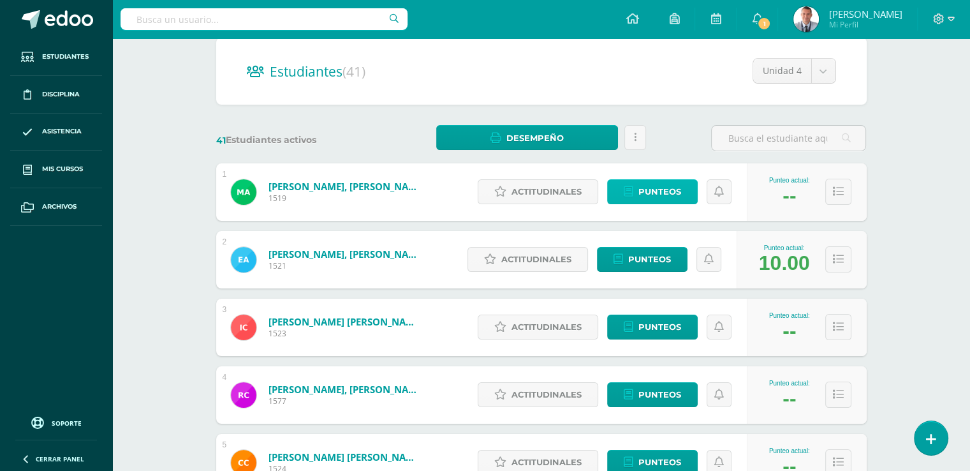
click at [653, 189] on span "Punteos" at bounding box center [660, 192] width 43 height 24
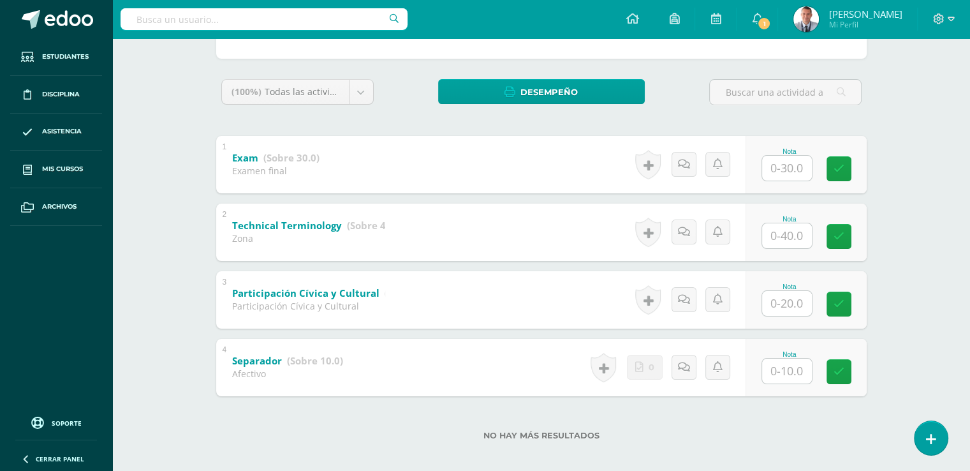
scroll to position [193, 0]
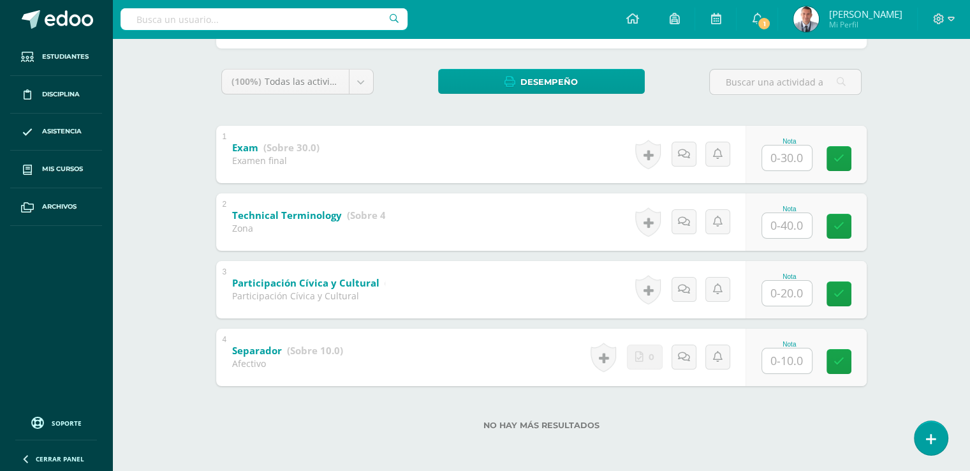
click at [787, 292] on input "text" at bounding box center [787, 293] width 50 height 25
type input "20"
click at [848, 289] on icon at bounding box center [847, 293] width 11 height 11
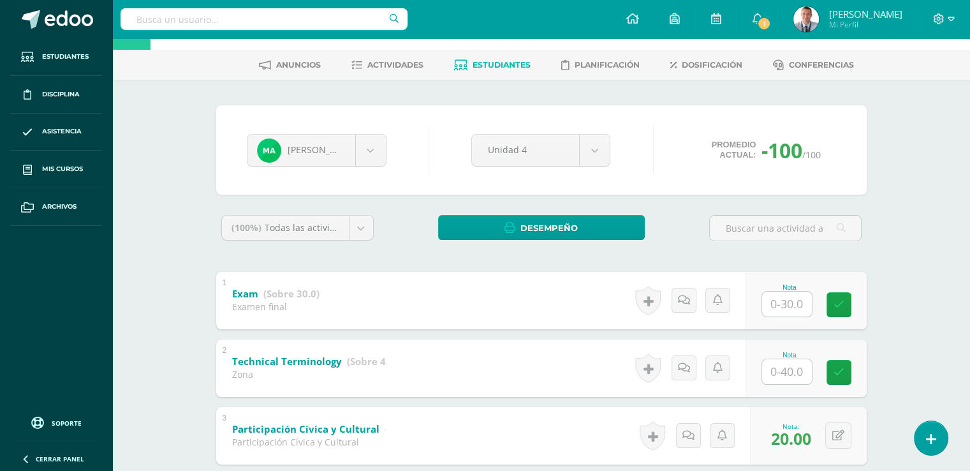
scroll to position [43, 0]
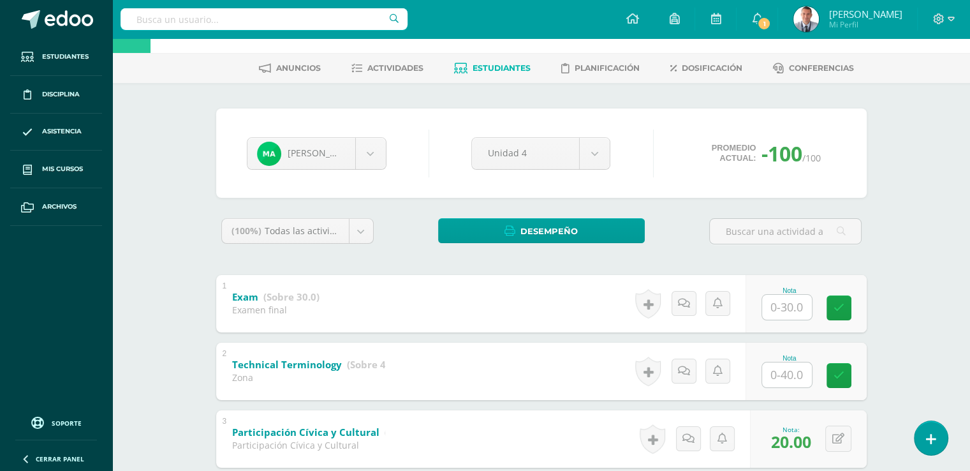
click at [523, 66] on span "Estudiantes" at bounding box center [502, 68] width 58 height 10
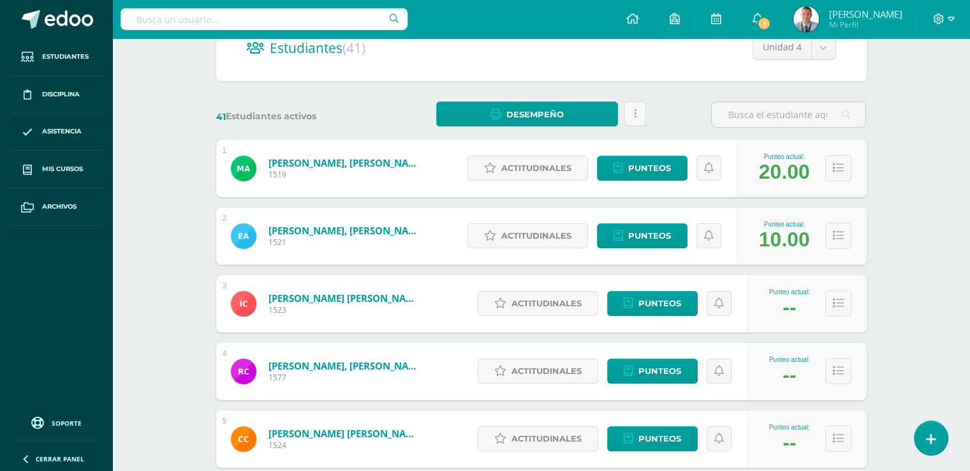
scroll to position [140, 0]
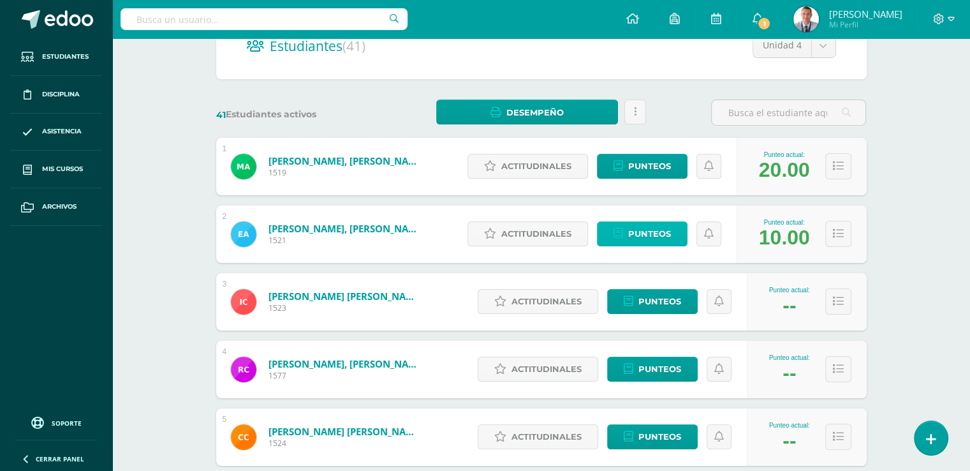
click at [654, 233] on span "Punteos" at bounding box center [649, 234] width 43 height 24
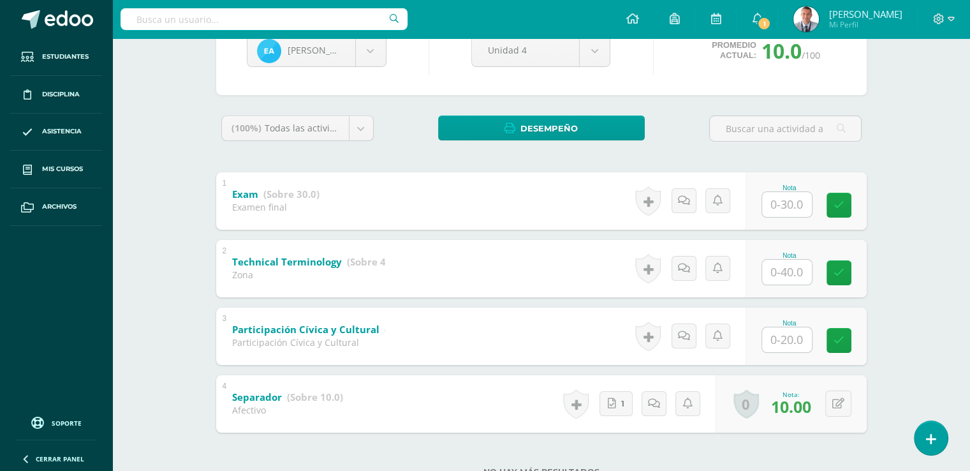
scroll to position [149, 0]
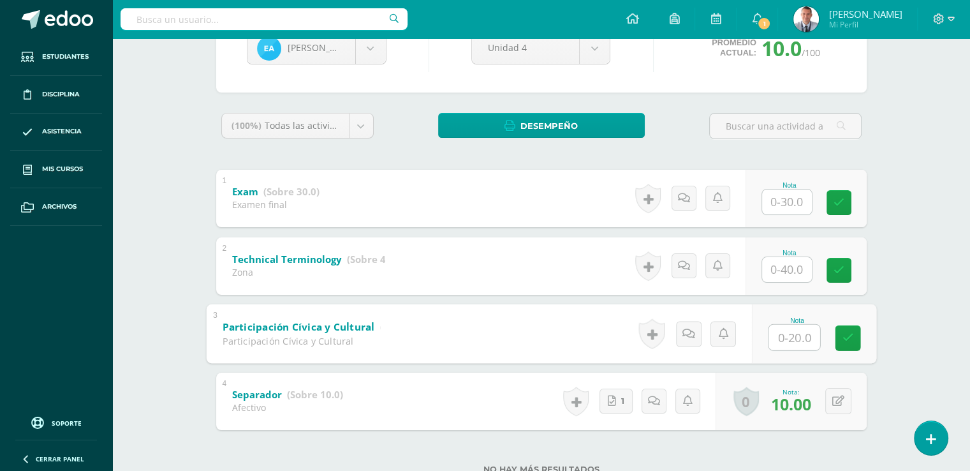
click at [786, 336] on input "text" at bounding box center [794, 337] width 51 height 26
type input "20"
click at [852, 334] on icon at bounding box center [847, 337] width 11 height 11
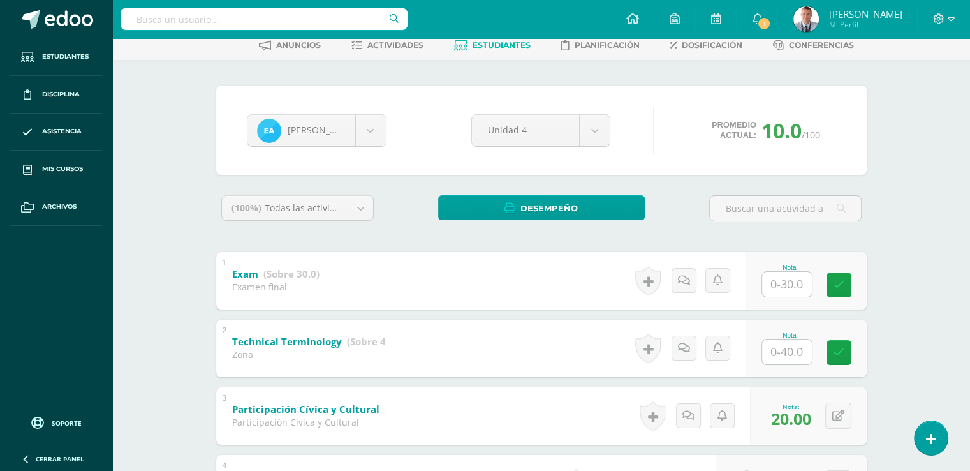
scroll to position [34, 0]
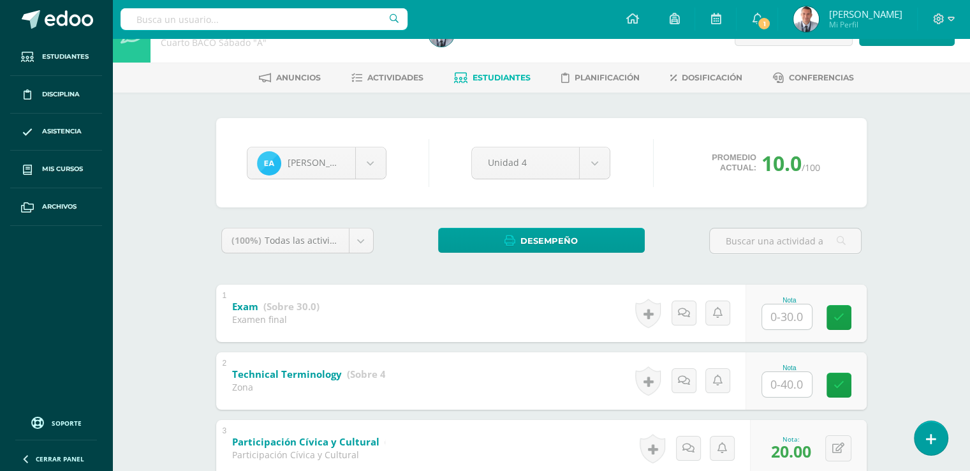
click at [524, 78] on span "Estudiantes" at bounding box center [502, 78] width 58 height 10
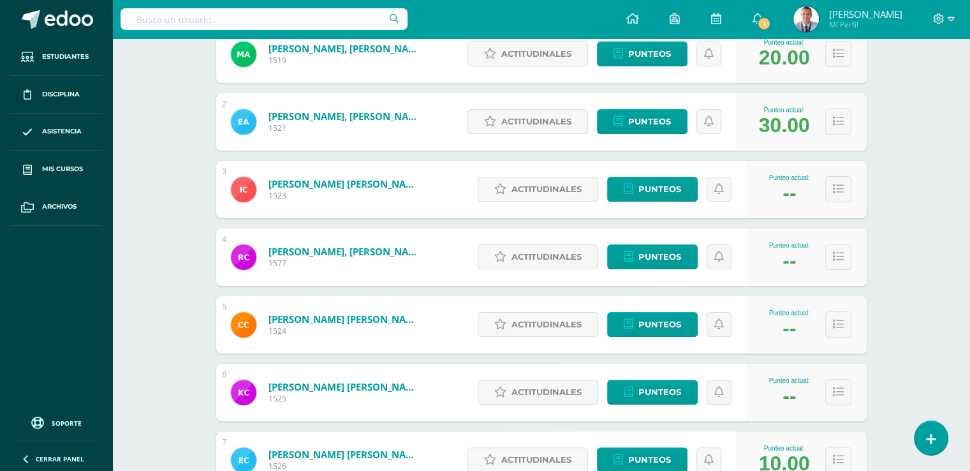
scroll to position [253, 0]
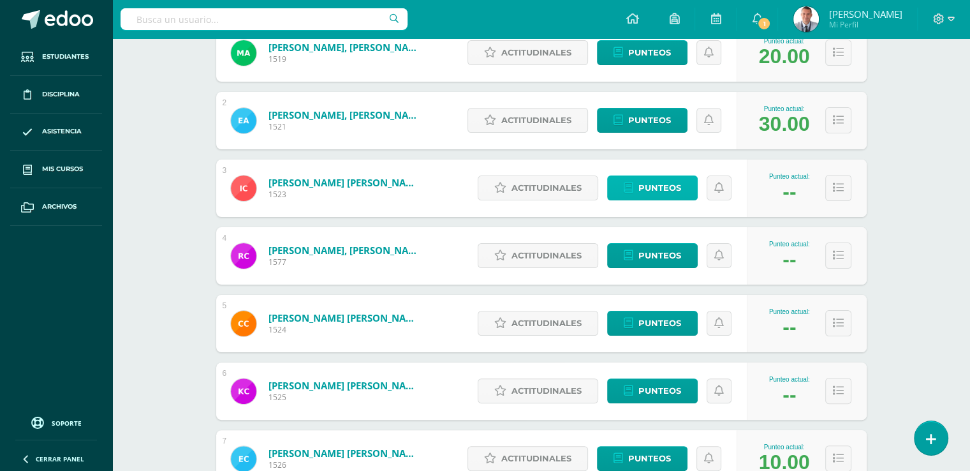
click at [674, 189] on span "Punteos" at bounding box center [660, 188] width 43 height 24
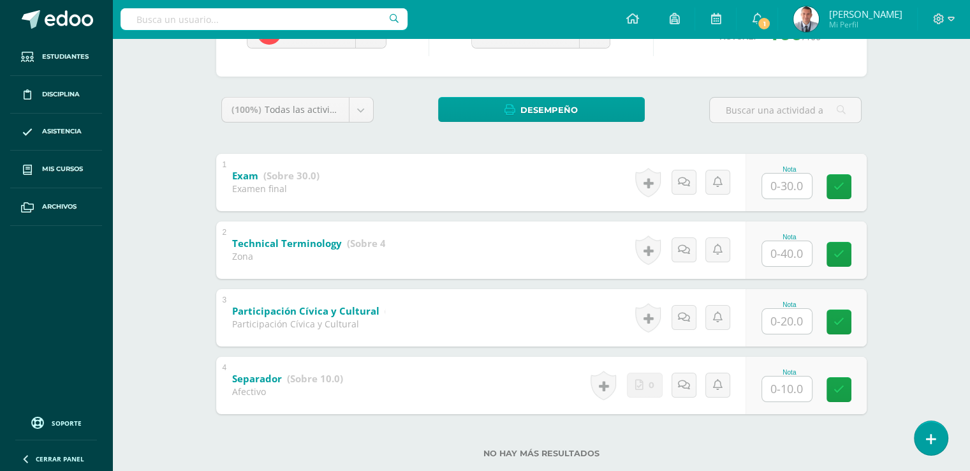
scroll to position [176, 0]
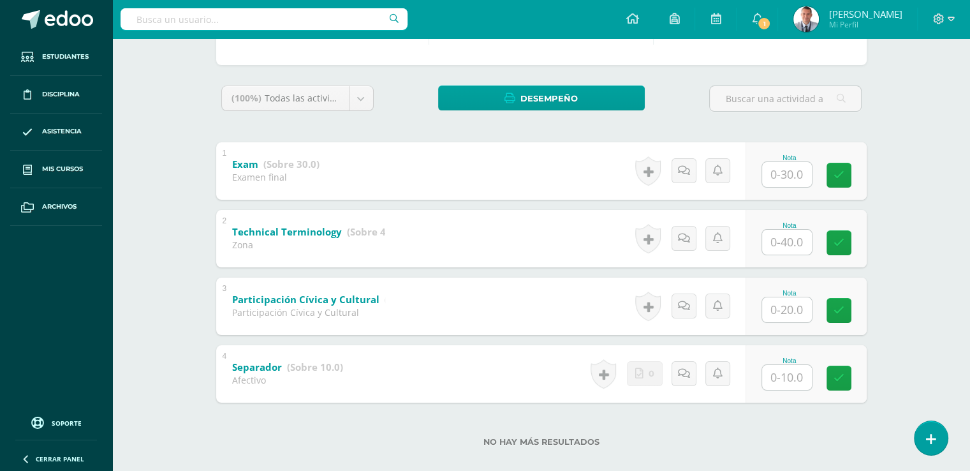
click at [787, 309] on input "text" at bounding box center [787, 309] width 50 height 25
type input "20"
click at [786, 380] on input "text" at bounding box center [787, 377] width 50 height 25
type input "10"
click at [840, 381] on link at bounding box center [848, 378] width 26 height 26
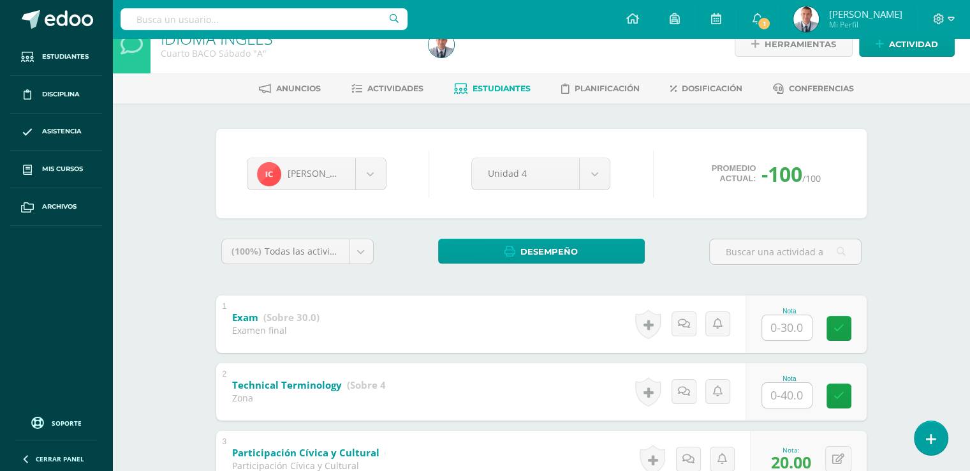
scroll to position [21, 0]
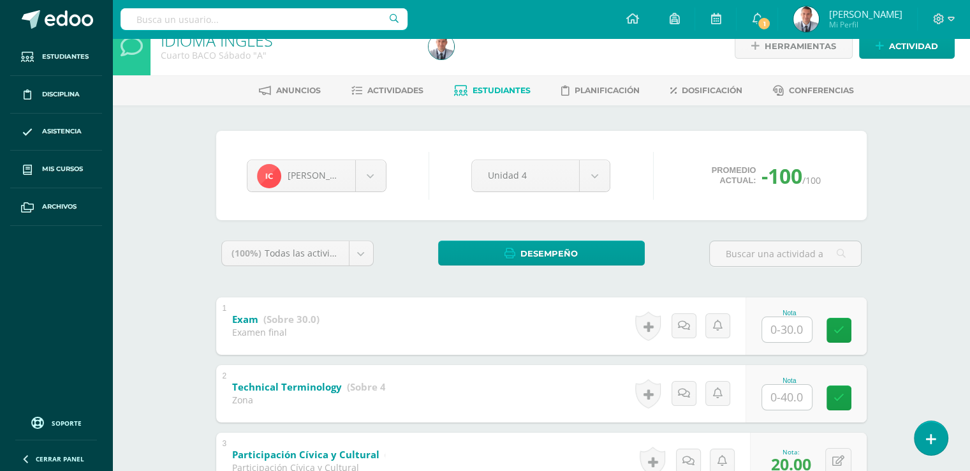
click at [516, 89] on span "Estudiantes" at bounding box center [502, 90] width 58 height 10
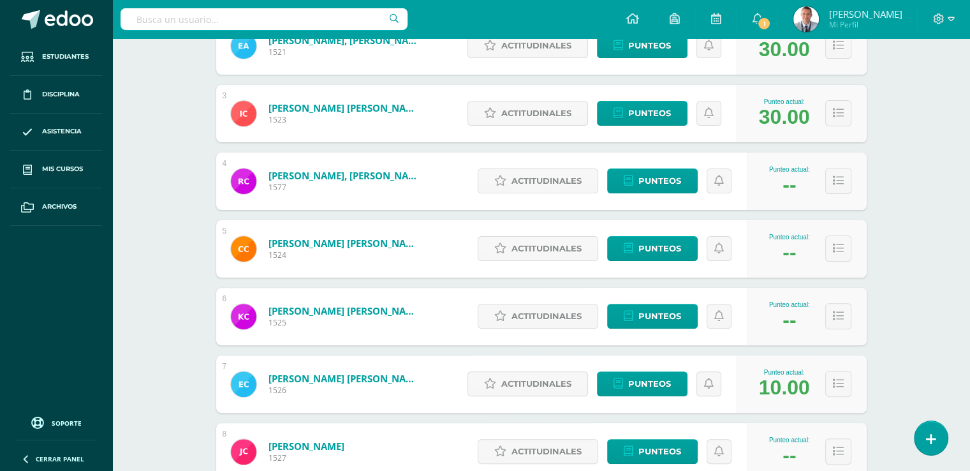
scroll to position [337, 0]
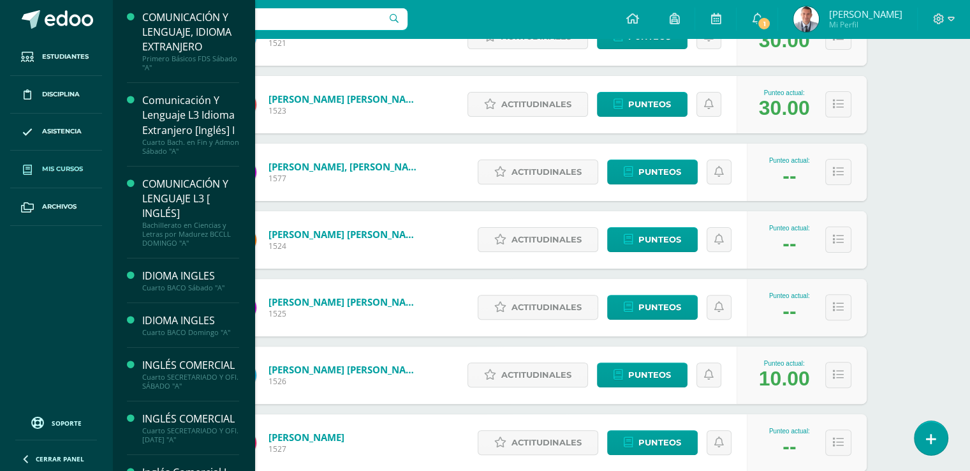
click at [77, 171] on span "Mis cursos" at bounding box center [62, 169] width 41 height 10
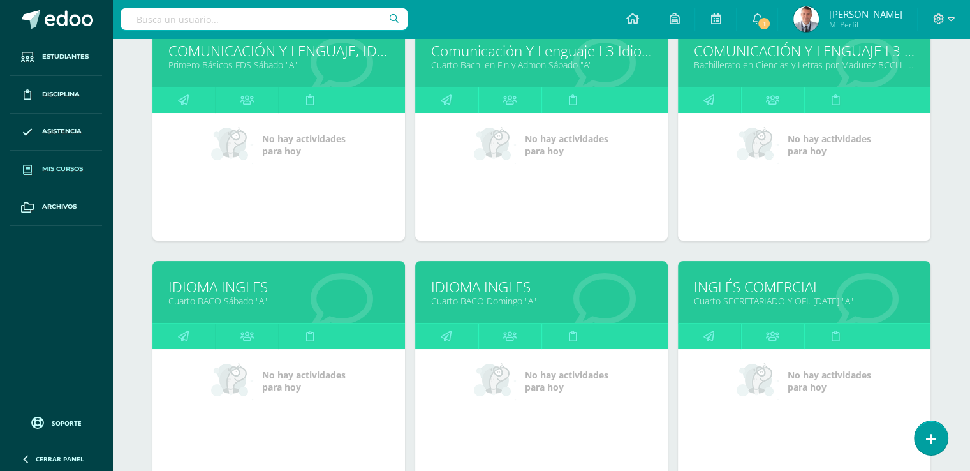
scroll to position [219, 0]
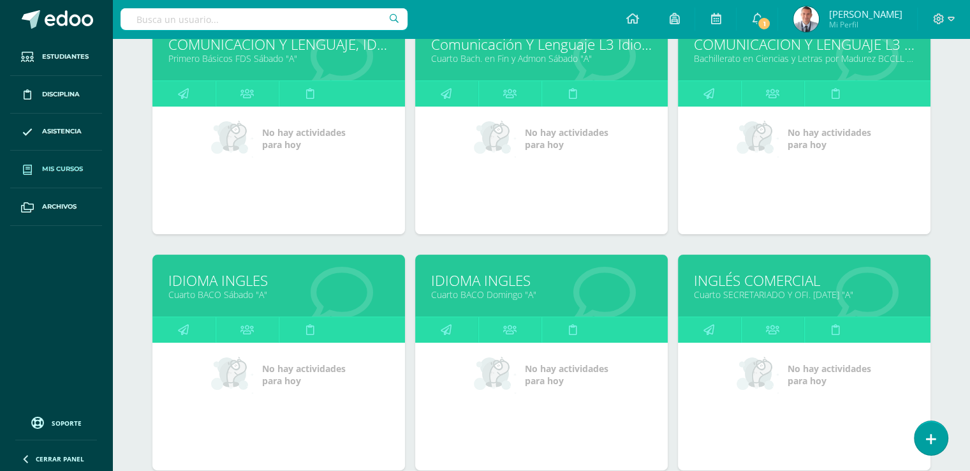
click at [508, 281] on link "IDIOMA INGLES" at bounding box center [541, 281] width 221 height 20
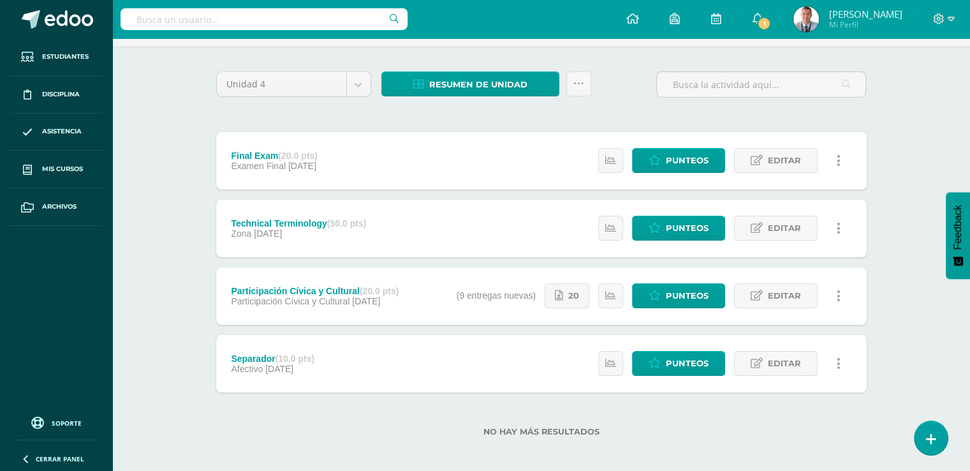
scroll to position [84, 0]
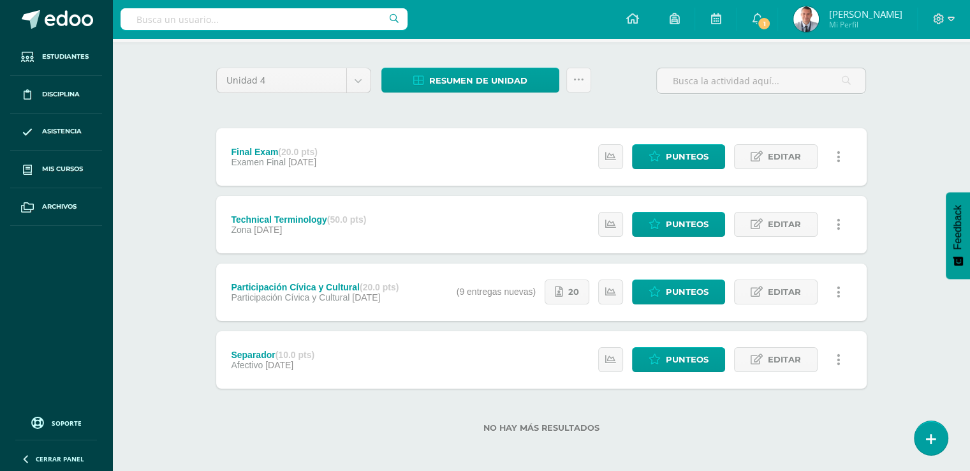
click at [969, 241] on button "Feedback" at bounding box center [958, 235] width 24 height 87
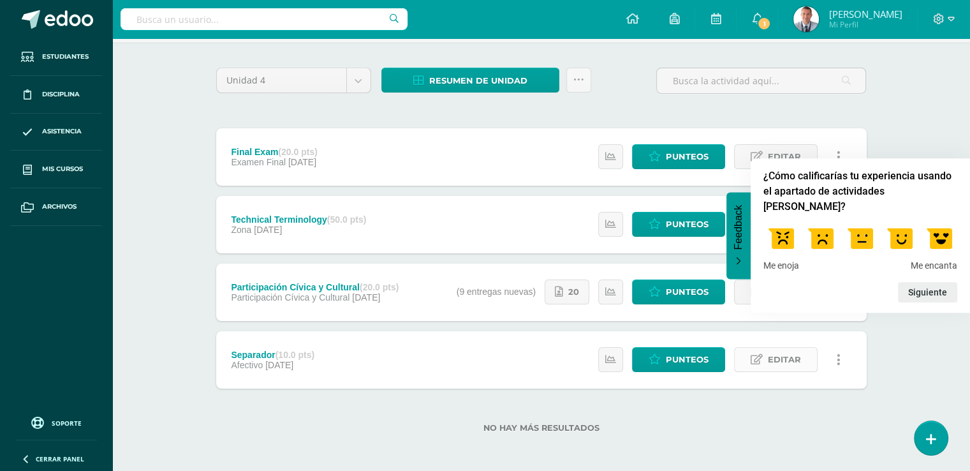
click at [788, 361] on span "Editar" at bounding box center [784, 360] width 33 height 24
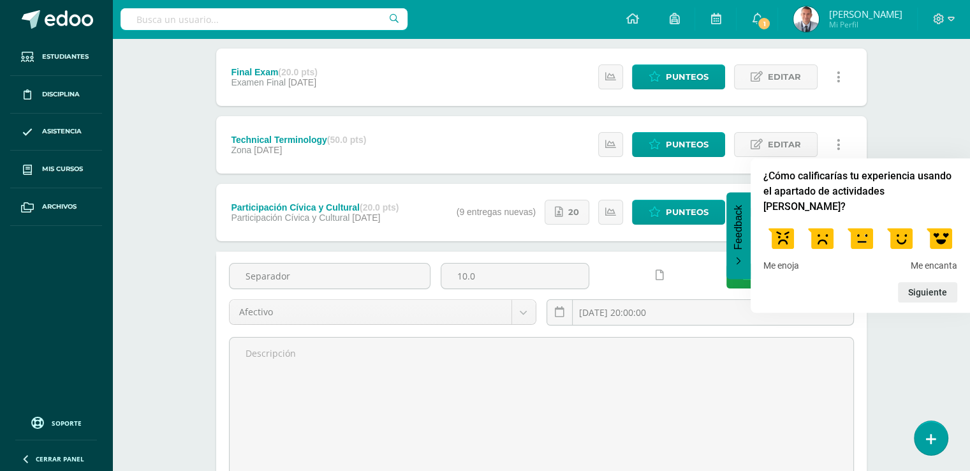
scroll to position [163, 0]
click at [558, 311] on icon at bounding box center [560, 313] width 10 height 11
click at [668, 312] on input "2025-10-12 20:00:00" at bounding box center [700, 313] width 306 height 25
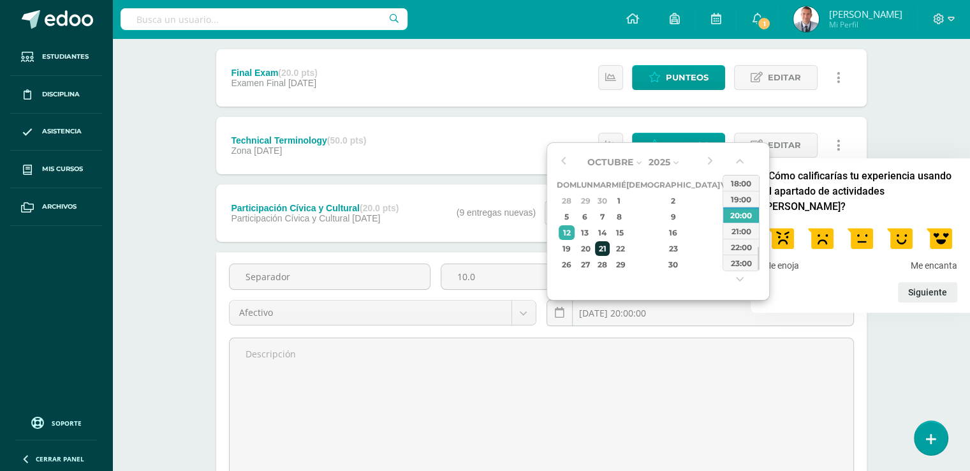
click at [610, 248] on div "21" at bounding box center [602, 248] width 15 height 15
type input "2025-10-21 20:00"
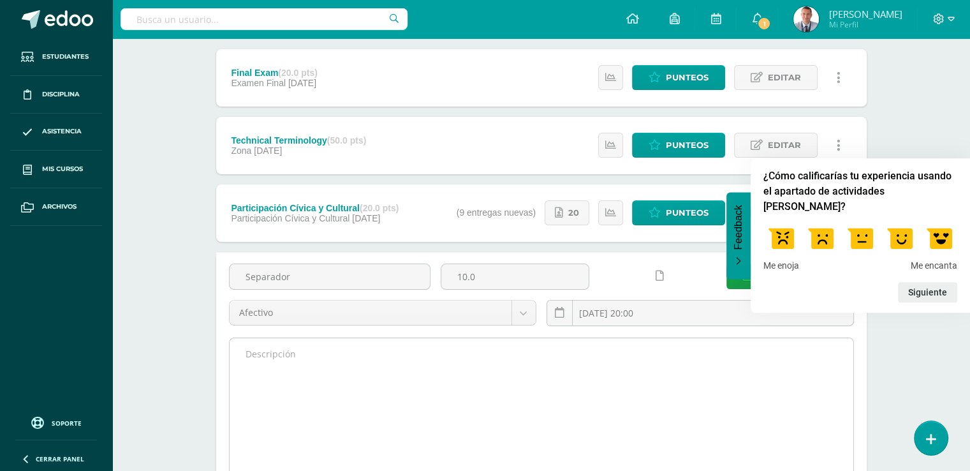
click at [699, 352] on textarea at bounding box center [542, 408] width 624 height 140
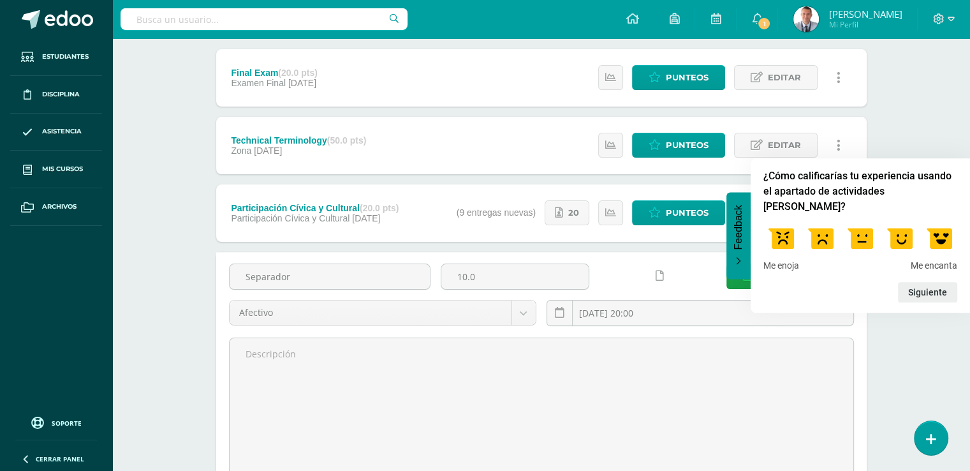
click at [934, 118] on div "IDIOMA INGLES Cuarto BACO Domingo "A" Herramientas Detalle de asistencias Activ…" at bounding box center [541, 226] width 858 height 702
click at [896, 230] on label at bounding box center [900, 237] width 36 height 36
click at [900, 219] on input "4" at bounding box center [900, 219] width 0 height 0
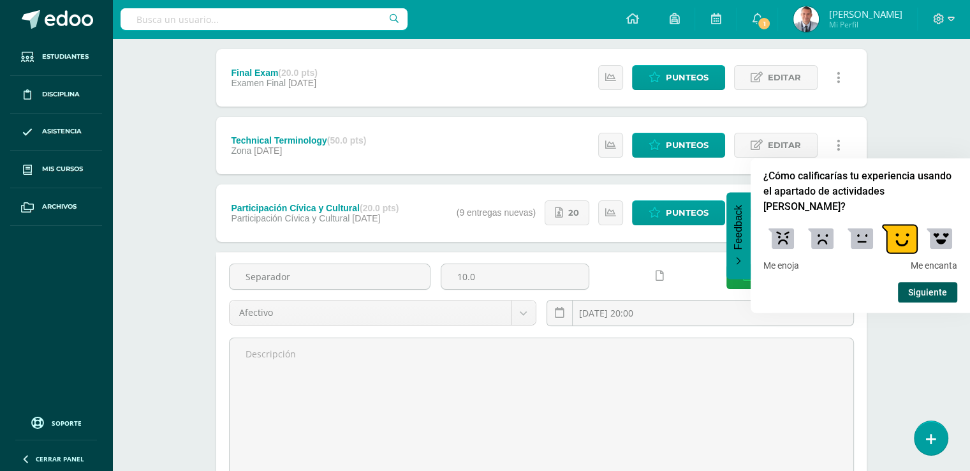
click at [932, 286] on button "Siguiente" at bounding box center [927, 292] width 59 height 20
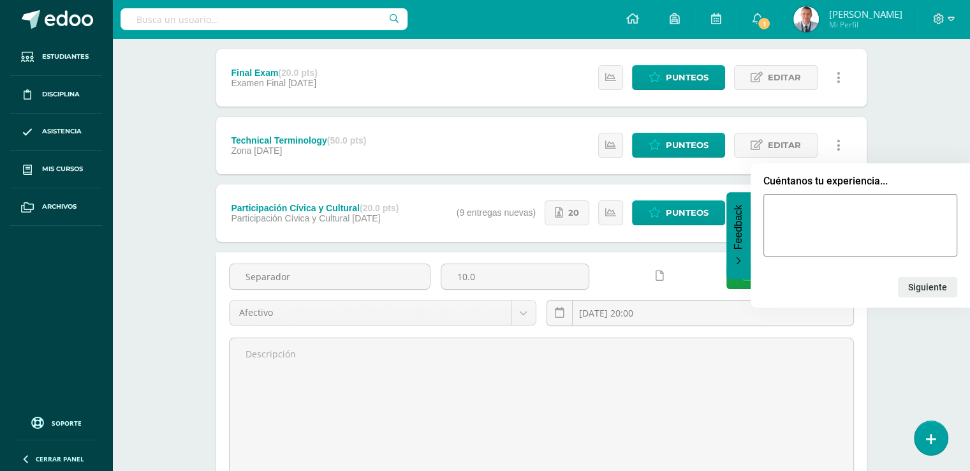
click at [935, 410] on div "IDIOMA INGLES Cuarto BACO Domingo "A" Herramientas Detalle de asistencias Activ…" at bounding box center [541, 226] width 858 height 702
click at [738, 265] on div "Feedback - Ocultar encuesta" at bounding box center [739, 261] width 10 height 10
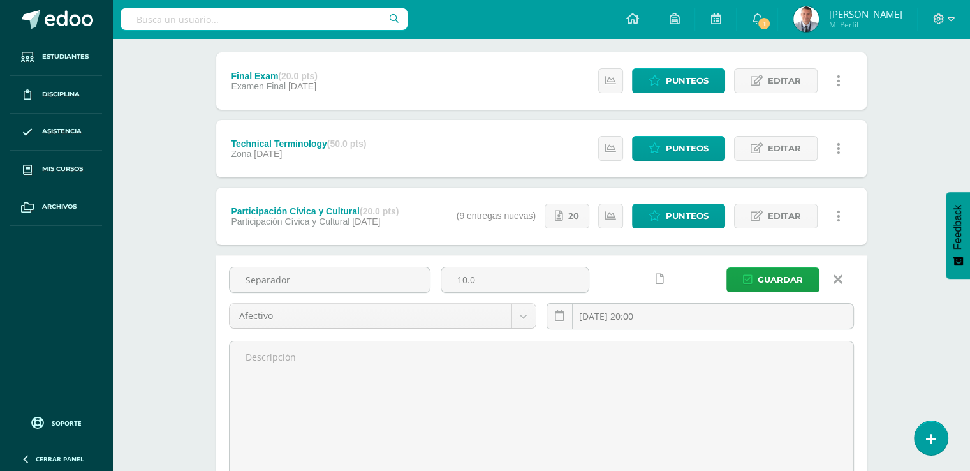
scroll to position [164, 0]
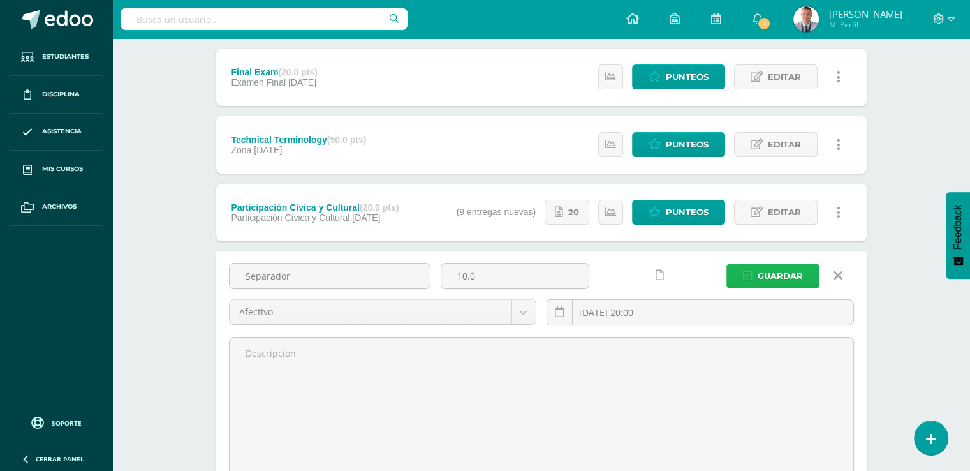
click at [796, 275] on span "Guardar" at bounding box center [780, 276] width 45 height 24
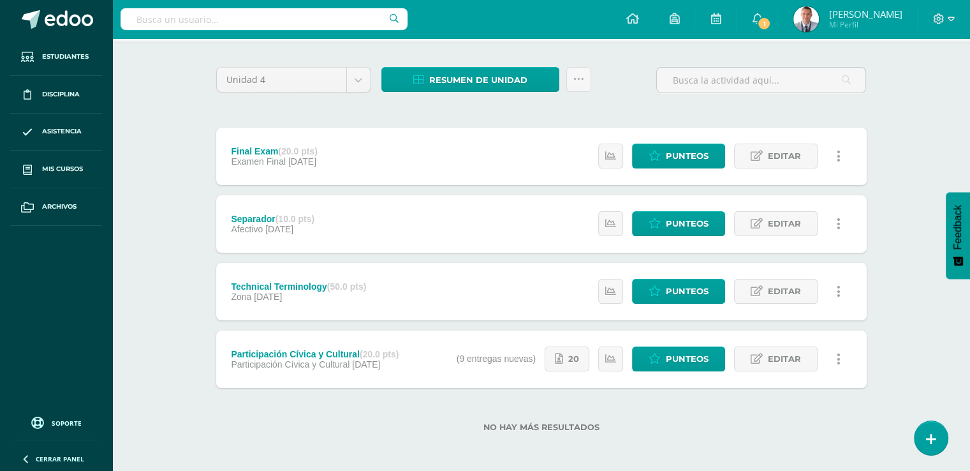
scroll to position [87, 0]
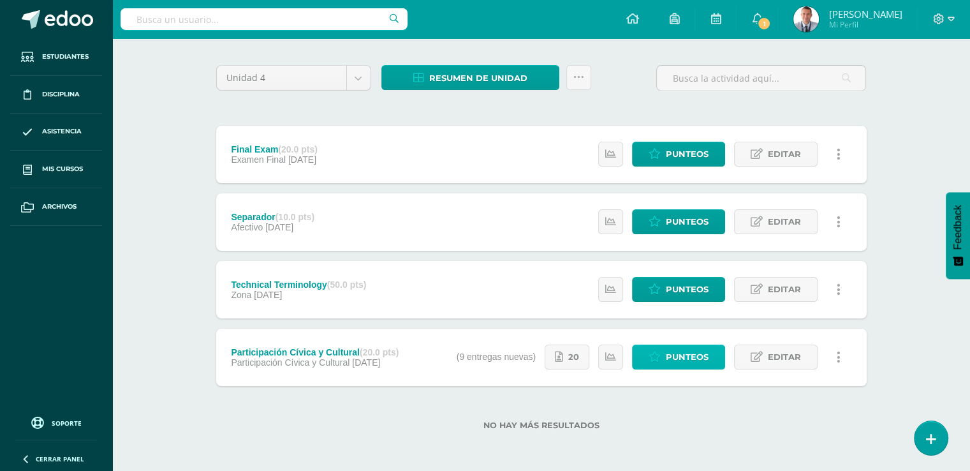
click at [667, 357] on span "Punteos" at bounding box center [687, 357] width 43 height 24
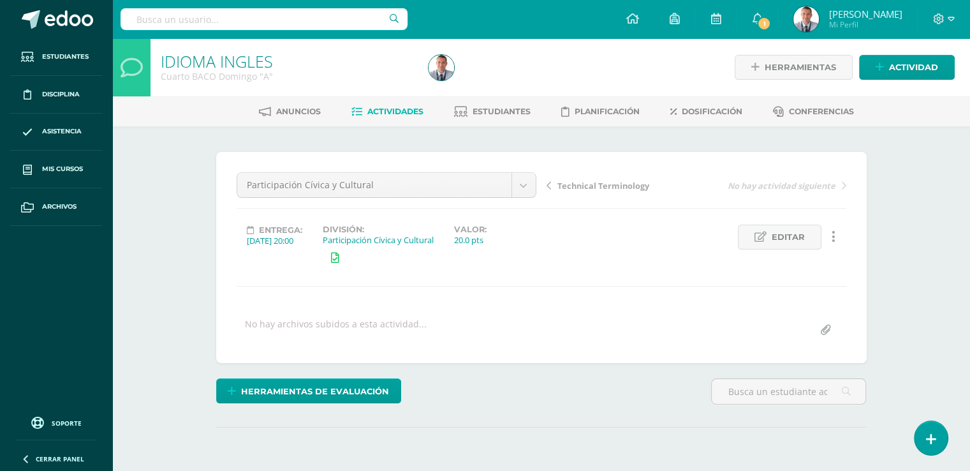
click at [396, 108] on span "Actividades" at bounding box center [396, 112] width 56 height 10
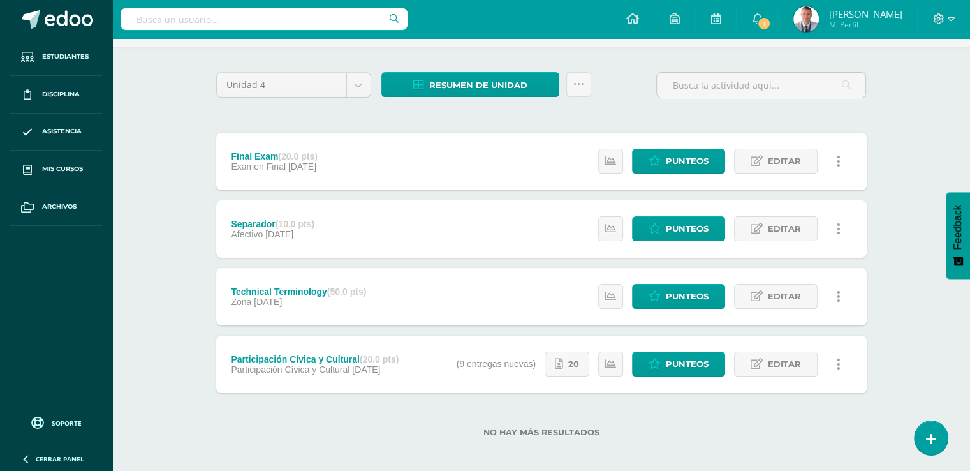
scroll to position [85, 0]
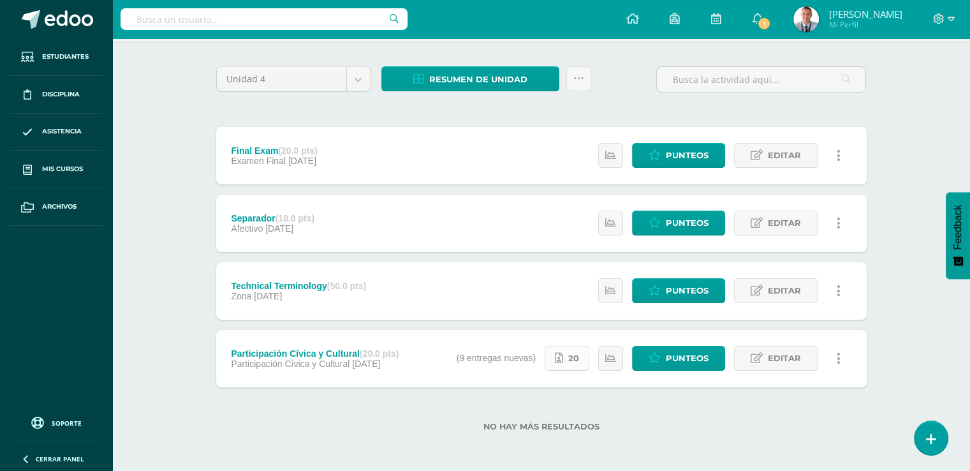
click at [579, 359] on span "20" at bounding box center [574, 358] width 11 height 24
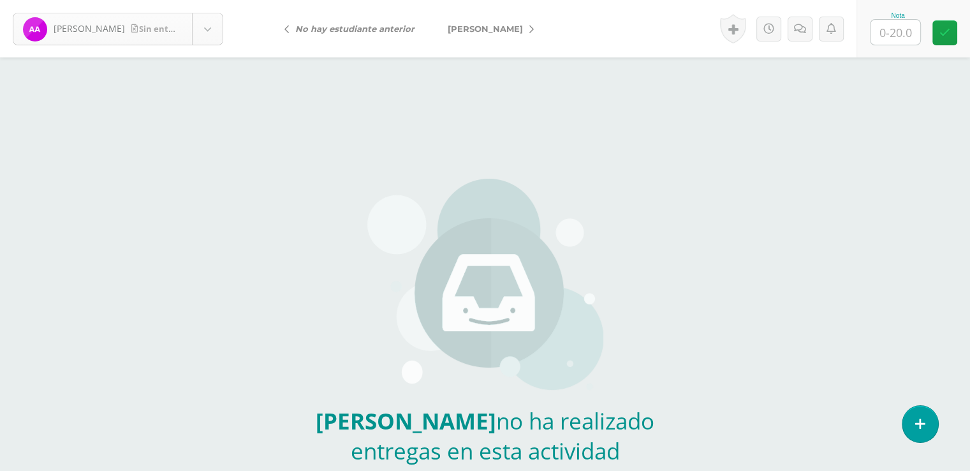
click at [209, 31] on body "[PERSON_NAME] entrega [PERSON_NAME], [PERSON_NAME][GEOGRAPHIC_DATA] Botéo, [PER…" at bounding box center [485, 265] width 970 height 531
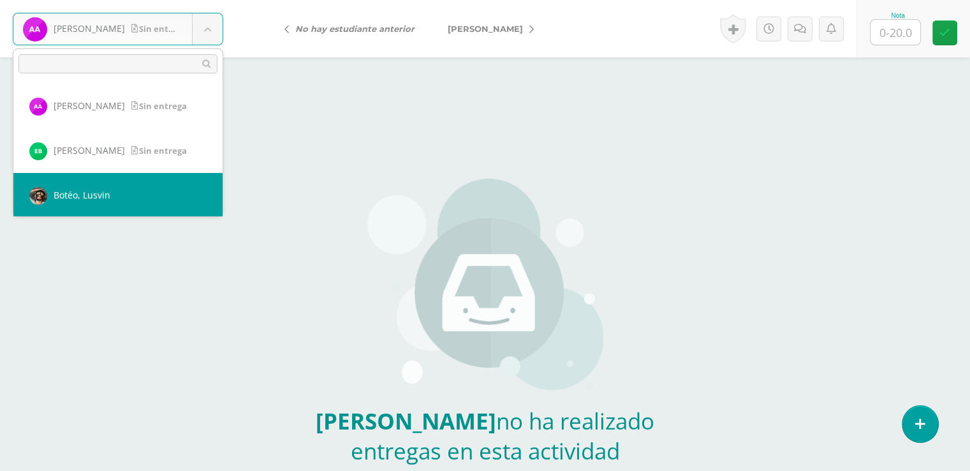
select select "7538"
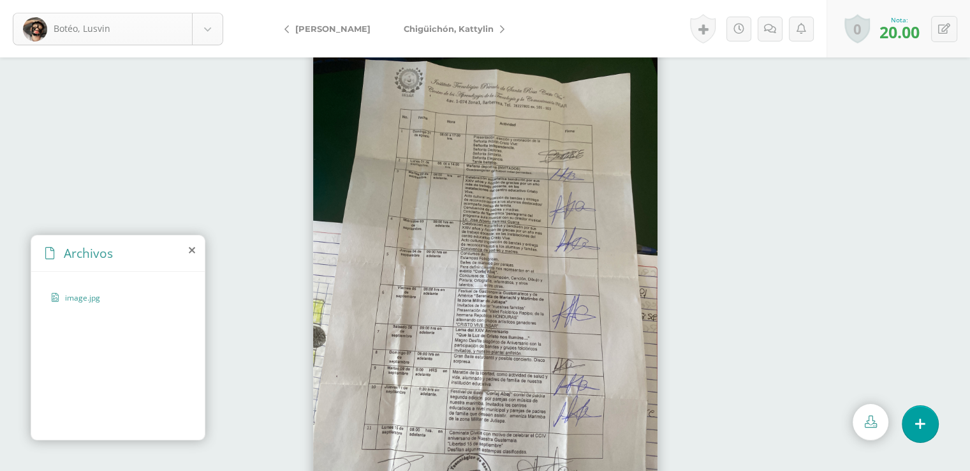
click at [207, 0] on body "Botéo, Lusvin Alvarez, Anderson Betancourth, Elmer Botéo, Lusvin Chigüichón, Ka…" at bounding box center [485, 0] width 970 height 0
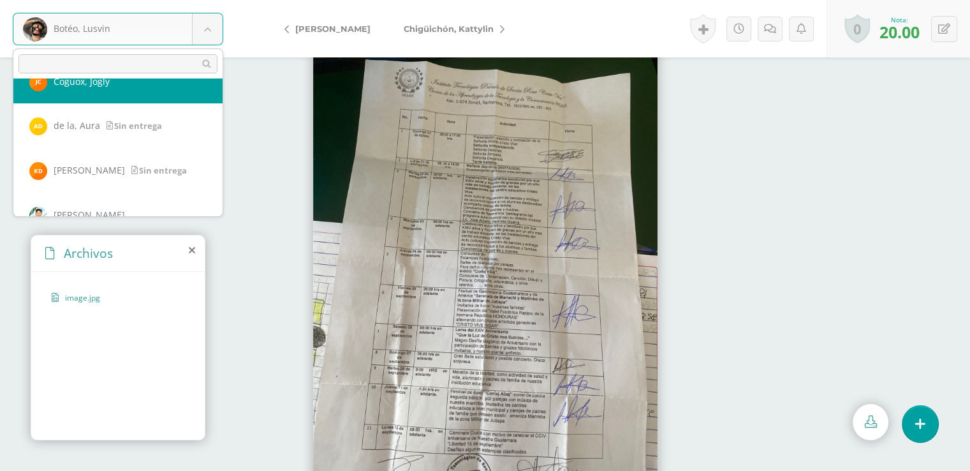
scroll to position [227, 0]
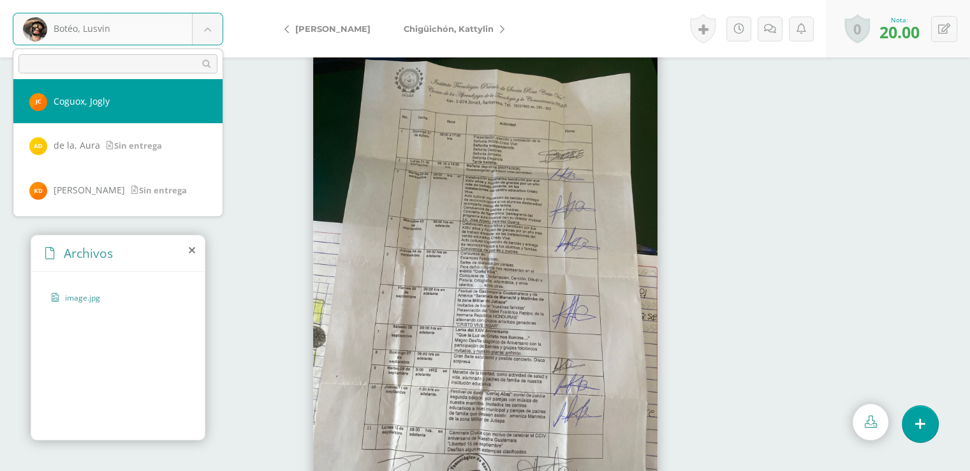
select select "9038"
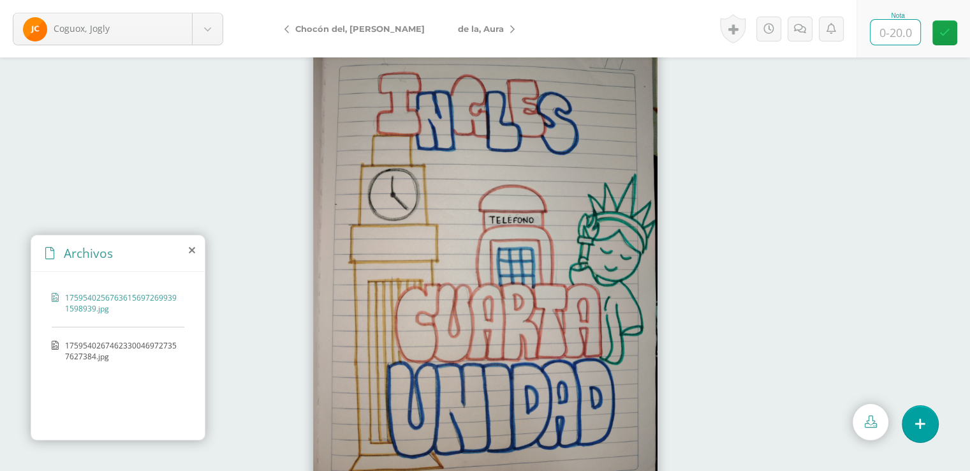
click at [893, 33] on input "text" at bounding box center [896, 32] width 50 height 25
type input "20"
click at [942, 33] on icon at bounding box center [945, 32] width 11 height 11
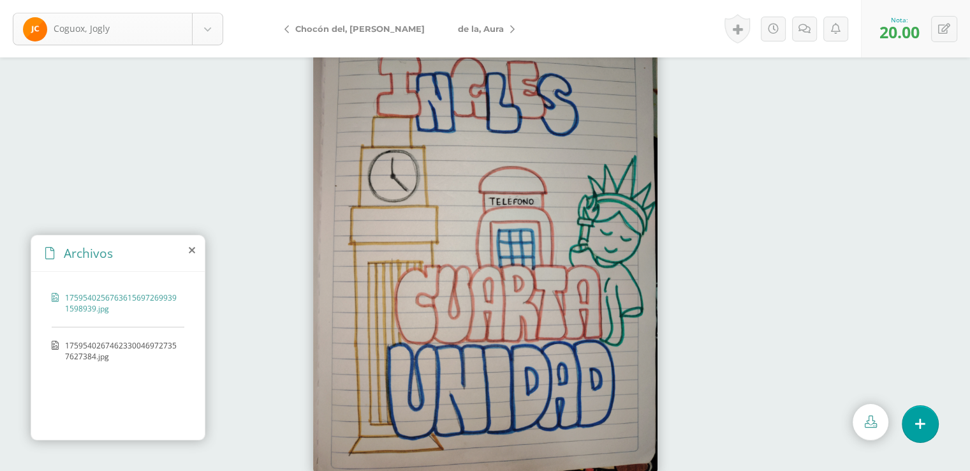
scroll to position [133, 0]
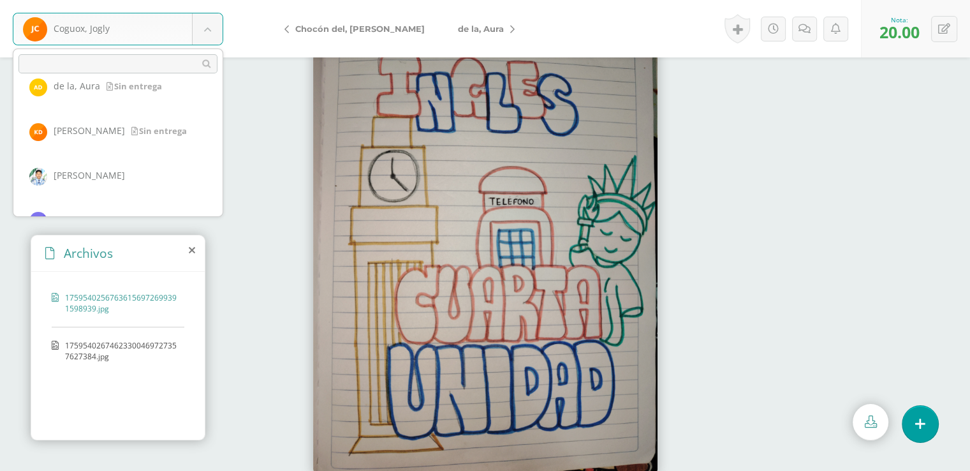
scroll to position [312, 0]
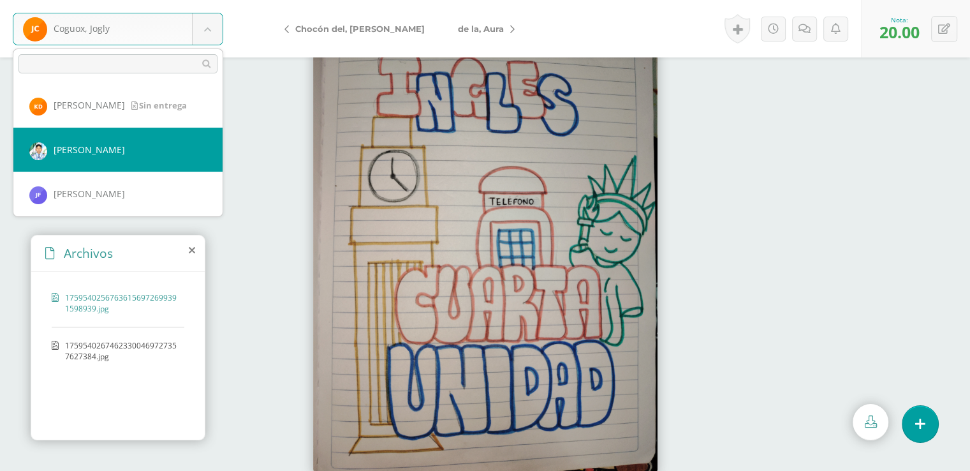
select select "6834"
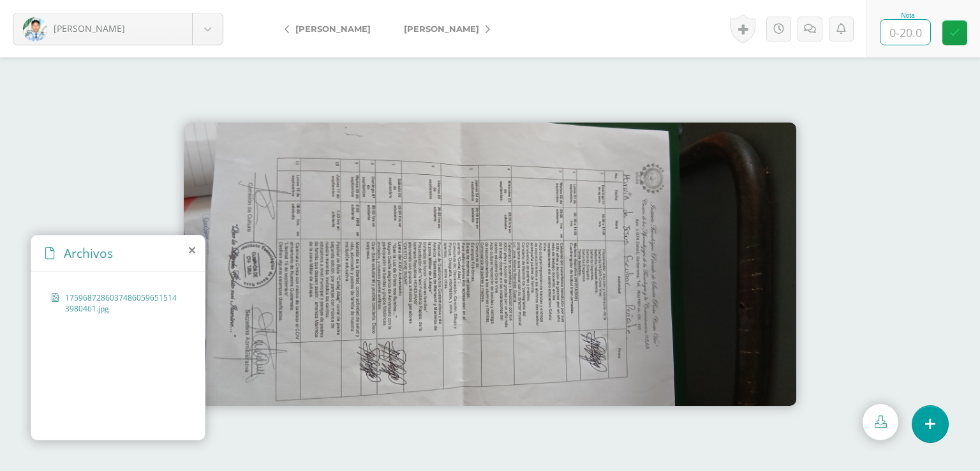
click at [907, 30] on input "text" at bounding box center [906, 32] width 50 height 25
type input "20"
click at [954, 36] on icon at bounding box center [954, 32] width 11 height 11
